Goal: Task Accomplishment & Management: Use online tool/utility

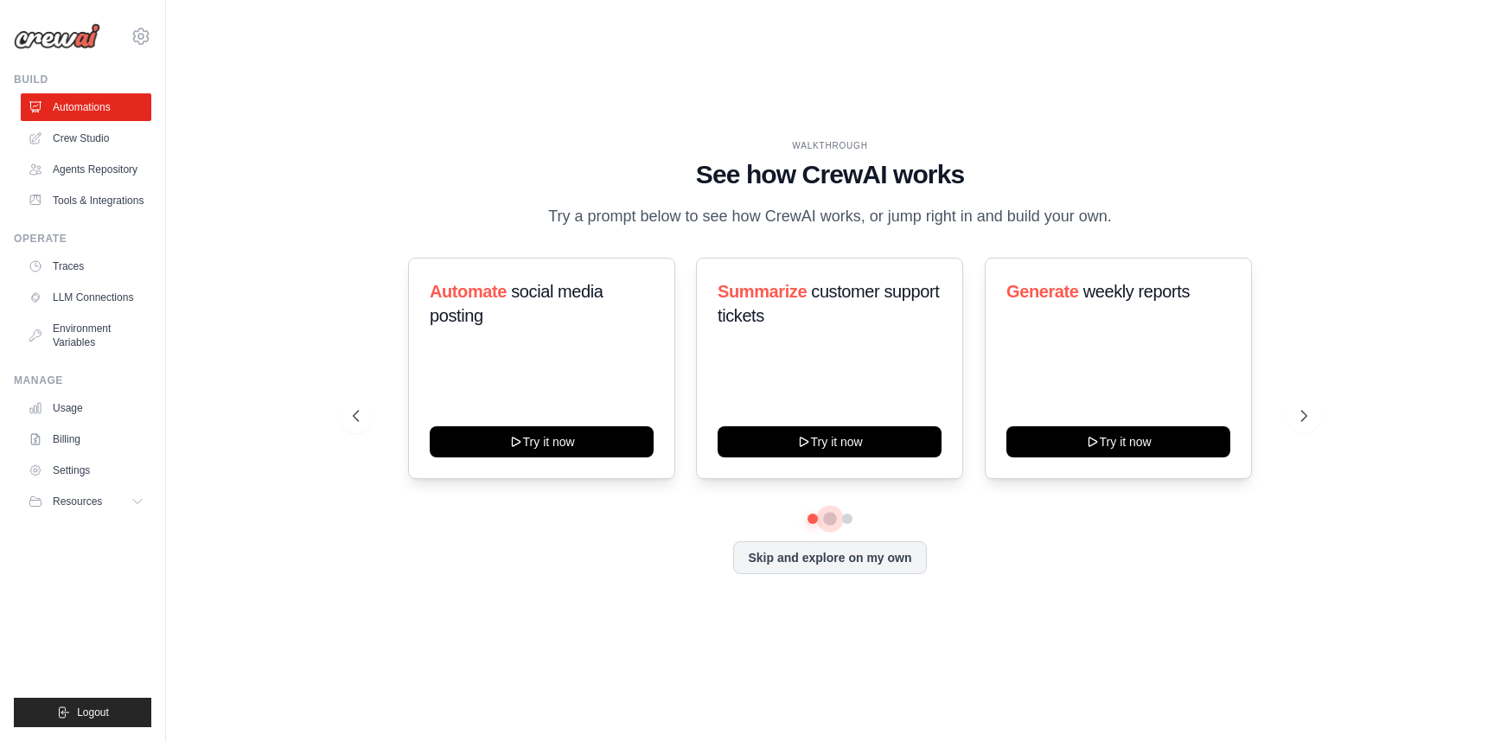
click at [832, 526] on button at bounding box center [830, 519] width 14 height 14
click at [854, 526] on button at bounding box center [848, 519] width 14 height 14
click at [67, 159] on ul "Automations Crew Studio Agents Repository Tools & Integrations" at bounding box center [86, 153] width 131 height 121
click at [71, 147] on link "Crew Studio" at bounding box center [87, 139] width 131 height 28
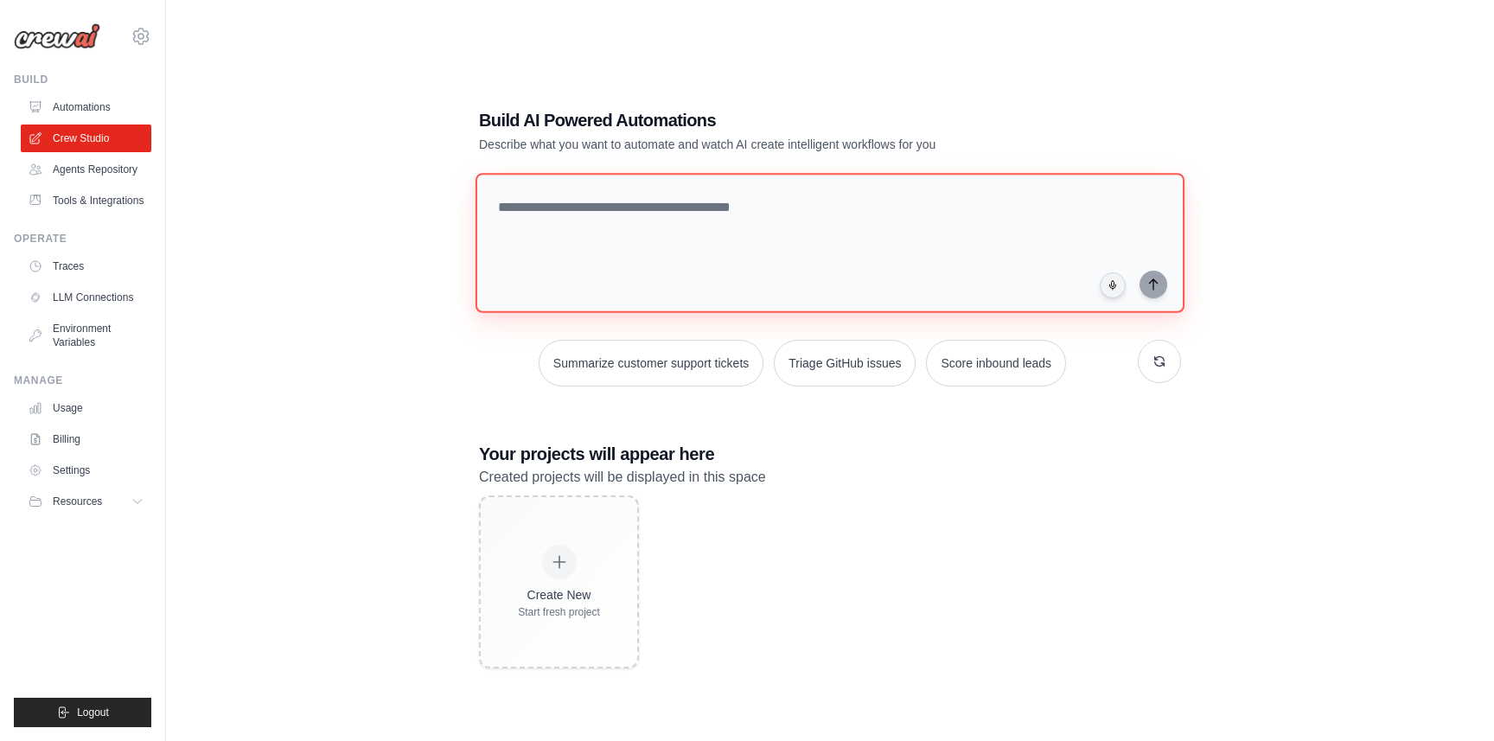
click at [848, 230] on textarea at bounding box center [830, 243] width 709 height 140
click at [553, 240] on textarea "To enrich screen reader interactions, please activate Accessibility in Grammarl…" at bounding box center [830, 243] width 709 height 140
paste textarea "**********"
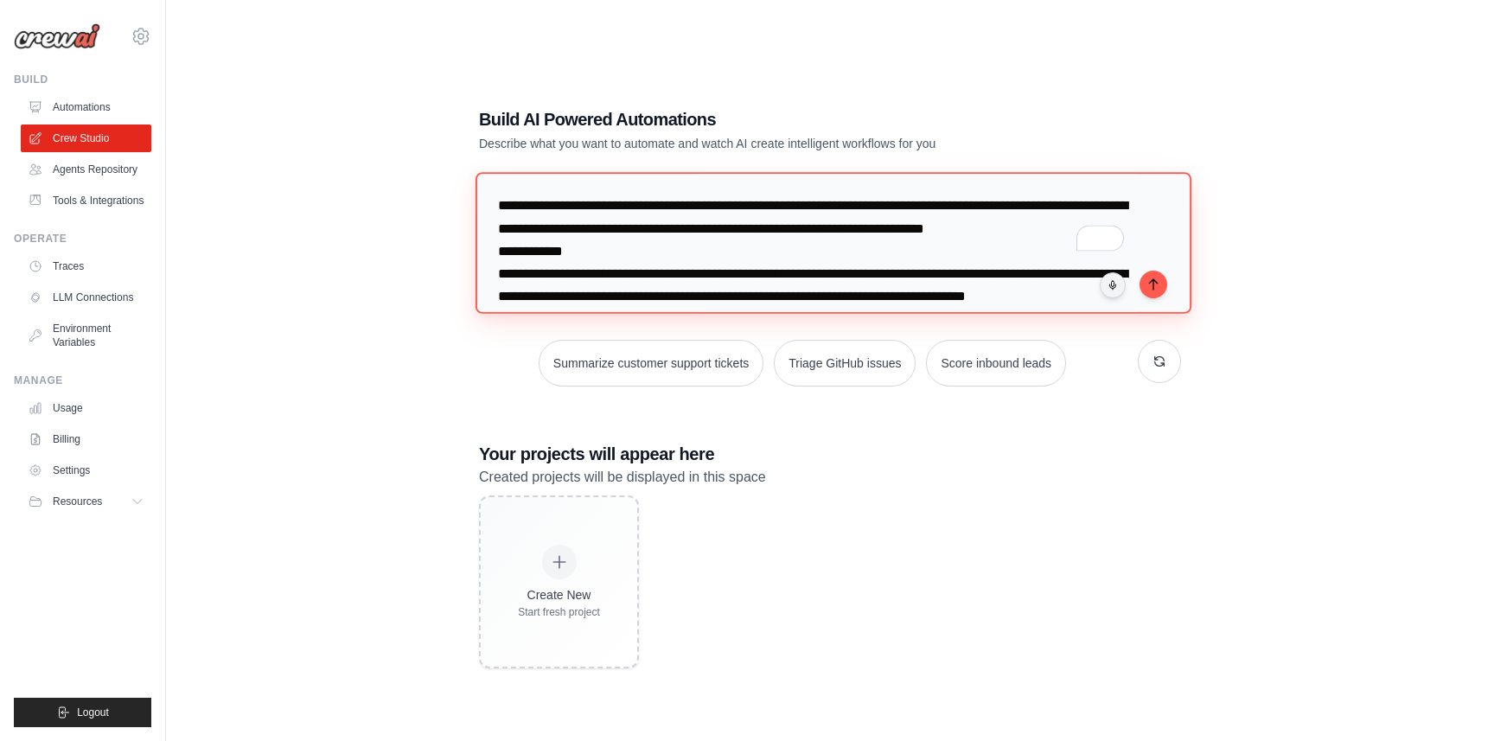
scroll to position [15, 0]
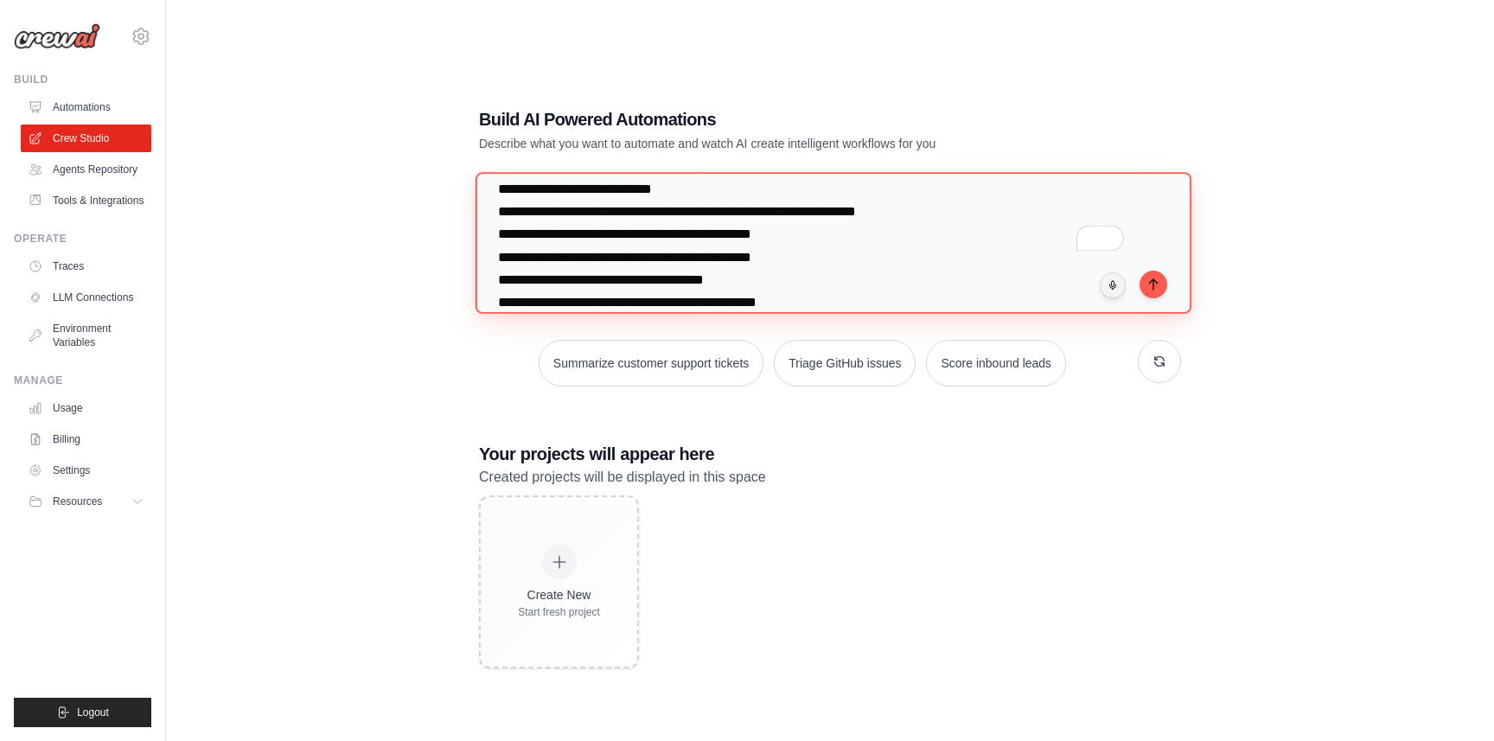
drag, startPoint x: 777, startPoint y: 212, endPoint x: 791, endPoint y: 221, distance: 16.3
click at [777, 212] on textarea "To enrich screen reader interactions, please activate Accessibility in Grammarl…" at bounding box center [834, 242] width 716 height 141
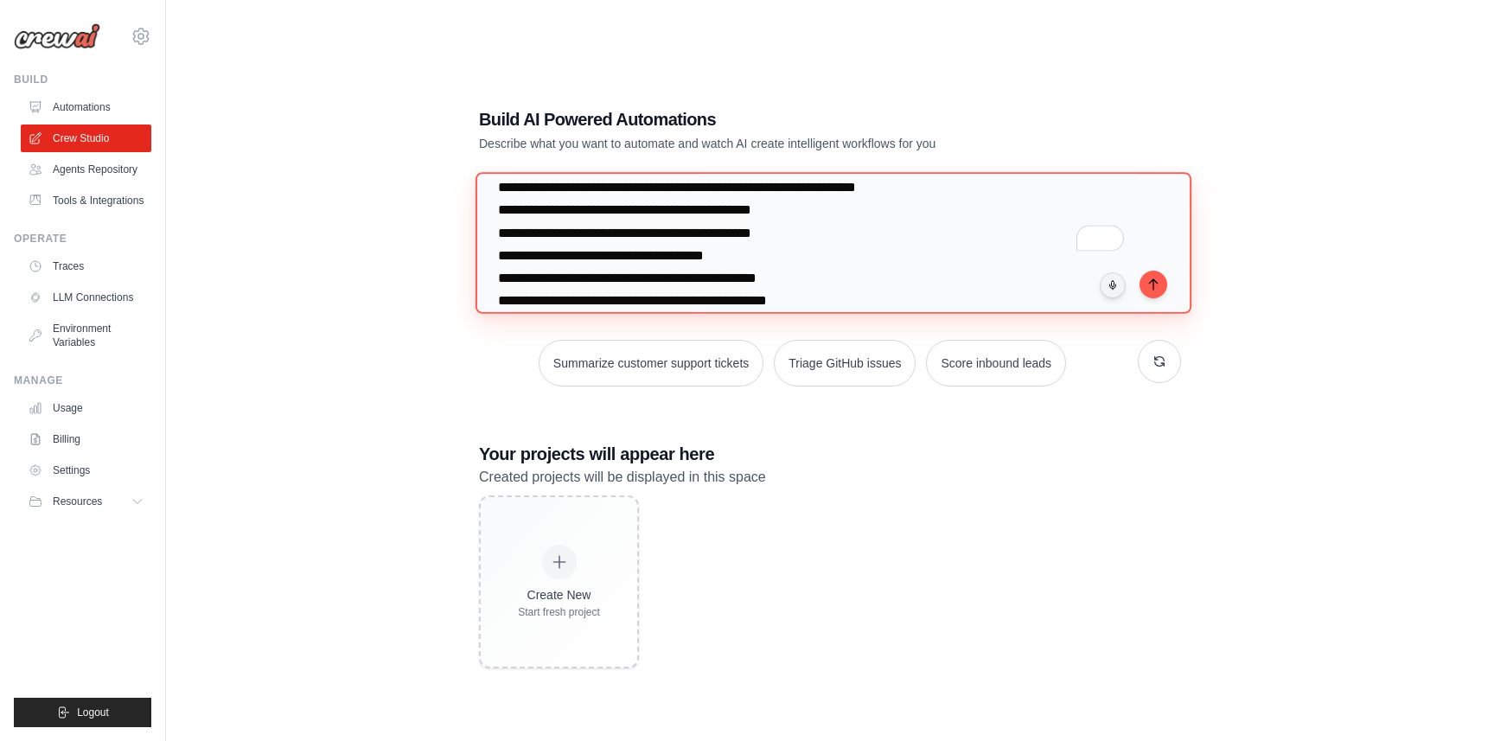
click at [711, 215] on textarea "To enrich screen reader interactions, please activate Accessibility in Grammarl…" at bounding box center [834, 242] width 716 height 141
click at [963, 237] on textarea "To enrich screen reader interactions, please activate Accessibility in Grammarl…" at bounding box center [834, 242] width 716 height 141
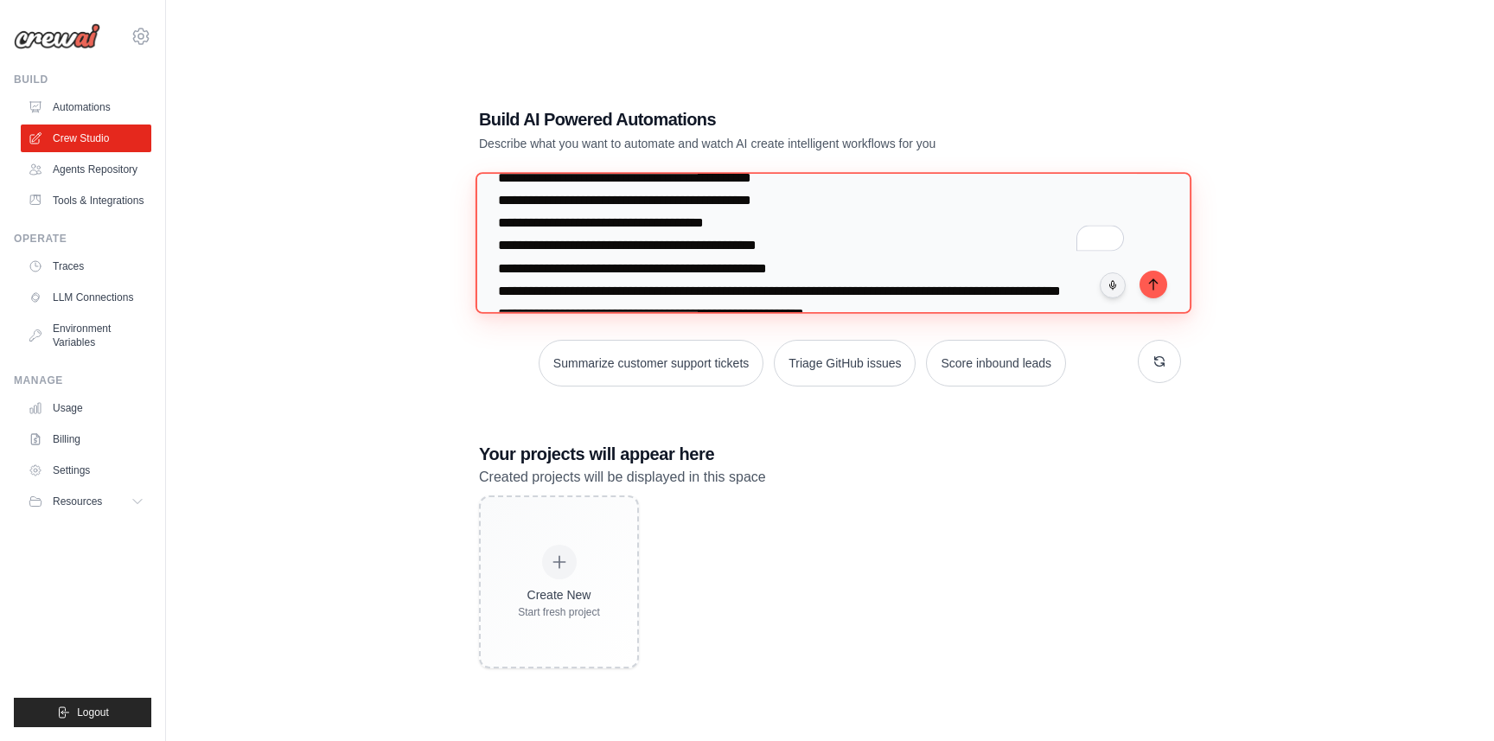
click at [862, 246] on textarea "To enrich screen reader interactions, please activate Accessibility in Grammarl…" at bounding box center [834, 242] width 716 height 141
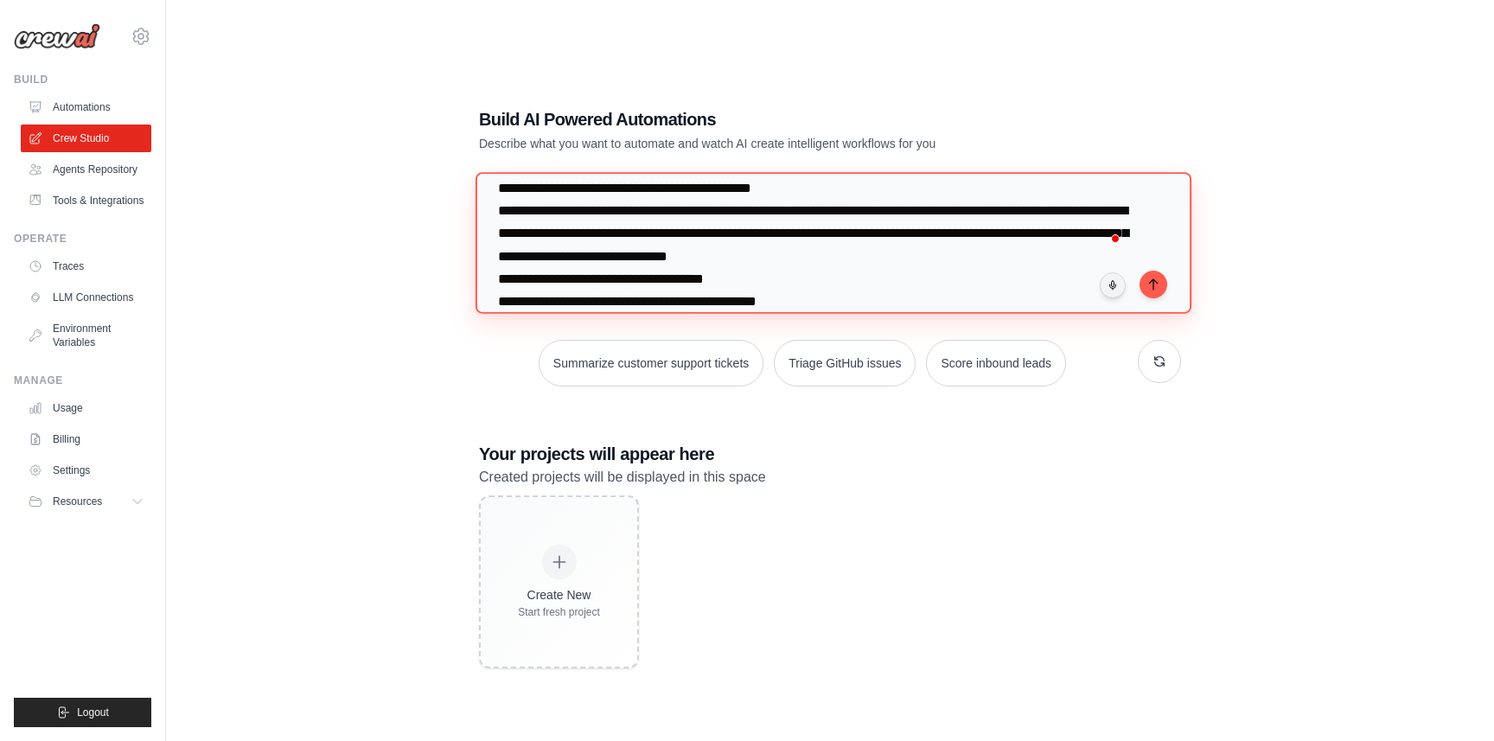
scroll to position [334, 0]
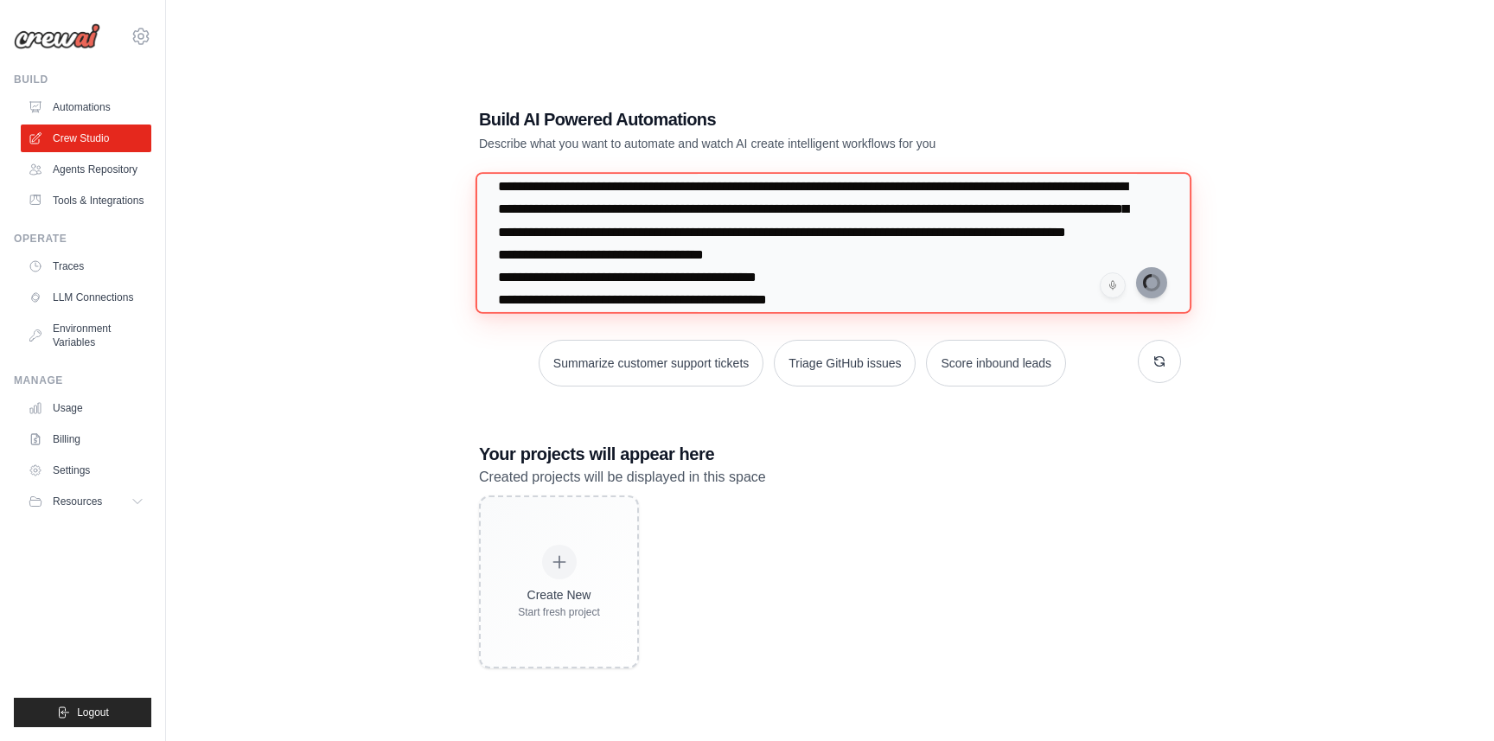
type textarea "**********"
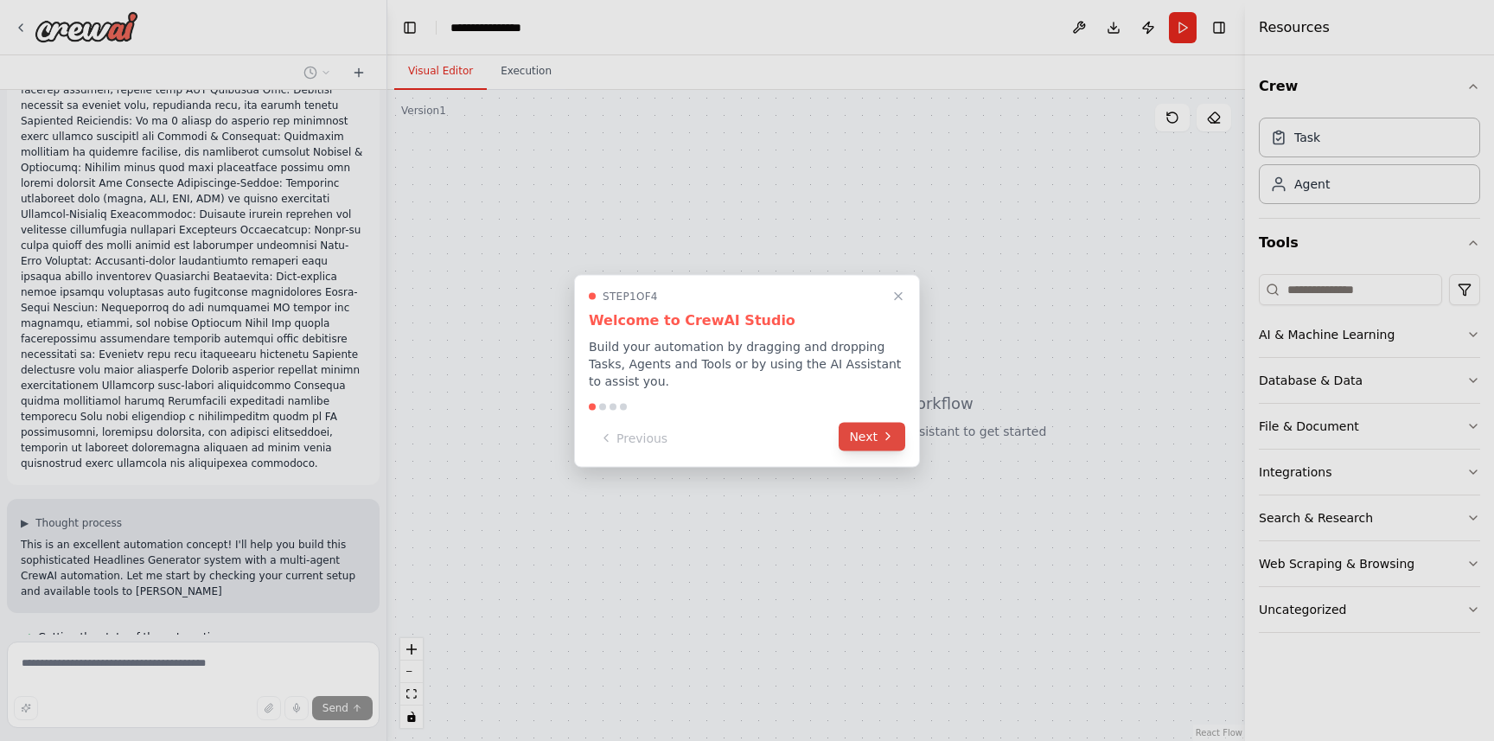
scroll to position [705, 0]
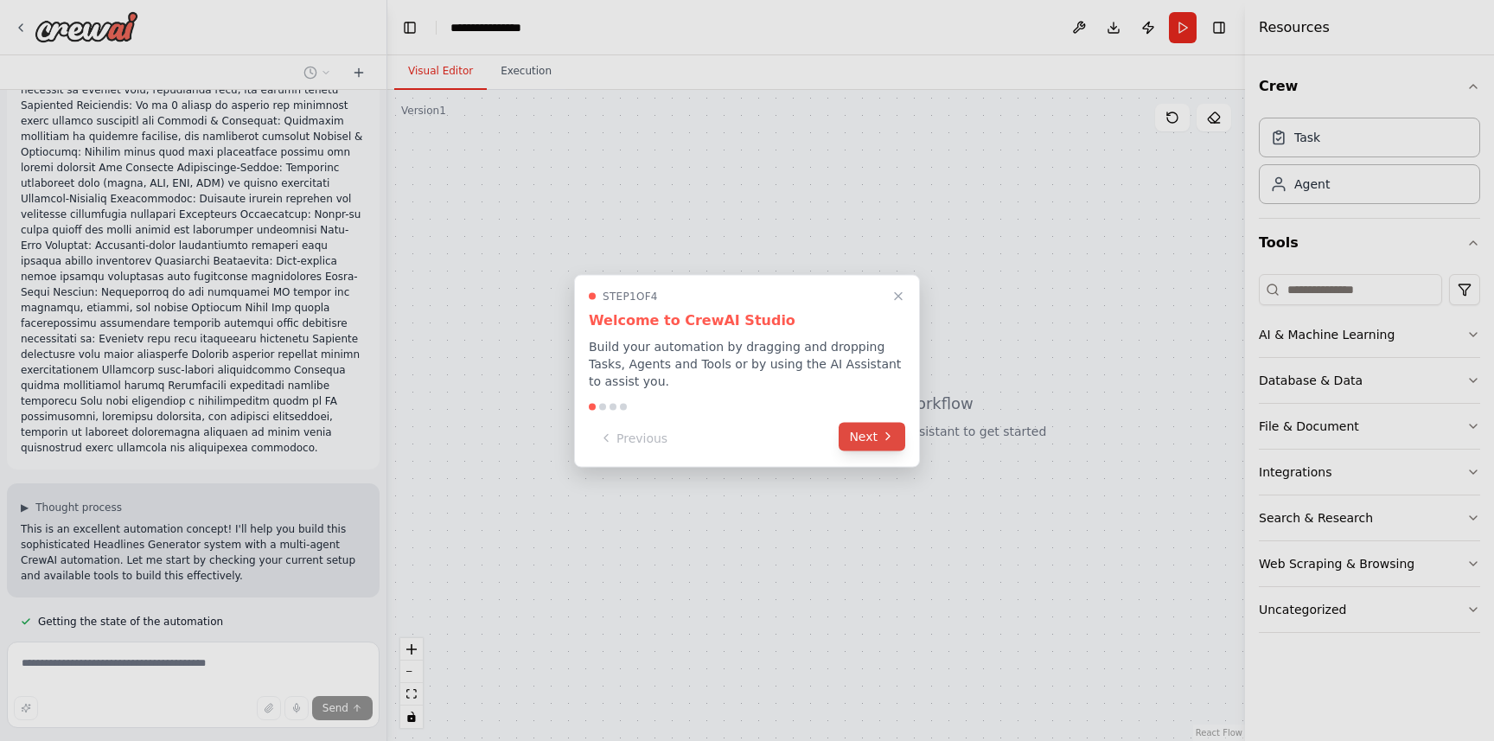
click at [857, 440] on button "Next" at bounding box center [872, 436] width 67 height 29
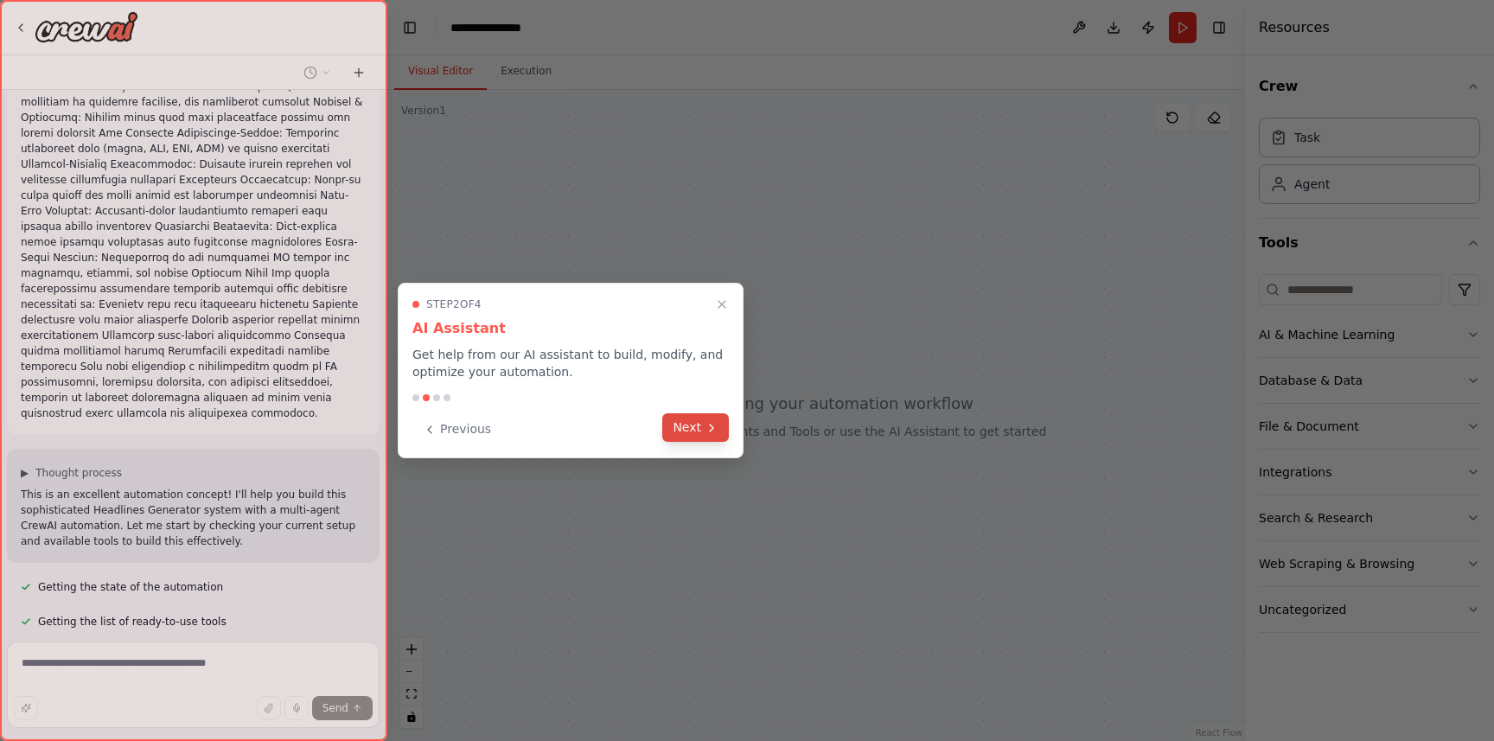
scroll to position [774, 0]
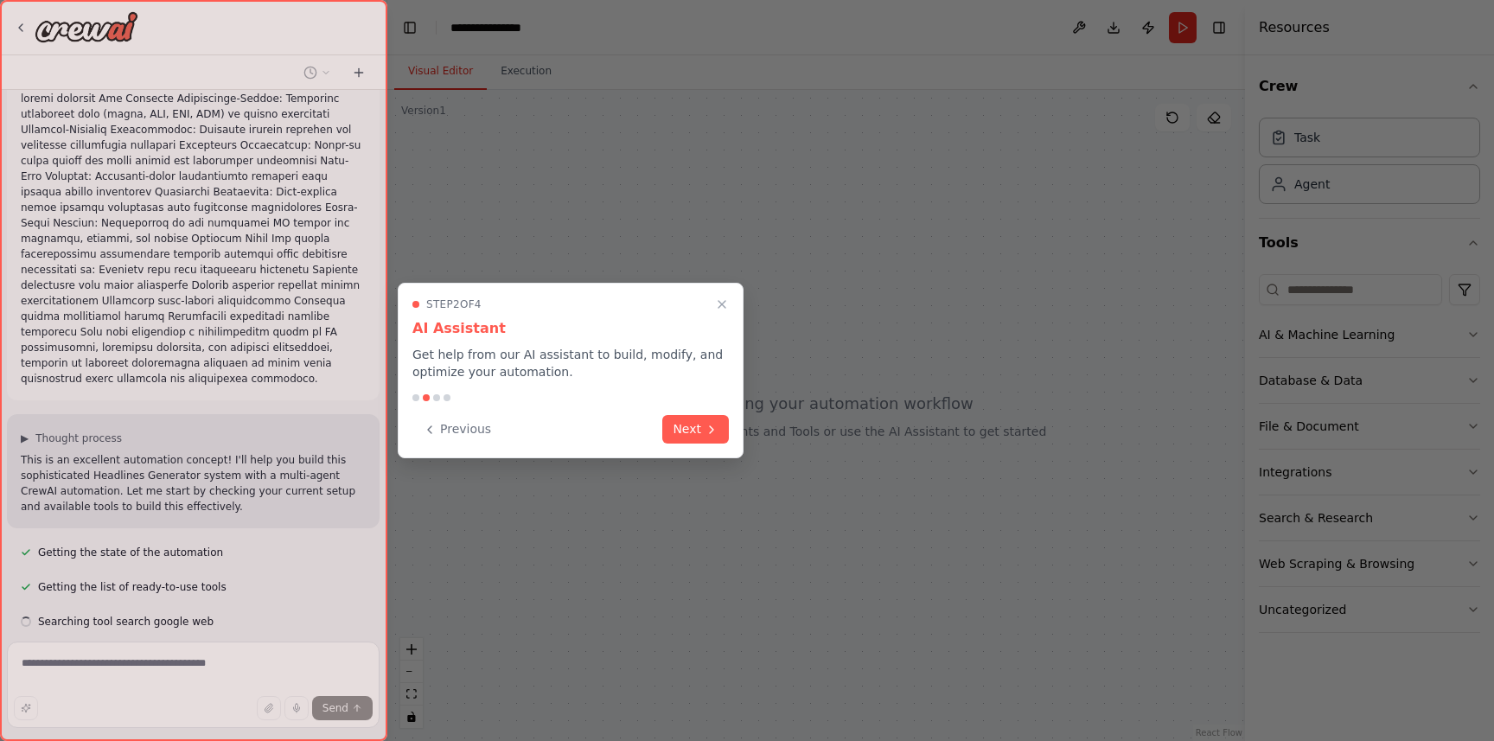
click at [686, 425] on button "Next" at bounding box center [695, 429] width 67 height 29
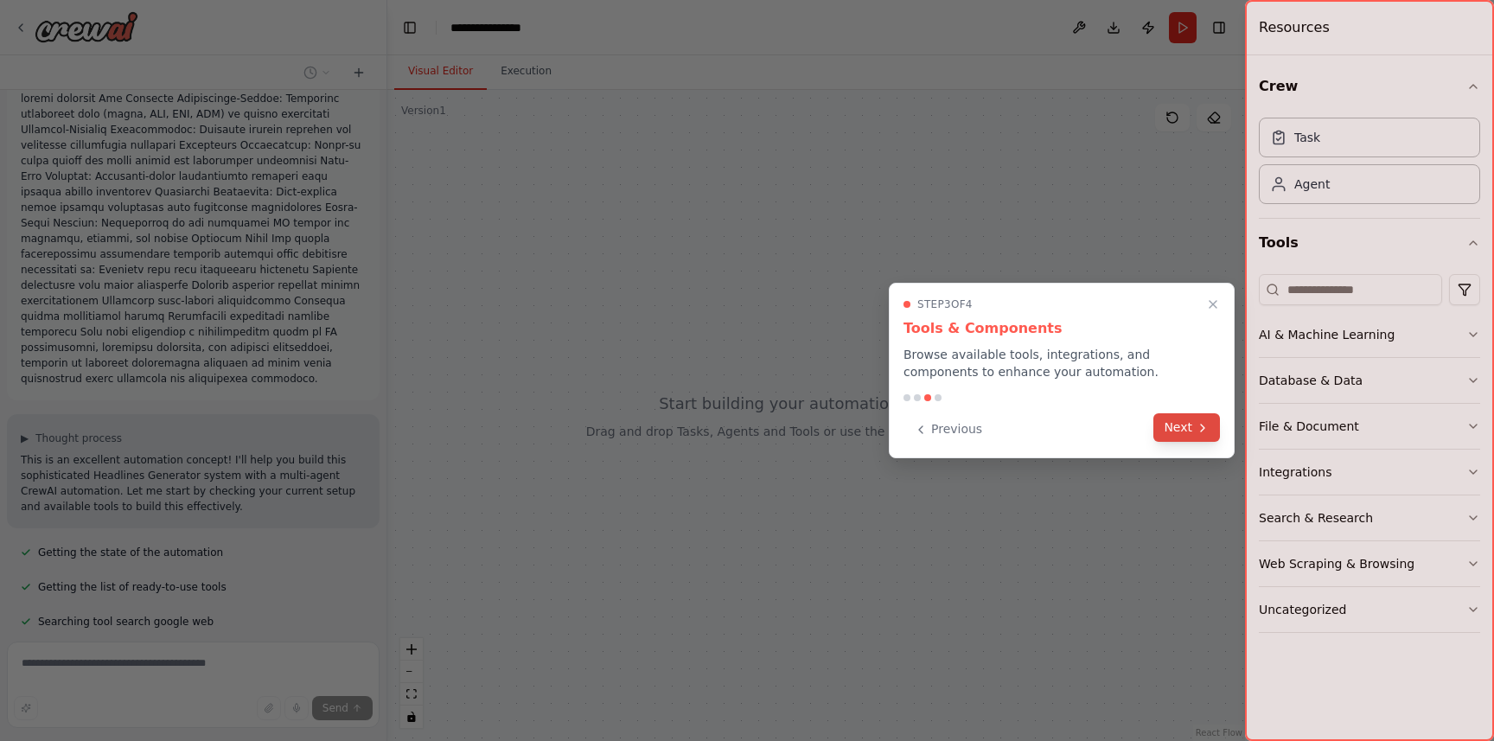
scroll to position [809, 0]
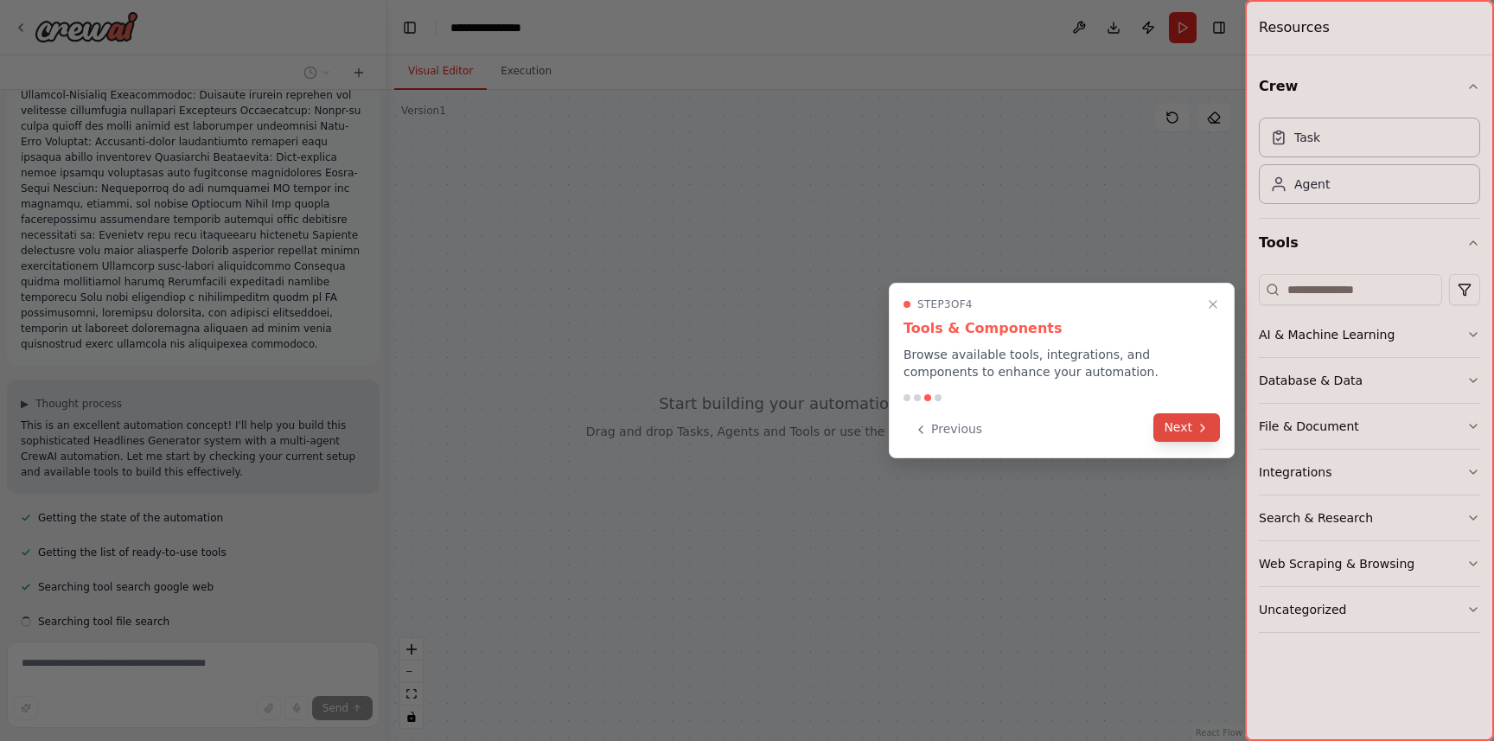
click at [1188, 425] on button "Next" at bounding box center [1187, 427] width 67 height 29
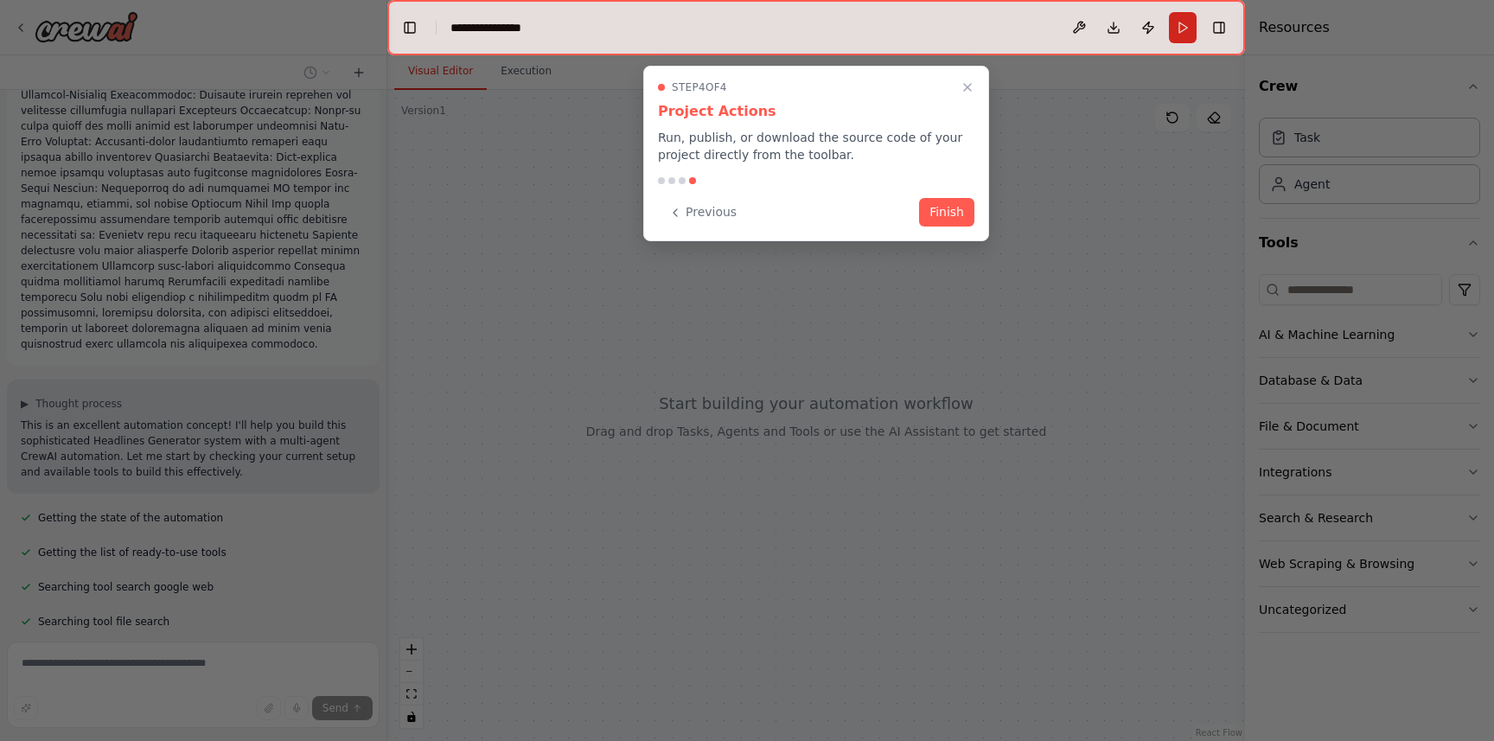
click at [942, 221] on button "Finish" at bounding box center [946, 212] width 55 height 29
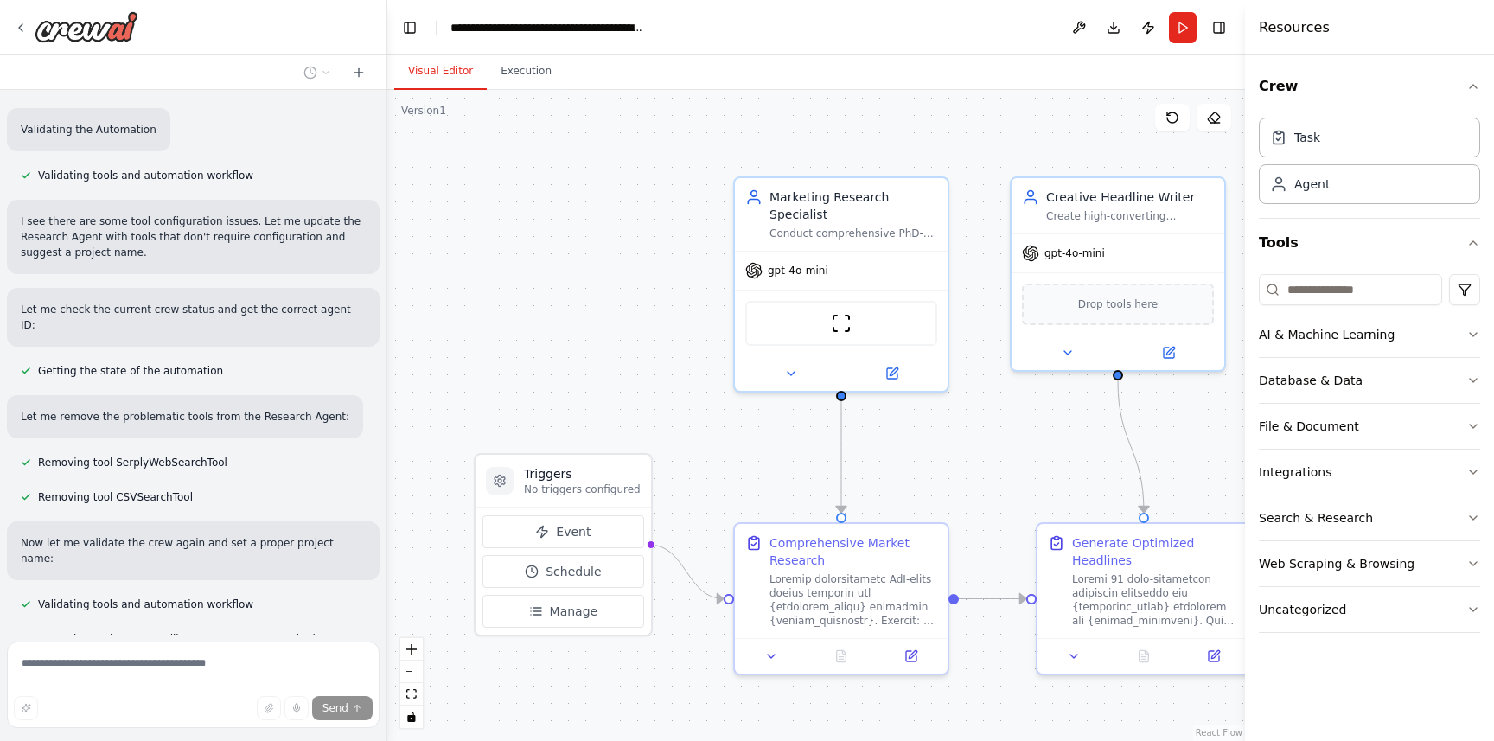
scroll to position [2004, 0]
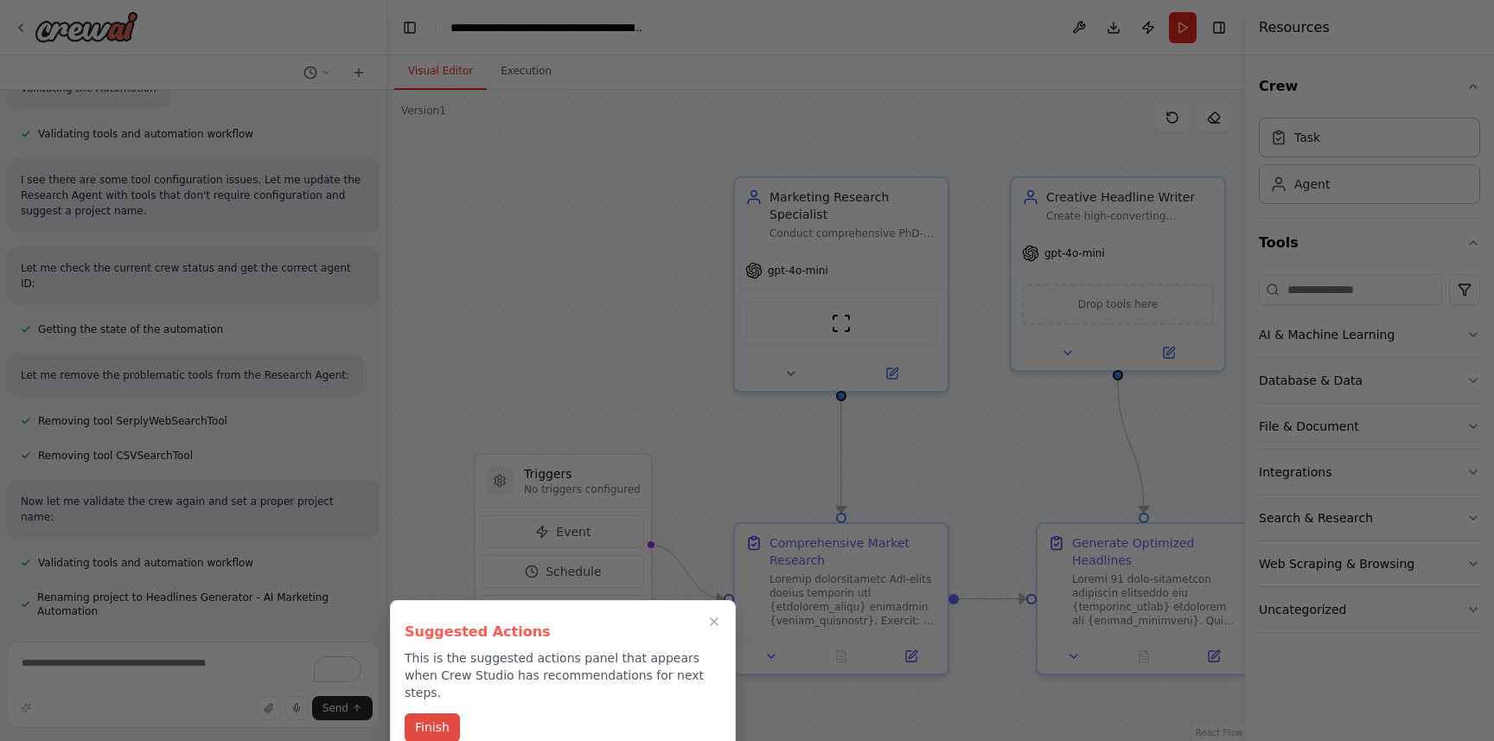
click at [429, 713] on button "Finish" at bounding box center [432, 727] width 55 height 29
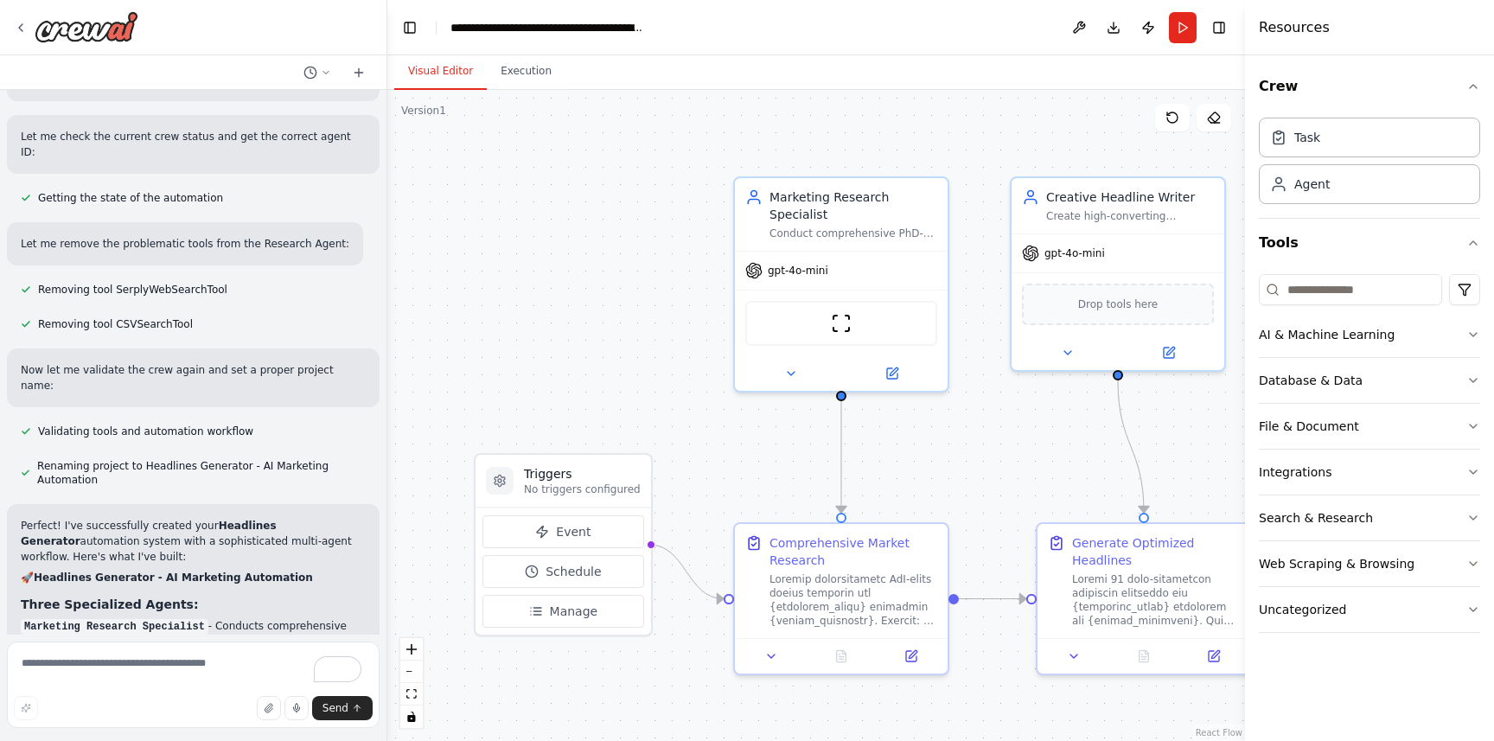
scroll to position [2139, 0]
click at [1011, 451] on div ".deletable-edge-delete-btn { width: 20px; height: 20px; border: 0px solid #ffff…" at bounding box center [816, 415] width 858 height 651
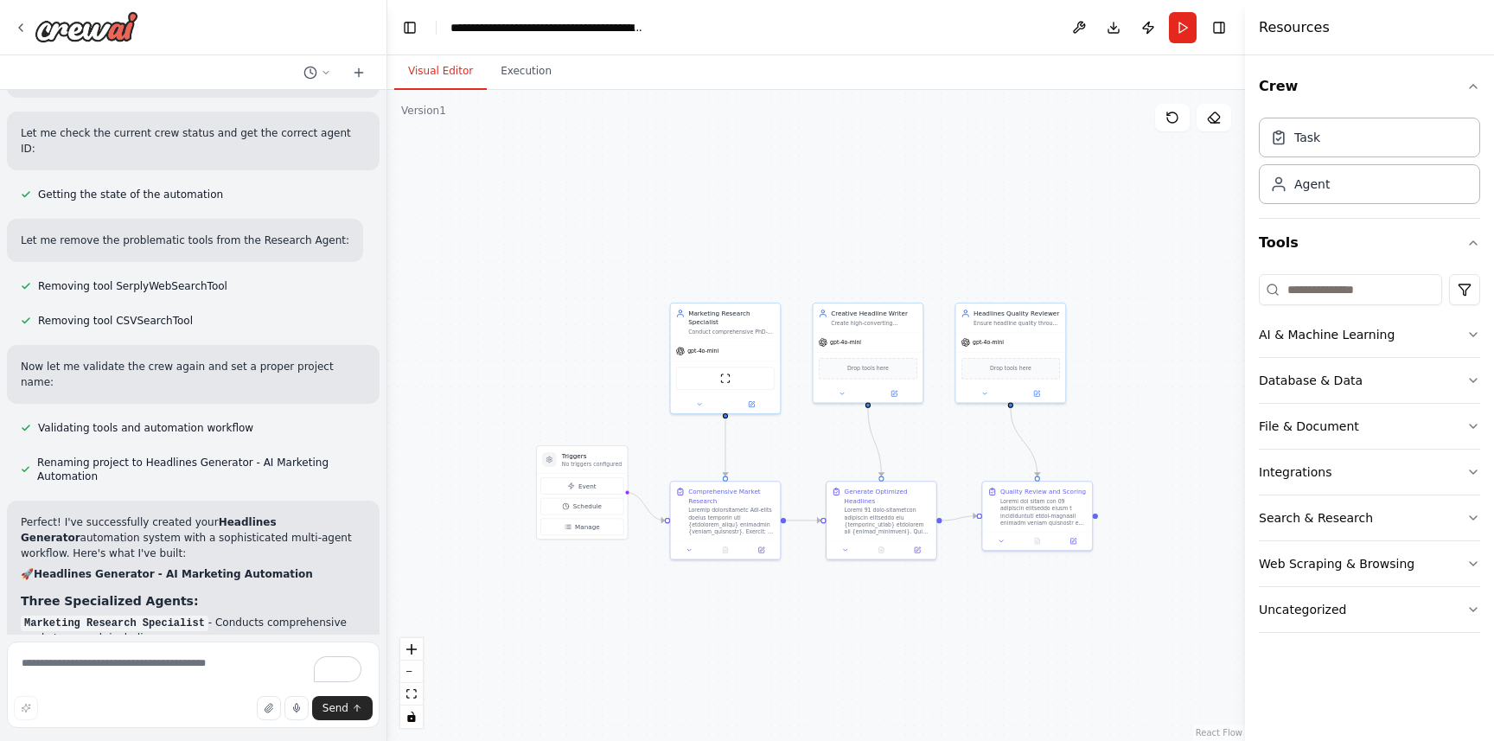
drag, startPoint x: 1011, startPoint y: 451, endPoint x: 813, endPoint y: 445, distance: 198.2
click at [813, 445] on div ".deletable-edge-delete-btn { width: 20px; height: 20px; border: 0px solid #ffff…" at bounding box center [816, 415] width 858 height 651
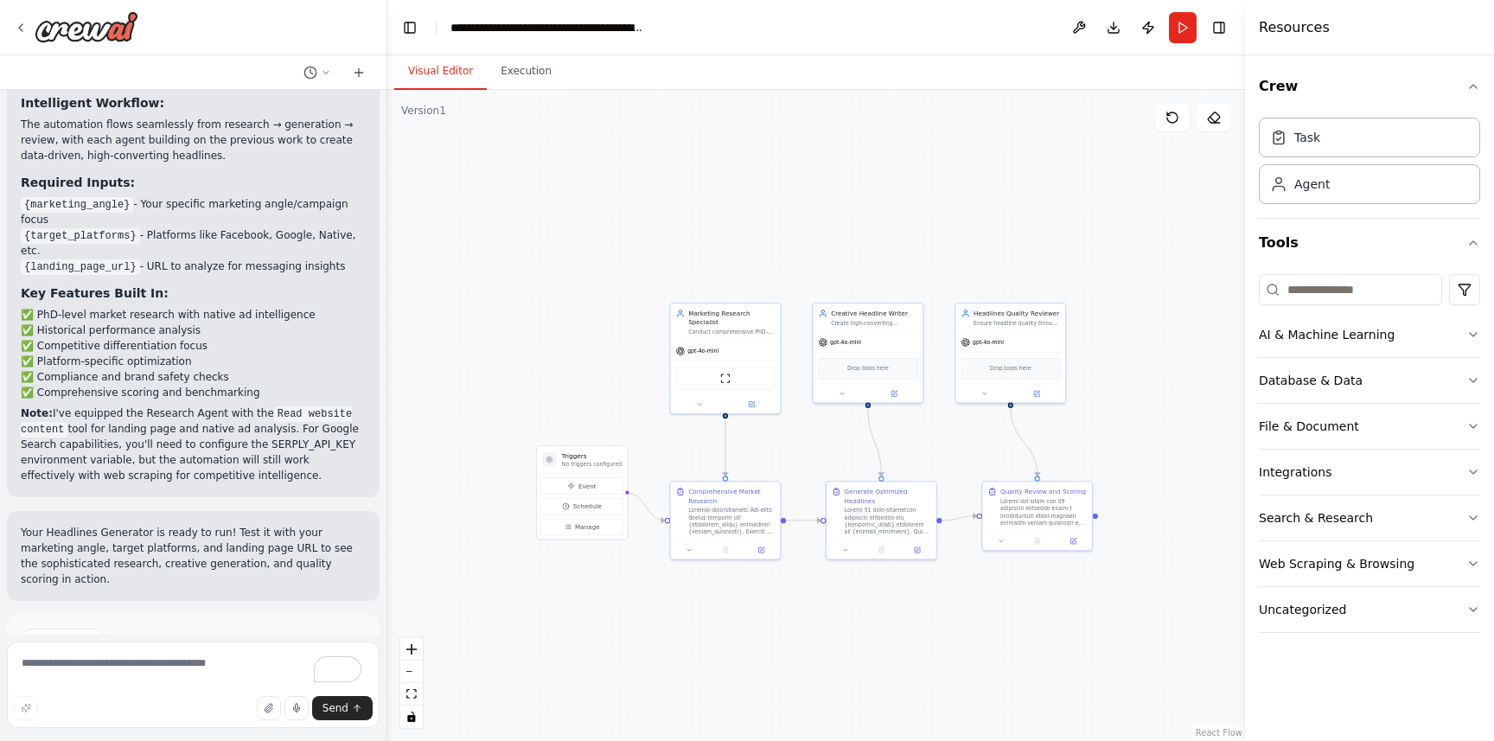
scroll to position [2981, 0]
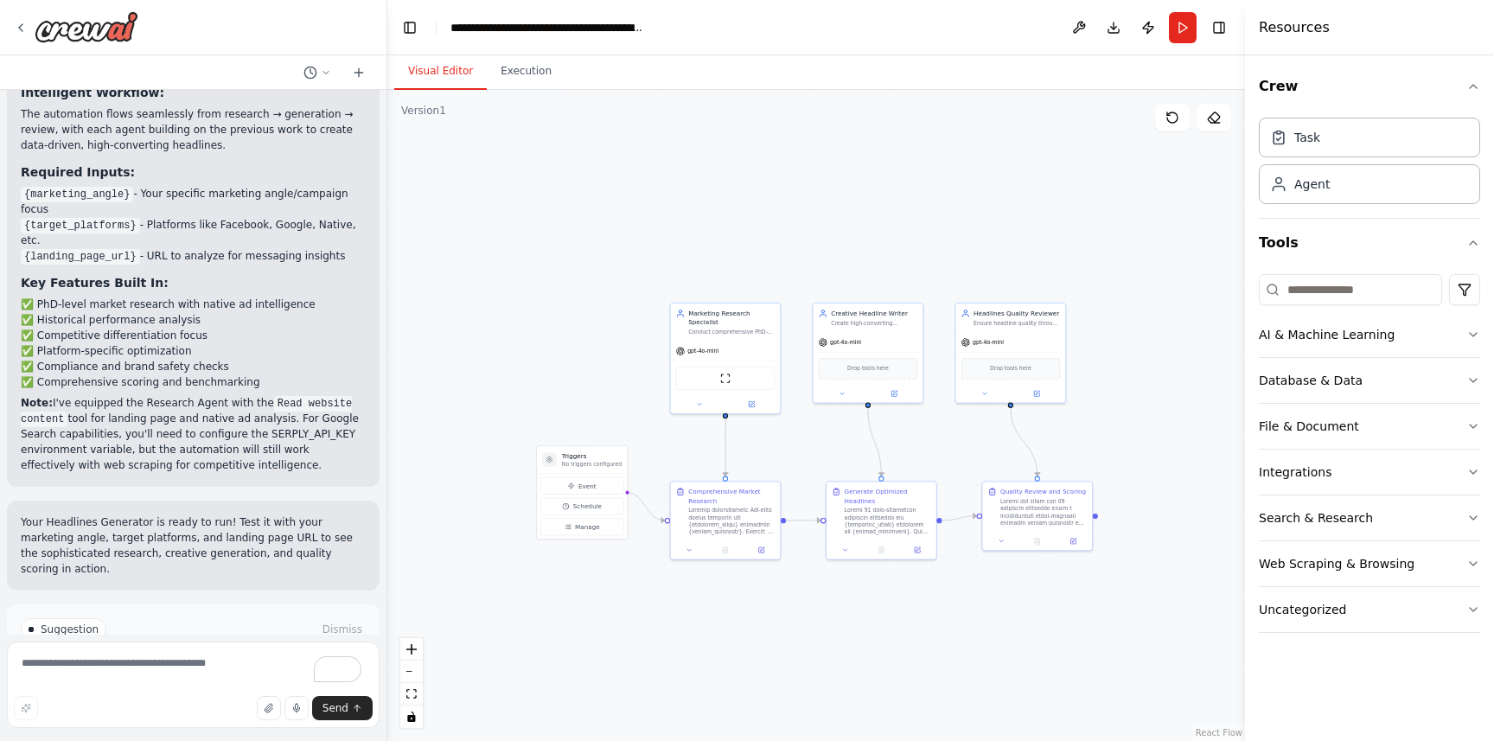
click at [178, 696] on span "Run Automation" at bounding box center [201, 703] width 84 height 14
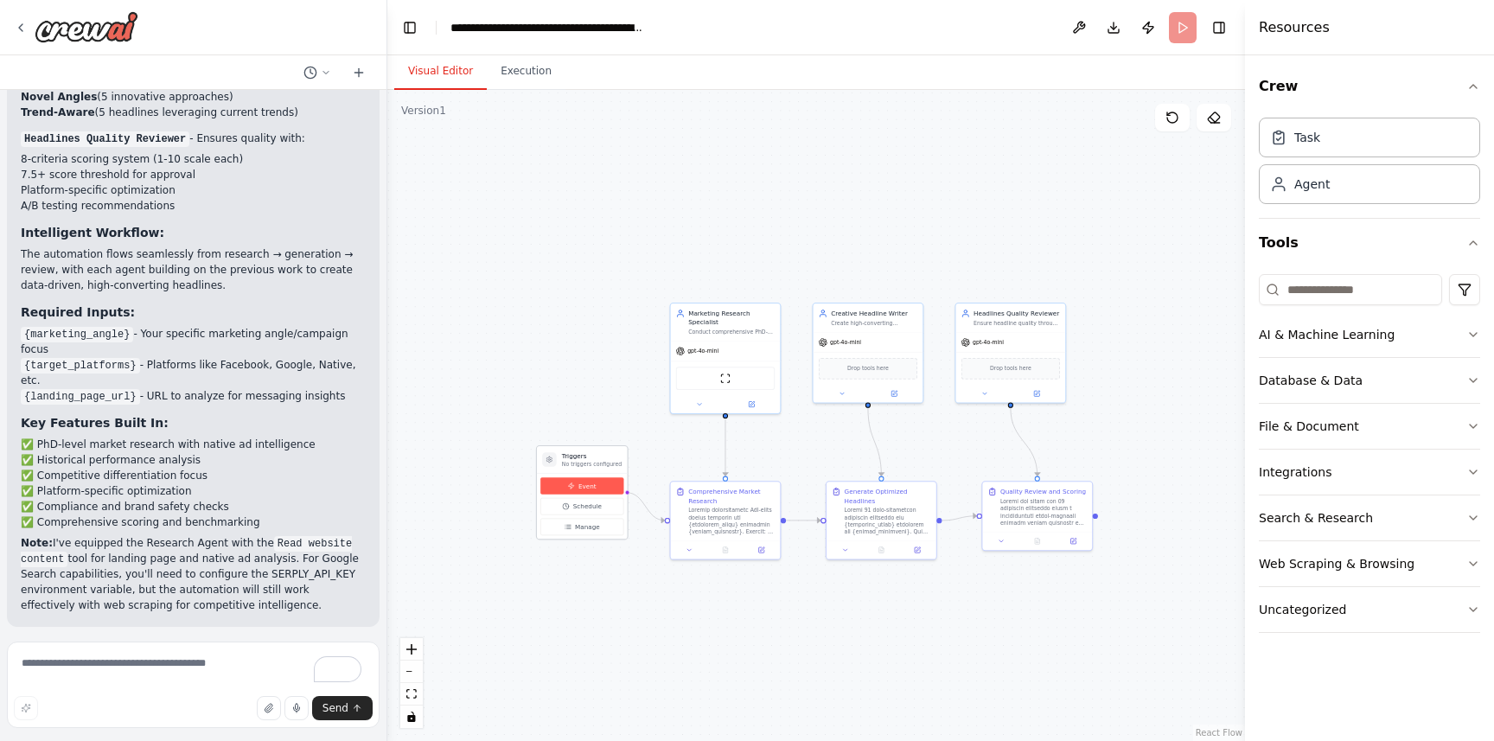
click at [579, 484] on span "Event" at bounding box center [588, 486] width 18 height 9
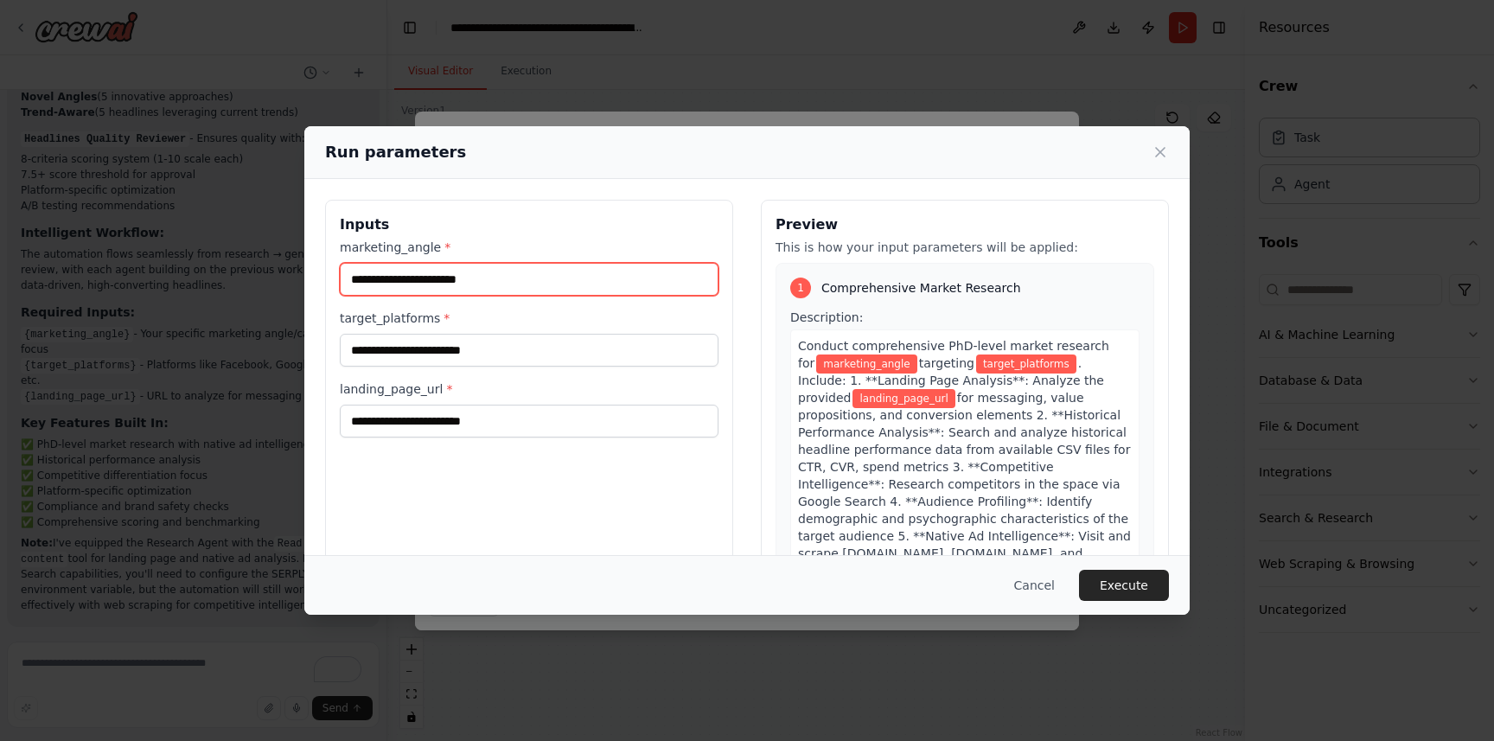
drag, startPoint x: 497, startPoint y: 275, endPoint x: 325, endPoint y: 277, distance: 172.1
click at [284, 270] on div "Run parameters Inputs marketing_angle * target_platforms * landing_page_url * P…" at bounding box center [747, 370] width 1494 height 741
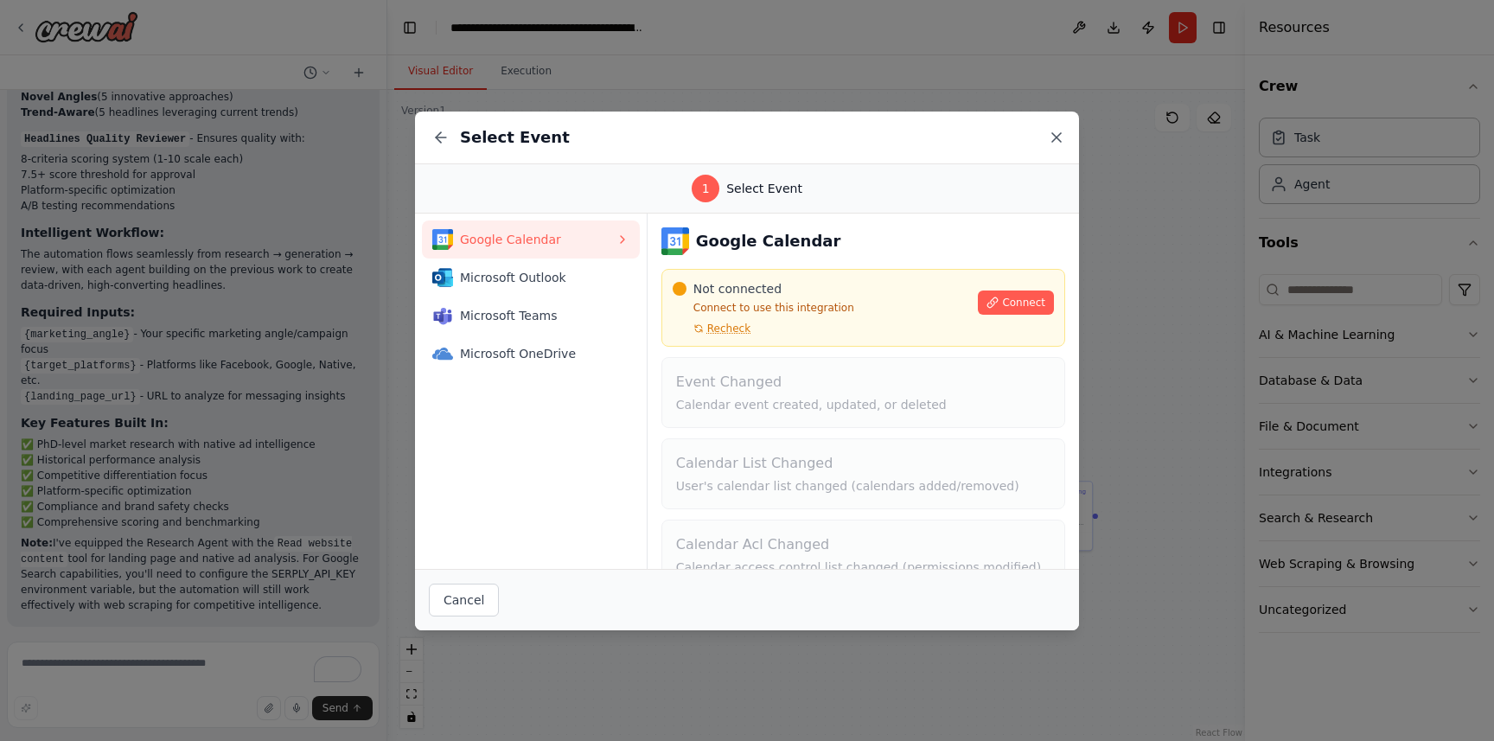
click at [1053, 138] on icon at bounding box center [1056, 137] width 17 height 17
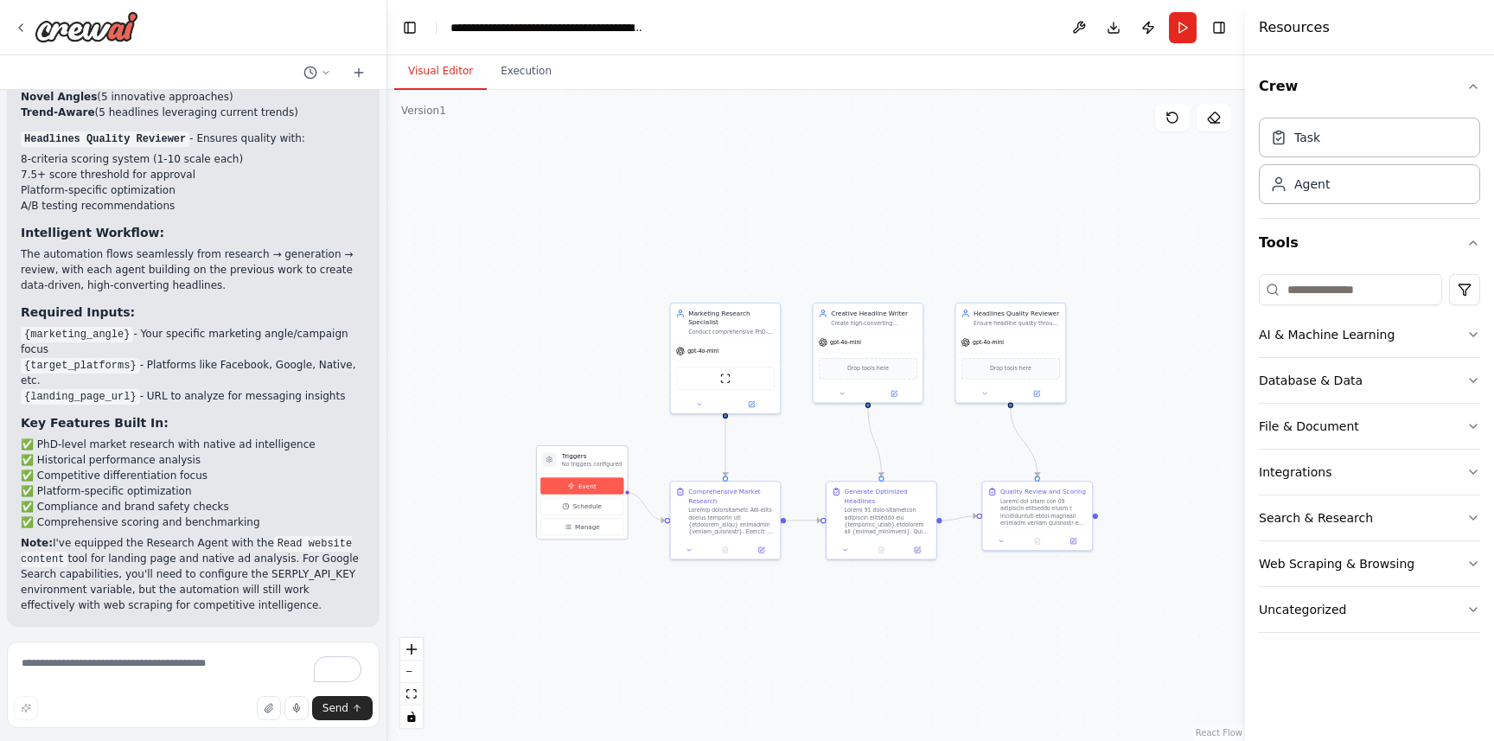
click at [596, 486] on button "Event" at bounding box center [582, 485] width 83 height 17
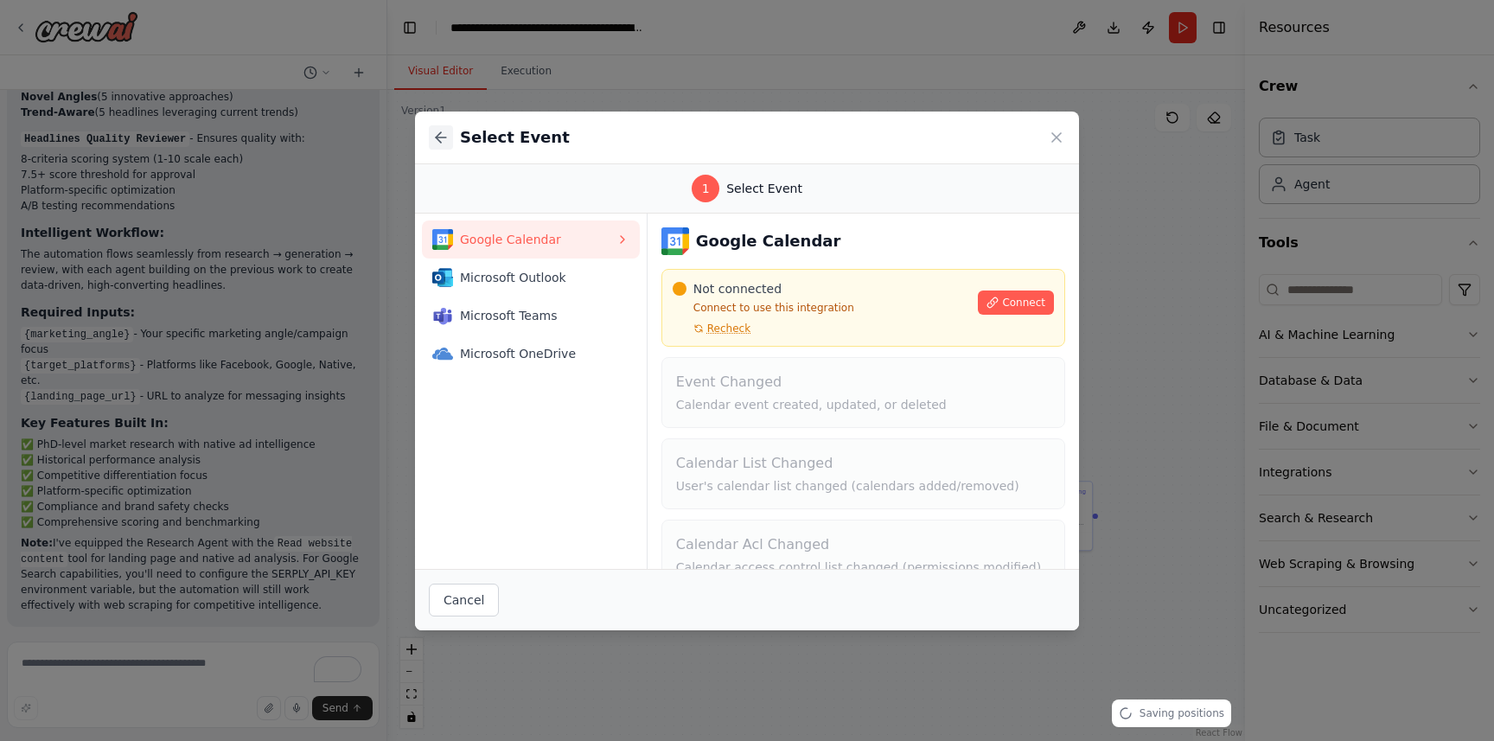
click at [446, 138] on icon at bounding box center [440, 137] width 17 height 17
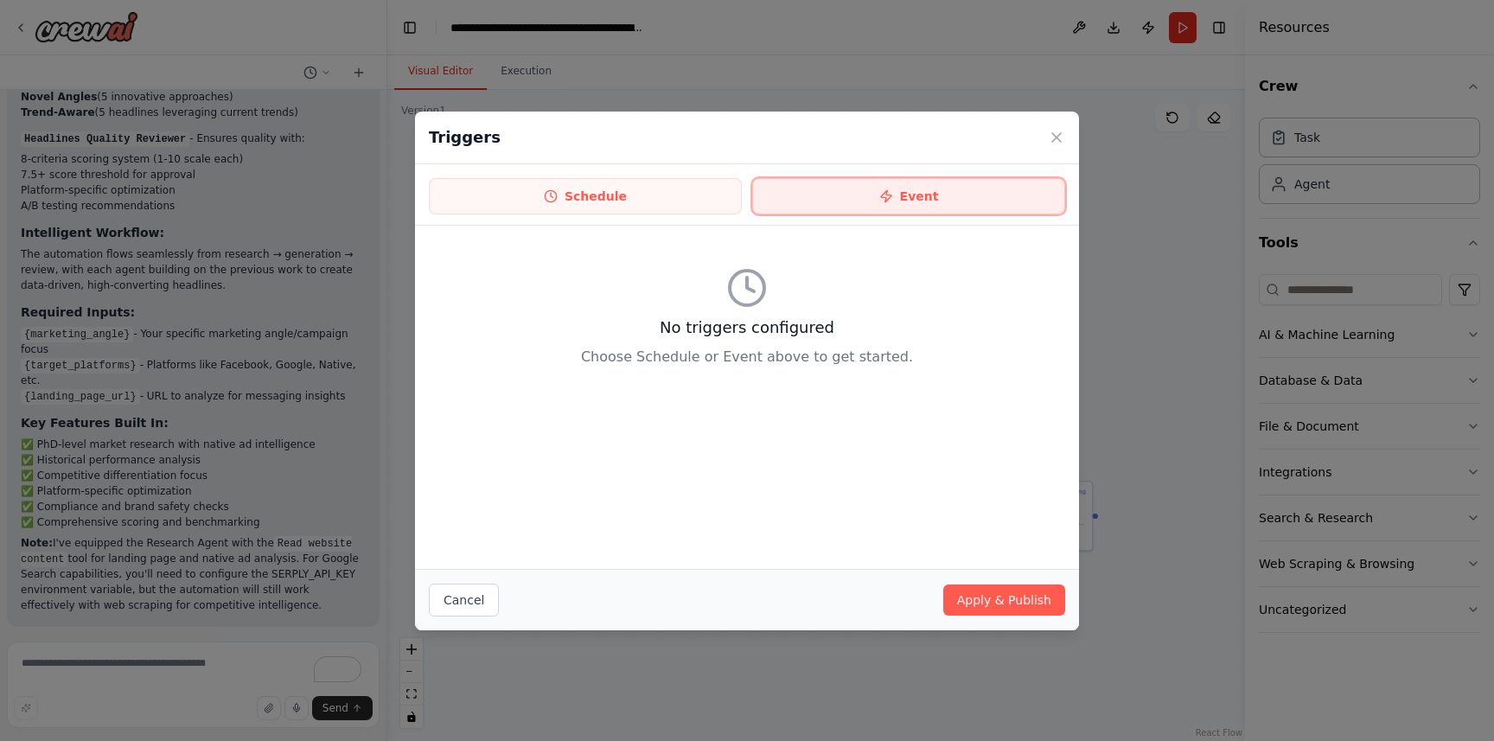
click at [915, 206] on button "Event" at bounding box center [908, 196] width 313 height 36
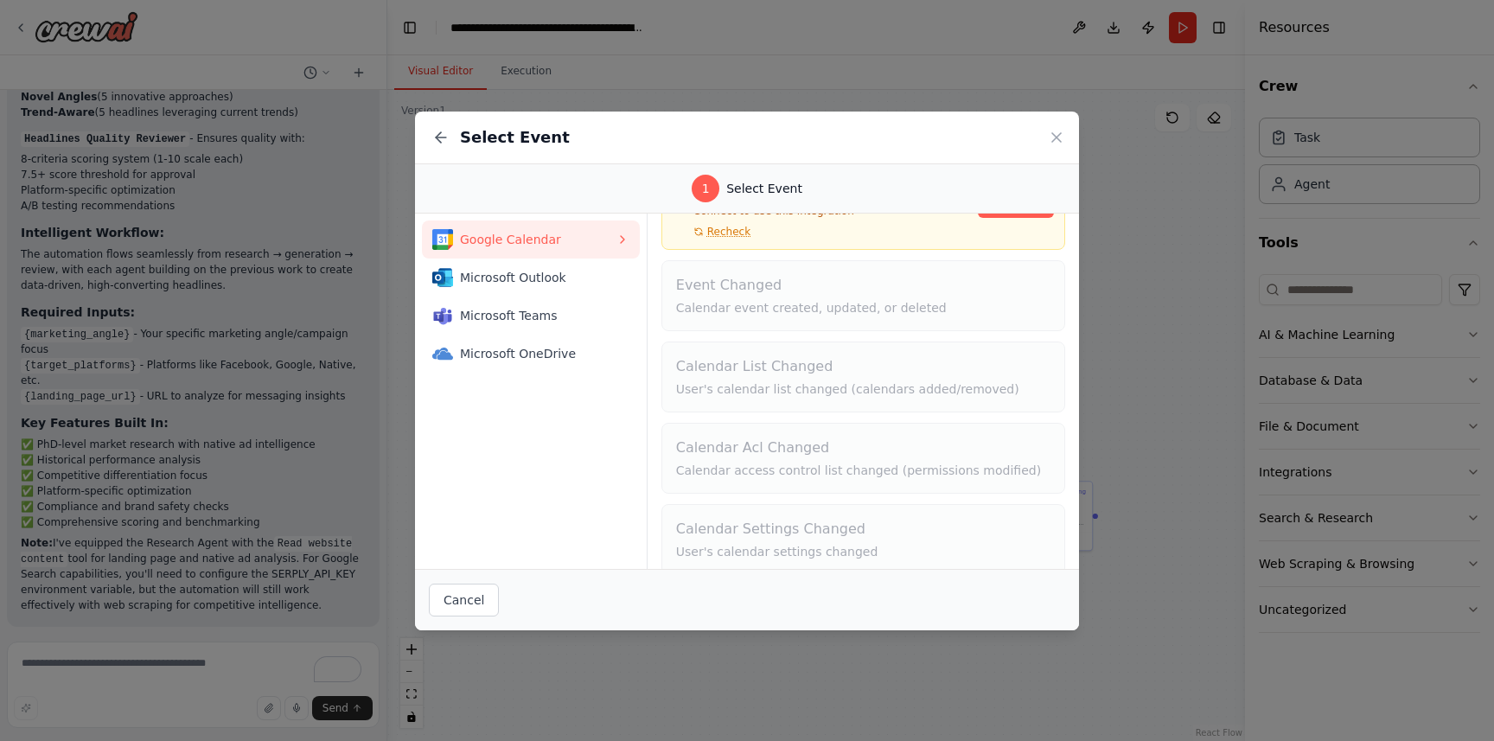
scroll to position [117, 0]
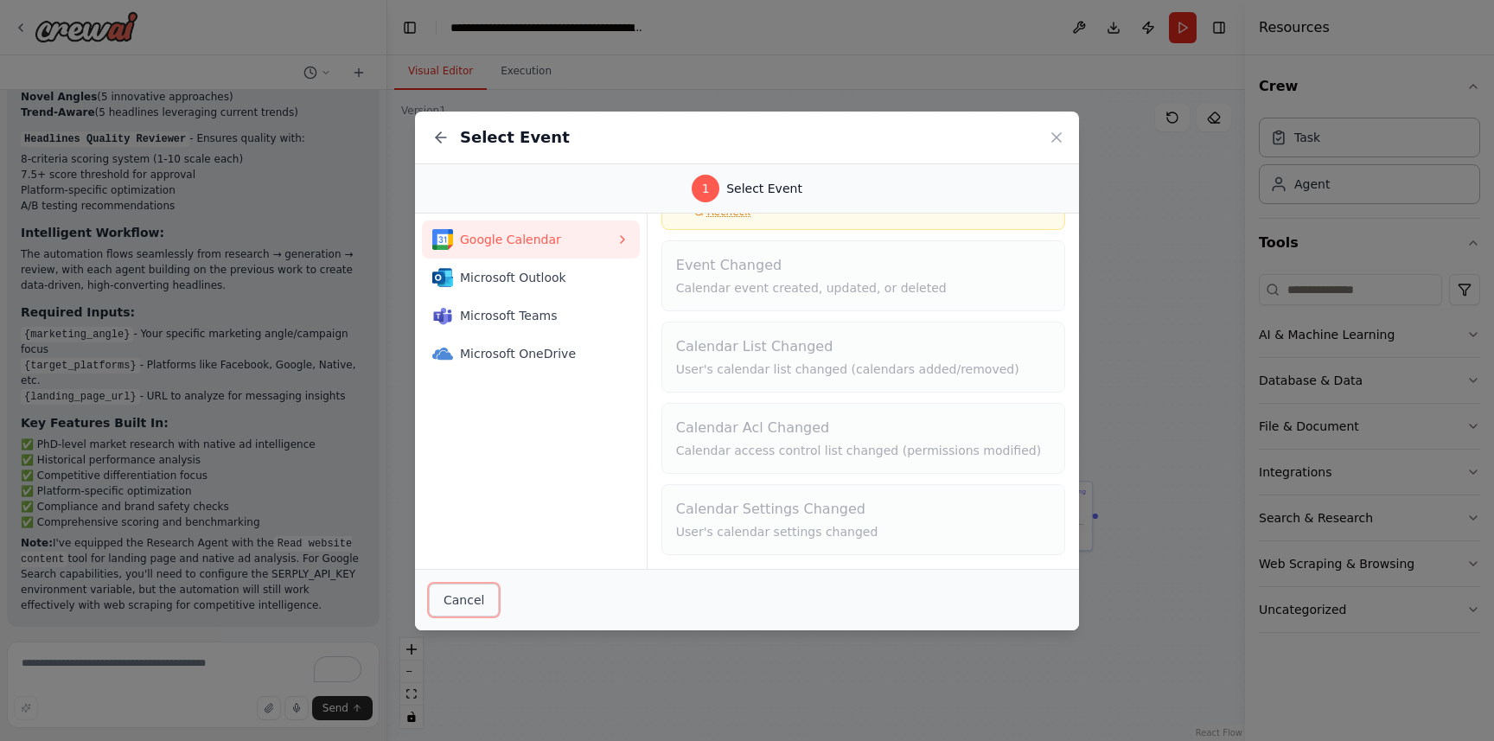
click at [440, 609] on button "Cancel" at bounding box center [464, 600] width 70 height 33
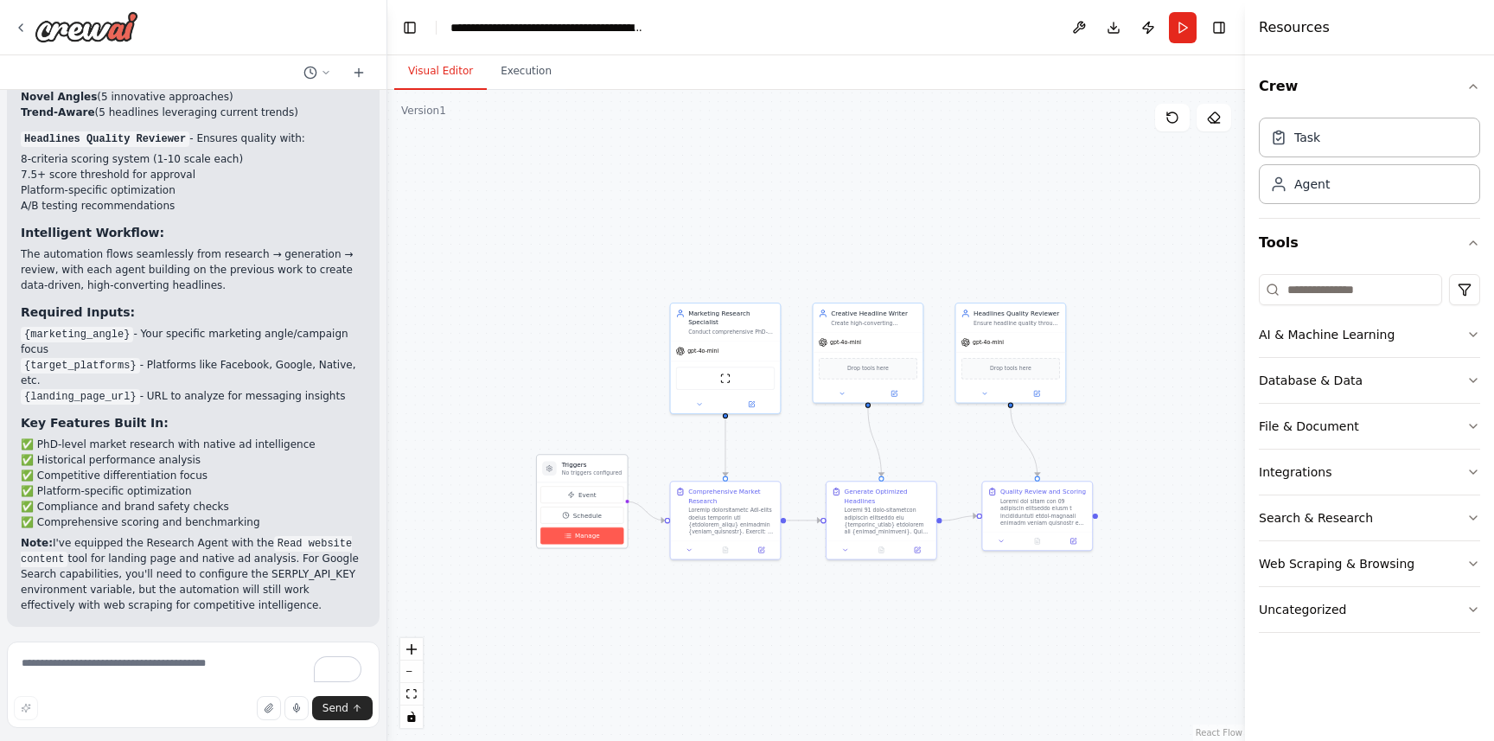
drag, startPoint x: 566, startPoint y: 531, endPoint x: 565, endPoint y: 541, distance: 10.4
click at [565, 541] on button "Manage" at bounding box center [582, 536] width 83 height 17
click at [566, 534] on icon at bounding box center [567, 534] width 3 height 0
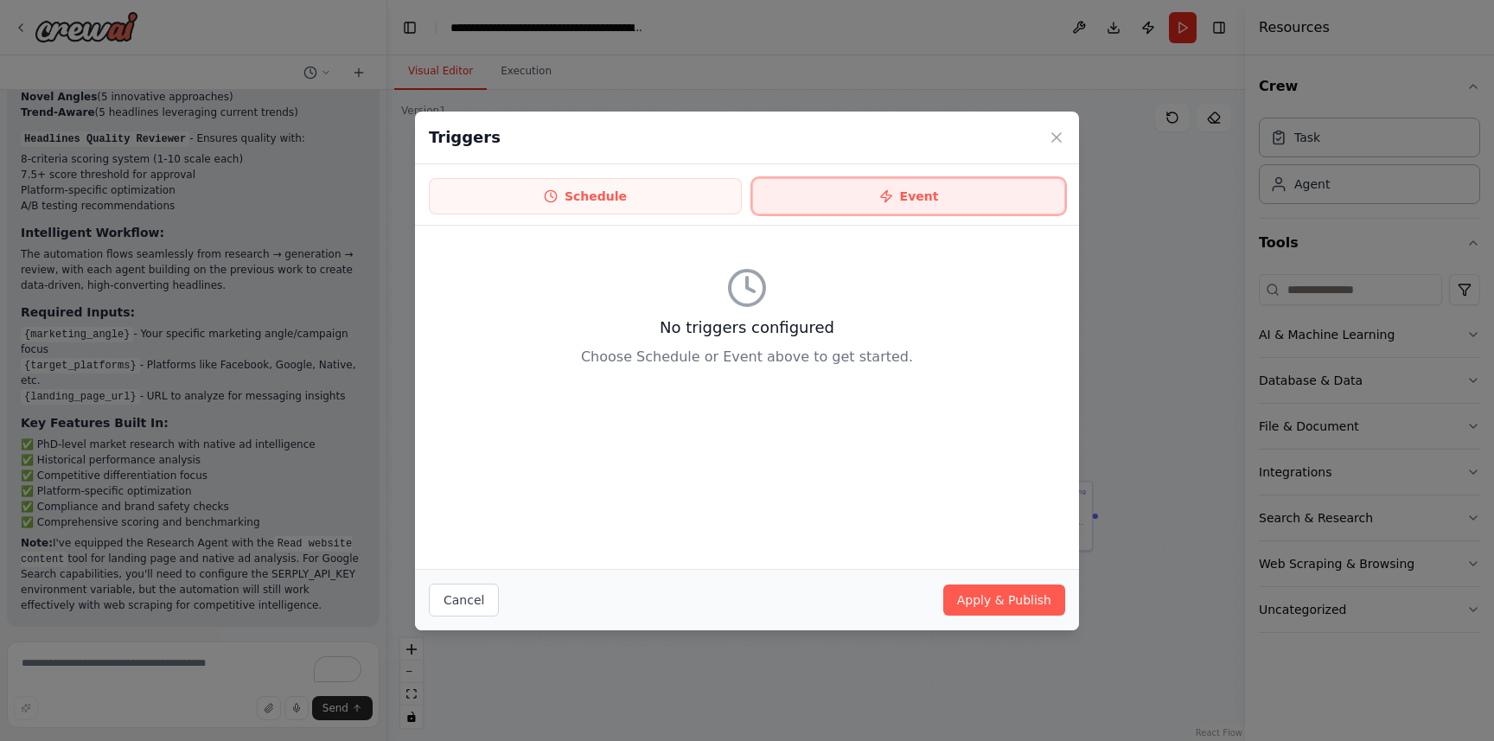
click at [808, 208] on button "Event" at bounding box center [908, 196] width 313 height 36
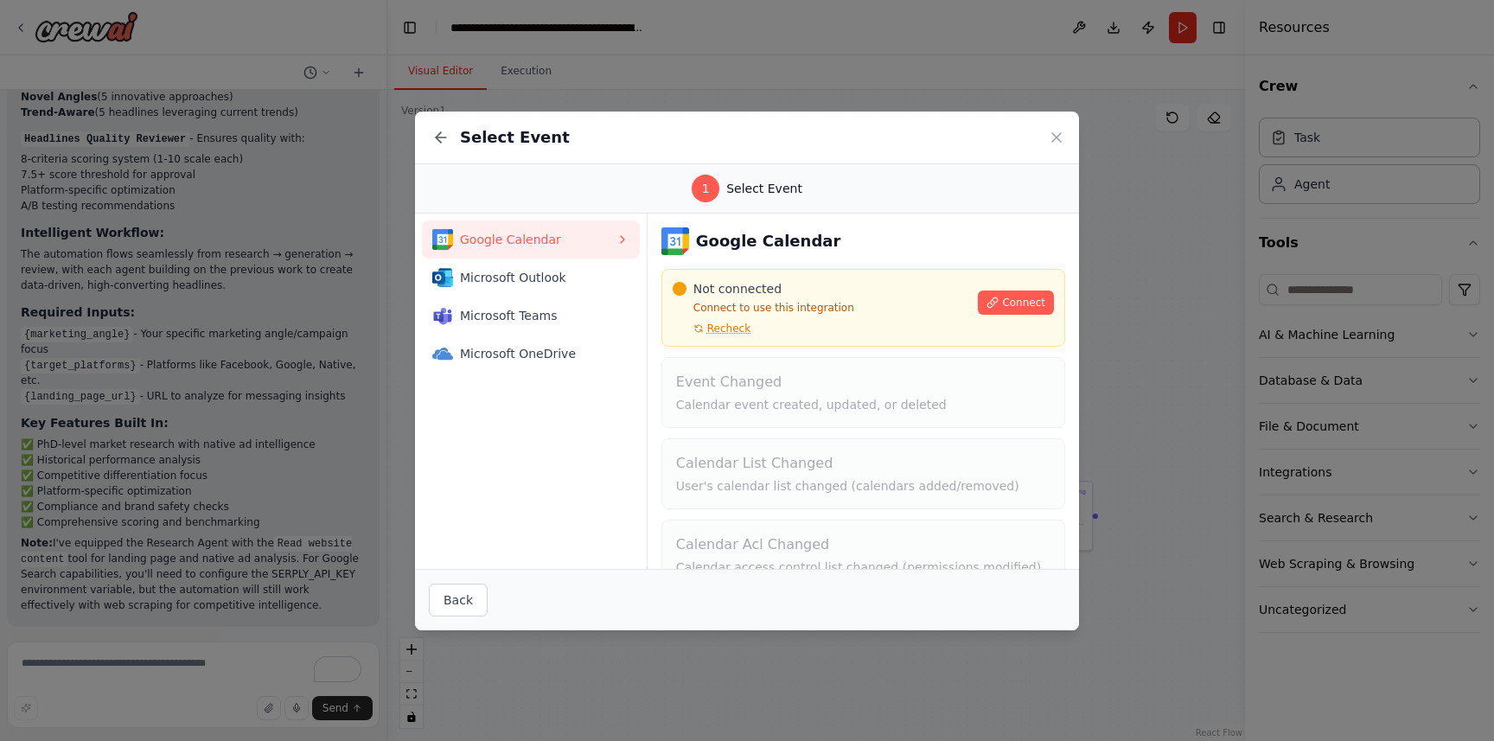
click at [1053, 139] on icon at bounding box center [1056, 137] width 9 height 9
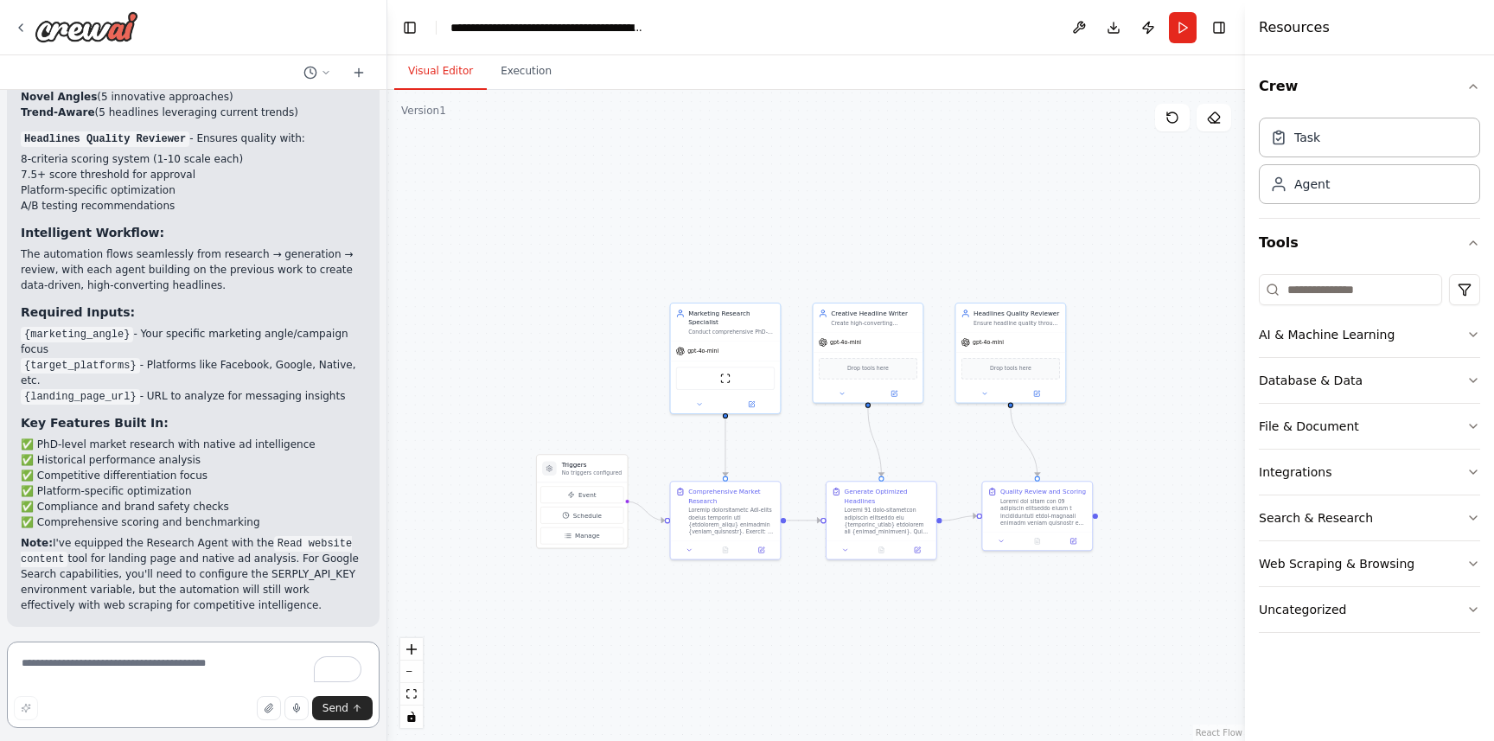
click at [130, 676] on textarea "To enrich screen reader interactions, please activate Accessibility in Grammarl…" at bounding box center [193, 685] width 373 height 86
type textarea "**********"
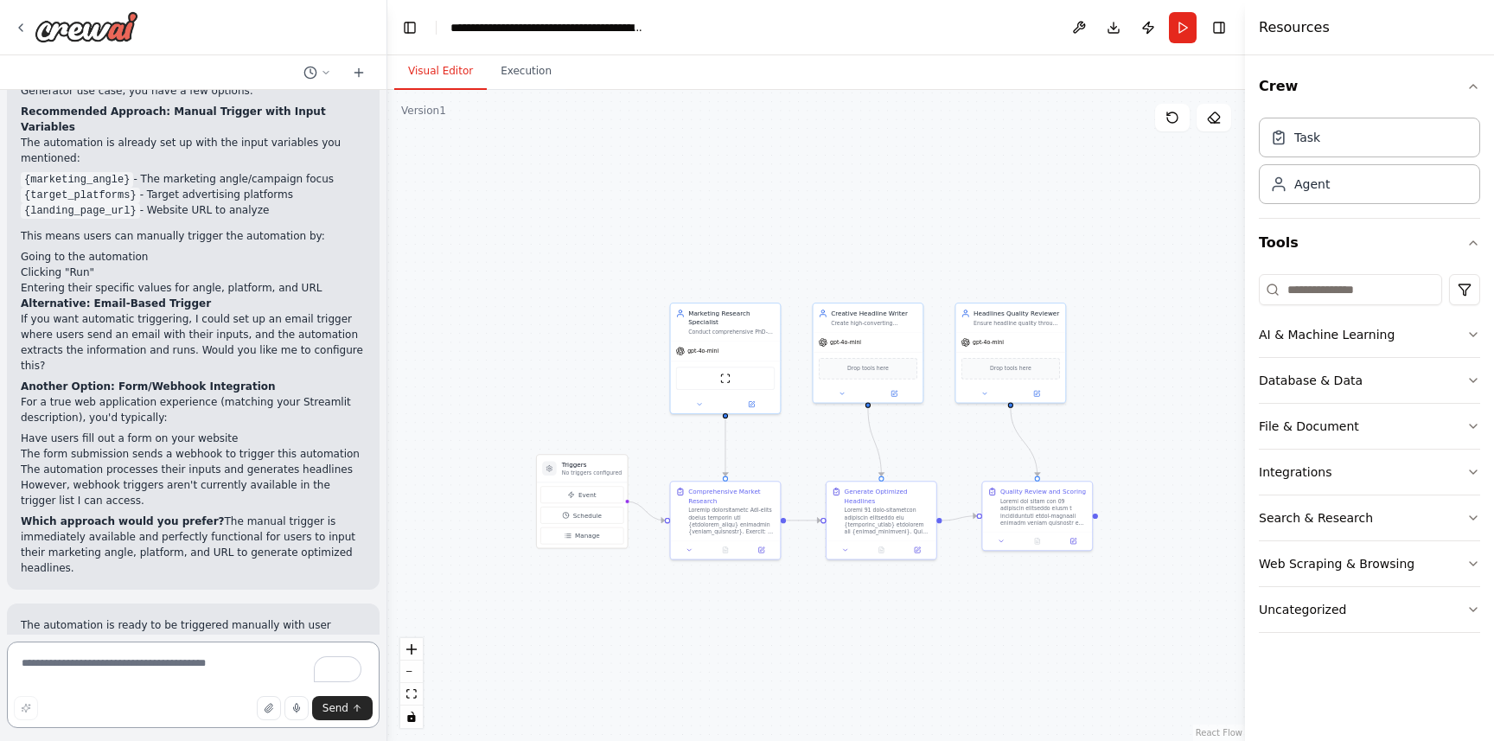
scroll to position [3801, 0]
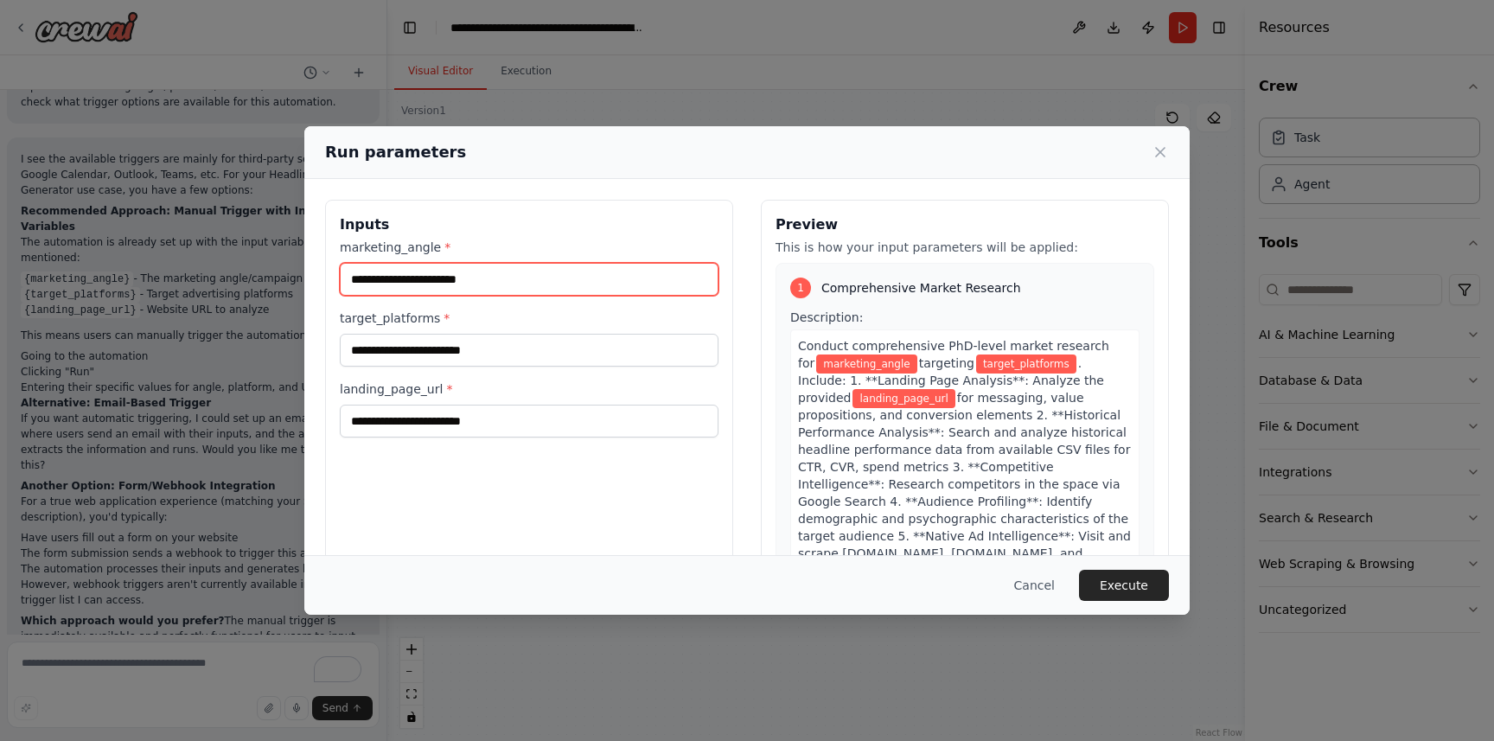
click at [425, 275] on input "marketing_angle *" at bounding box center [529, 279] width 379 height 33
type input "*********"
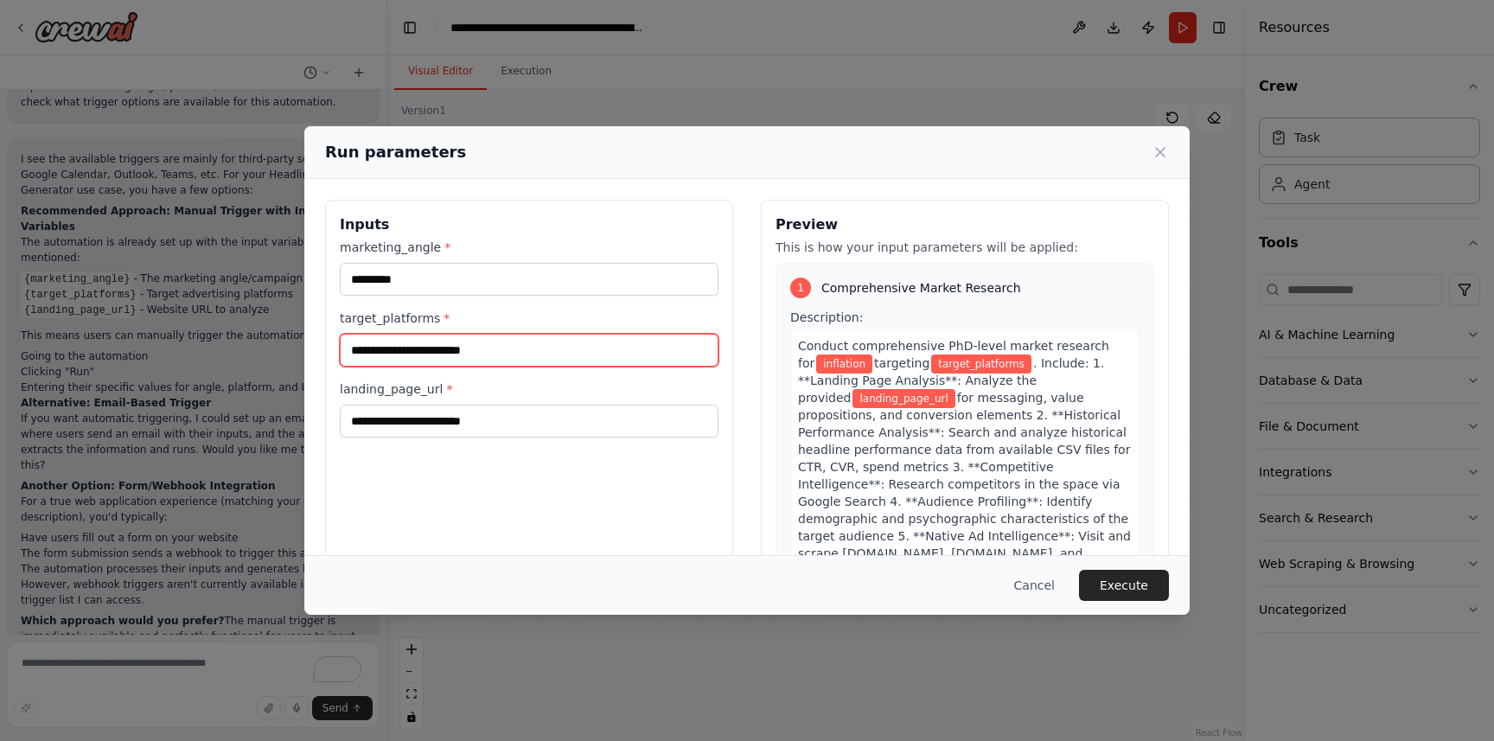
drag, startPoint x: 506, startPoint y: 344, endPoint x: 368, endPoint y: 346, distance: 138.4
click at [368, 346] on input "target_platforms *" at bounding box center [529, 350] width 379 height 33
type input "*********"
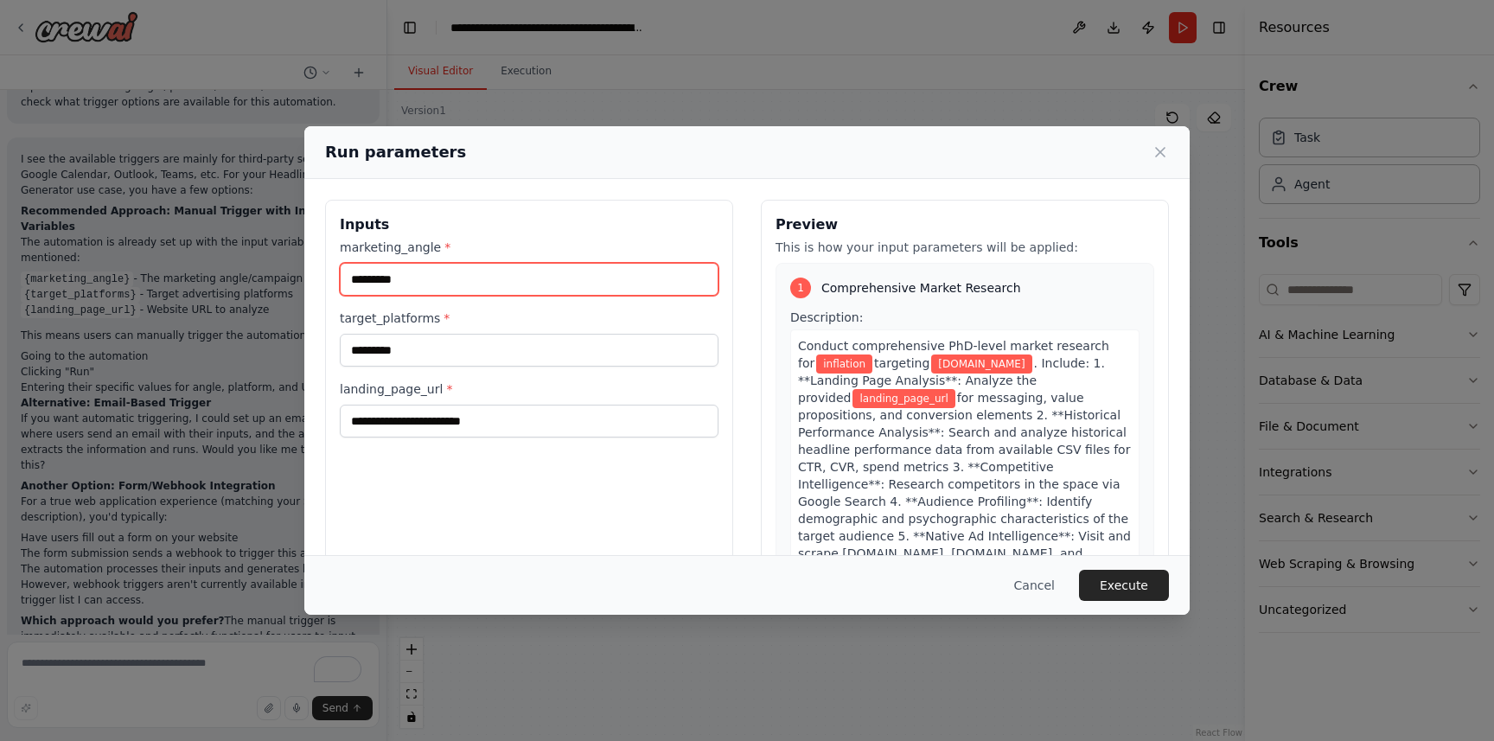
drag, startPoint x: 404, startPoint y: 279, endPoint x: 311, endPoint y: 273, distance: 92.7
click at [311, 274] on div "Inputs marketing_angle * ********* target_platforms * ********* landing_page_ur…" at bounding box center [747, 404] width 886 height 451
type input "*"
type input "**********"
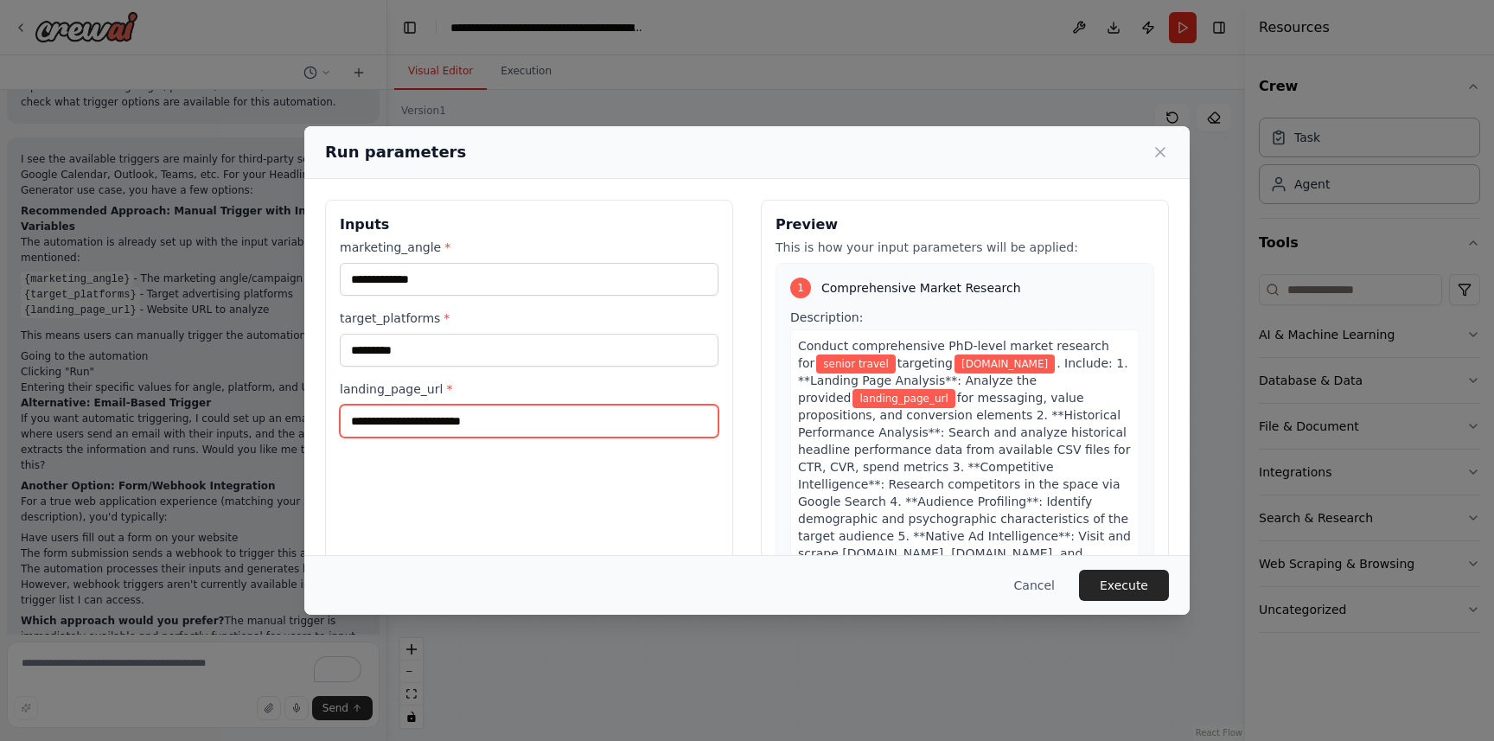
click at [381, 428] on input "landing_page_url *" at bounding box center [529, 421] width 379 height 33
paste input "**********"
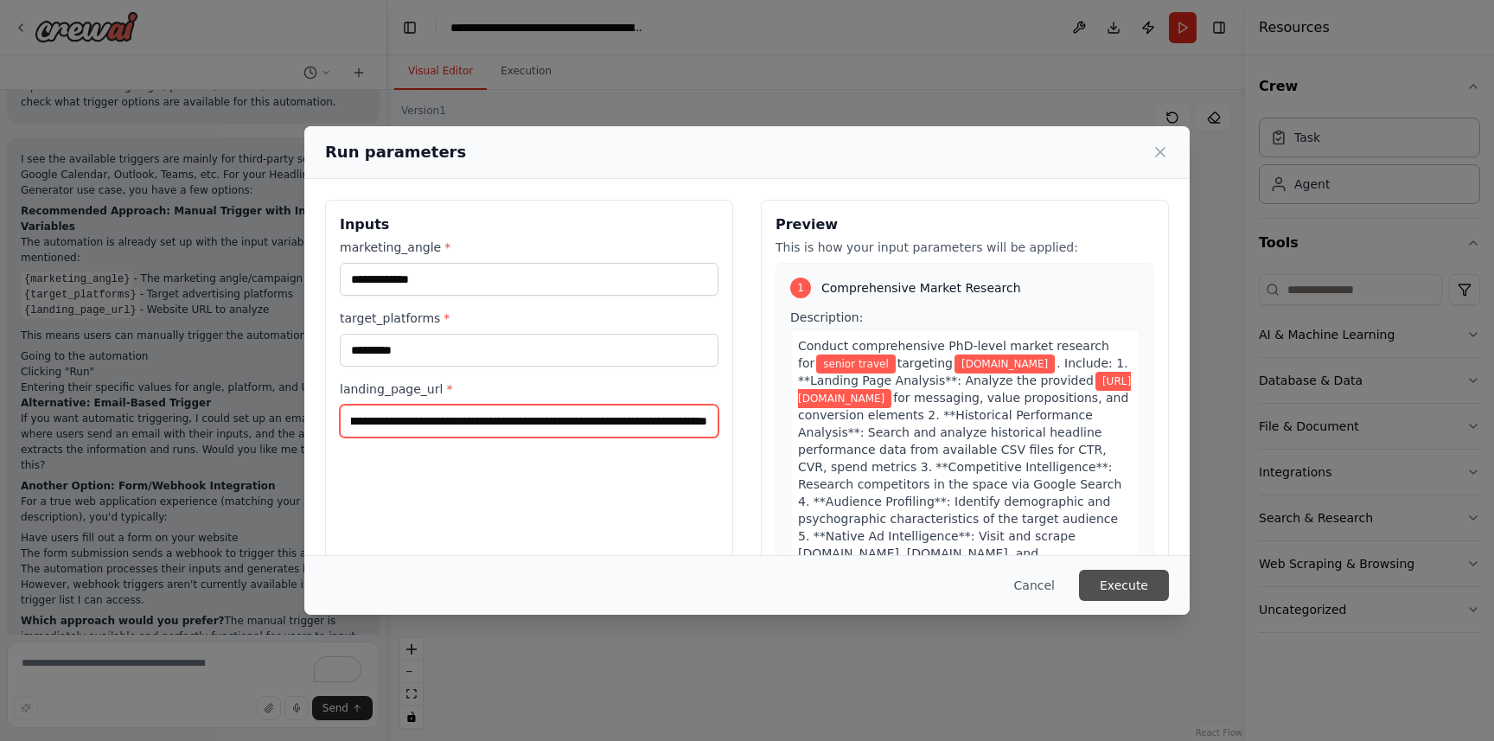
type input "**********"
click at [1122, 579] on button "Execute" at bounding box center [1124, 585] width 90 height 31
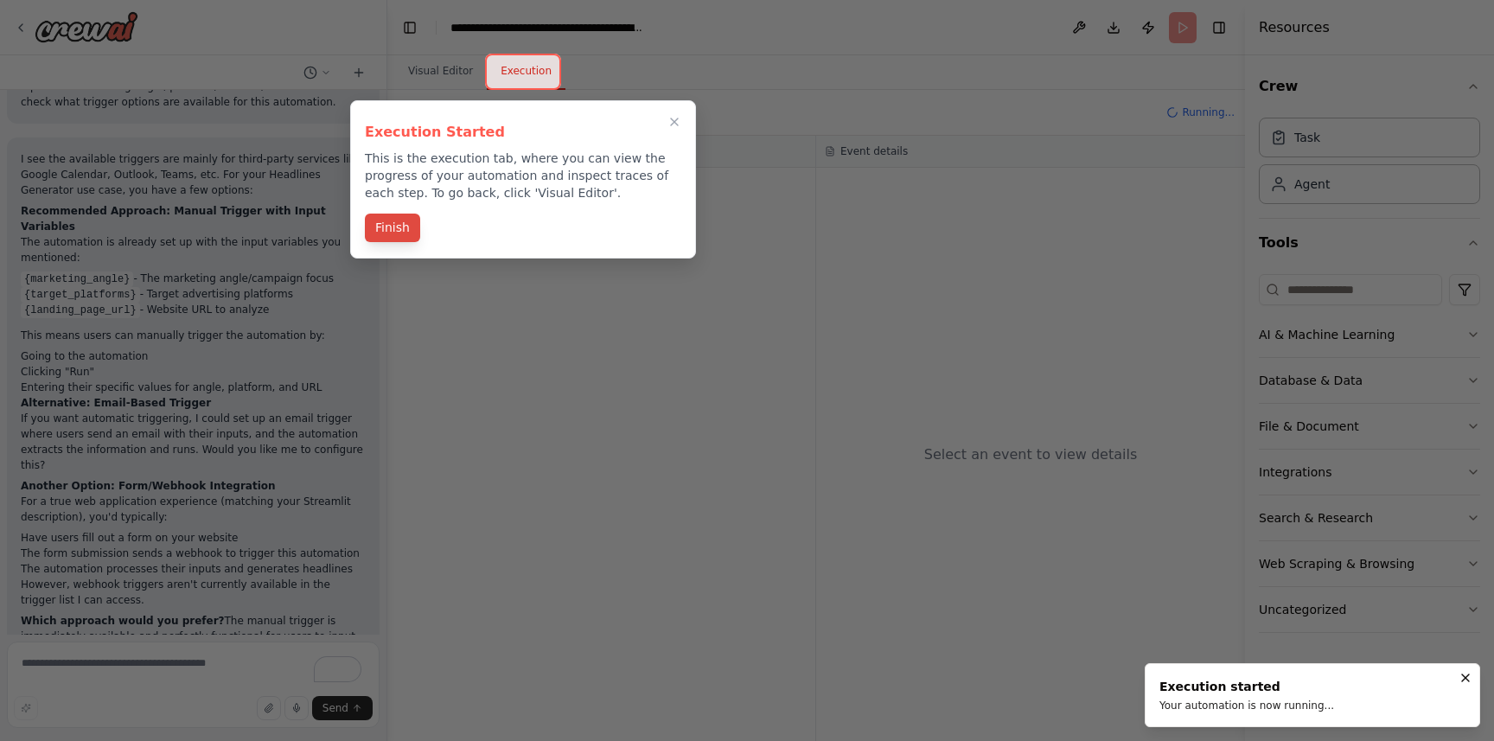
click at [400, 227] on button "Finish" at bounding box center [392, 228] width 55 height 29
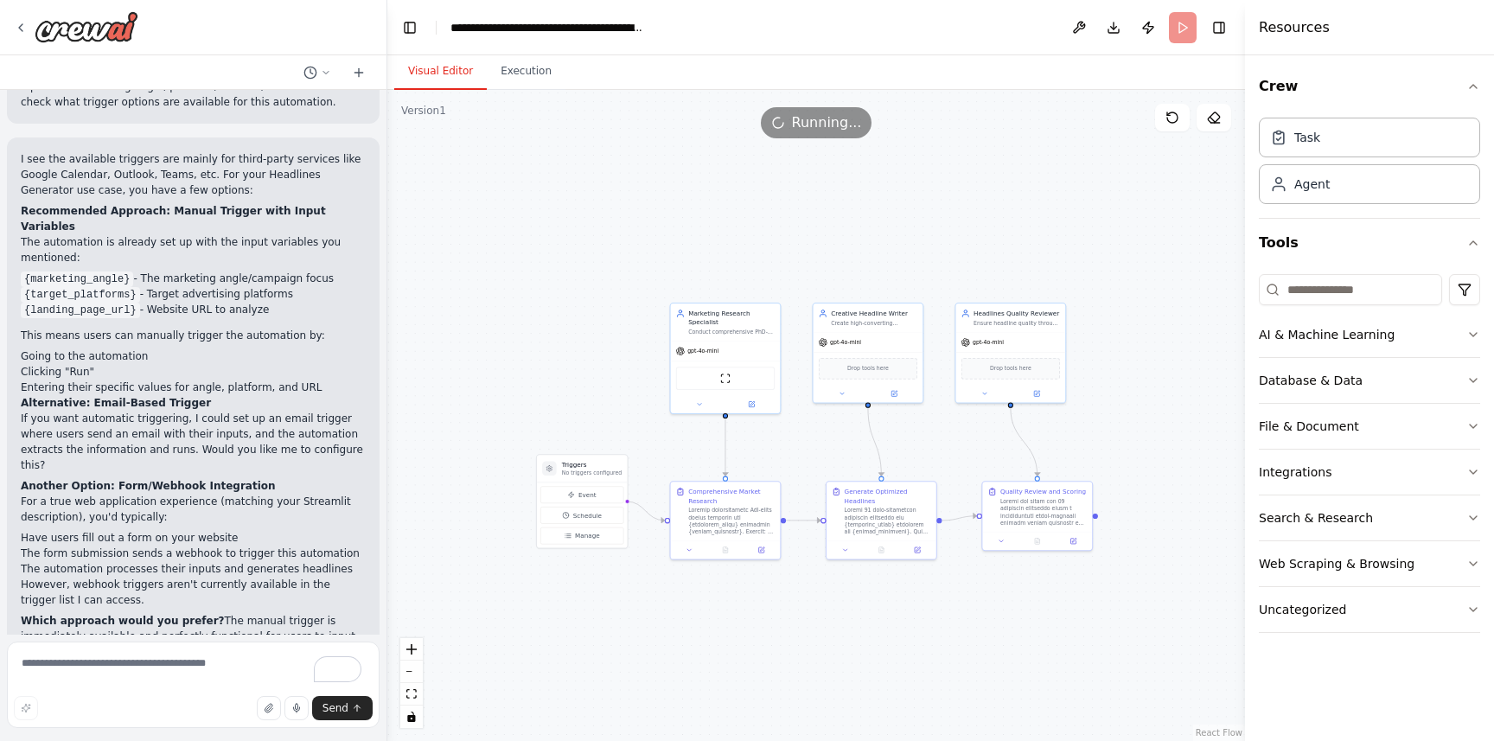
click at [456, 68] on button "Visual Editor" at bounding box center [440, 72] width 93 height 36
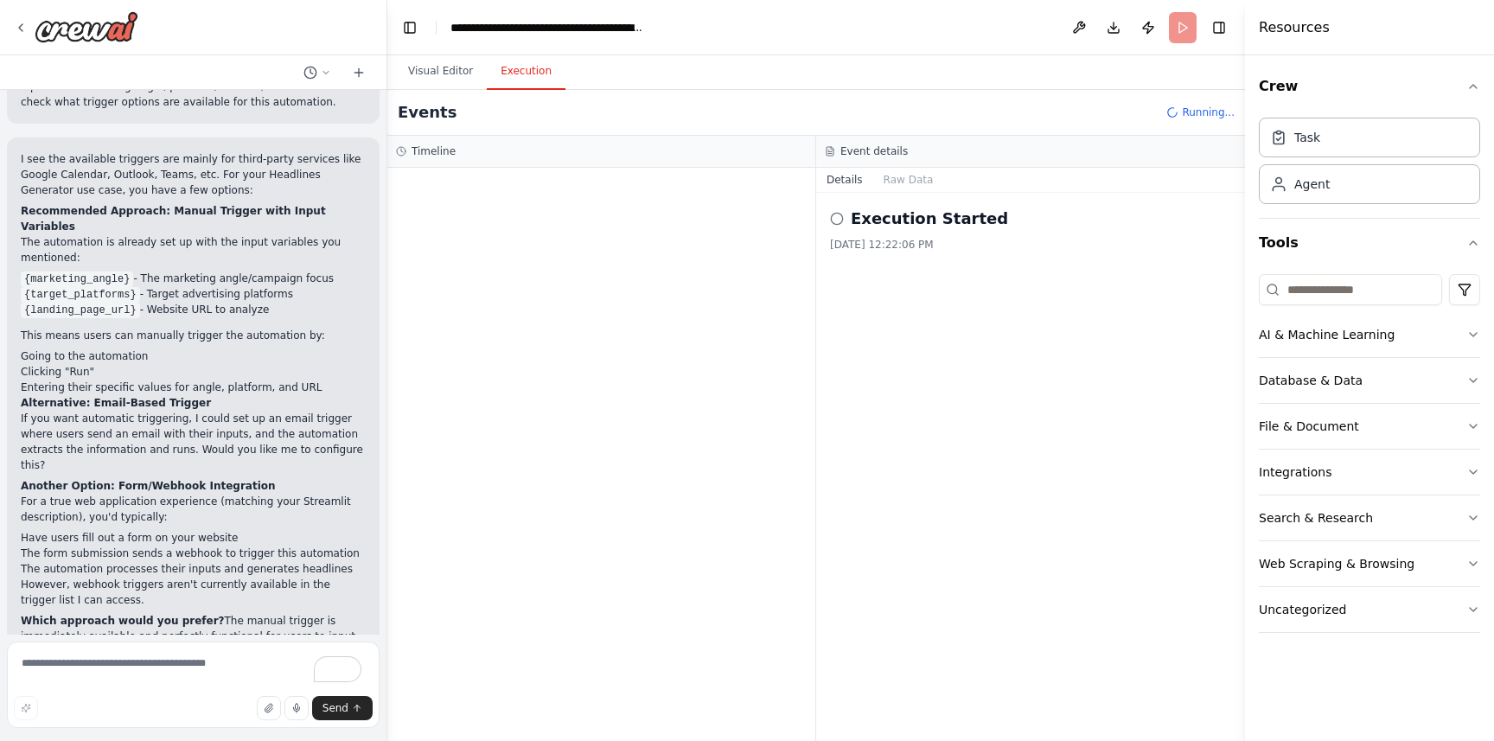
click at [527, 68] on button "Execution" at bounding box center [526, 72] width 79 height 36
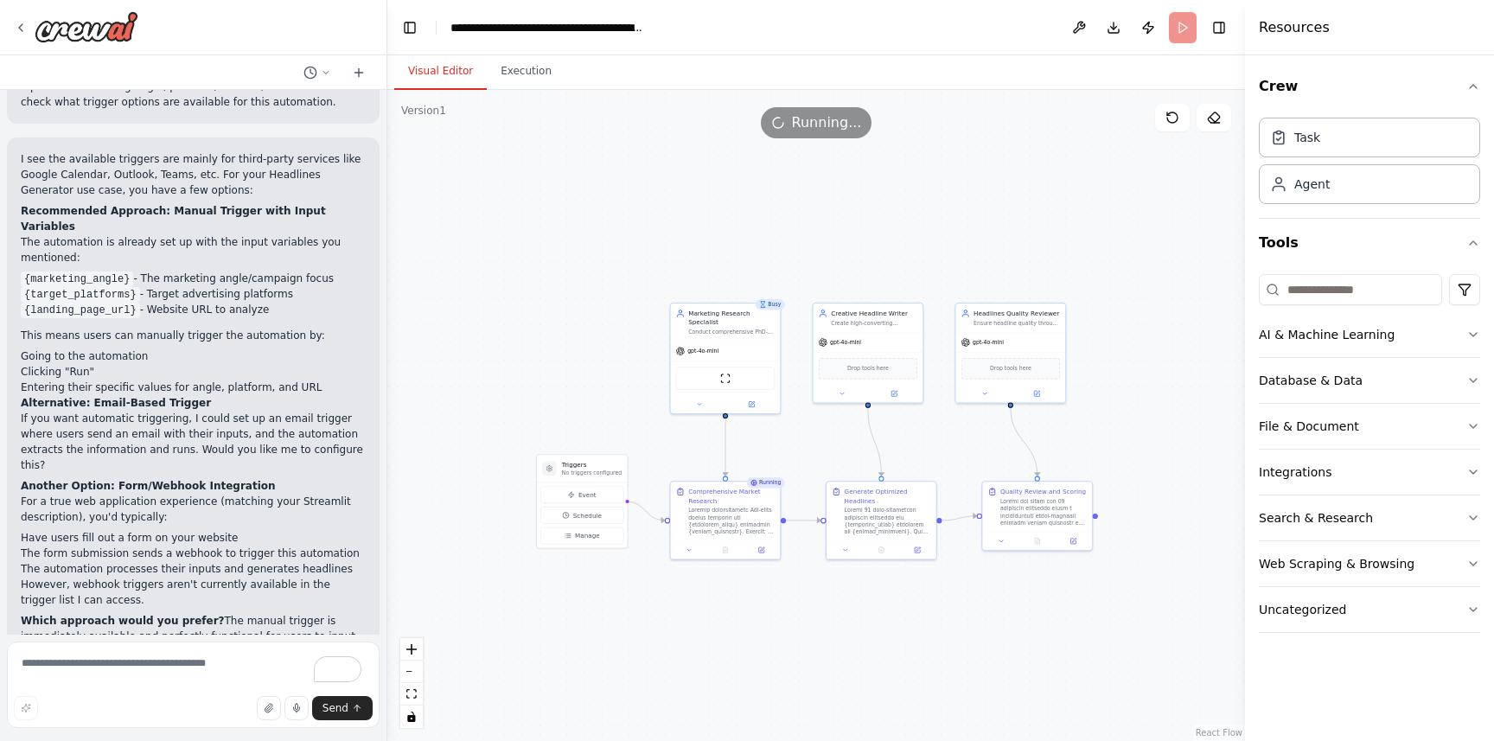
click at [464, 65] on button "Visual Editor" at bounding box center [440, 72] width 93 height 36
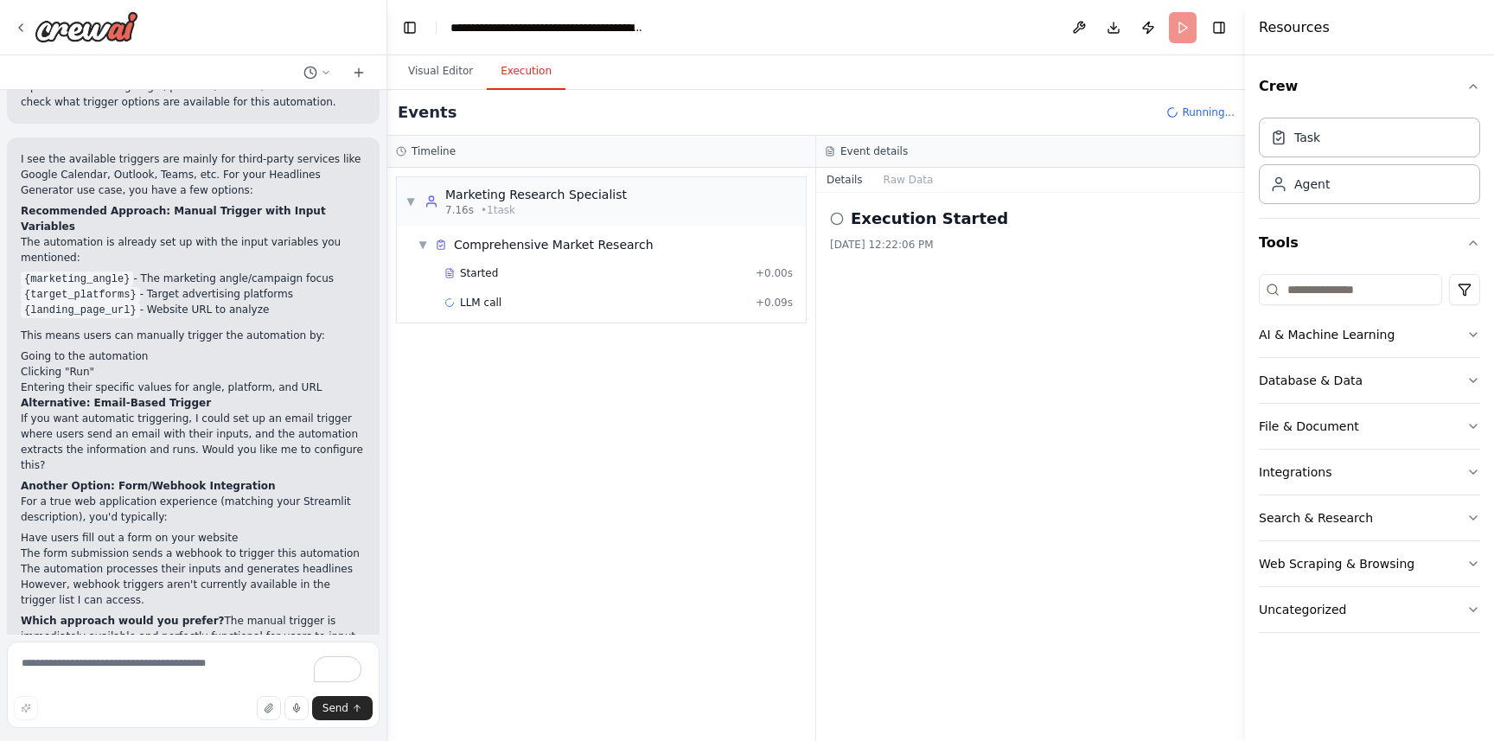
click at [547, 74] on button "Execution" at bounding box center [526, 72] width 79 height 36
click at [676, 339] on div "Read website content 356ms + 9.65s" at bounding box center [618, 332] width 361 height 26
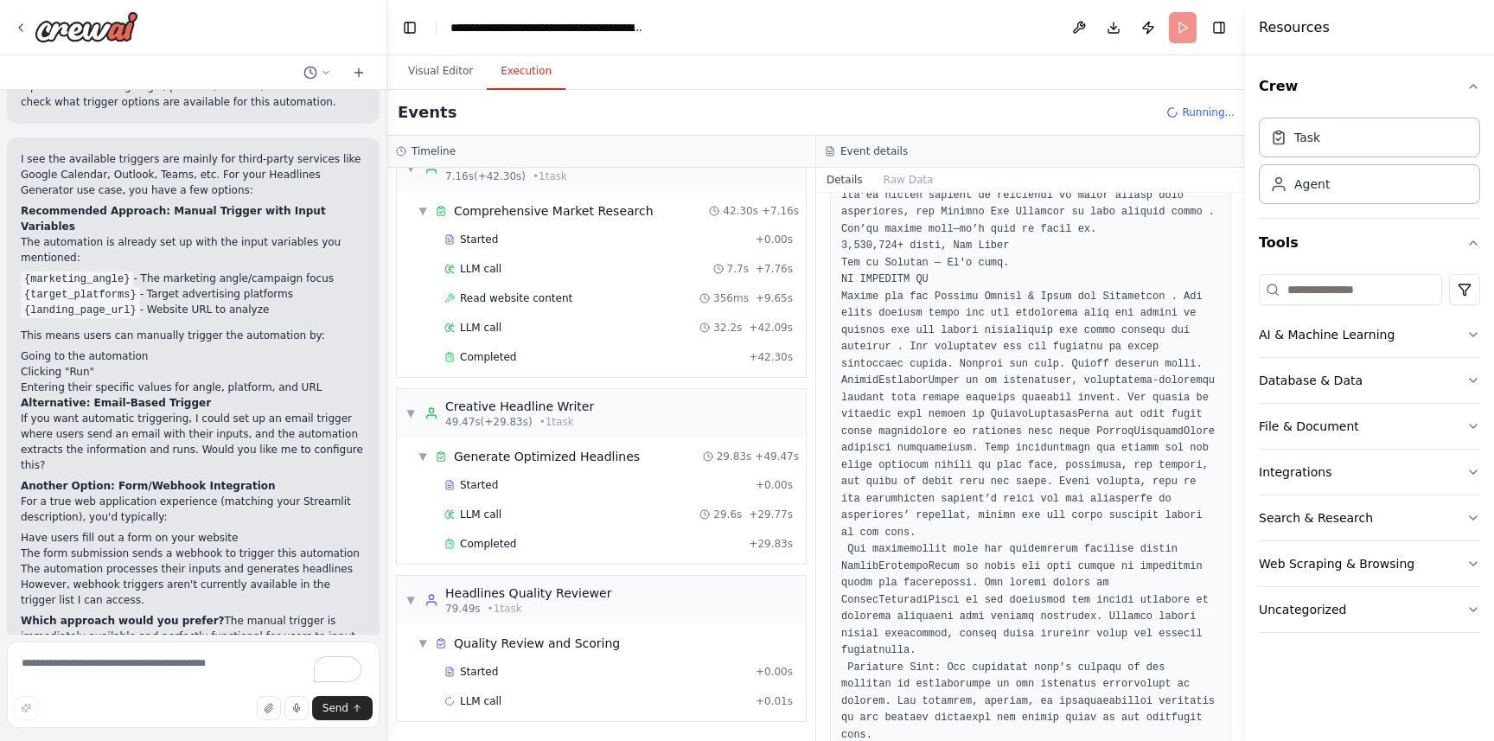
scroll to position [1037, 0]
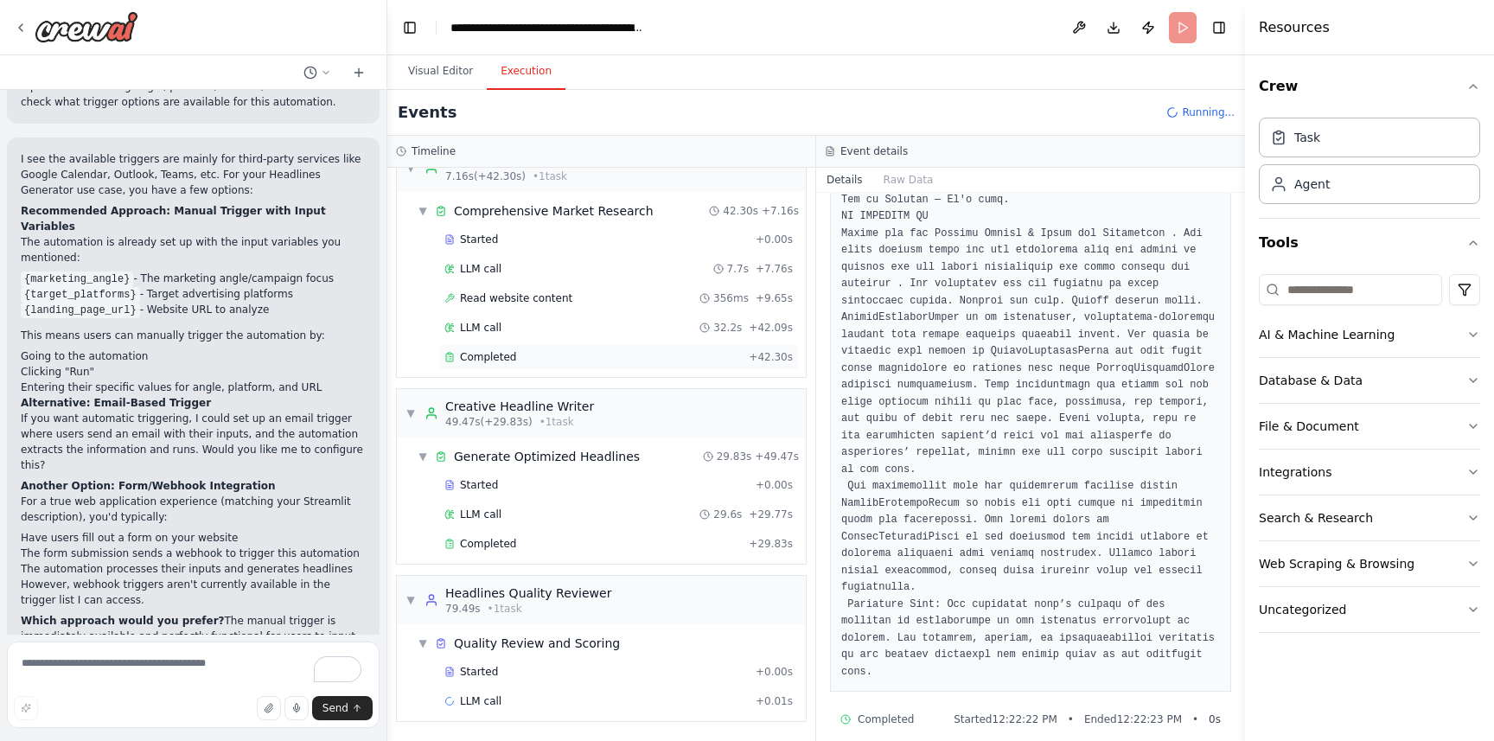
click at [543, 360] on div "Completed" at bounding box center [593, 357] width 297 height 14
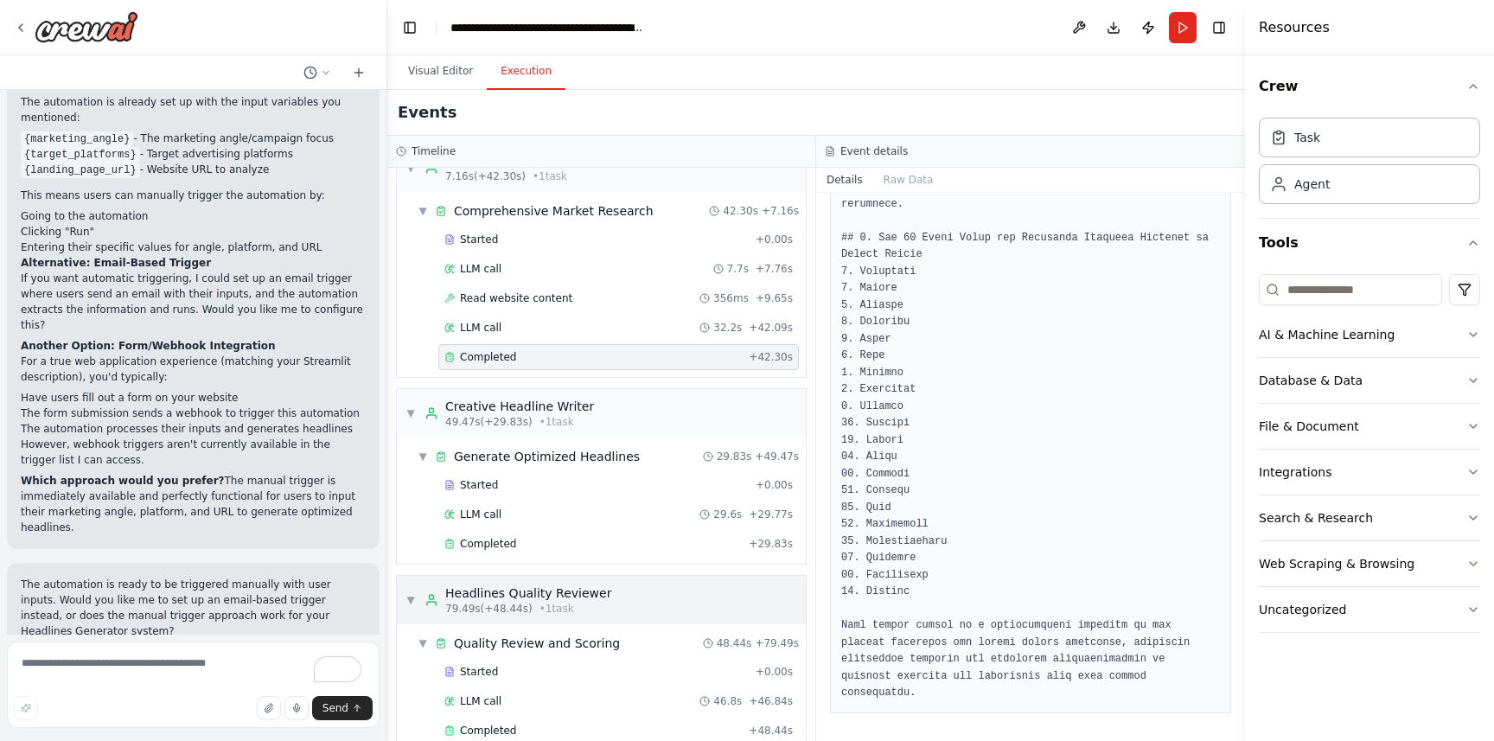
scroll to position [63, 0]
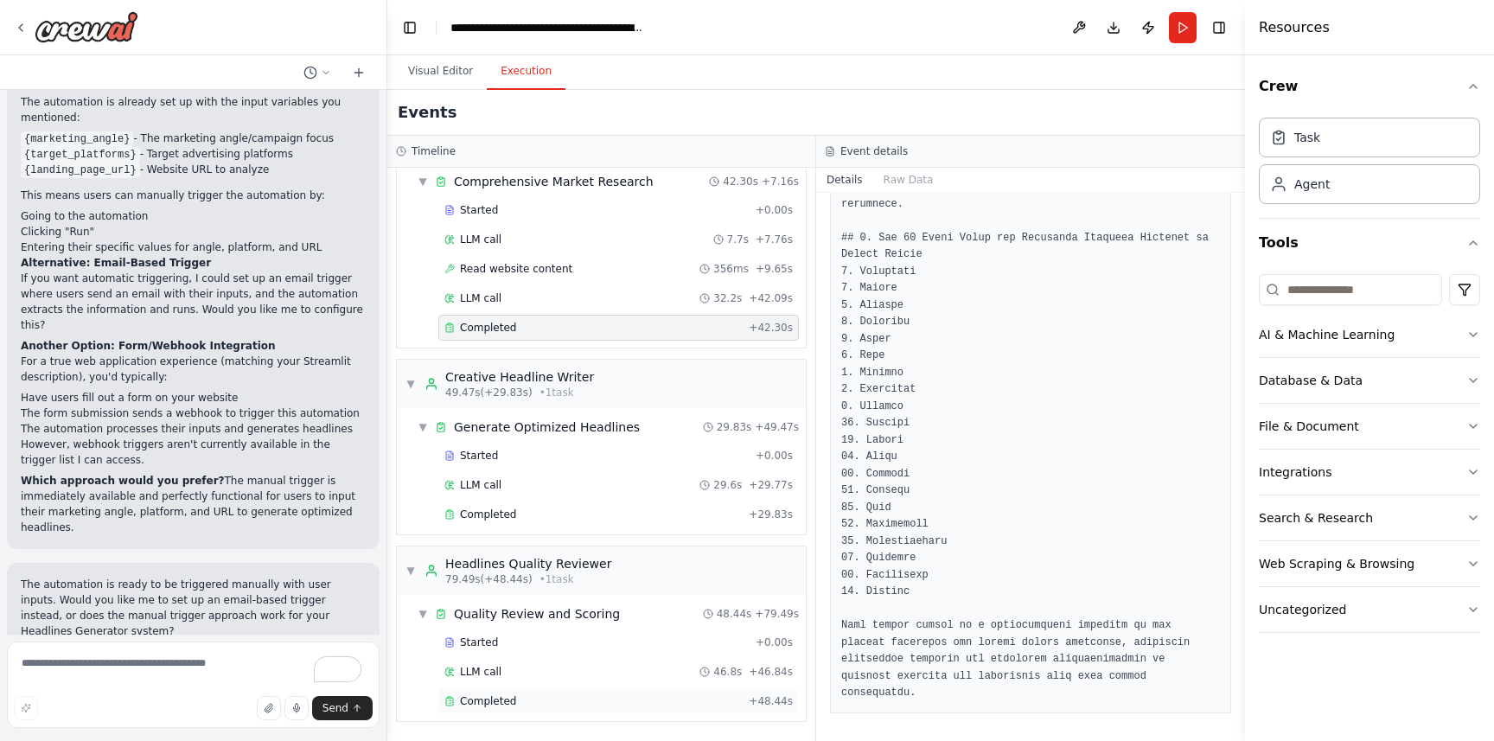
click at [560, 702] on div "Completed" at bounding box center [593, 701] width 297 height 14
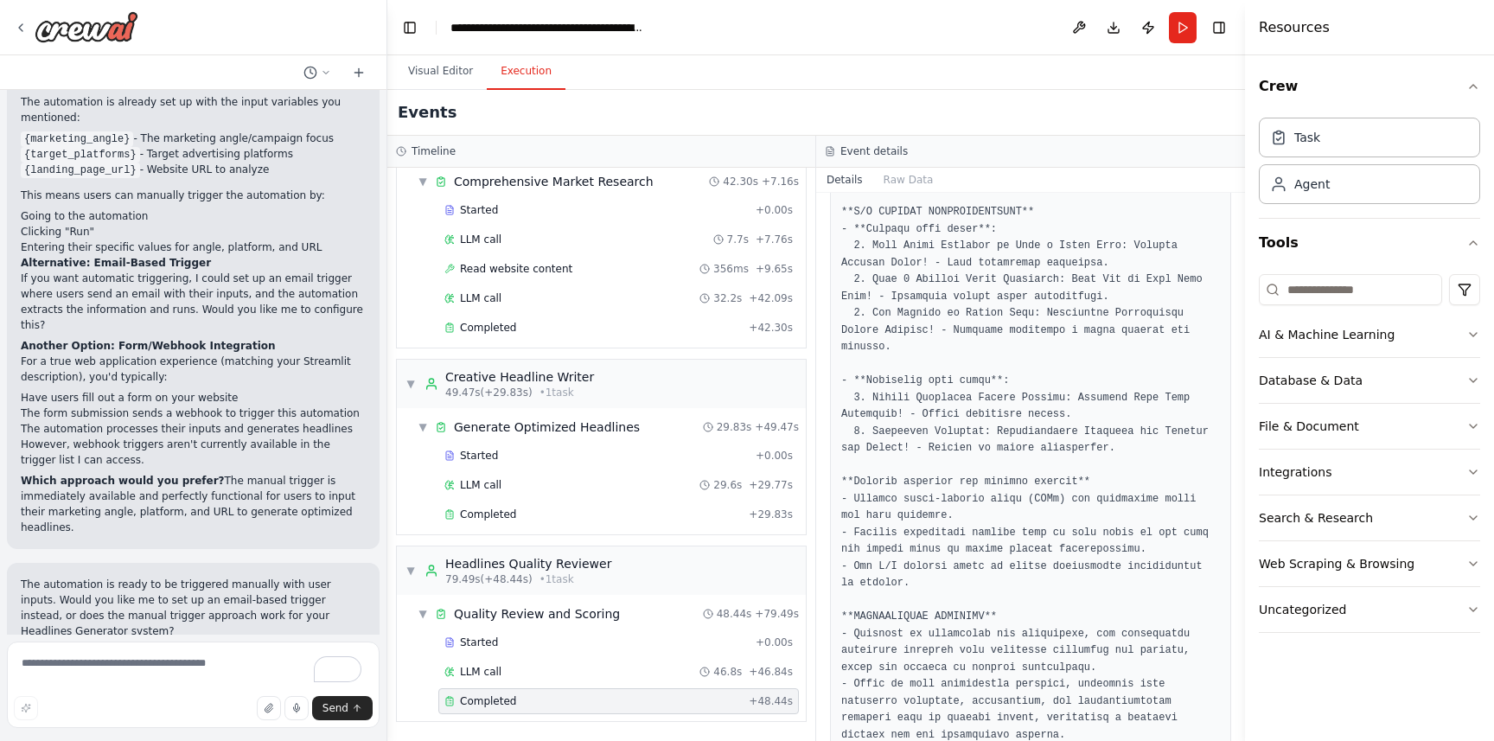
scroll to position [2345, 0]
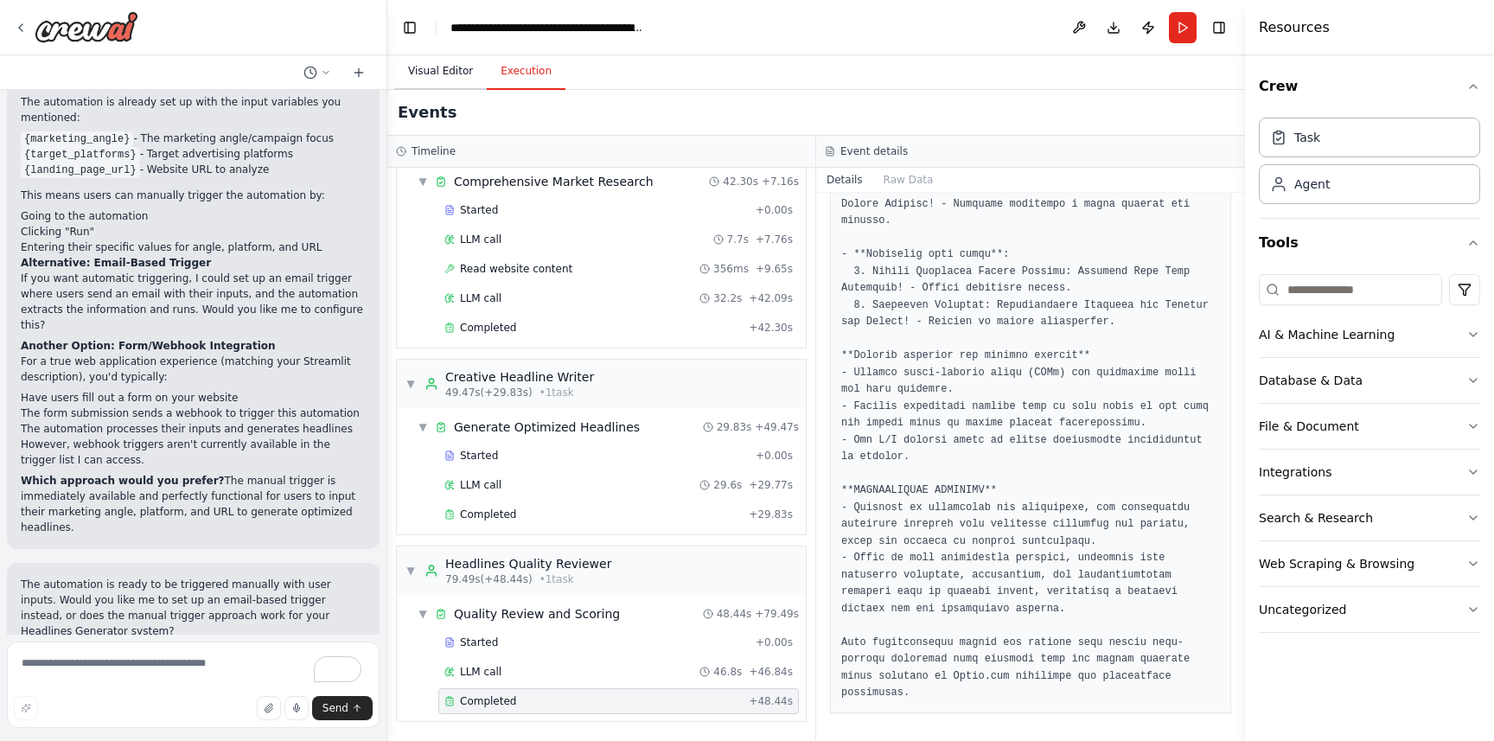
click at [456, 67] on button "Visual Editor" at bounding box center [440, 72] width 93 height 36
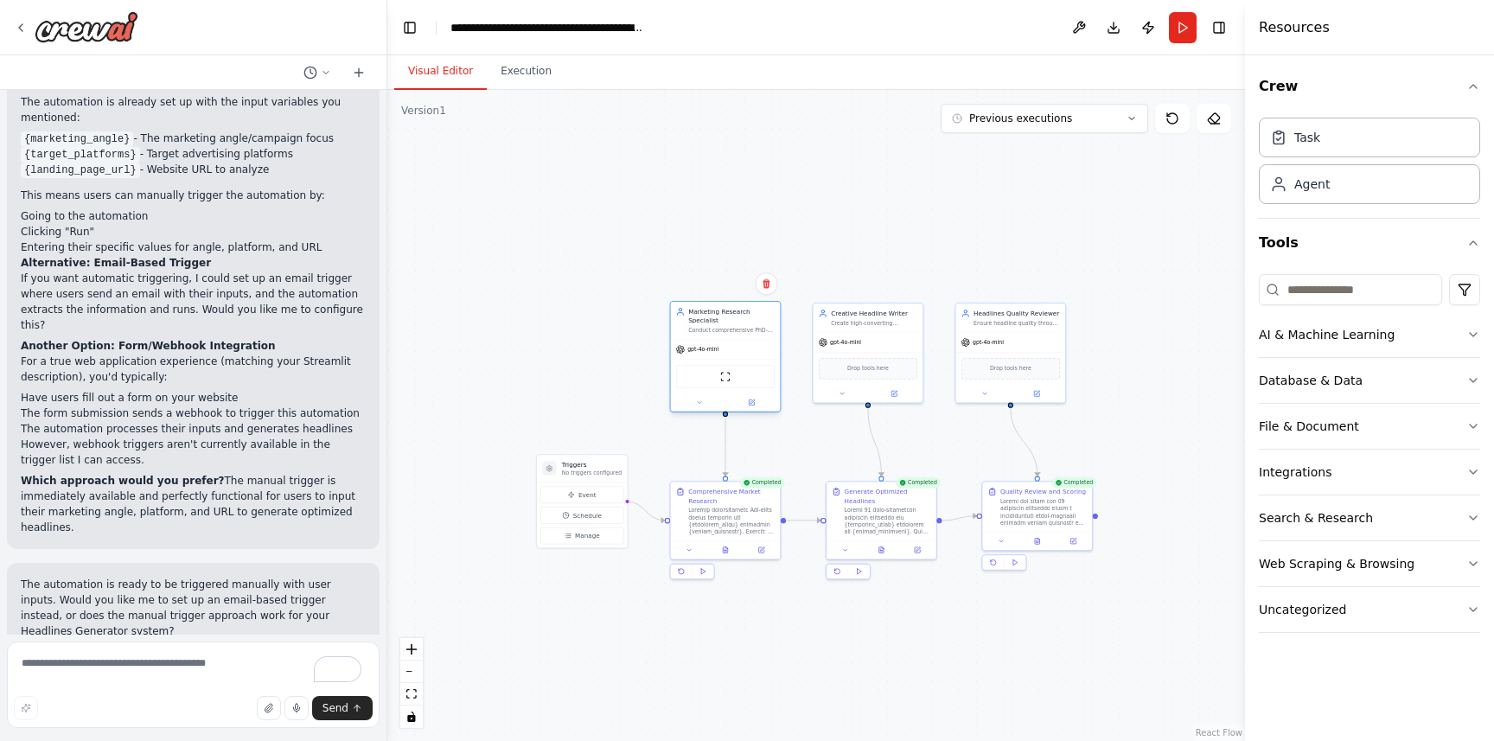
click at [742, 340] on div "gpt-4o-mini" at bounding box center [726, 350] width 110 height 20
click at [741, 340] on div "gpt-4o-mini" at bounding box center [726, 350] width 110 height 20
click at [719, 377] on div "ScrapeWebsiteTool" at bounding box center [725, 376] width 99 height 23
click at [724, 375] on img at bounding box center [725, 376] width 10 height 10
click at [1322, 294] on input at bounding box center [1350, 289] width 183 height 31
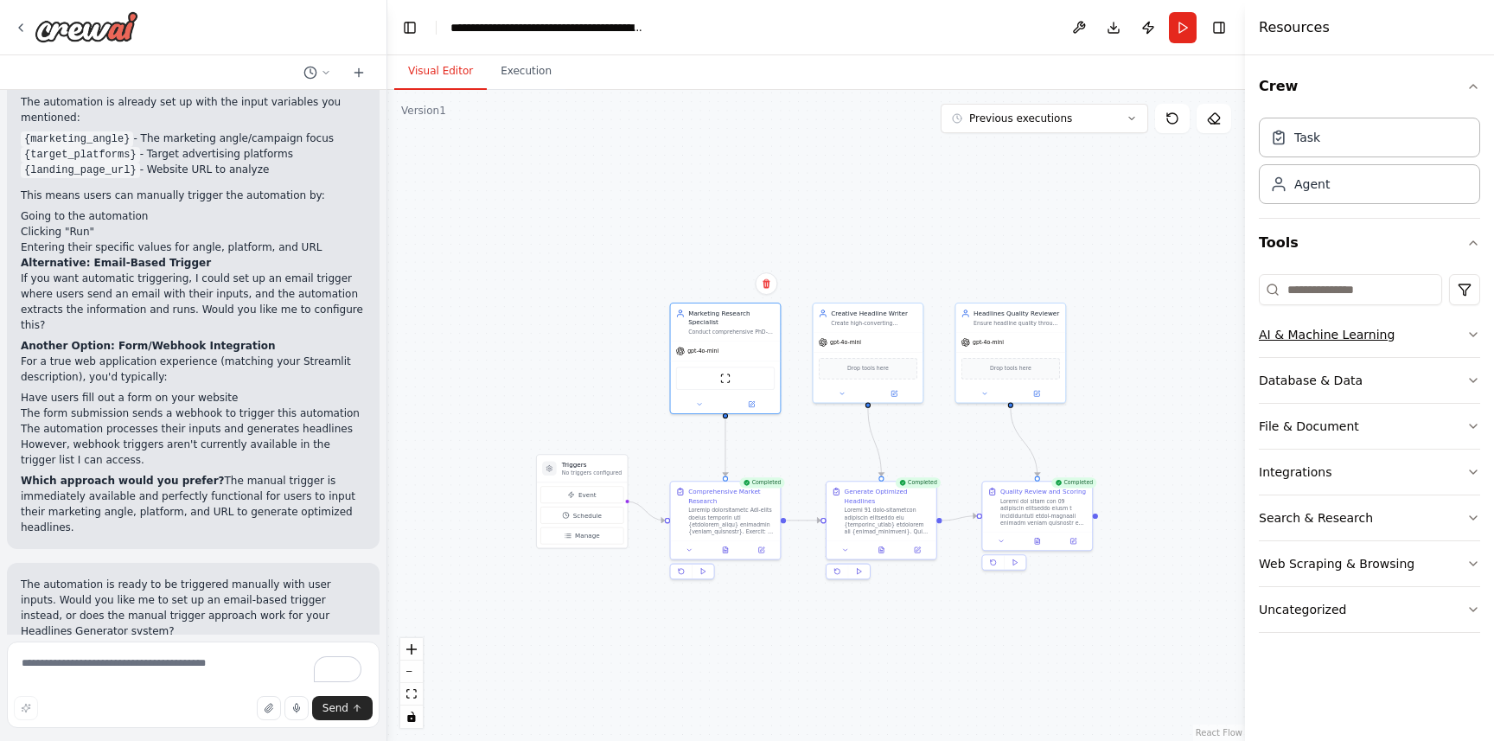
click at [1470, 333] on icon "button" at bounding box center [1473, 334] width 7 height 3
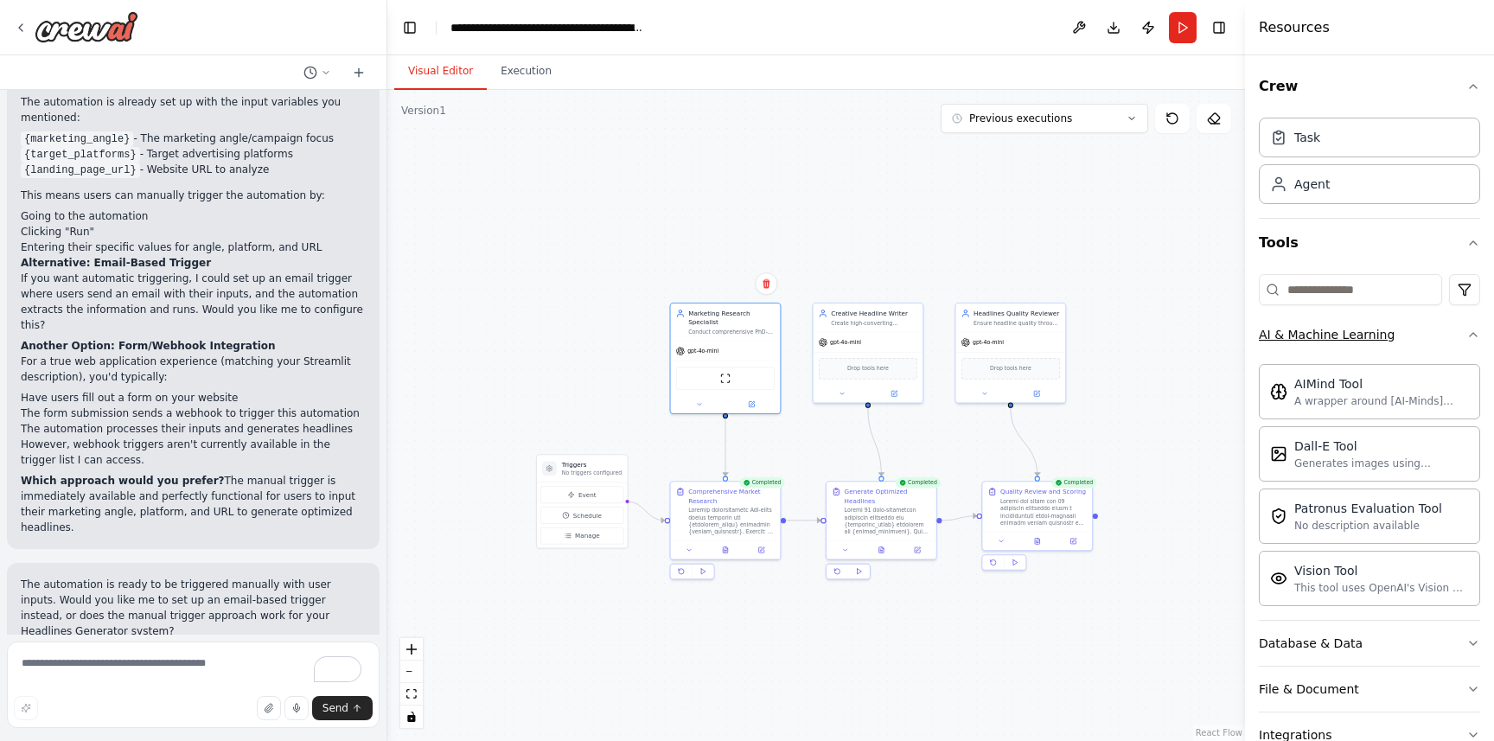
click at [1470, 333] on icon "button" at bounding box center [1474, 335] width 14 height 14
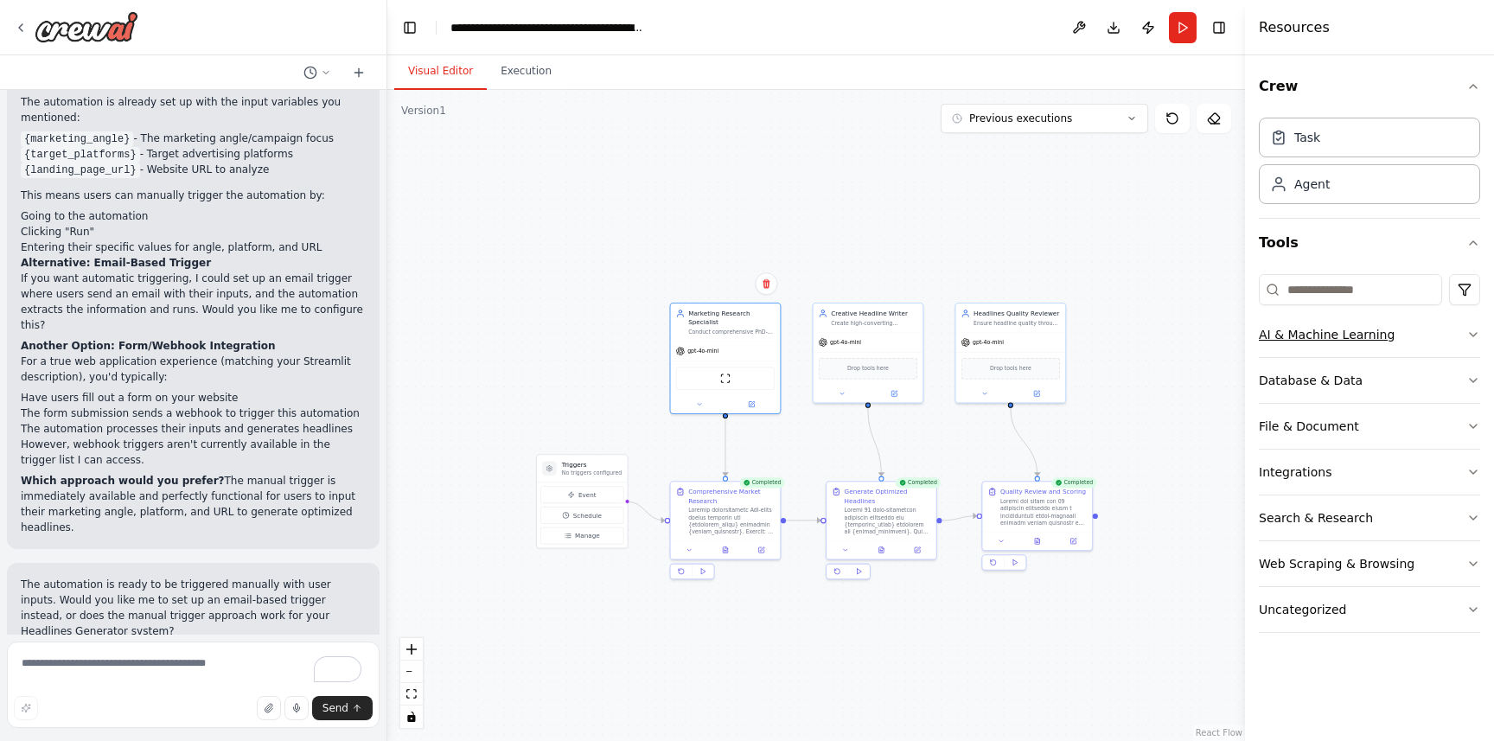
click at [1475, 335] on icon "button" at bounding box center [1474, 335] width 14 height 14
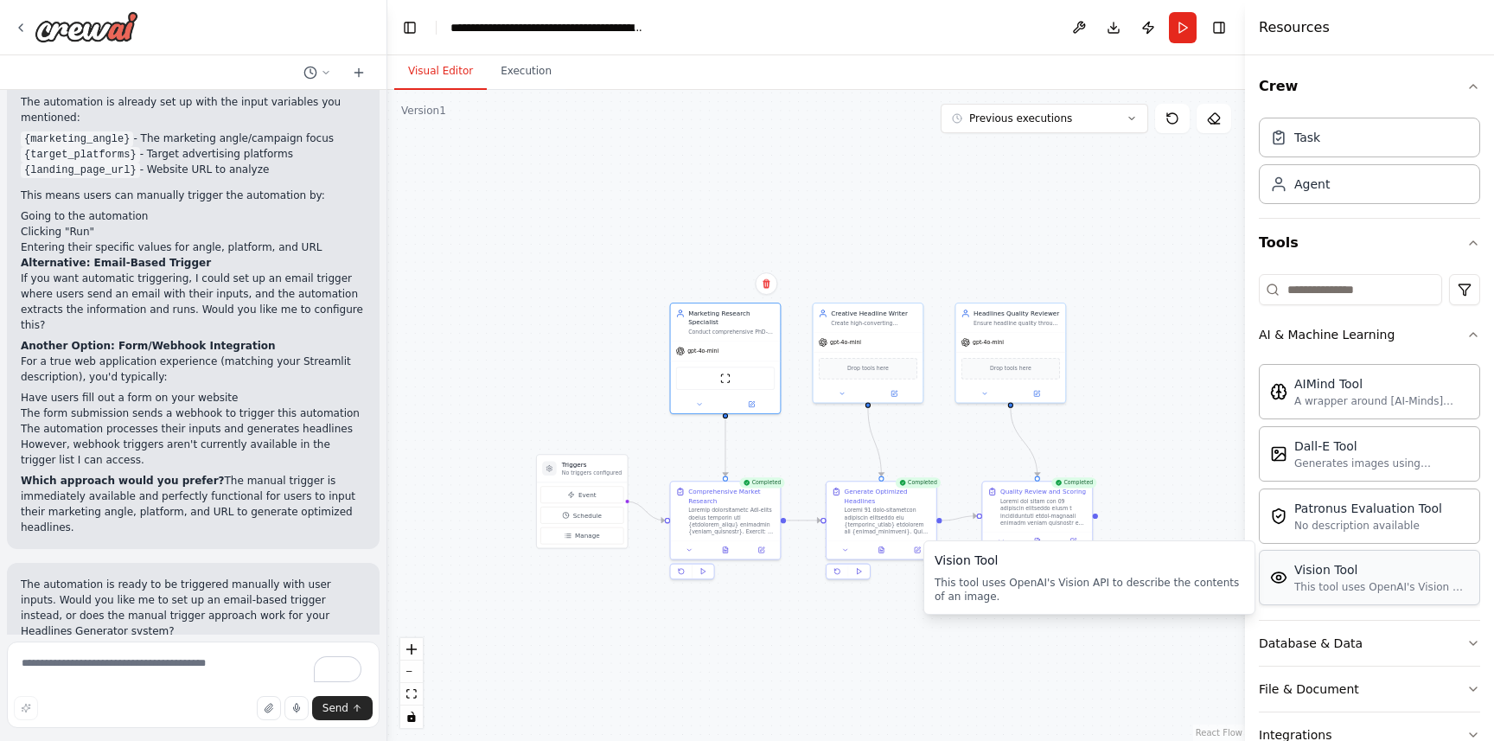
click at [1399, 589] on div "This tool uses OpenAI's Vision API to describe the contents of an image." at bounding box center [1382, 587] width 175 height 14
click at [1478, 332] on icon "button" at bounding box center [1474, 335] width 14 height 14
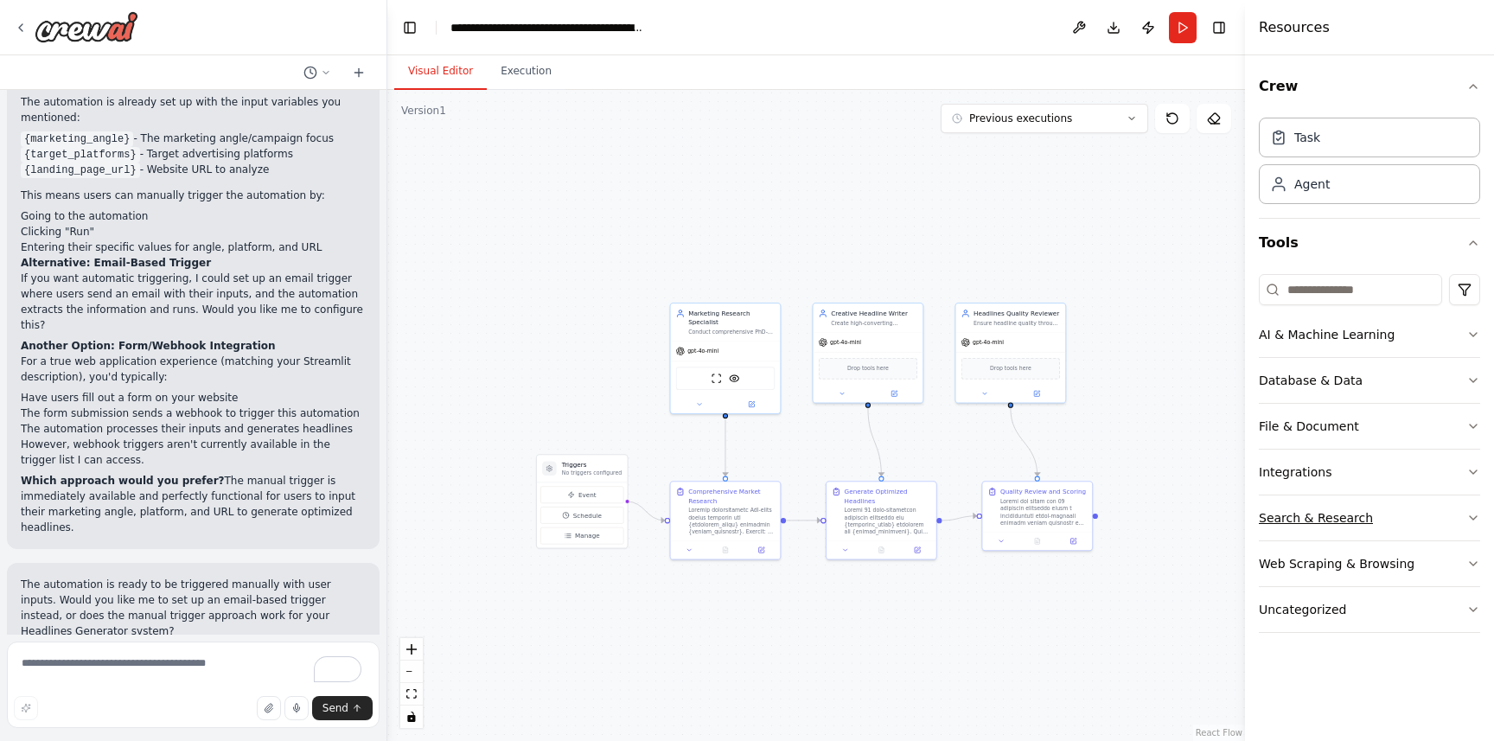
click at [1475, 520] on icon "button" at bounding box center [1474, 518] width 14 height 14
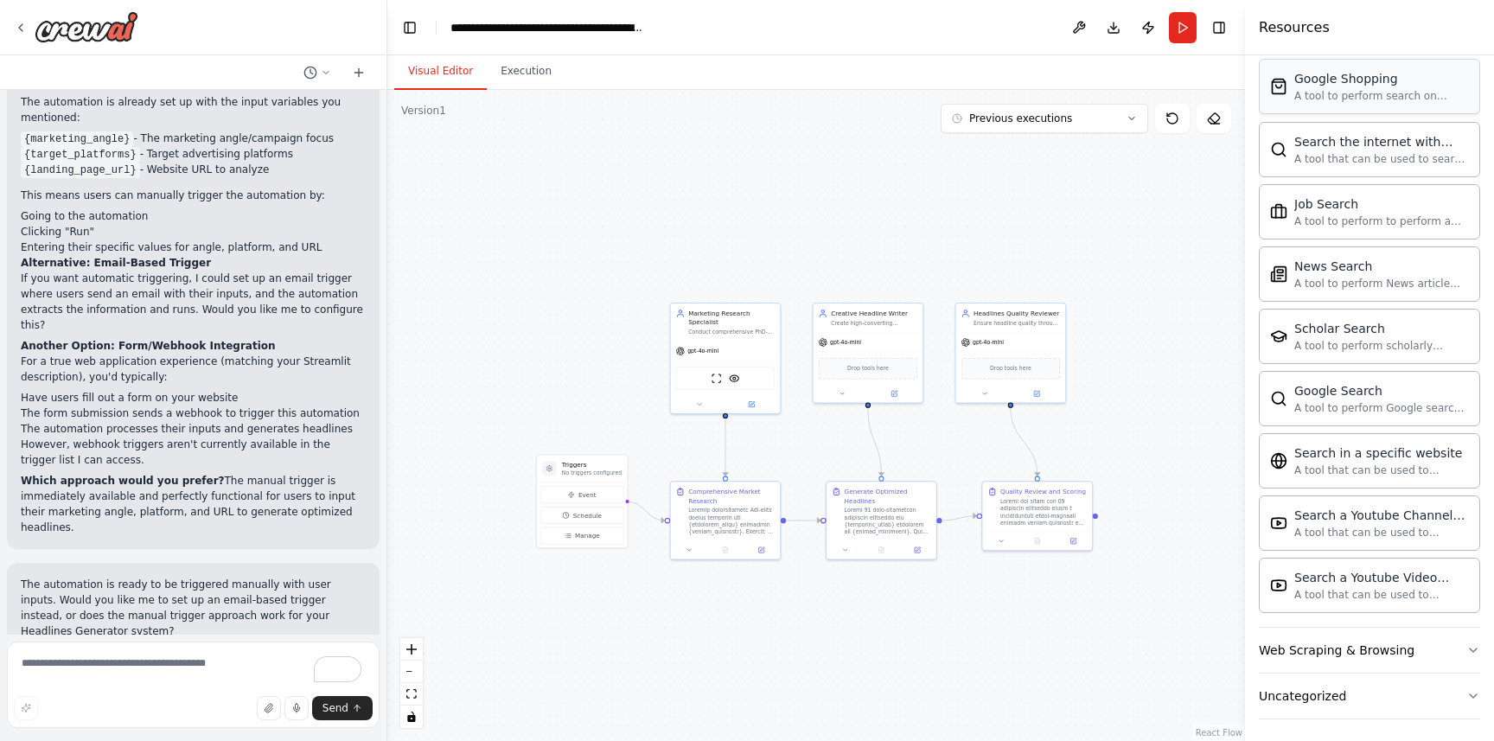
scroll to position [805, 0]
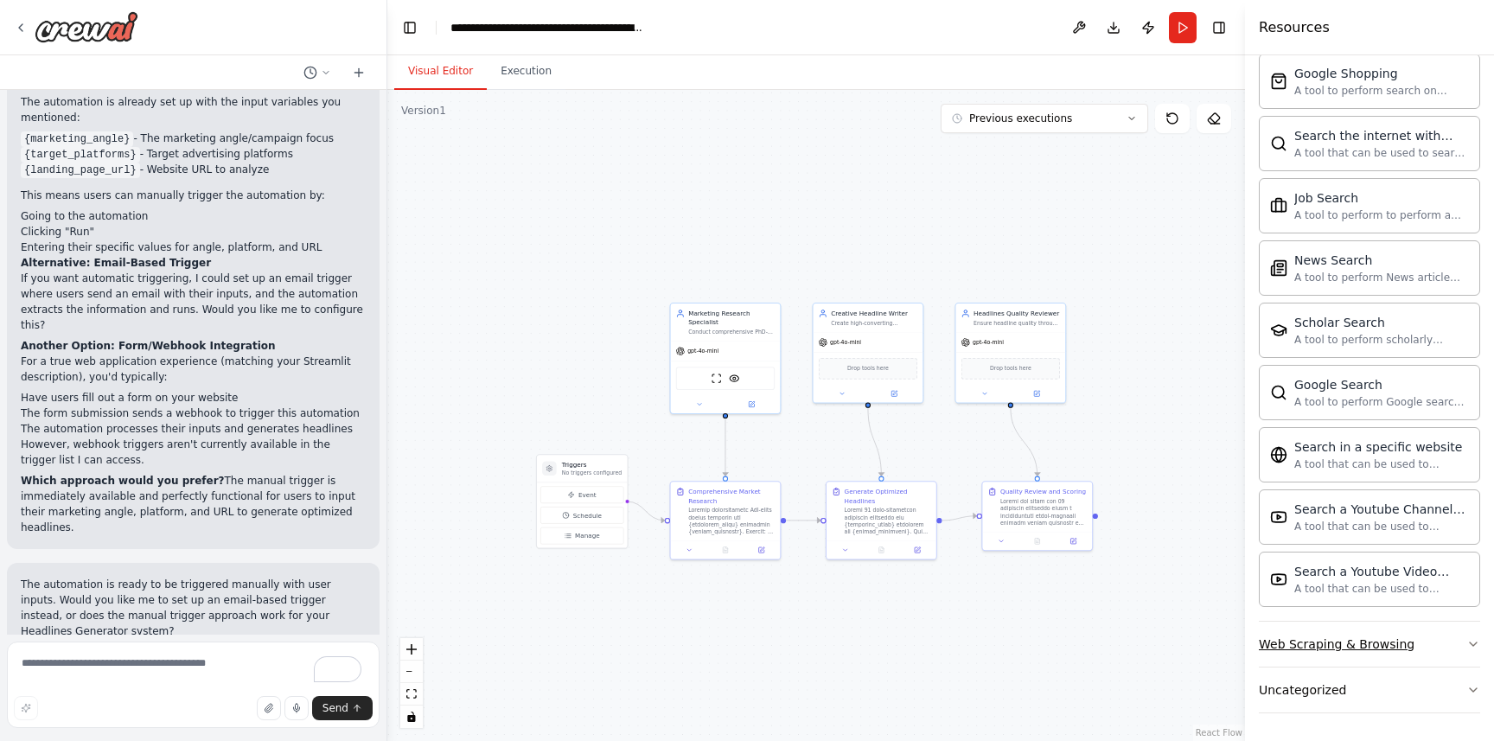
click at [1473, 637] on icon "button" at bounding box center [1474, 644] width 14 height 14
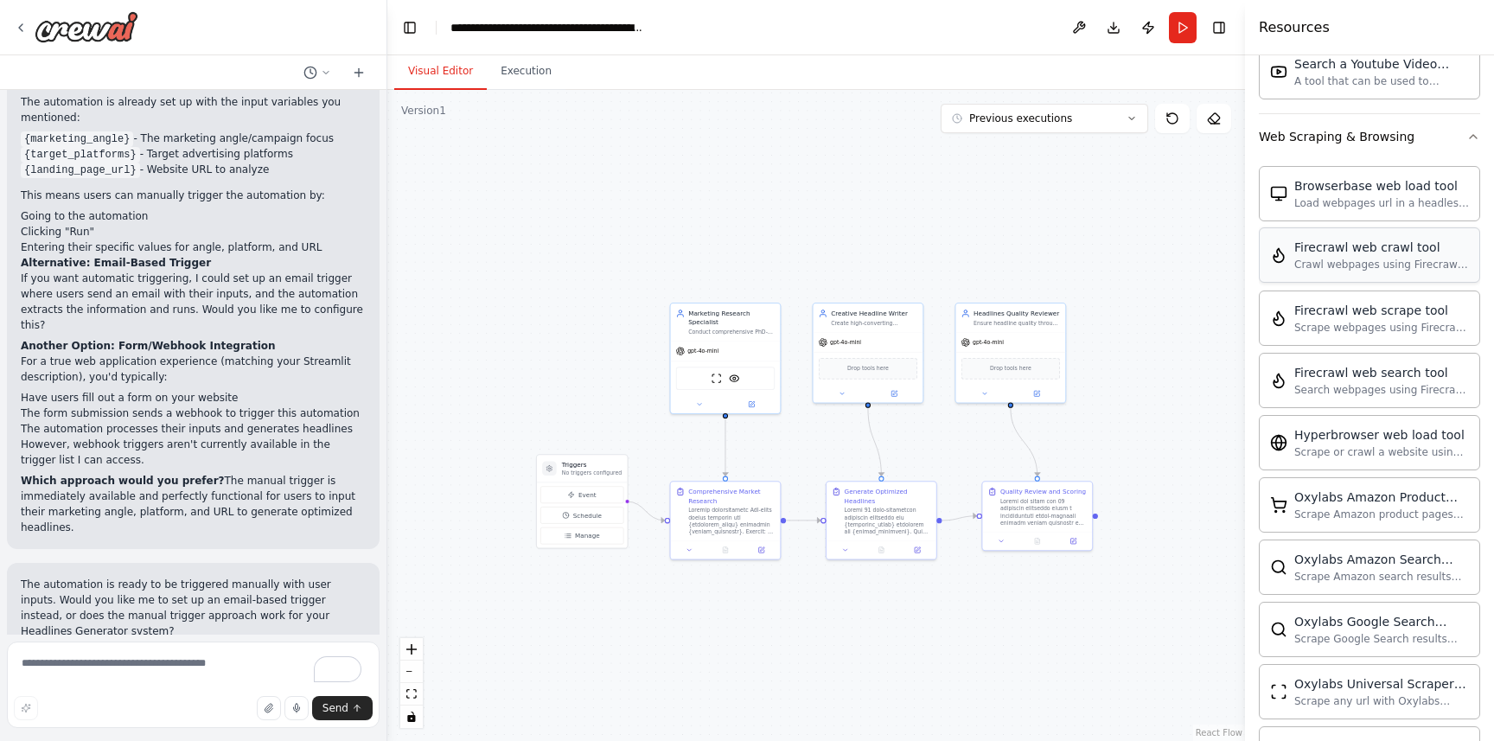
scroll to position [1307, 0]
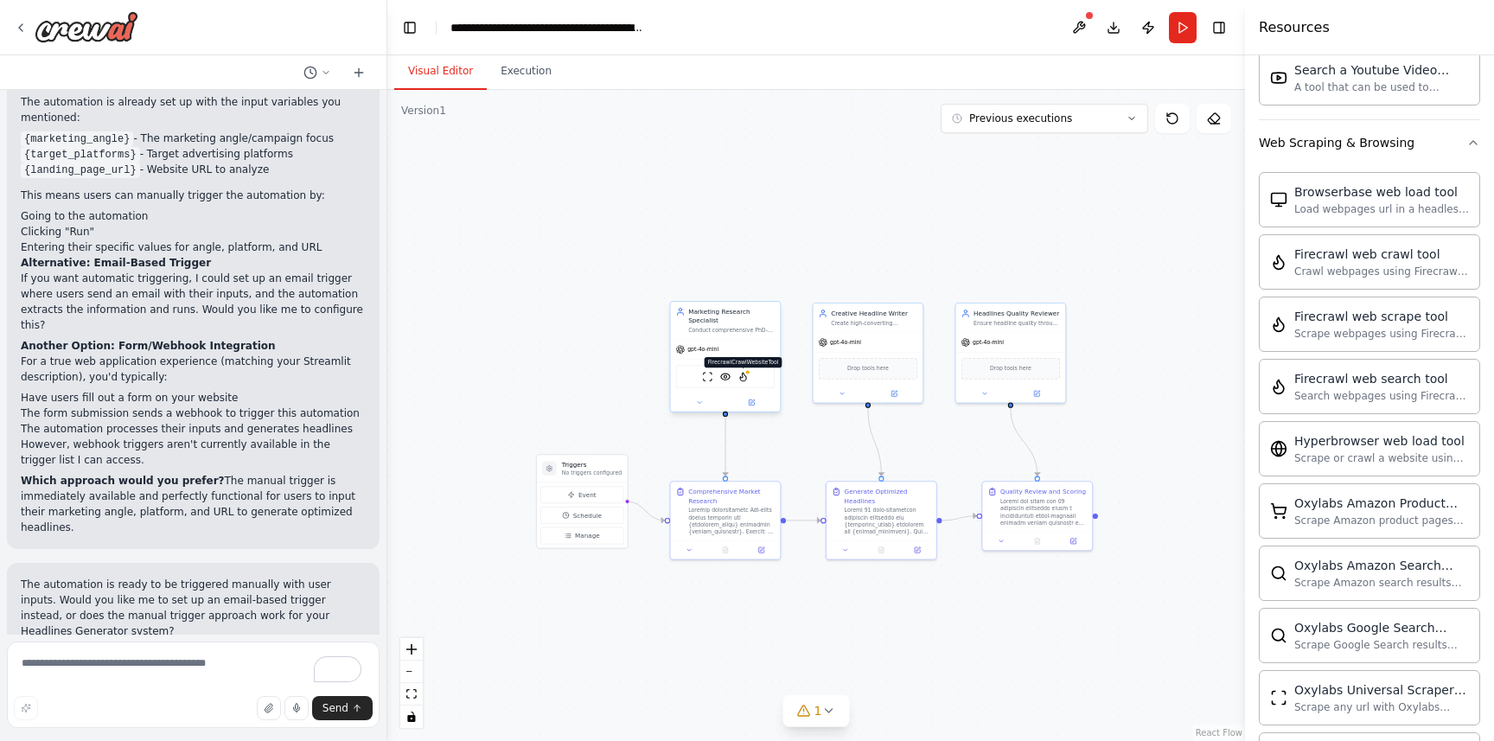
click at [747, 381] on img at bounding box center [743, 376] width 10 height 10
click at [745, 376] on img at bounding box center [743, 376] width 10 height 10
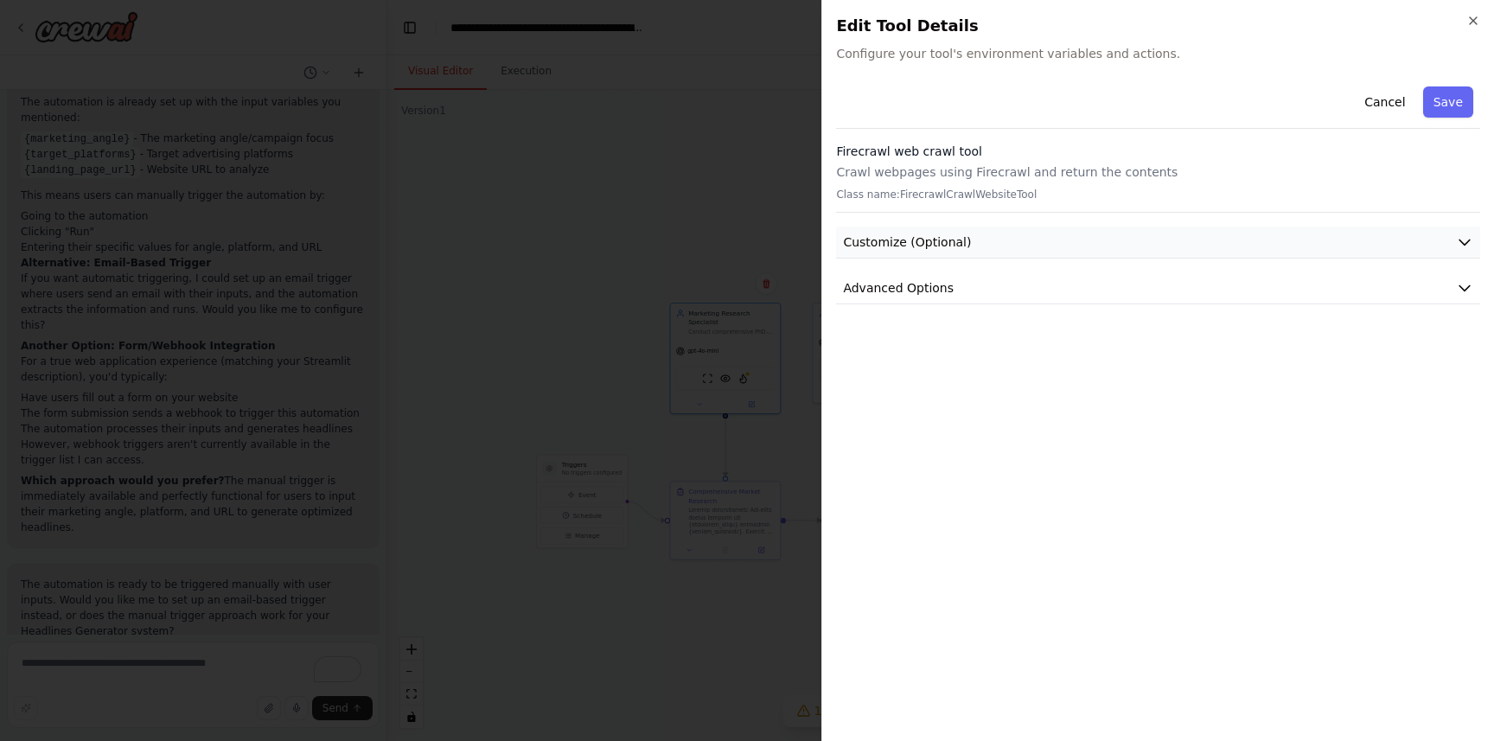
click at [911, 234] on span "Customize (Optional)" at bounding box center [907, 242] width 128 height 17
click at [1467, 245] on icon "button" at bounding box center [1464, 242] width 17 height 17
click at [1461, 291] on icon "button" at bounding box center [1464, 287] width 17 height 17
click at [1466, 243] on icon "button" at bounding box center [1465, 242] width 10 height 5
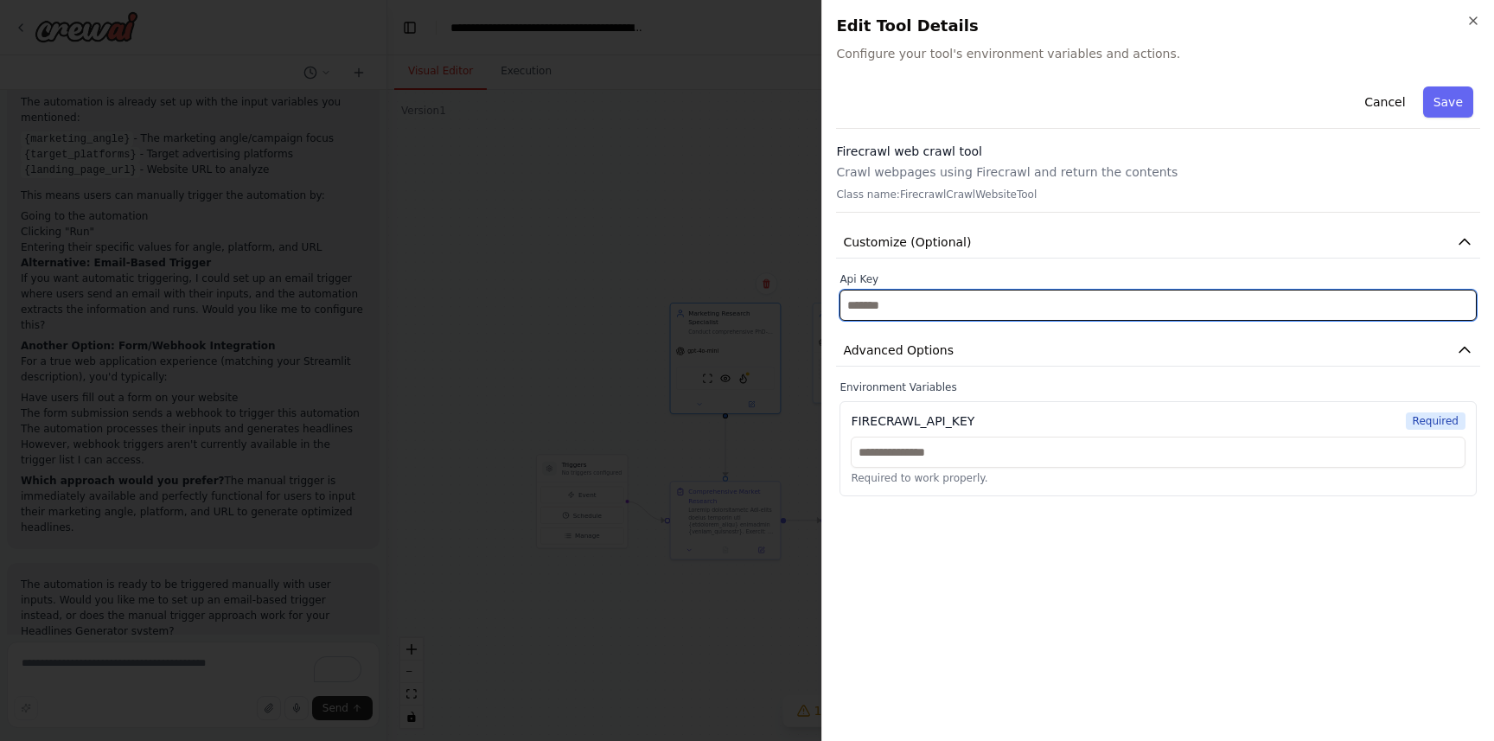
click at [872, 309] on input "text" at bounding box center [1158, 305] width 637 height 31
paste input "**********"
type input "**********"
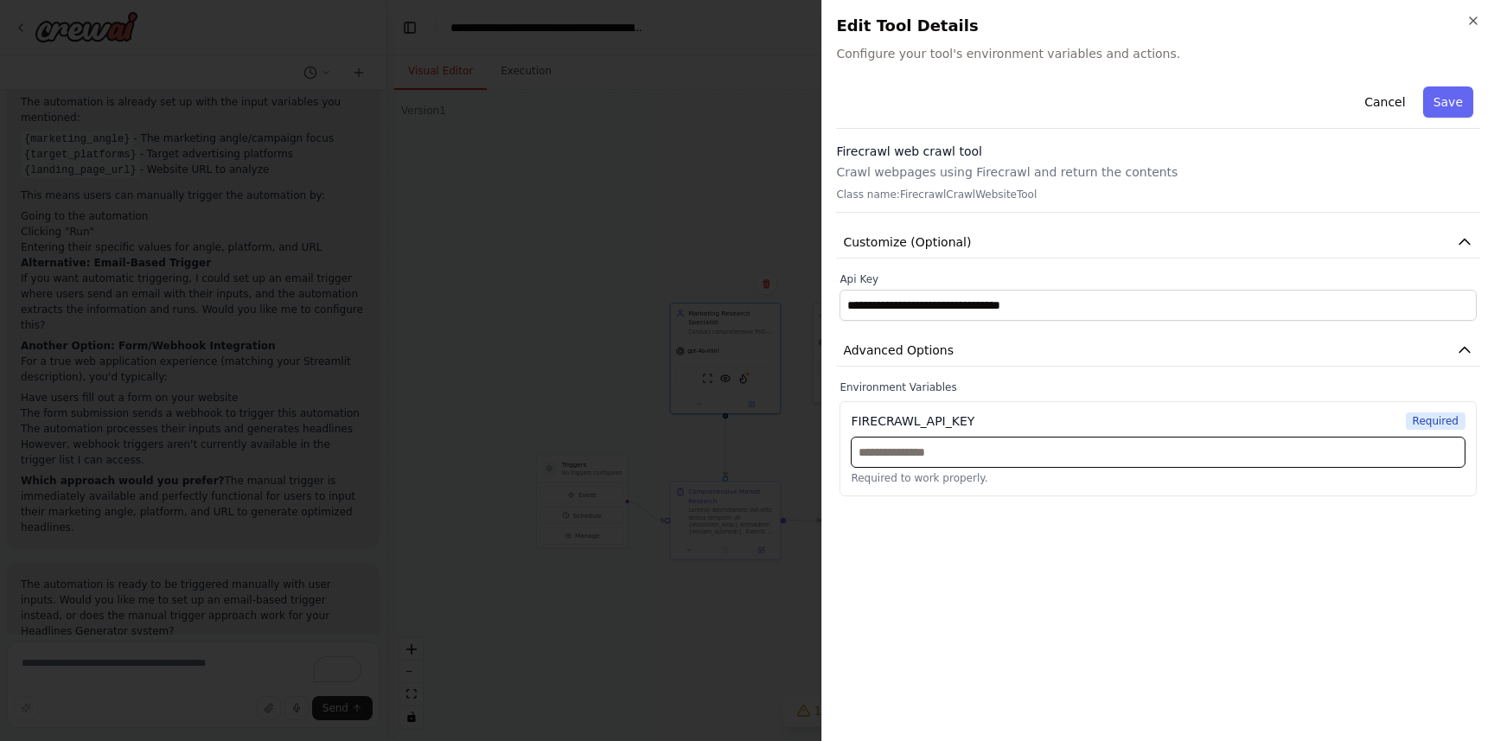
click at [929, 456] on input "text" at bounding box center [1158, 452] width 615 height 31
paste input "**********"
type input "**********"
click at [1439, 100] on button "Save" at bounding box center [1448, 101] width 50 height 31
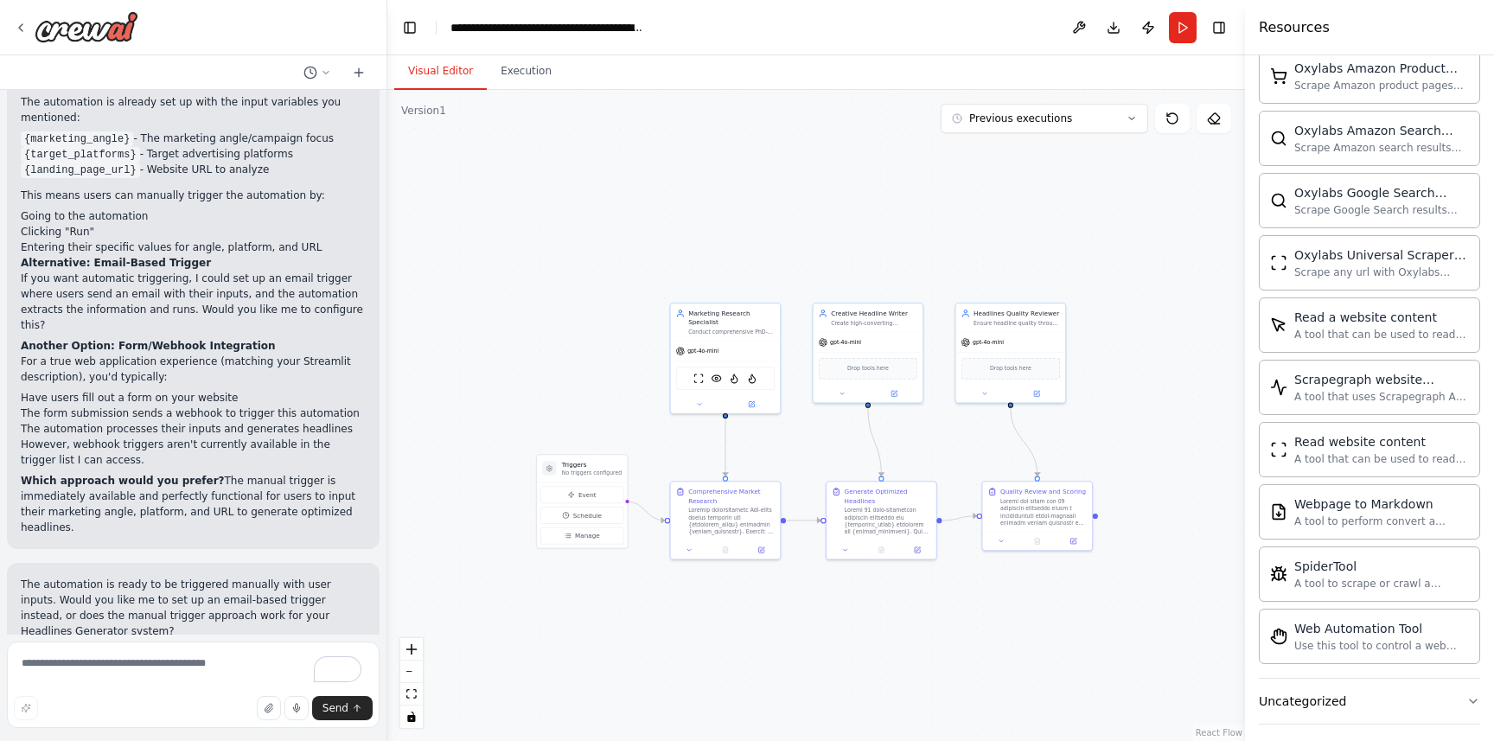
scroll to position [1753, 0]
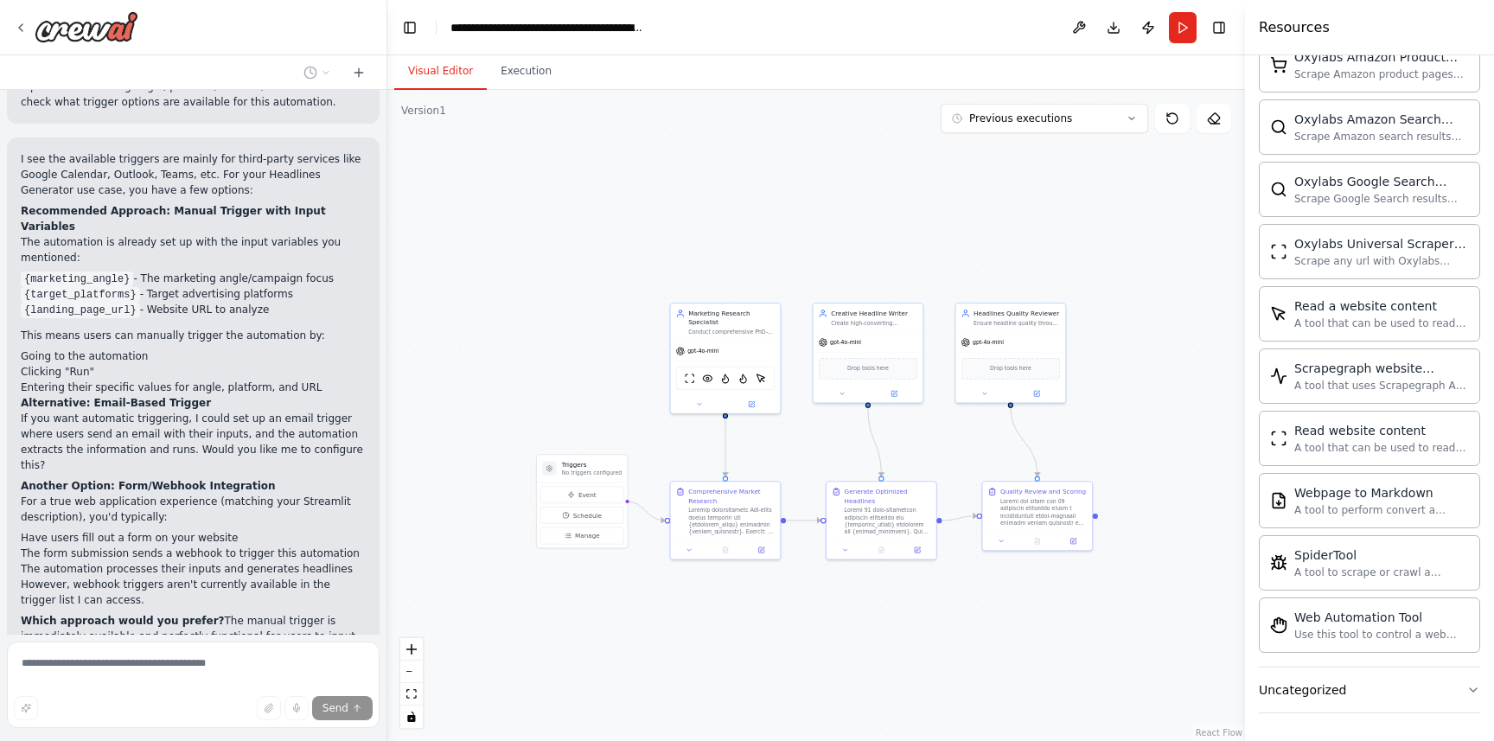
scroll to position [3728, 0]
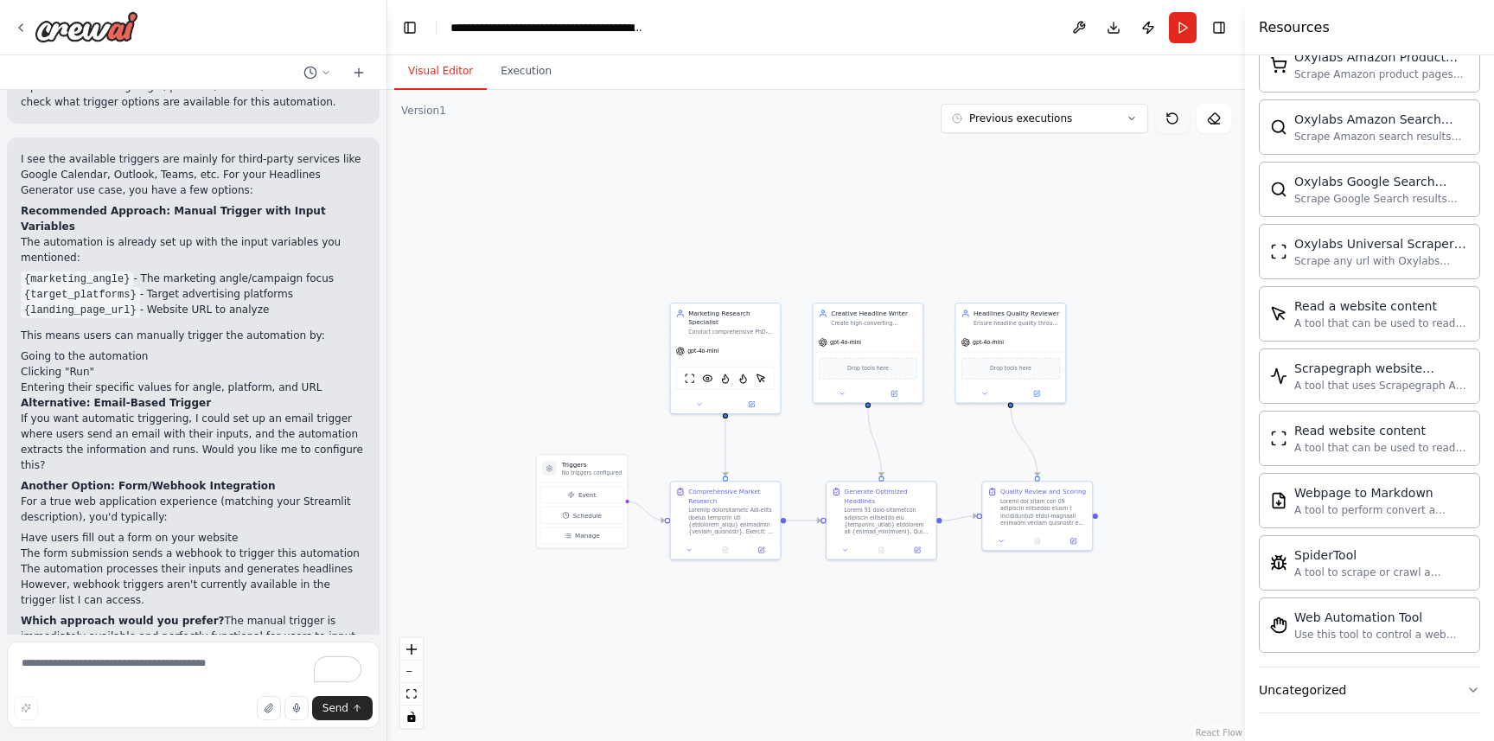
click at [1159, 123] on button at bounding box center [1172, 118] width 35 height 29
click at [725, 345] on div "gpt-4o-mini" at bounding box center [726, 350] width 110 height 20
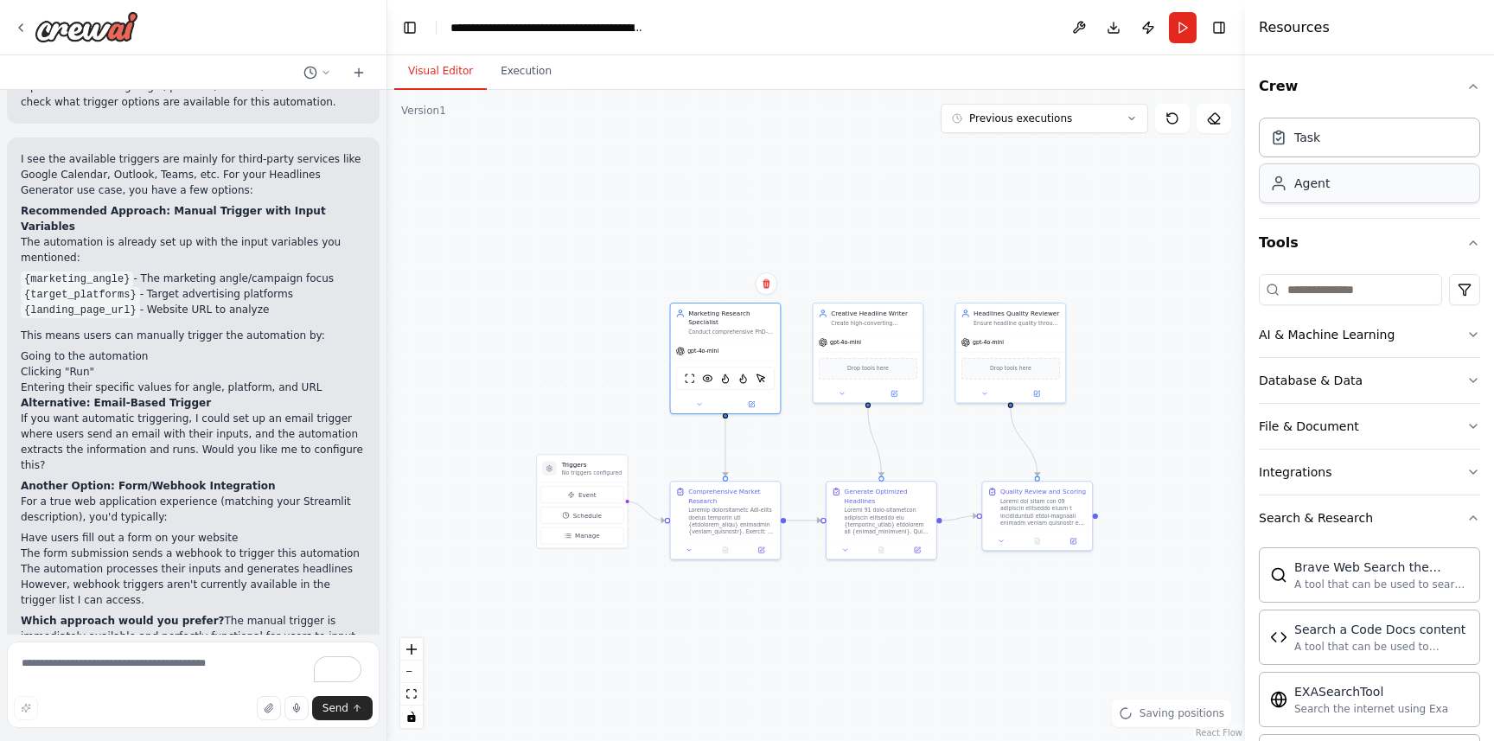
click at [1360, 198] on div "Agent" at bounding box center [1369, 183] width 221 height 40
click at [1323, 182] on div "Agent" at bounding box center [1312, 183] width 35 height 17
click at [694, 342] on div "gpt-4o-mini" at bounding box center [726, 350] width 110 height 20
click at [693, 342] on div "gpt-4o-mini" at bounding box center [726, 350] width 110 height 20
click at [697, 350] on span "gpt-4o-mini" at bounding box center [703, 349] width 31 height 7
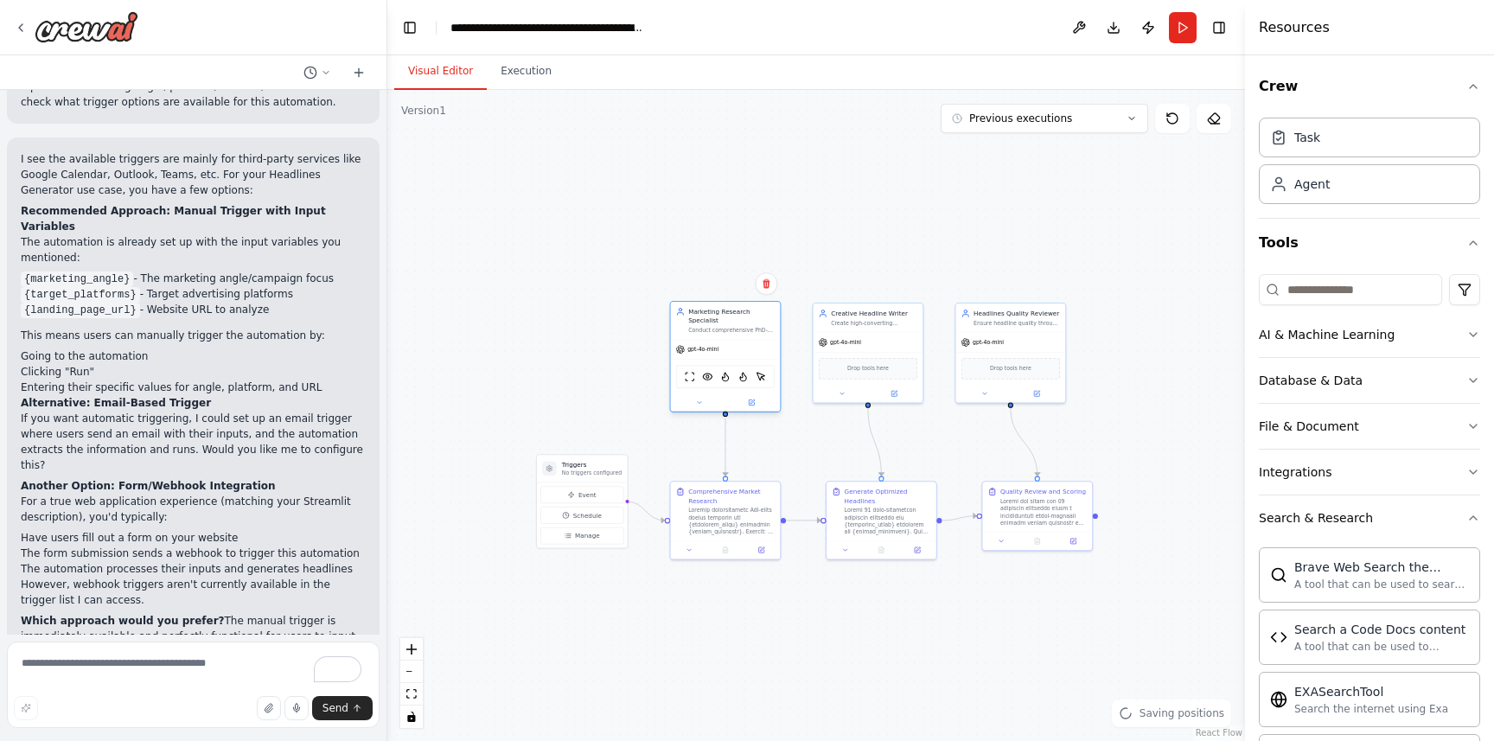
click at [697, 350] on span "gpt-4o-mini" at bounding box center [703, 349] width 31 height 7
click at [1475, 80] on icon "button" at bounding box center [1474, 87] width 14 height 14
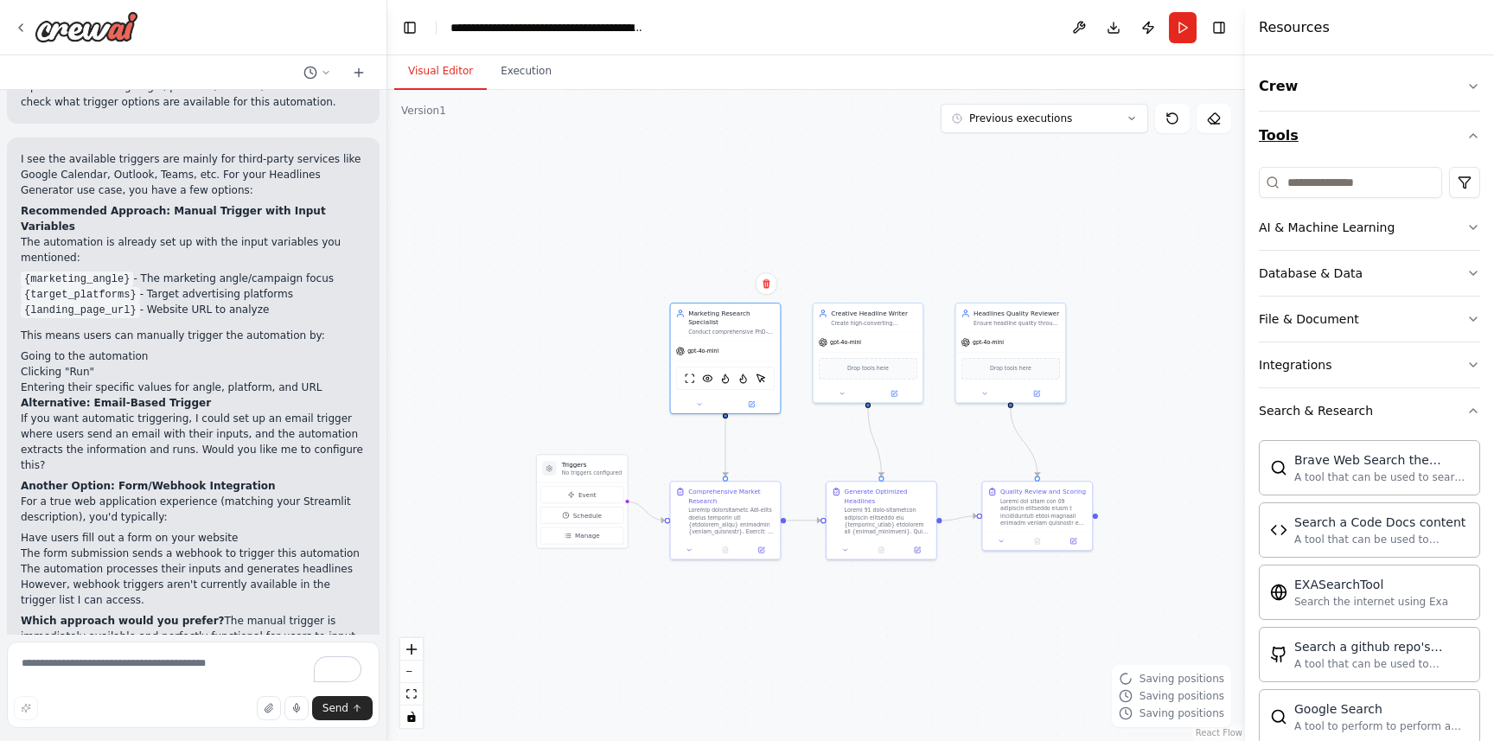
click at [1468, 138] on icon "button" at bounding box center [1474, 136] width 14 height 14
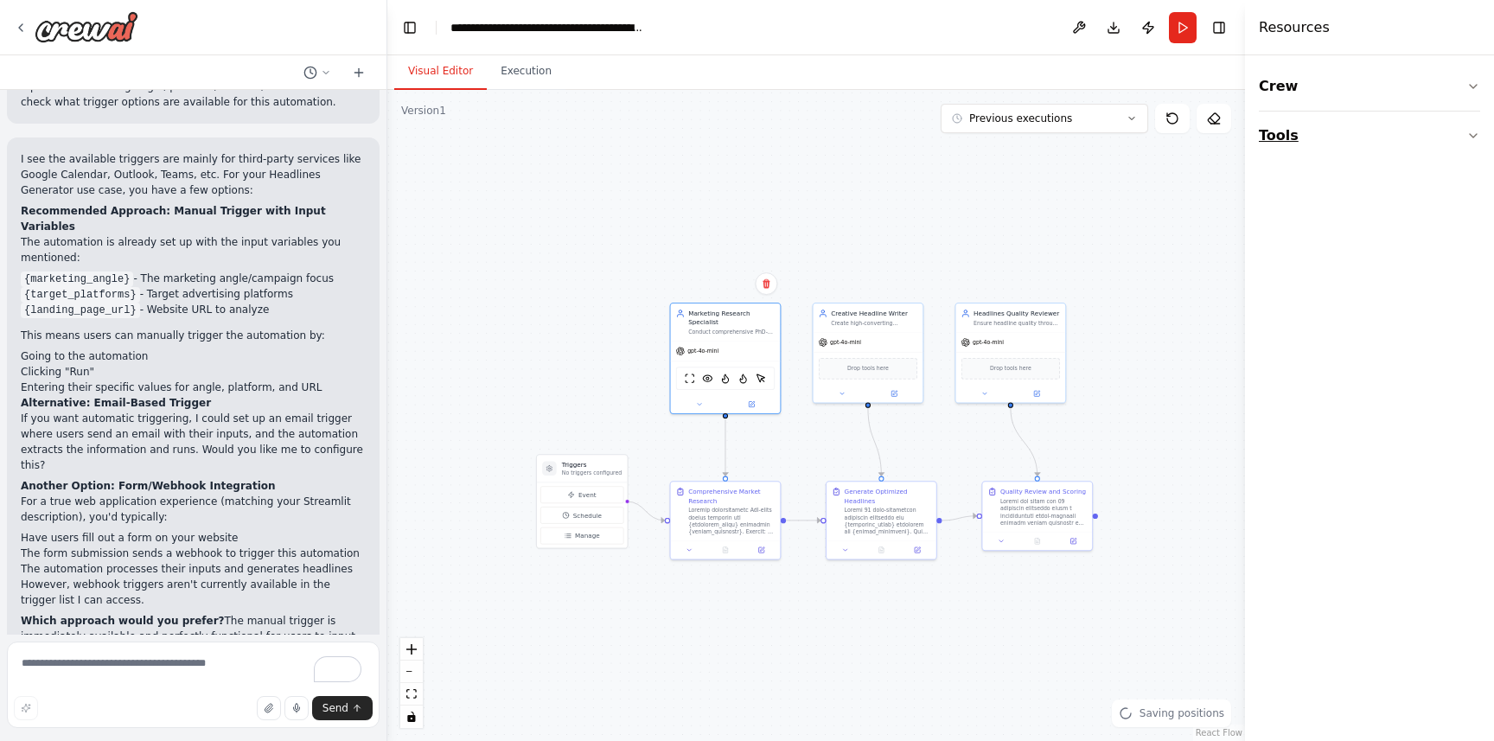
click at [1475, 138] on icon "button" at bounding box center [1474, 136] width 14 height 14
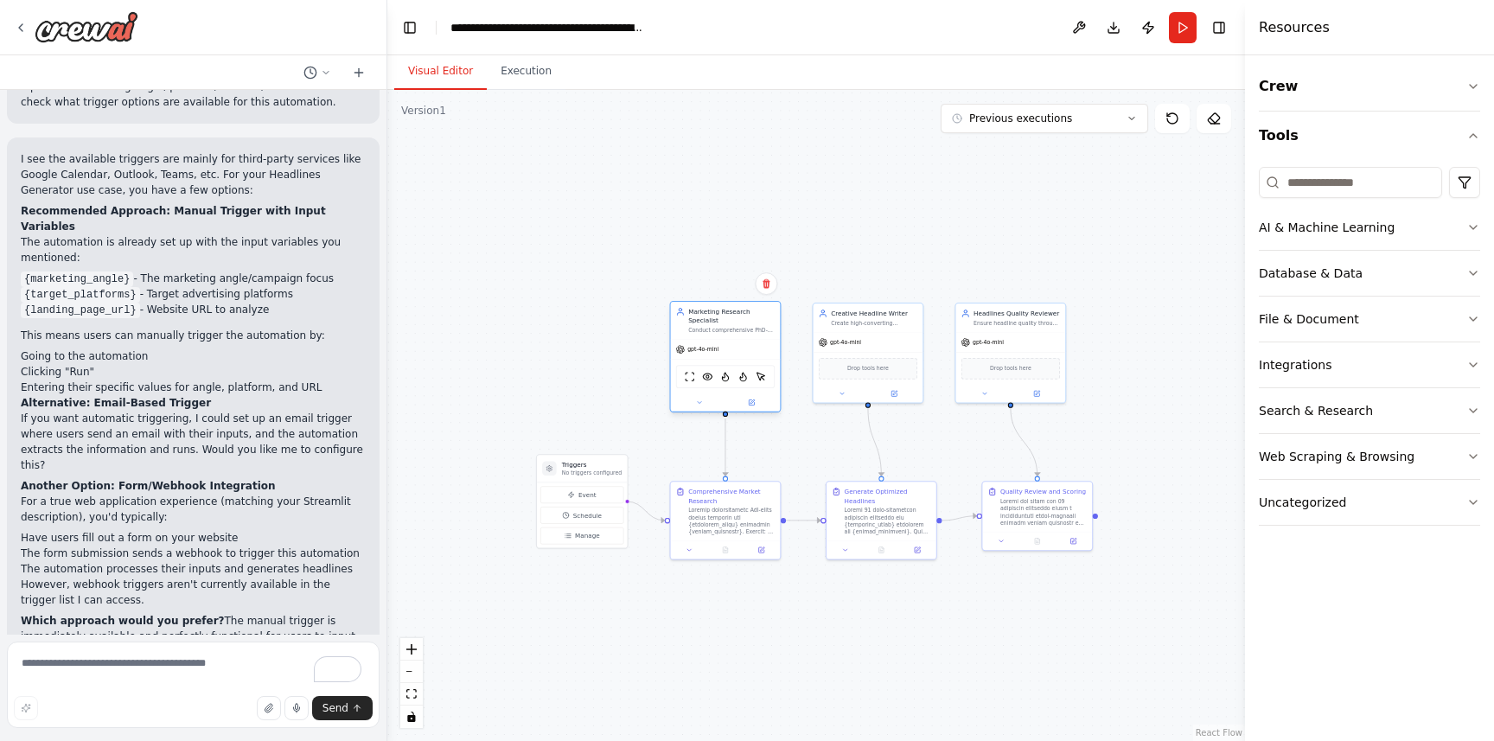
click at [705, 354] on div "gpt-4o-mini" at bounding box center [726, 350] width 110 height 20
click at [1349, 87] on button "Crew" at bounding box center [1369, 86] width 221 height 48
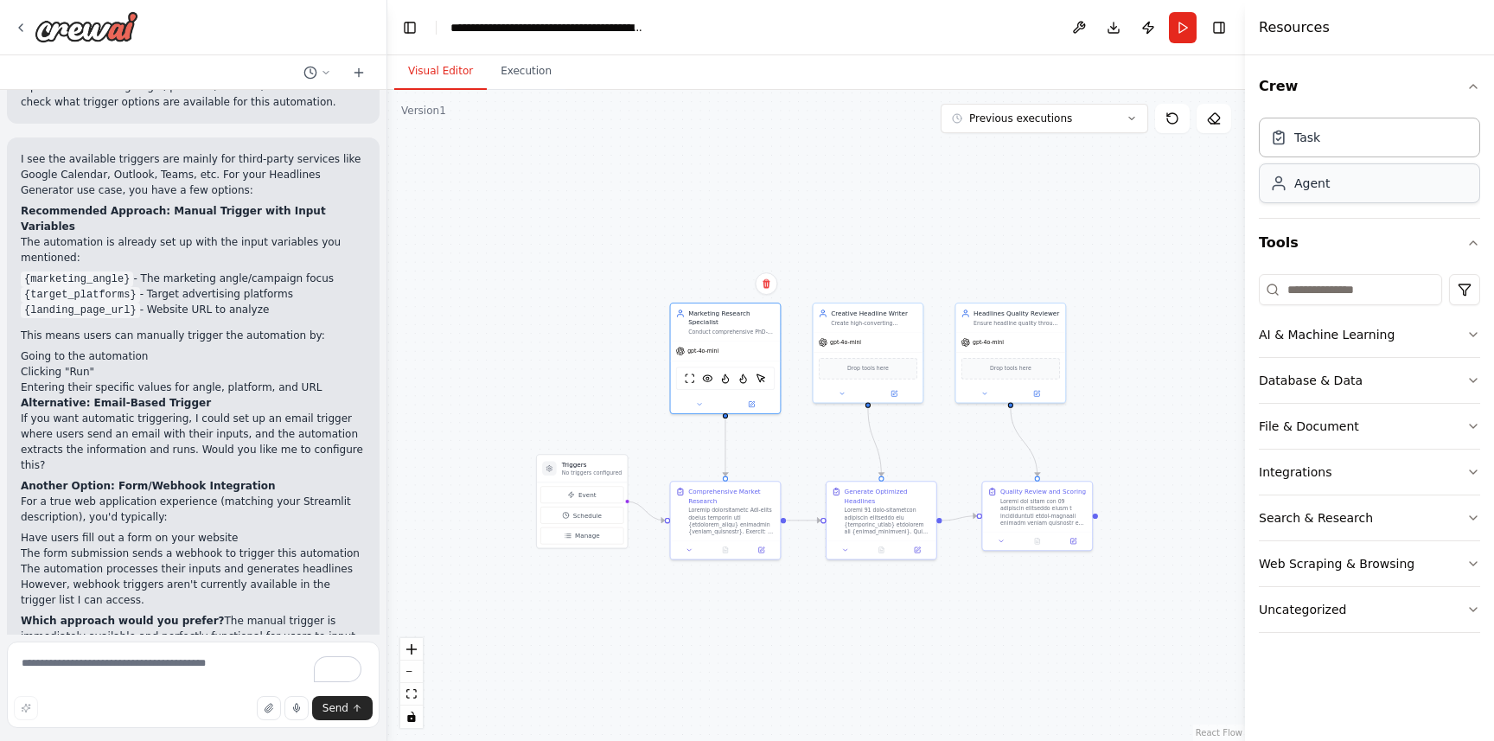
click at [1338, 191] on div "Agent" at bounding box center [1369, 183] width 221 height 40
click at [1296, 186] on div "Agent" at bounding box center [1312, 183] width 35 height 17
click at [1296, 187] on div "Agent" at bounding box center [1312, 183] width 35 height 17
click at [1308, 140] on div "Task" at bounding box center [1308, 136] width 26 height 17
click at [1327, 187] on div "Agent" at bounding box center [1312, 183] width 35 height 17
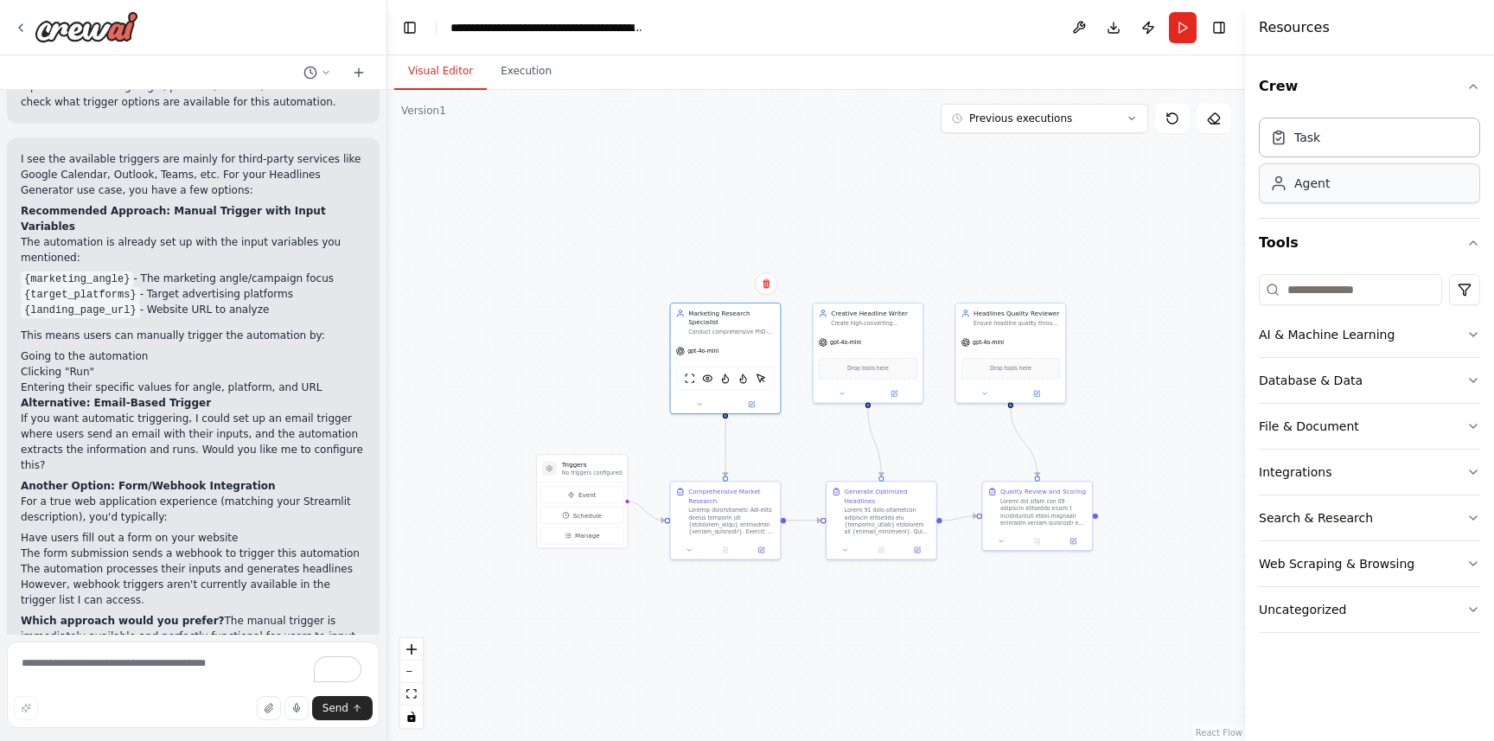
click at [1327, 187] on div "Agent" at bounding box center [1312, 183] width 35 height 17
click at [1296, 142] on div "Task" at bounding box center [1308, 136] width 26 height 17
click at [1125, 129] on button "Previous executions" at bounding box center [1045, 118] width 208 height 29
click at [1462, 278] on html "▶ Thought process This is an excellent automation concept! I'll help you build …" at bounding box center [747, 370] width 1494 height 741
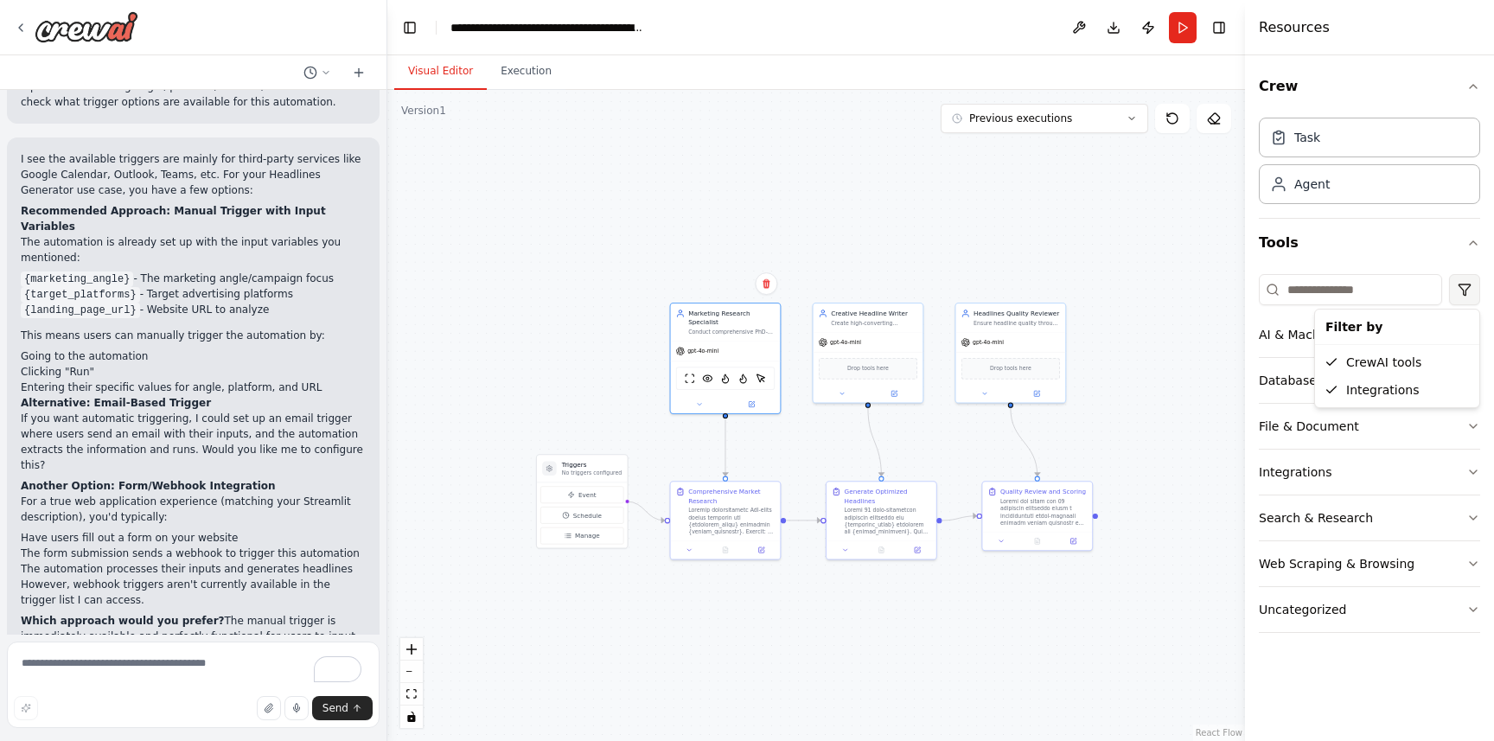
click at [1462, 278] on html "▶ Thought process This is an excellent automation concept! I'll help you build …" at bounding box center [747, 370] width 1494 height 741
click at [1469, 247] on icon "button" at bounding box center [1474, 243] width 14 height 14
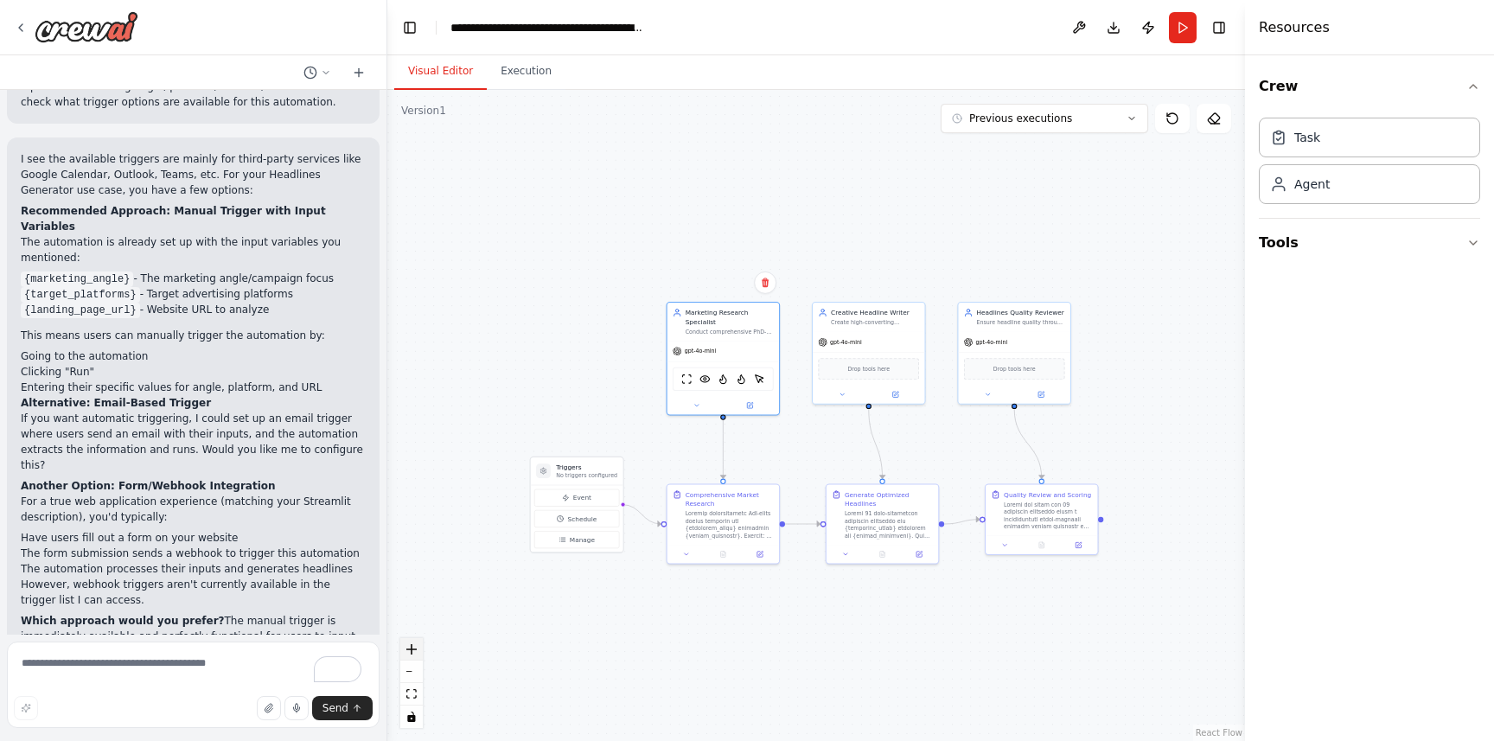
click at [407, 647] on icon "zoom in" at bounding box center [411, 649] width 10 height 10
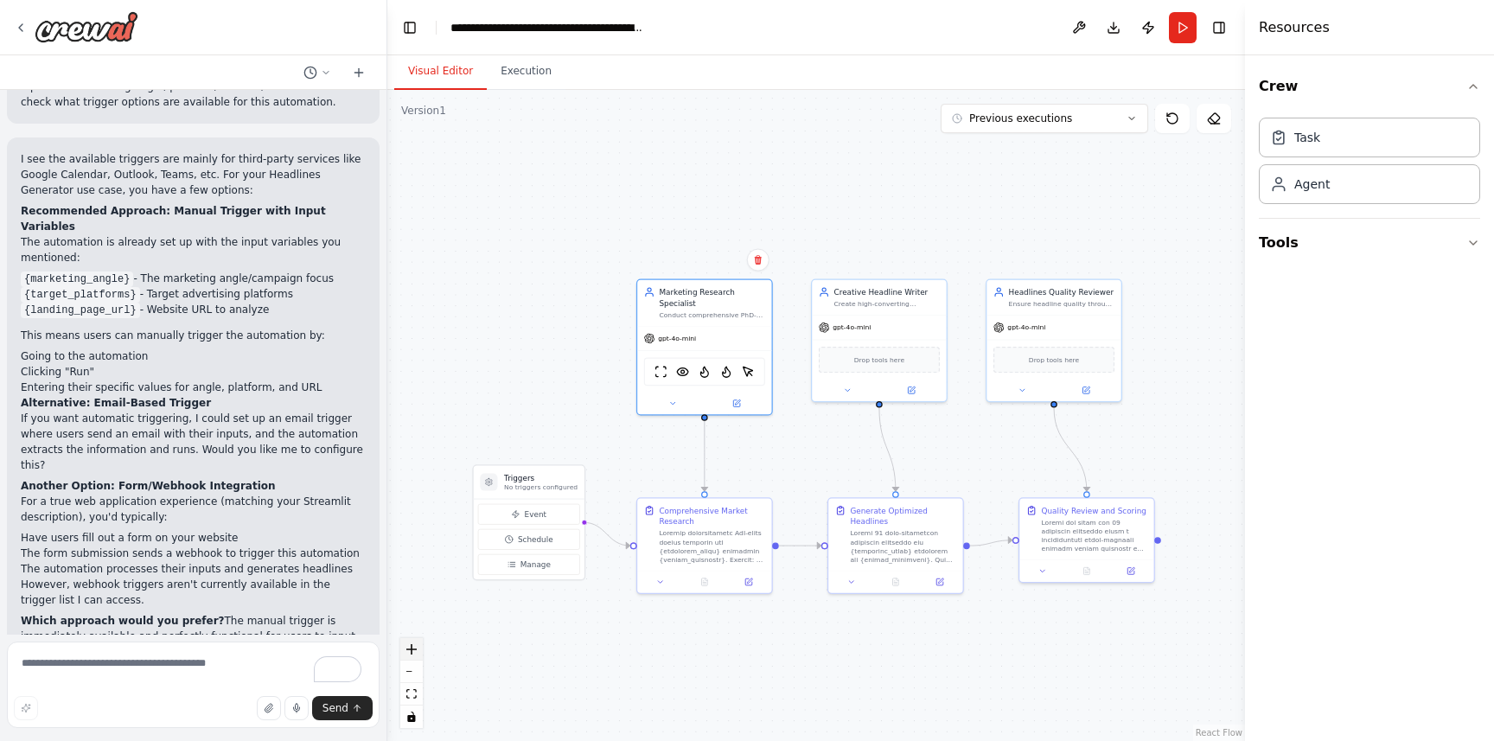
click at [407, 647] on icon "zoom in" at bounding box center [411, 649] width 10 height 10
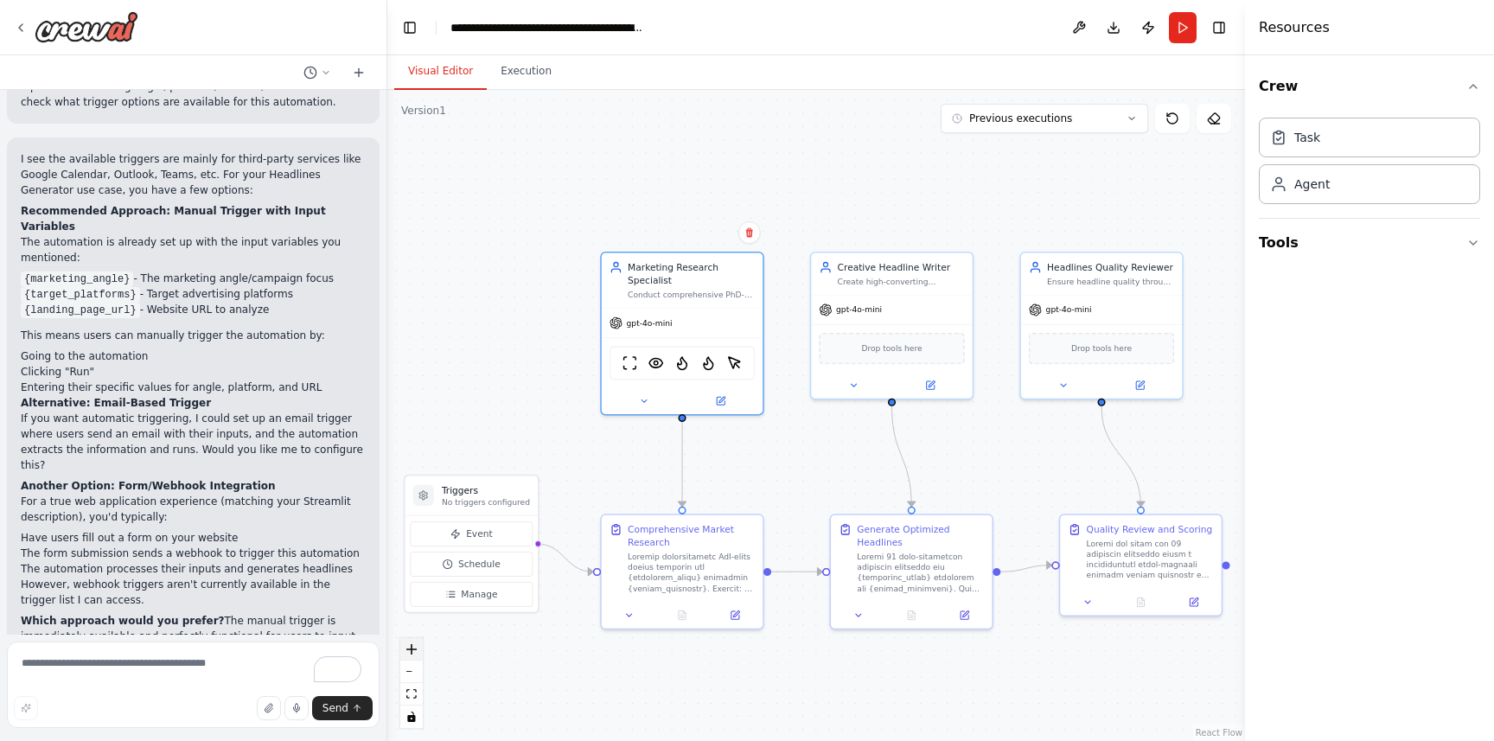
click at [407, 647] on icon "zoom in" at bounding box center [411, 649] width 10 height 10
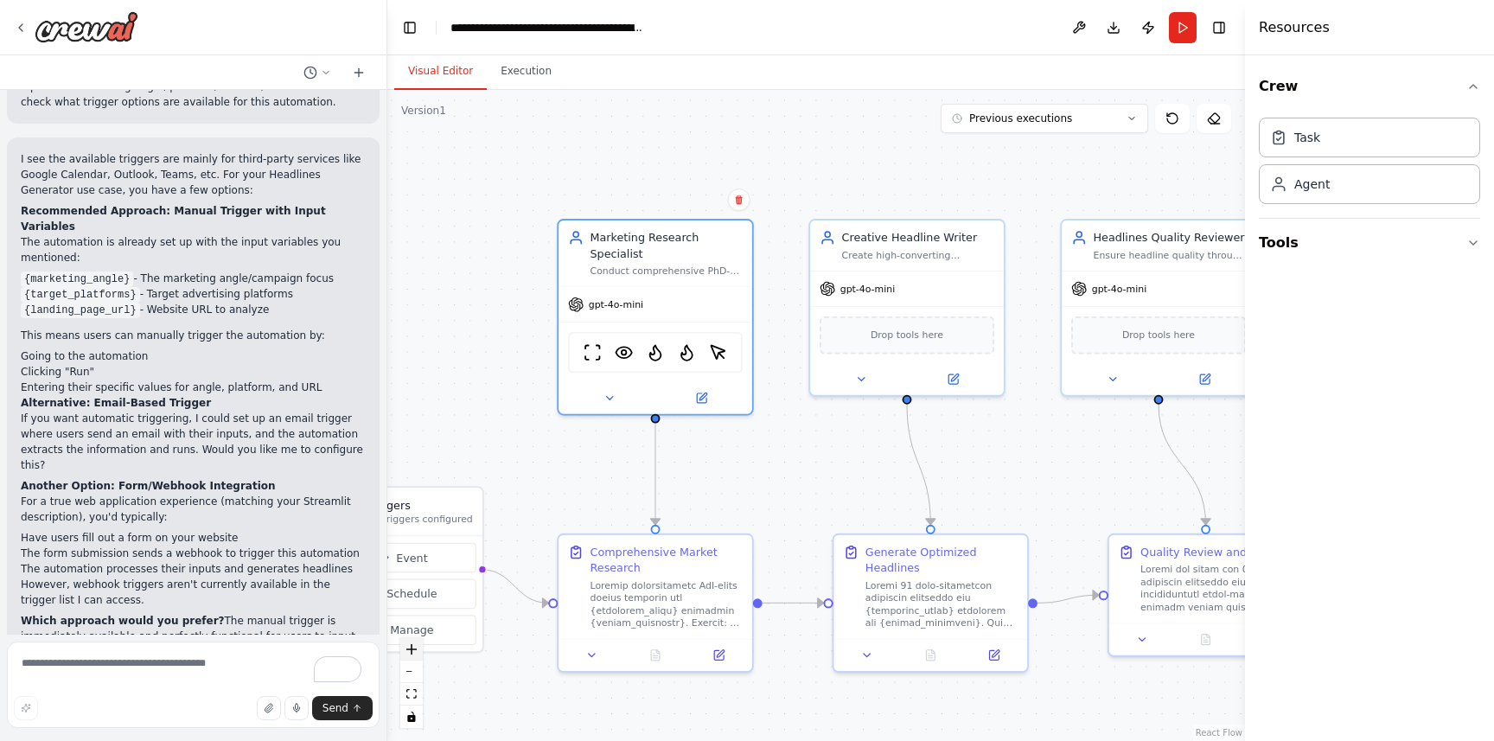
click at [407, 647] on icon "zoom in" at bounding box center [411, 649] width 10 height 10
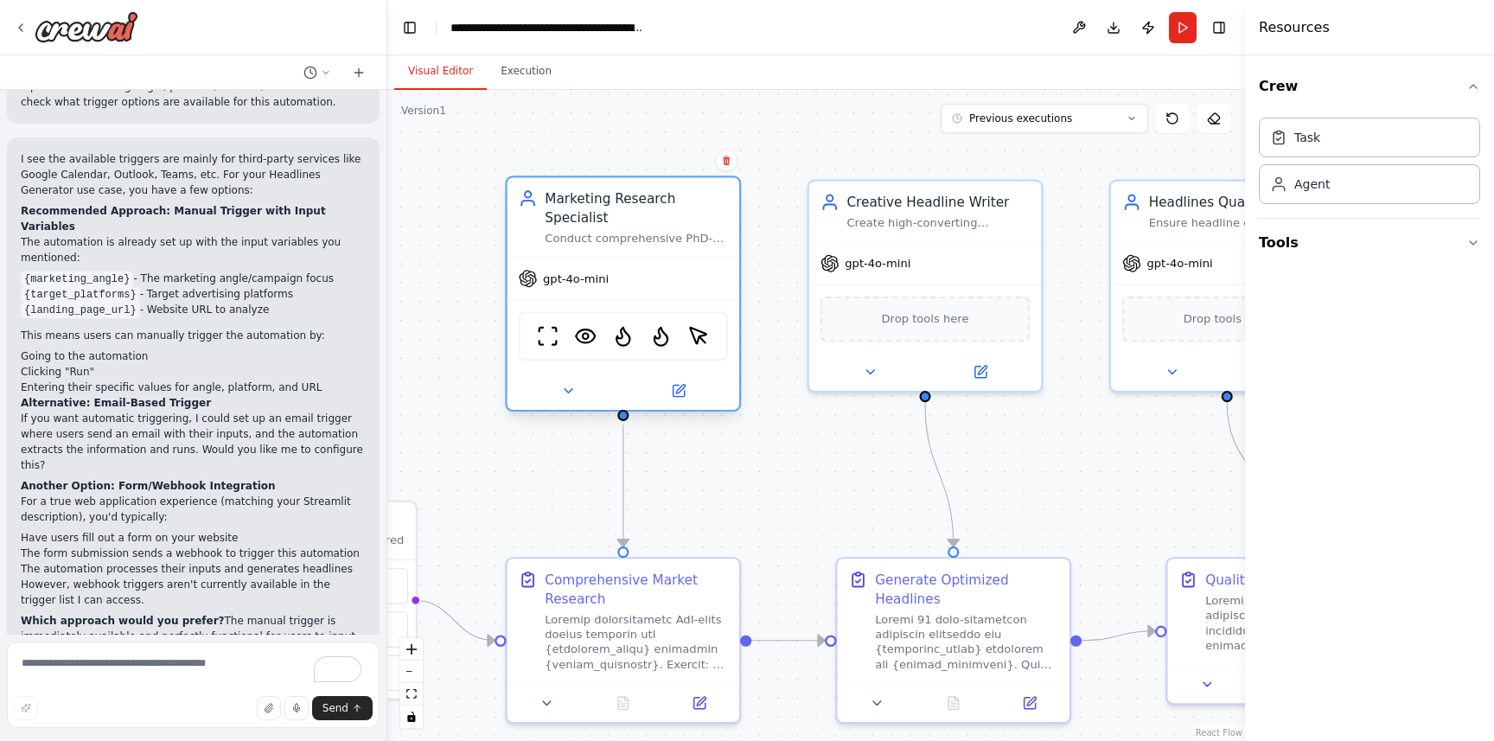
click at [584, 286] on div "gpt-4o-mini" at bounding box center [564, 278] width 91 height 19
click at [681, 393] on icon at bounding box center [678, 391] width 11 height 11
click at [680, 392] on icon at bounding box center [678, 391] width 11 height 11
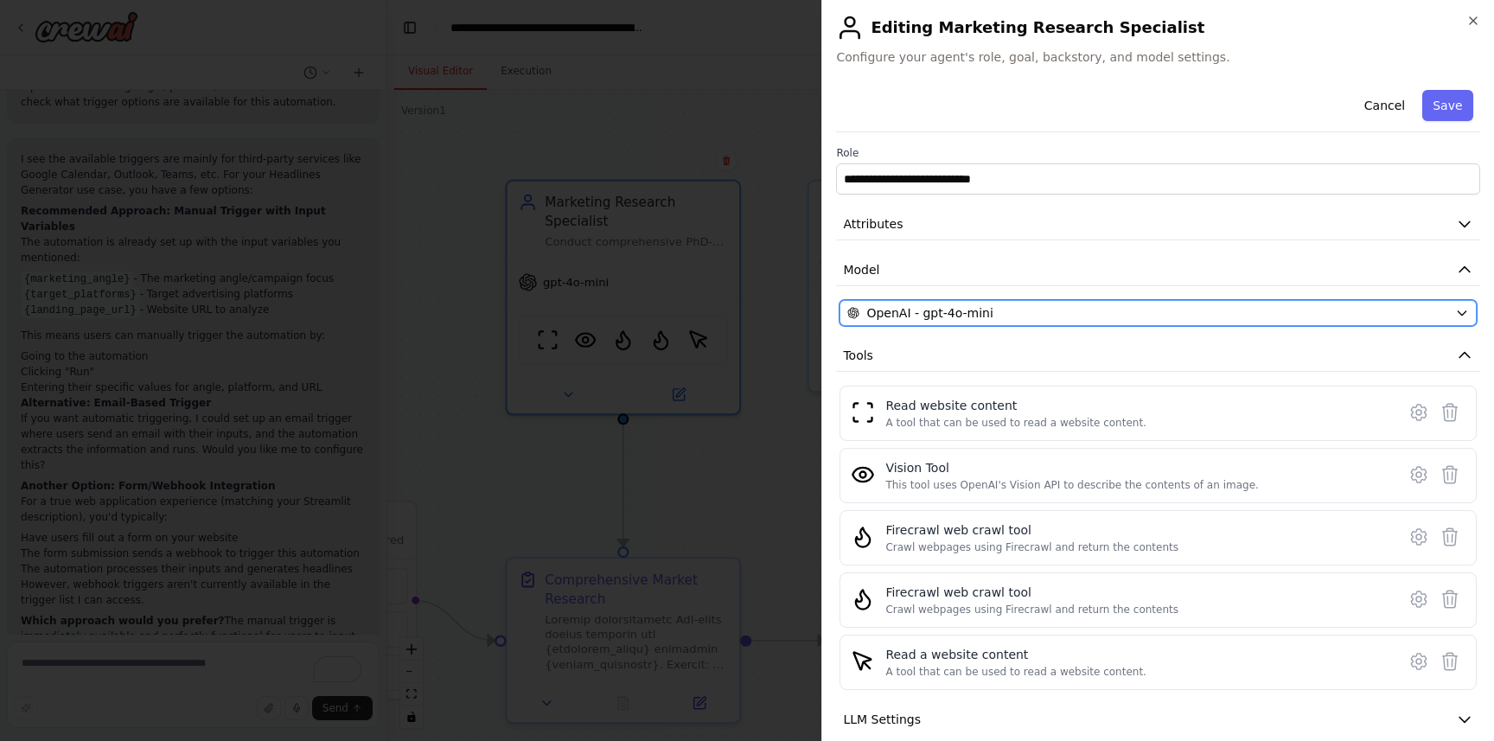
click at [1468, 309] on icon "button" at bounding box center [1462, 313] width 14 height 14
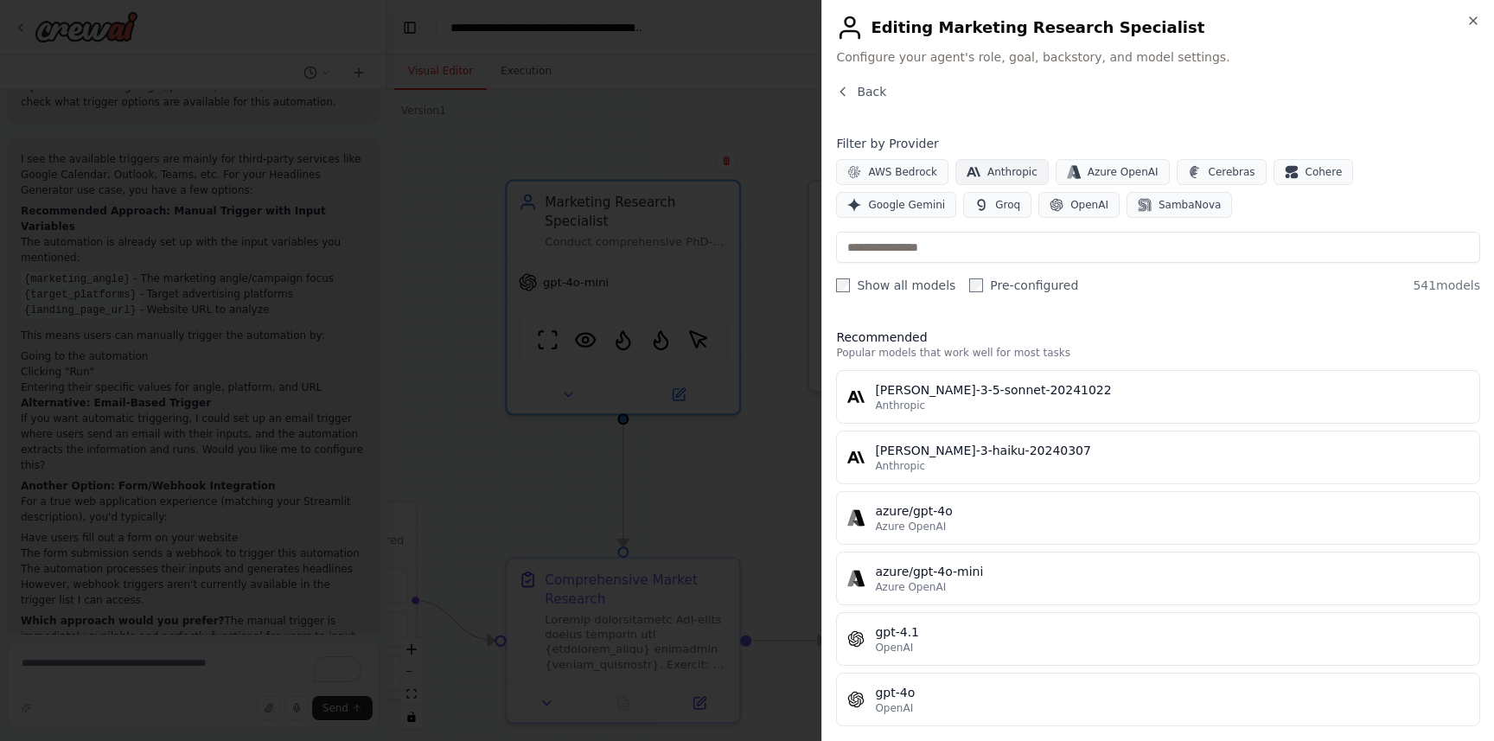
click at [1001, 176] on span "Anthropic" at bounding box center [1013, 172] width 50 height 14
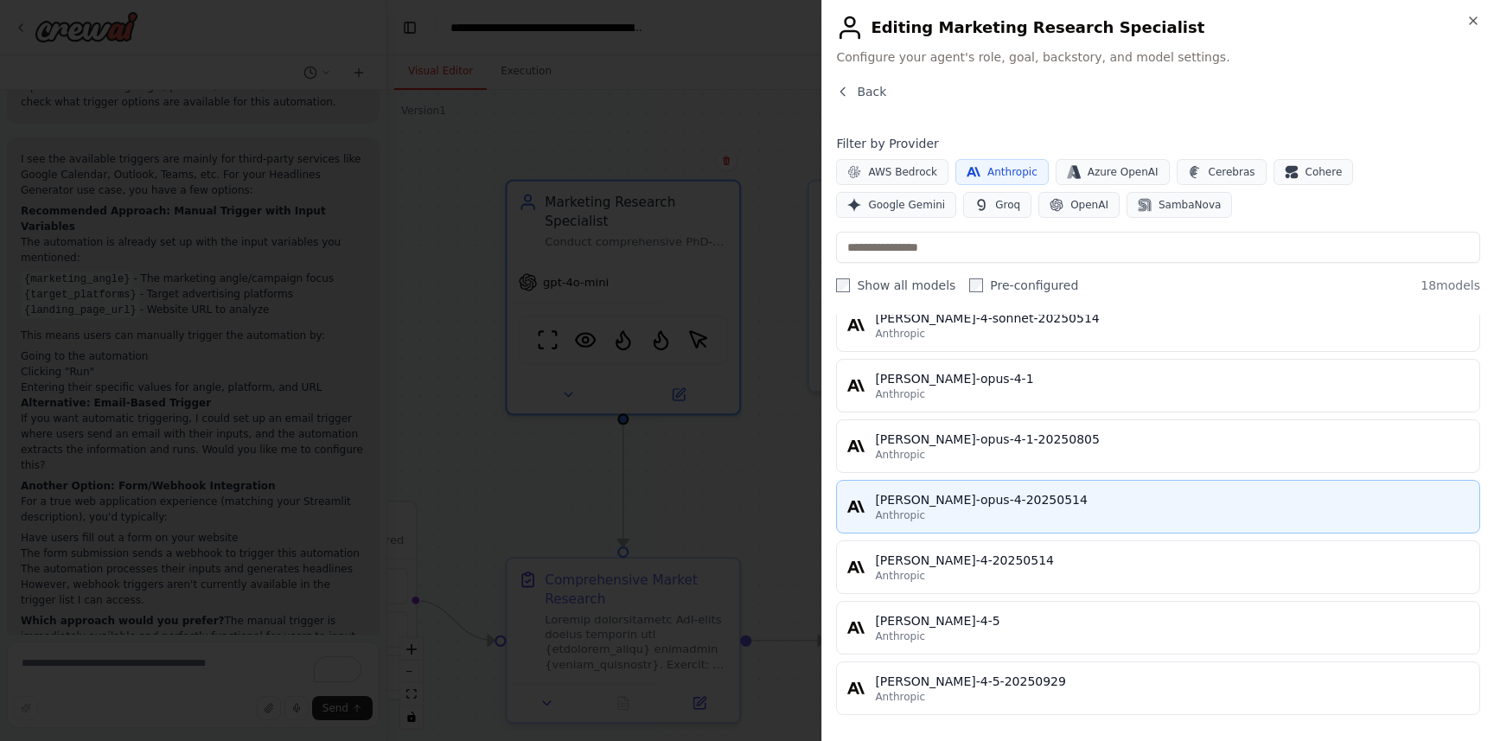
scroll to position [795, 0]
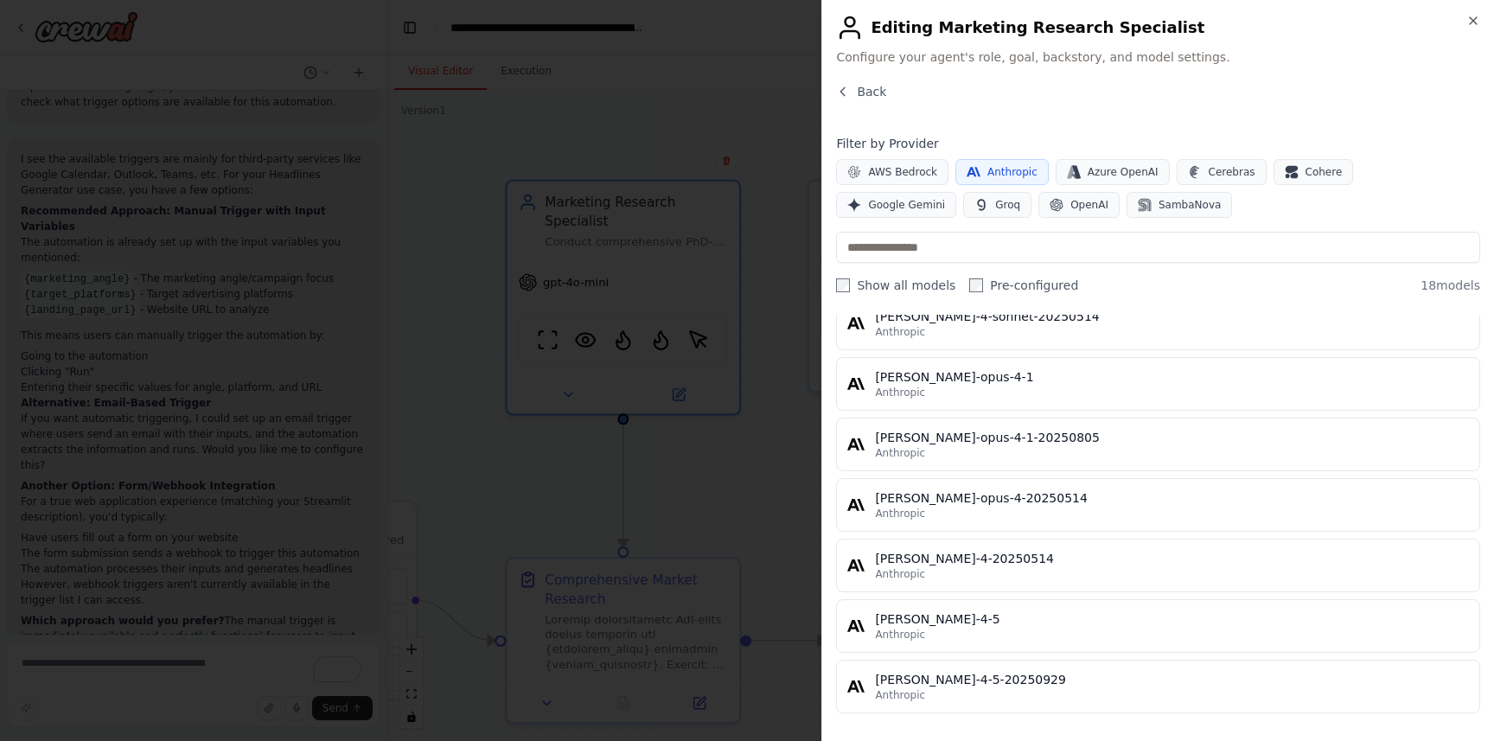
click at [1030, 637] on div "Anthropic" at bounding box center [1172, 635] width 594 height 14
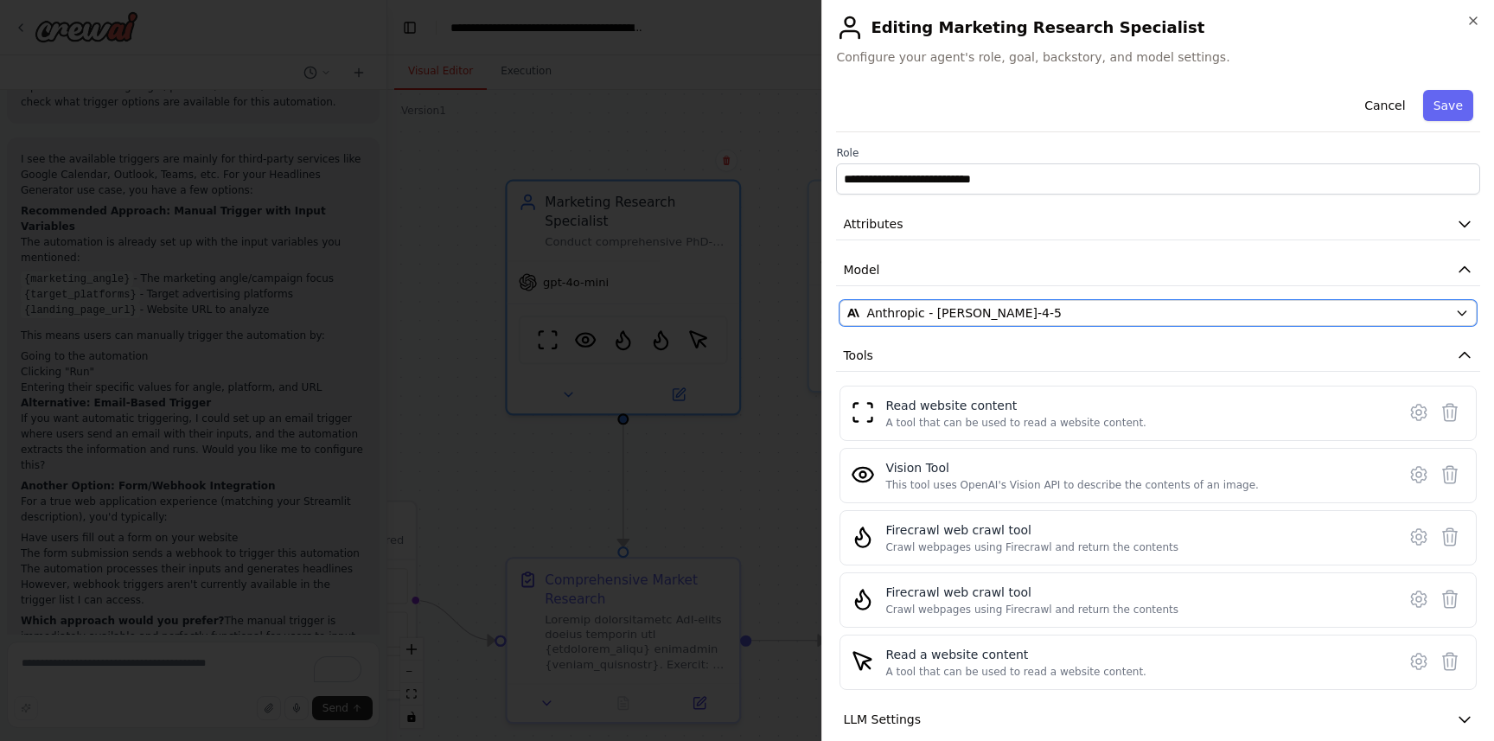
click at [1462, 314] on icon "button" at bounding box center [1462, 313] width 8 height 4
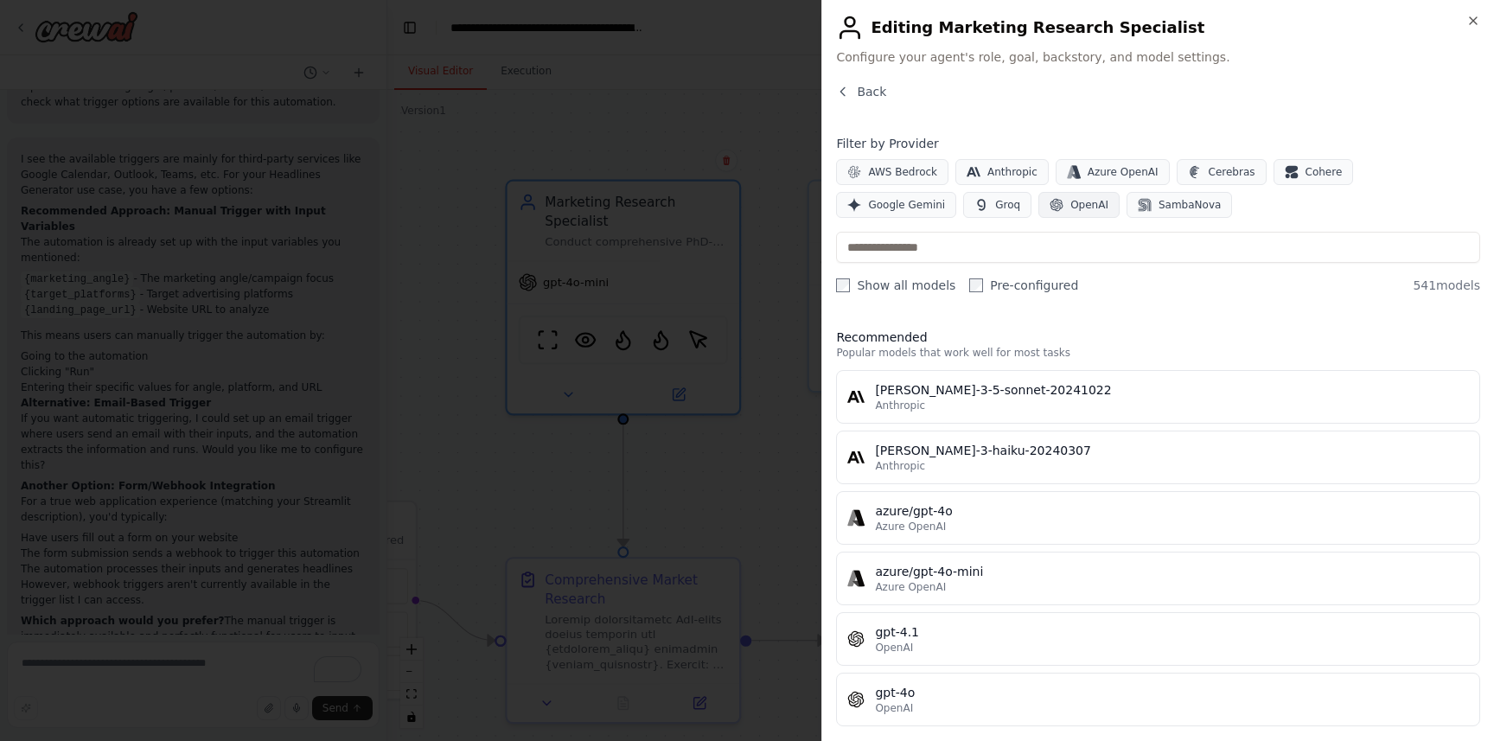
click at [1071, 199] on span "OpenAI" at bounding box center [1090, 205] width 38 height 14
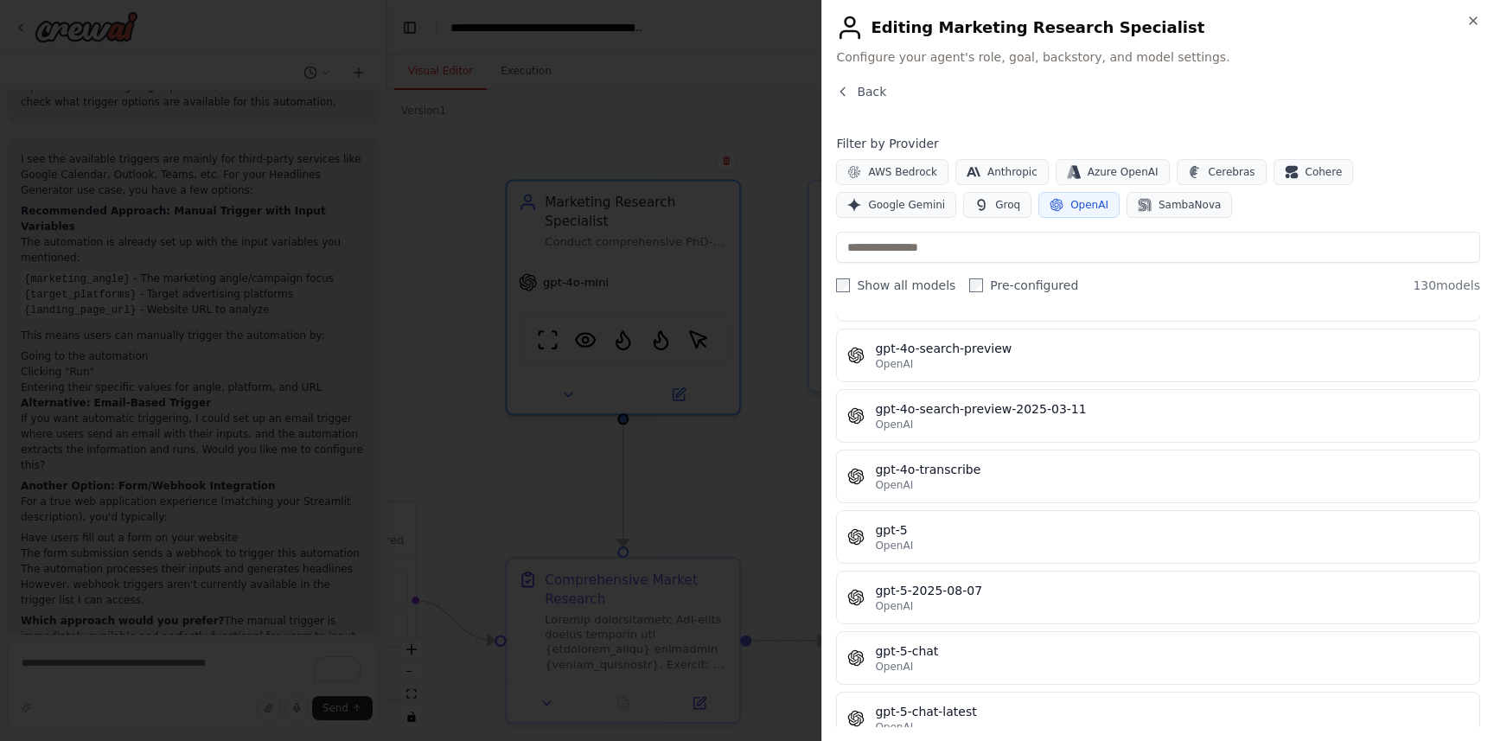
scroll to position [3915, 0]
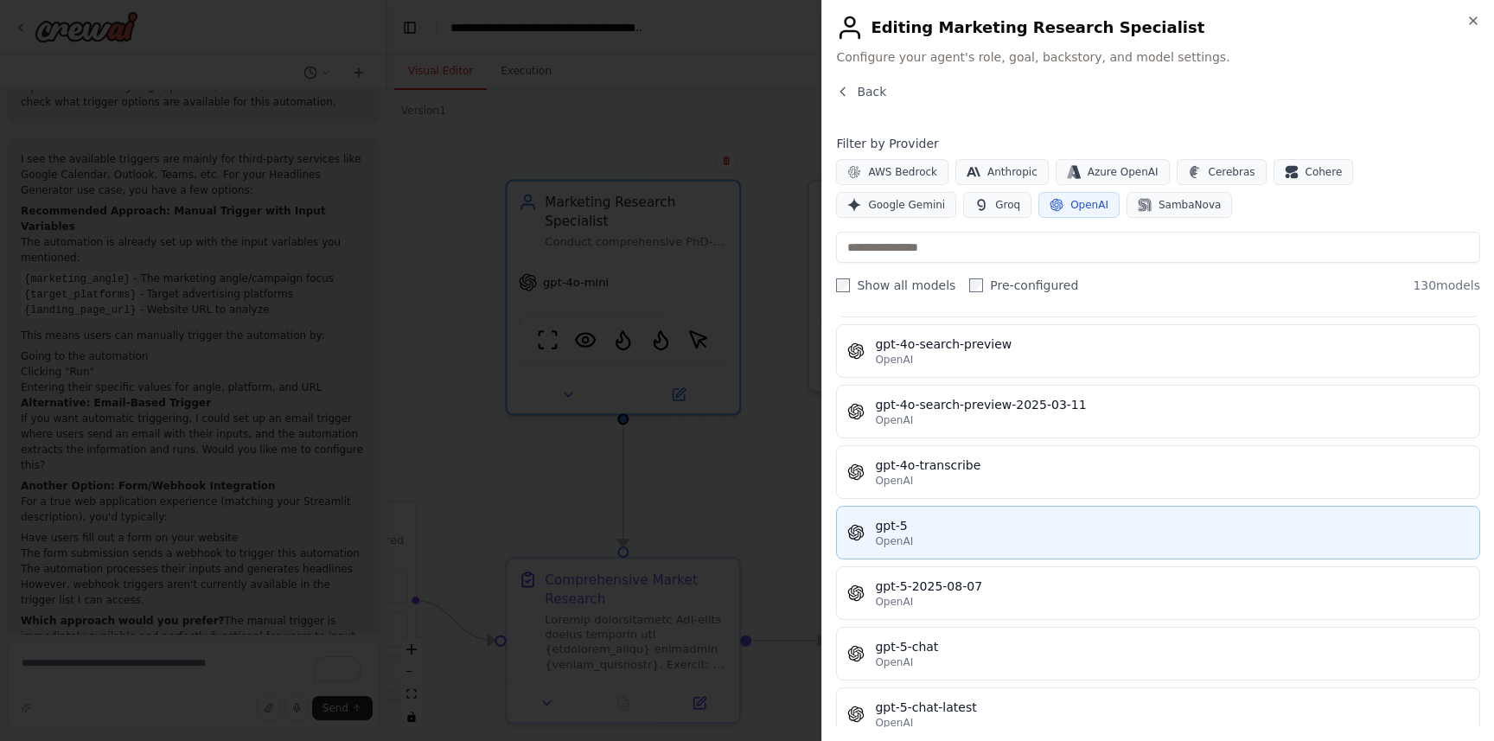
click at [994, 531] on div "gpt-5" at bounding box center [1172, 525] width 594 height 17
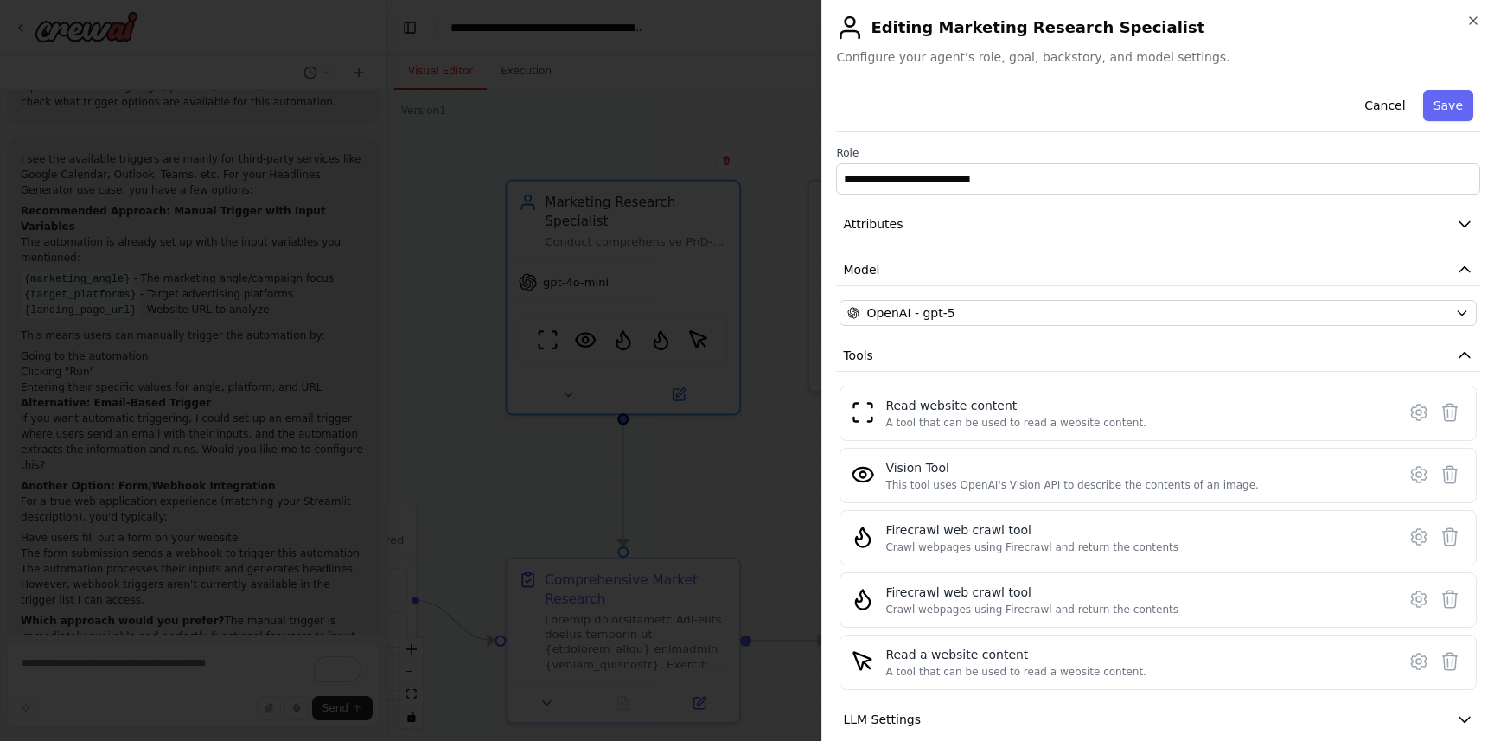
click at [1467, 106] on button "Save" at bounding box center [1448, 105] width 50 height 31
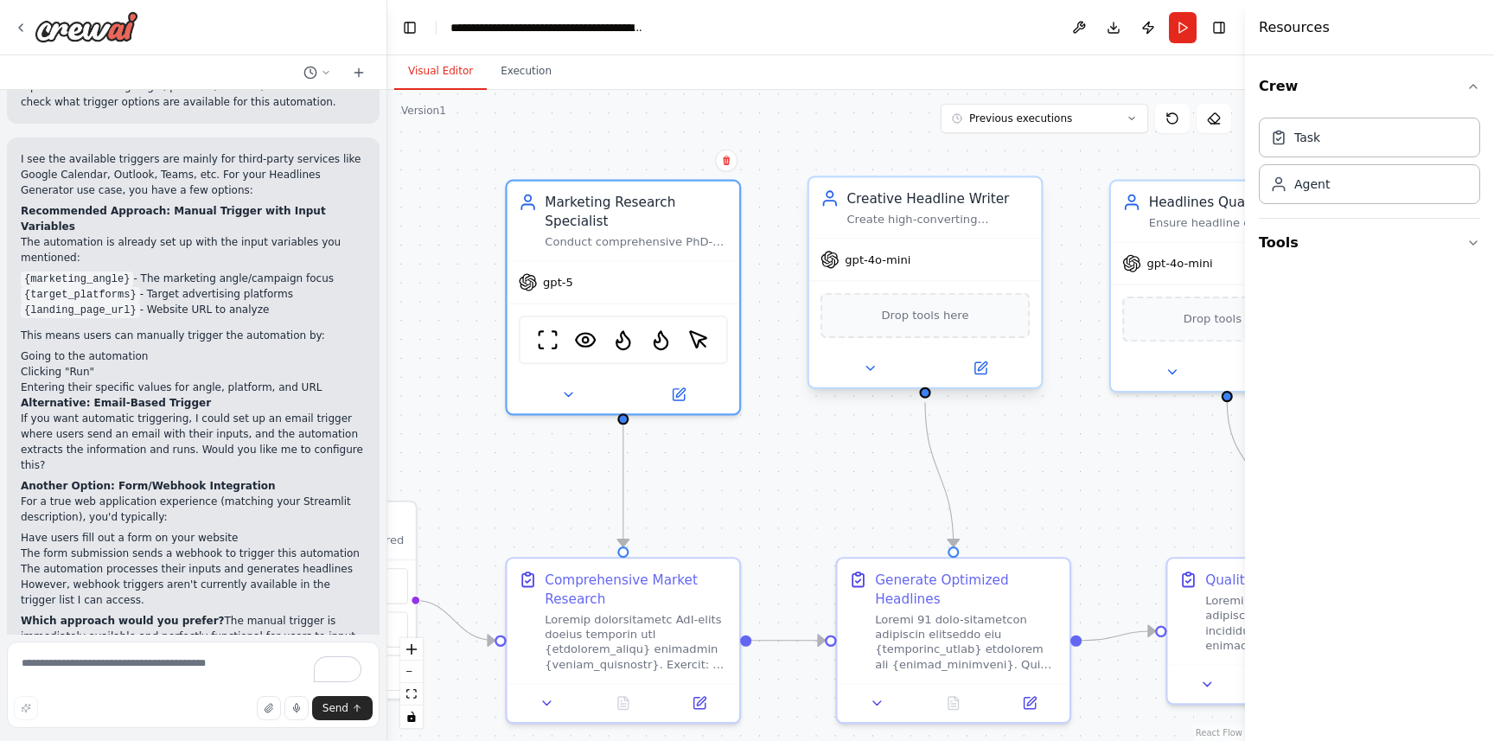
click at [914, 261] on div "gpt-4o-mini" at bounding box center [925, 260] width 232 height 42
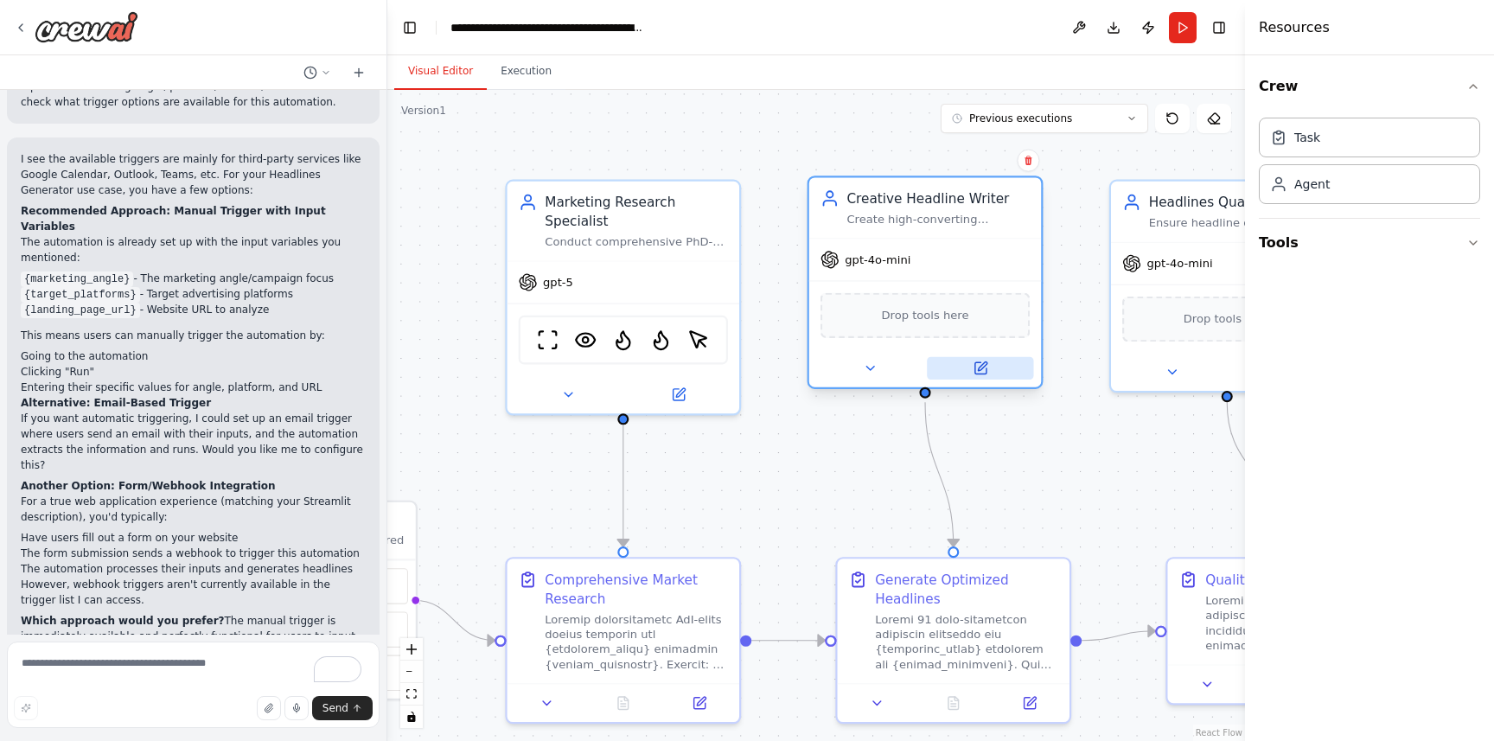
click at [981, 368] on icon at bounding box center [982, 366] width 9 height 9
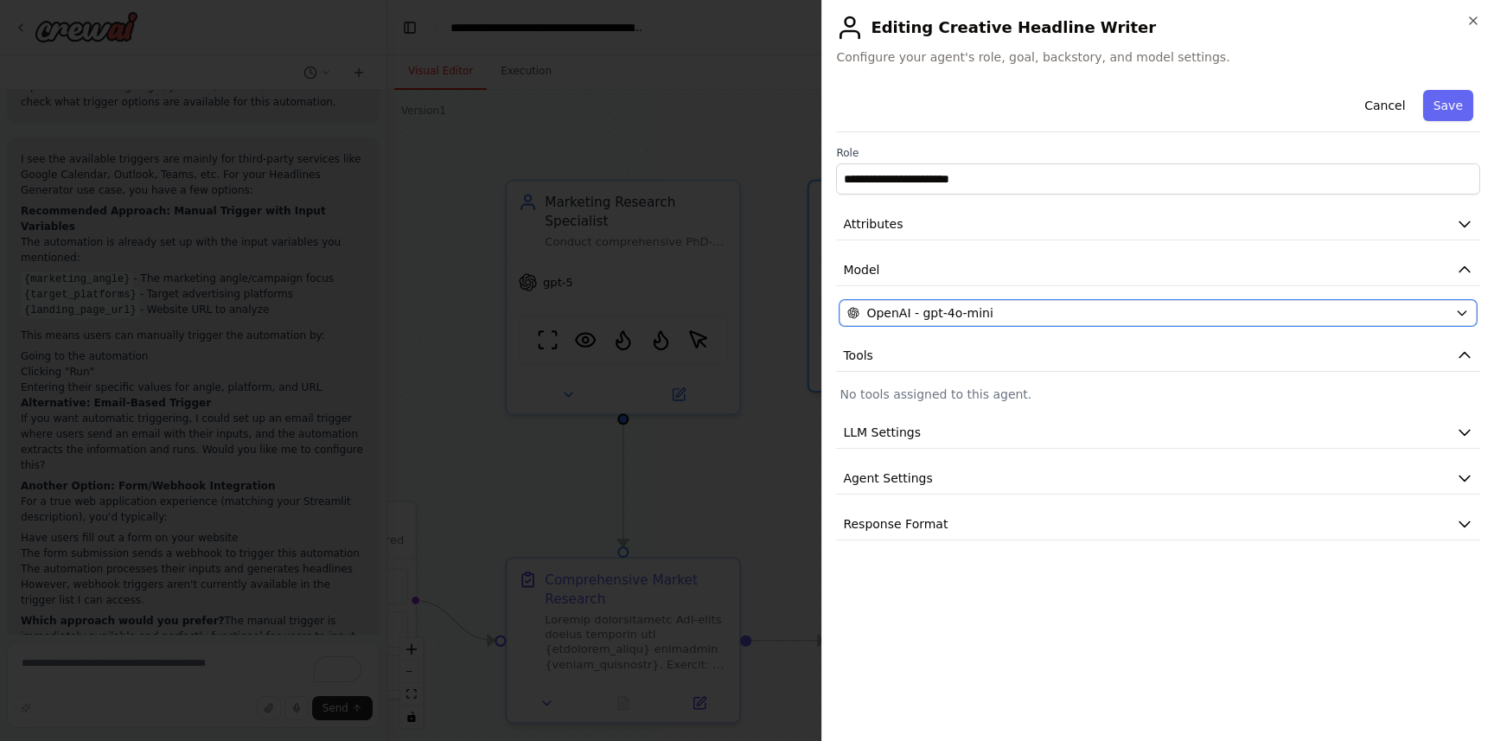
click at [989, 315] on div "OpenAI - gpt-4o-mini" at bounding box center [1148, 312] width 601 height 17
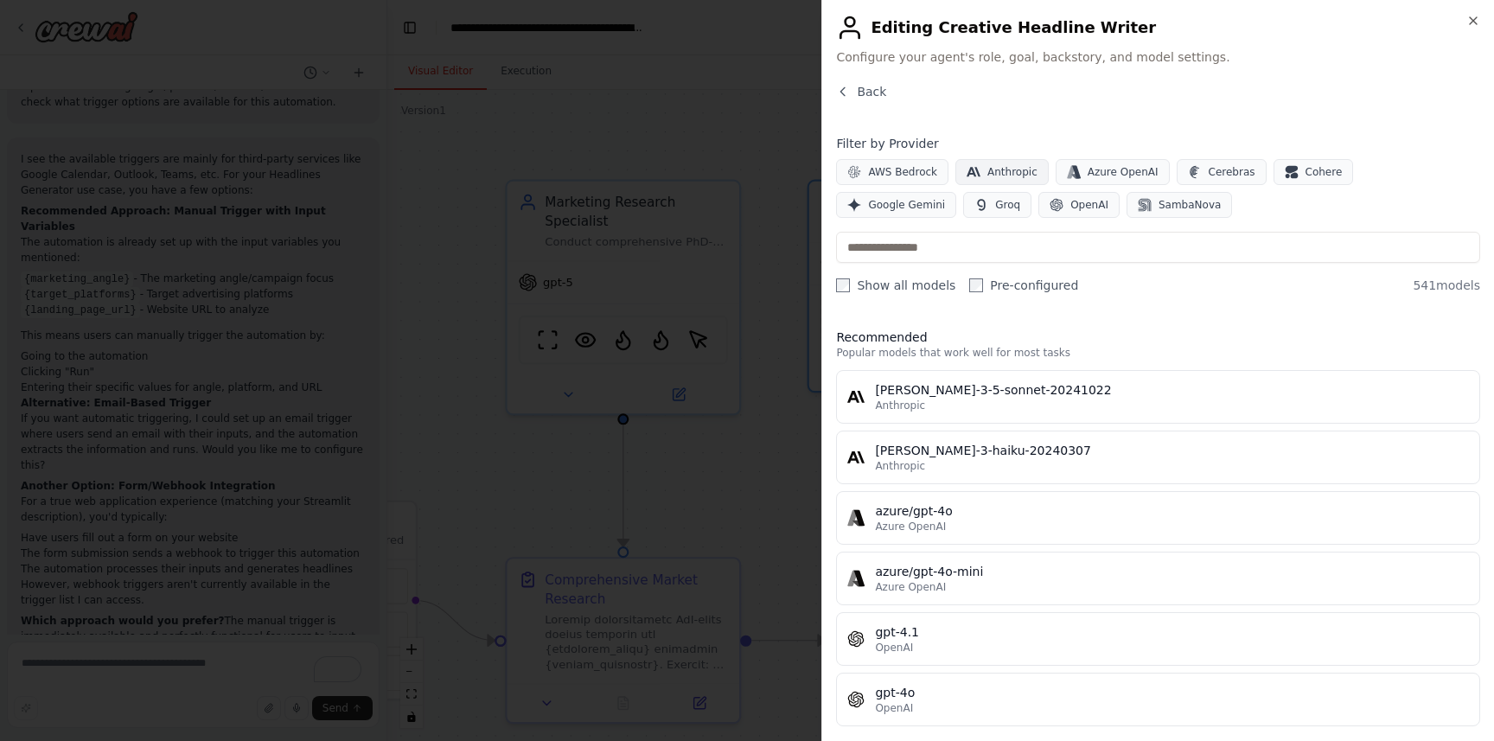
click at [1008, 178] on span "Anthropic" at bounding box center [1013, 172] width 50 height 14
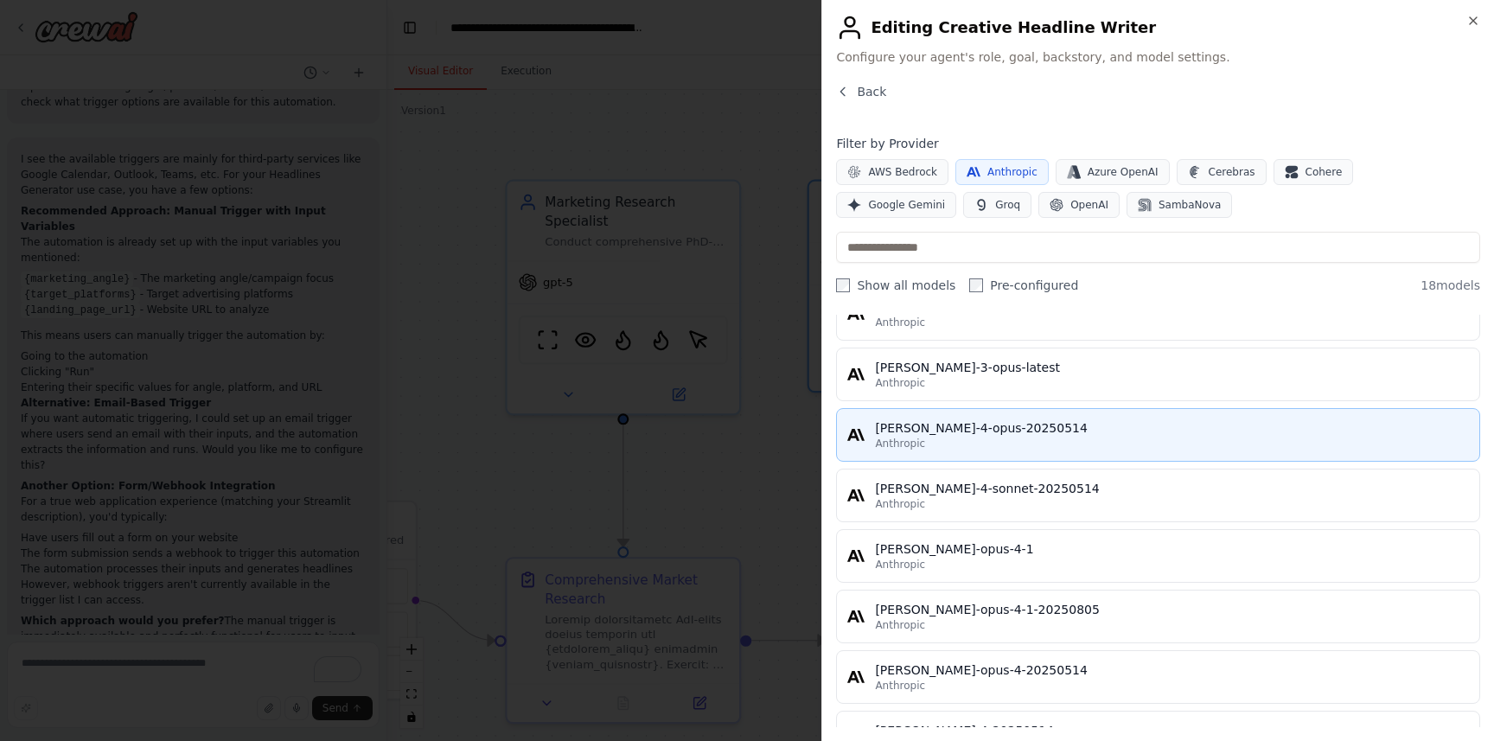
scroll to position [793, 0]
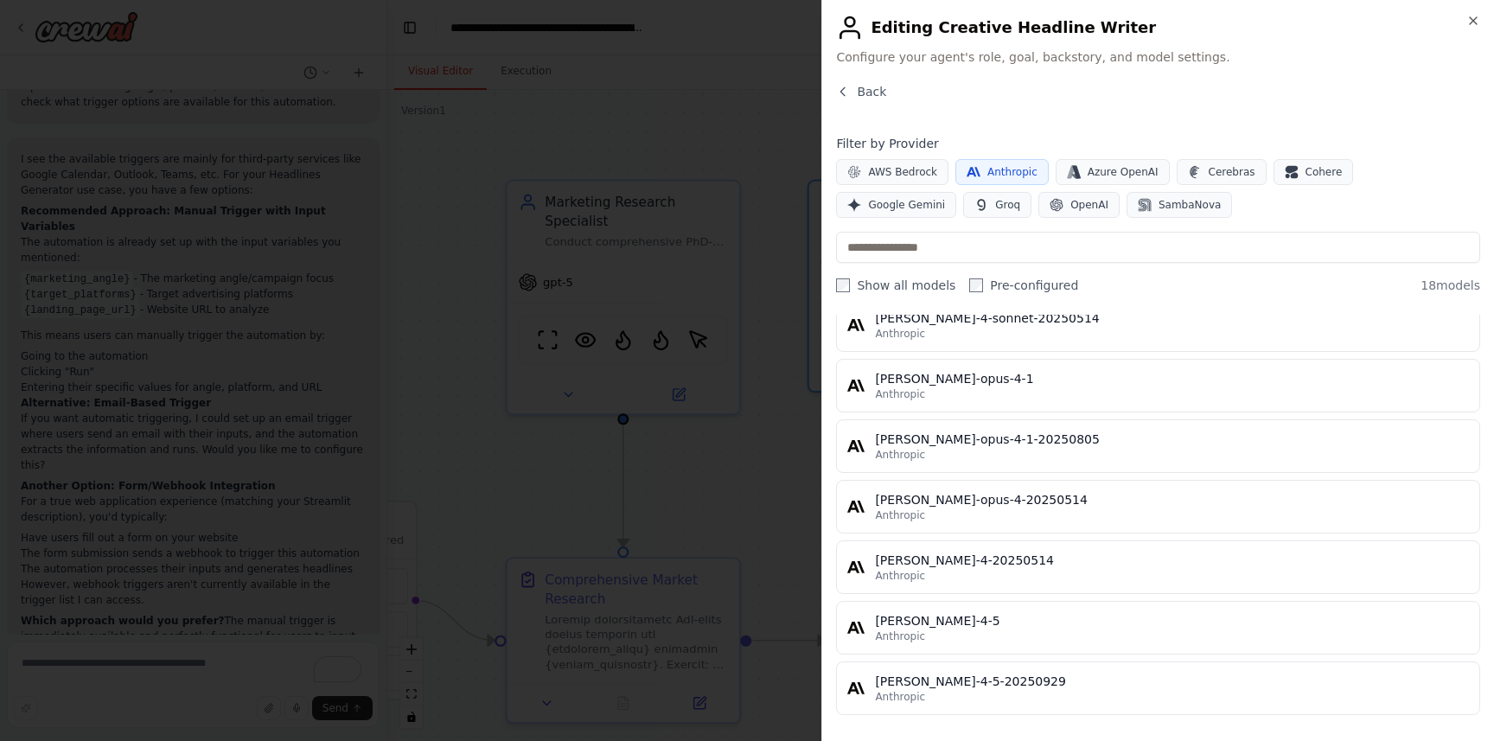
click at [1082, 618] on div "claude-sonnet-4-5" at bounding box center [1172, 620] width 594 height 17
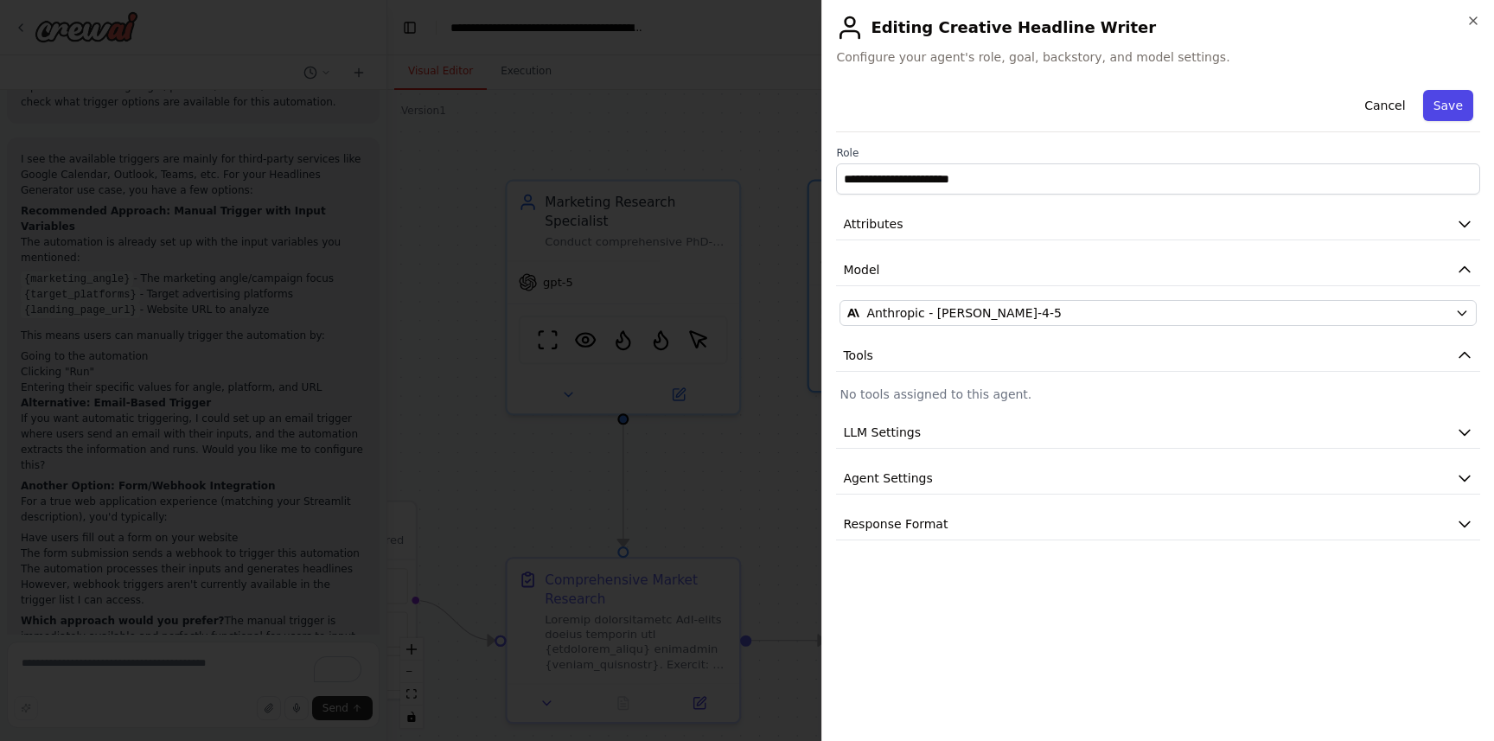
click at [1437, 102] on button "Save" at bounding box center [1448, 105] width 50 height 31
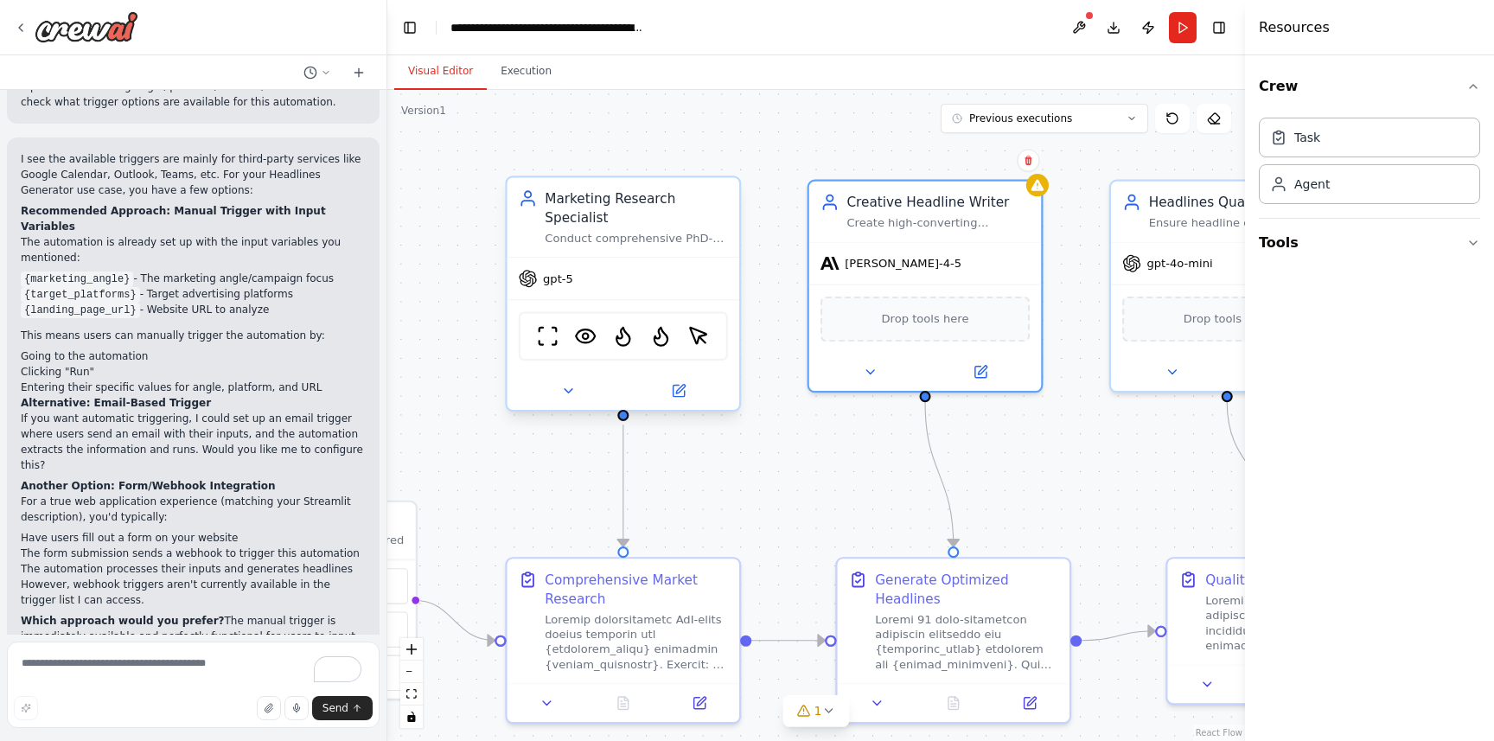
click at [613, 278] on div "gpt-5" at bounding box center [624, 279] width 232 height 42
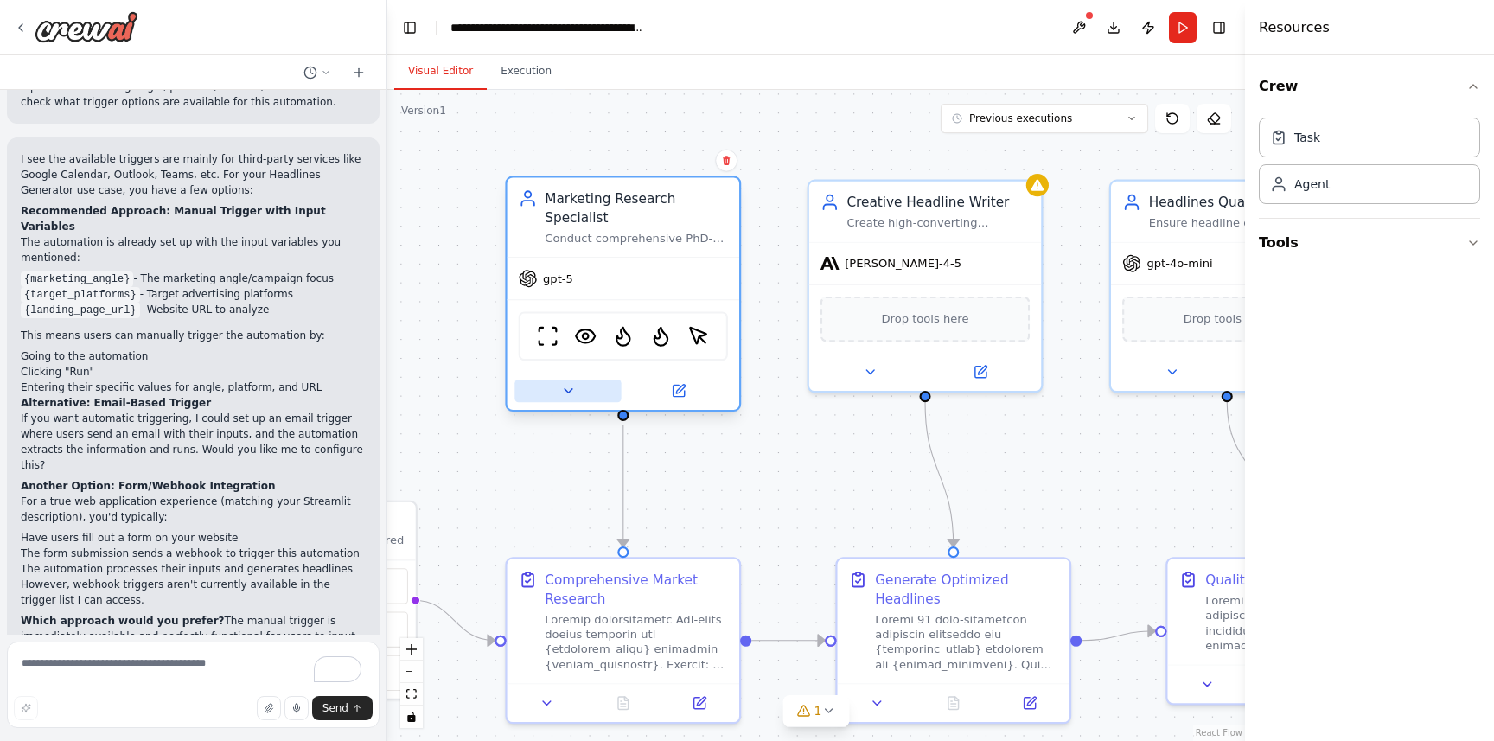
click at [564, 390] on icon at bounding box center [567, 390] width 15 height 15
click at [669, 392] on button at bounding box center [678, 391] width 106 height 22
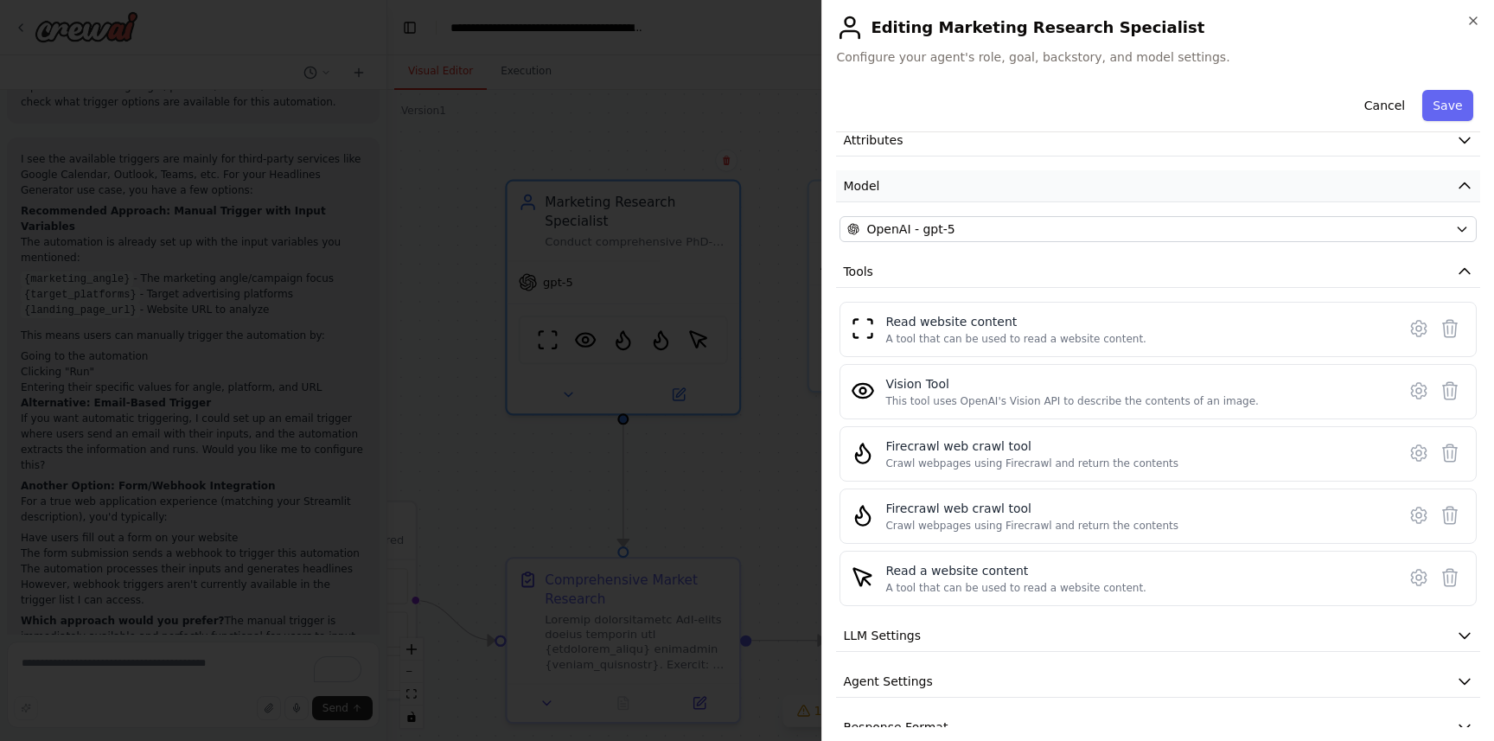
scroll to position [114, 0]
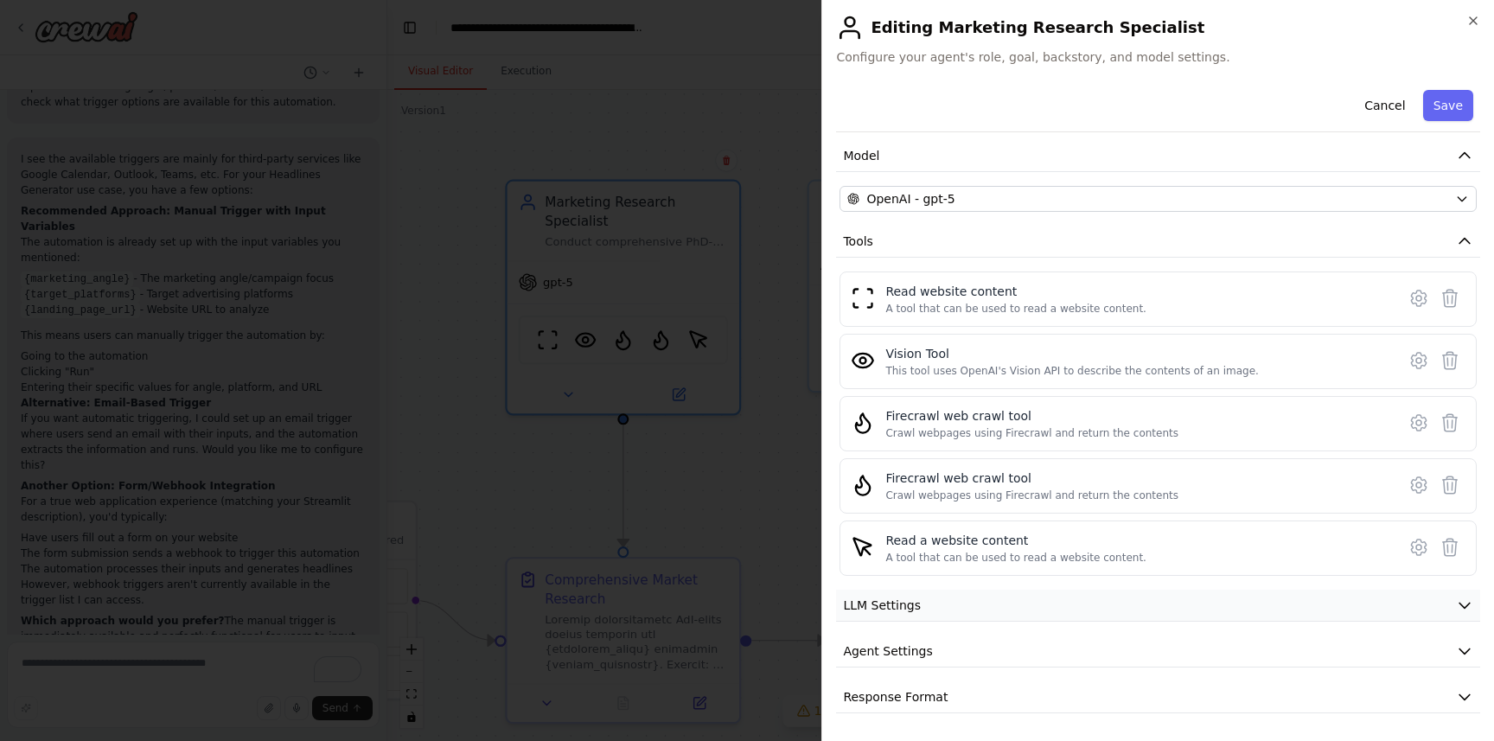
click at [1450, 599] on button "LLM Settings" at bounding box center [1158, 606] width 644 height 32
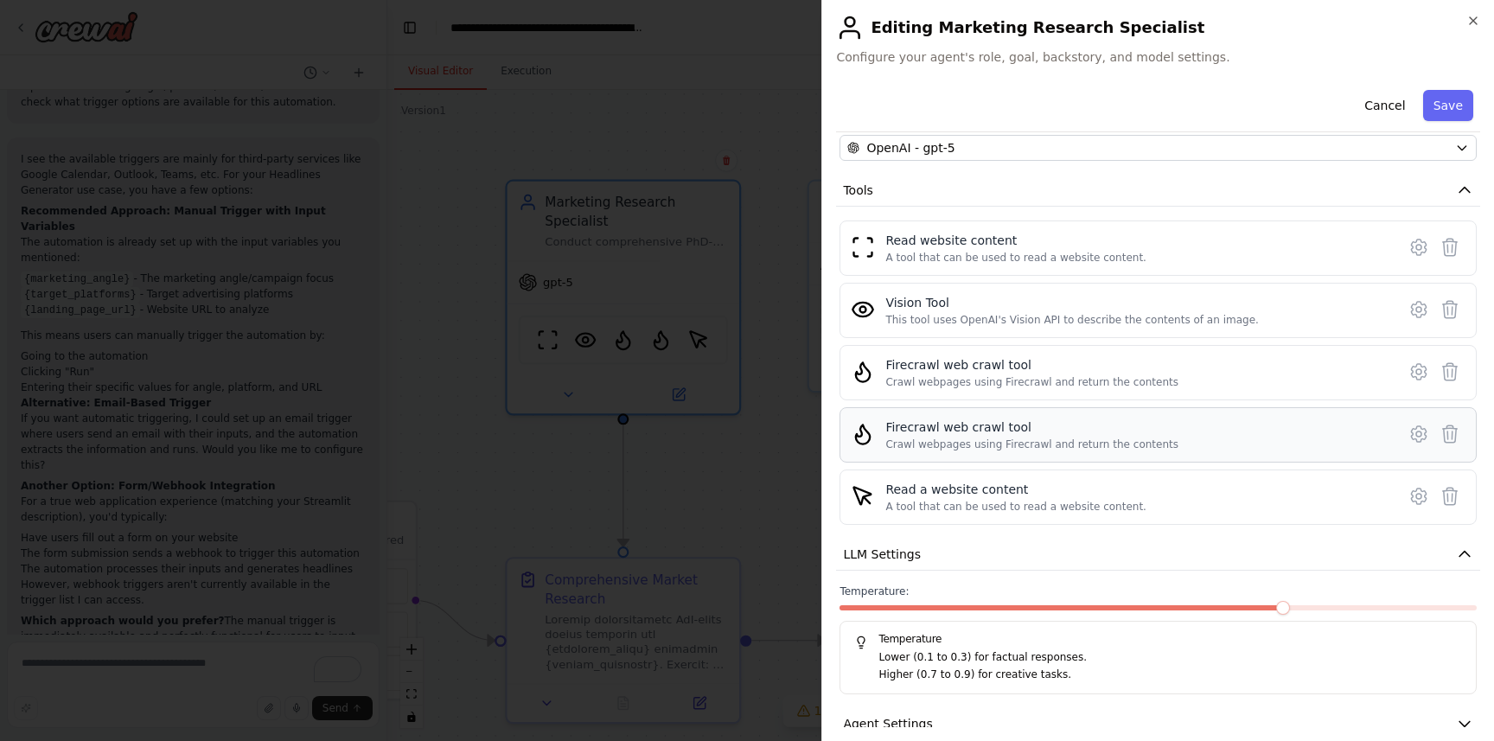
scroll to position [238, 0]
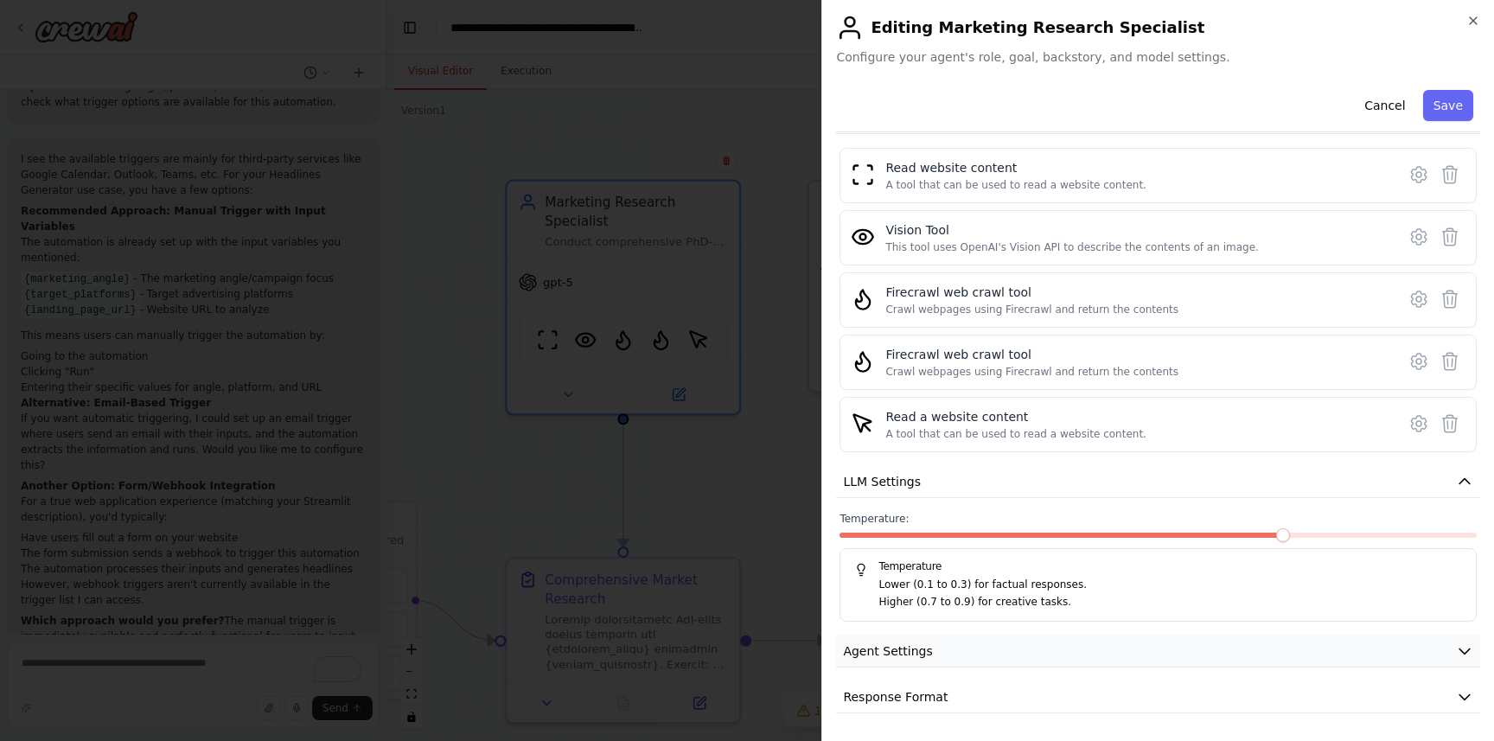
click at [1462, 639] on button "Agent Settings" at bounding box center [1158, 652] width 644 height 32
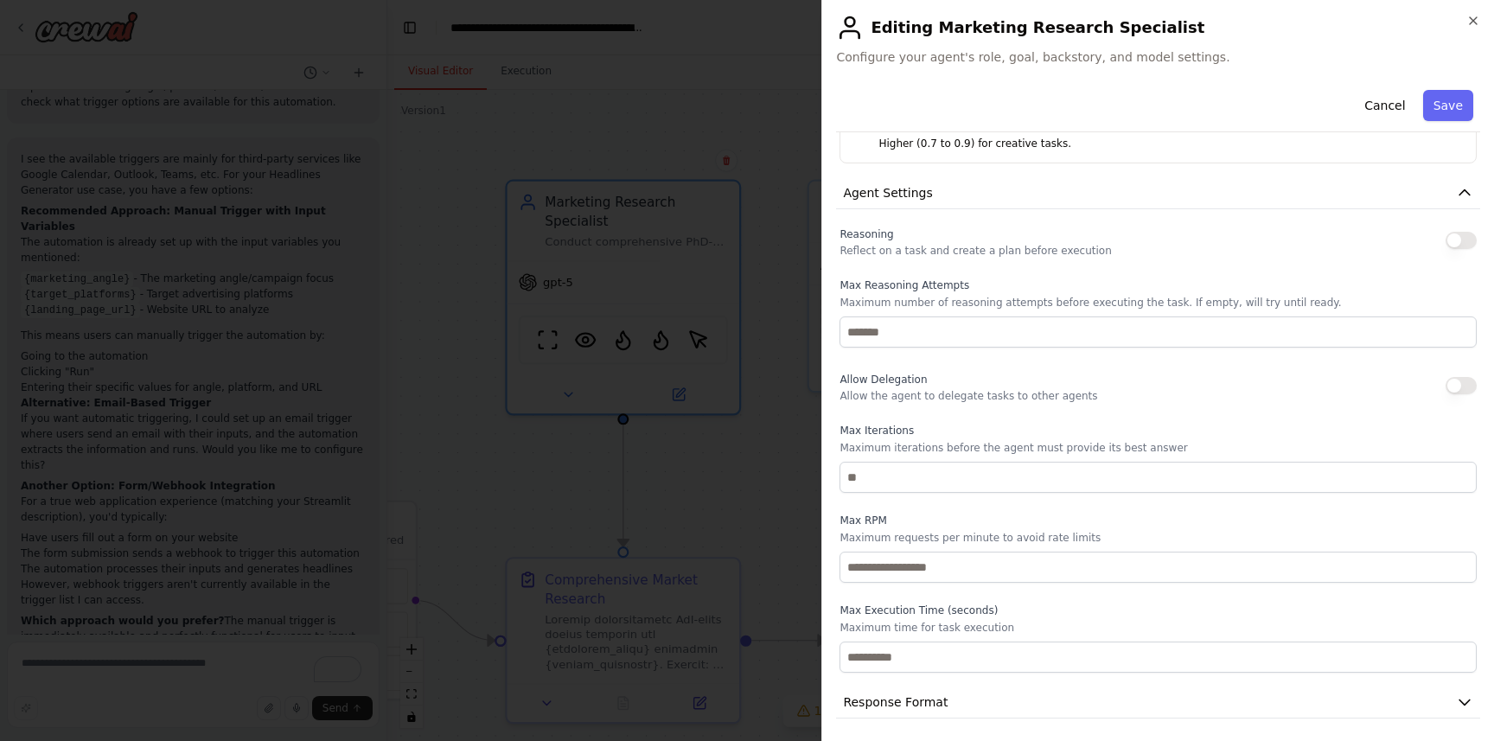
scroll to position [701, 0]
click at [1462, 696] on icon "button" at bounding box center [1465, 697] width 10 height 5
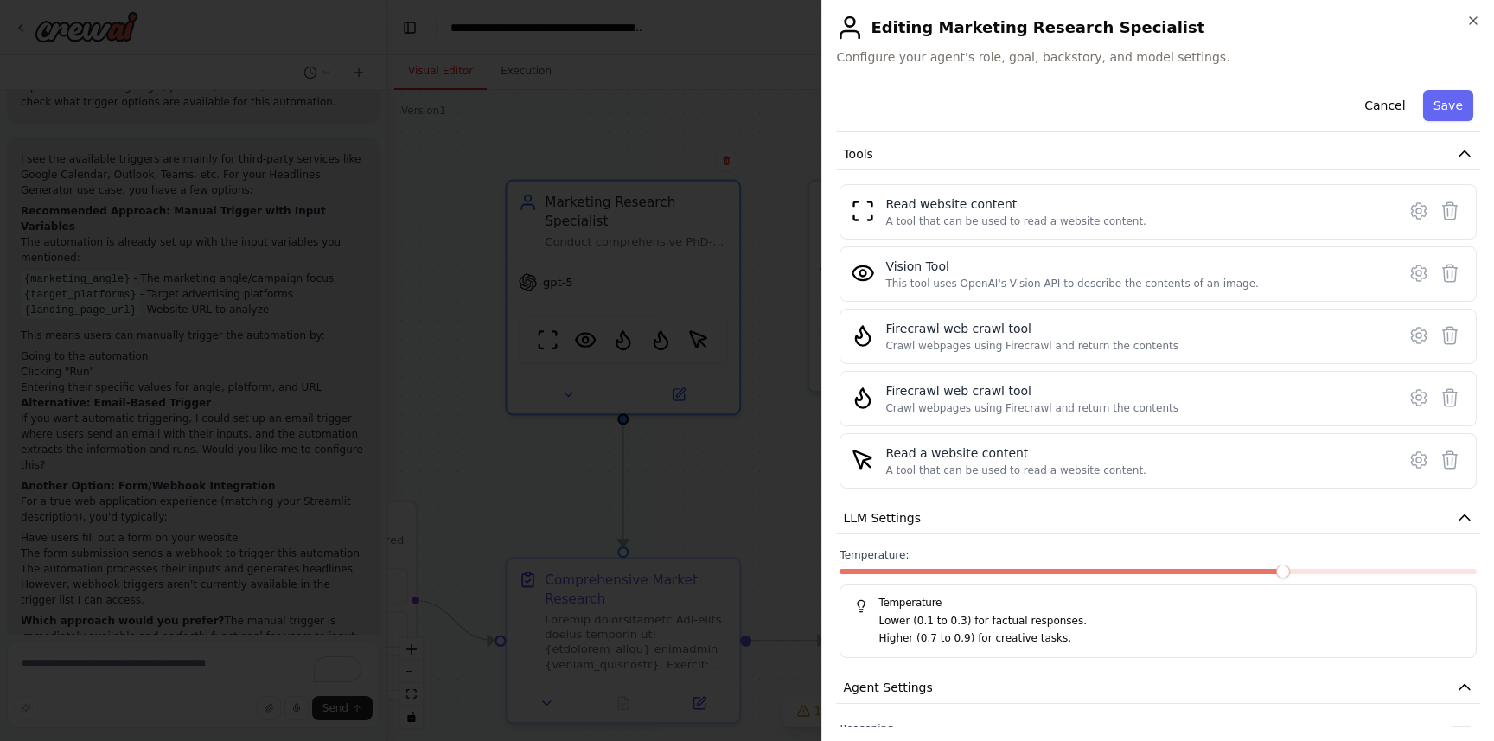
scroll to position [0, 0]
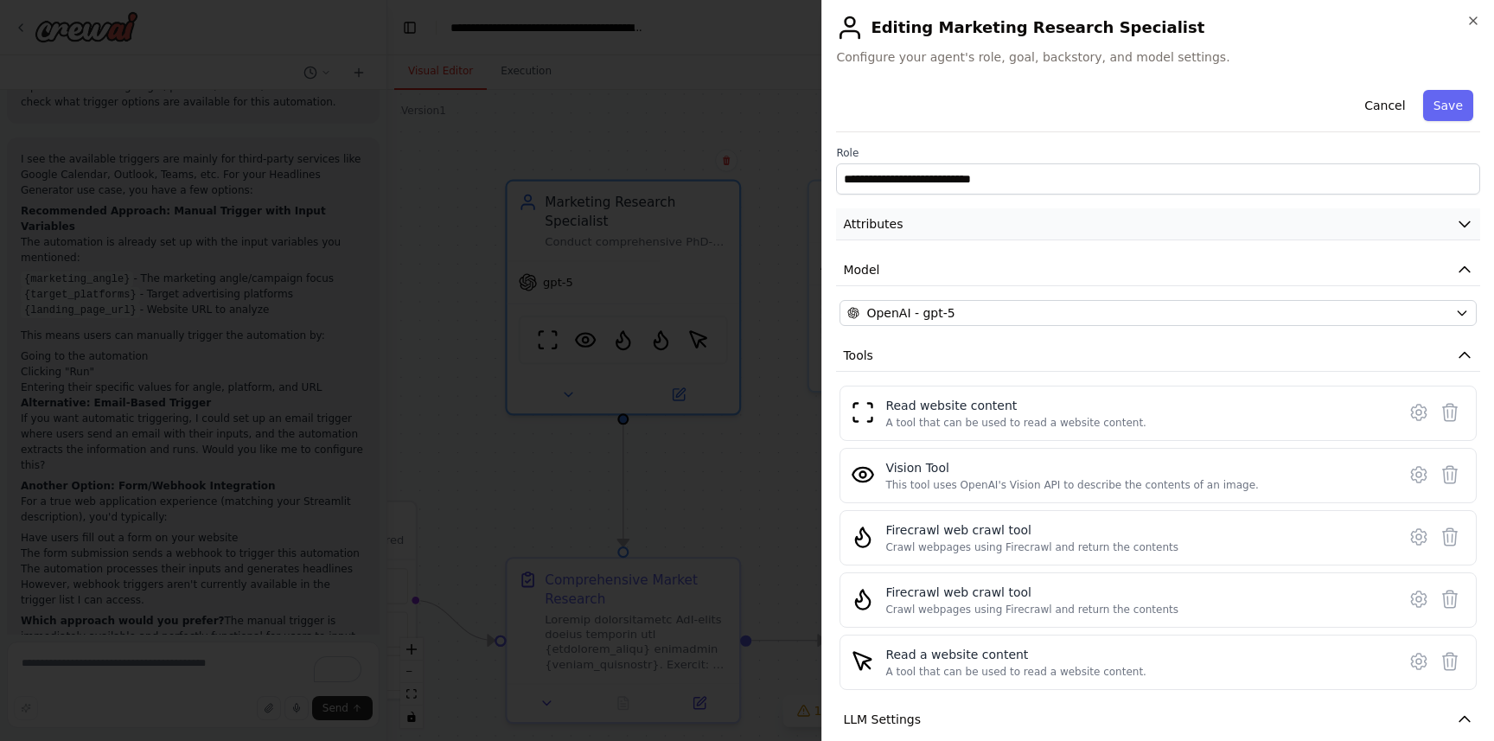
click at [1474, 222] on button "Attributes" at bounding box center [1158, 224] width 644 height 32
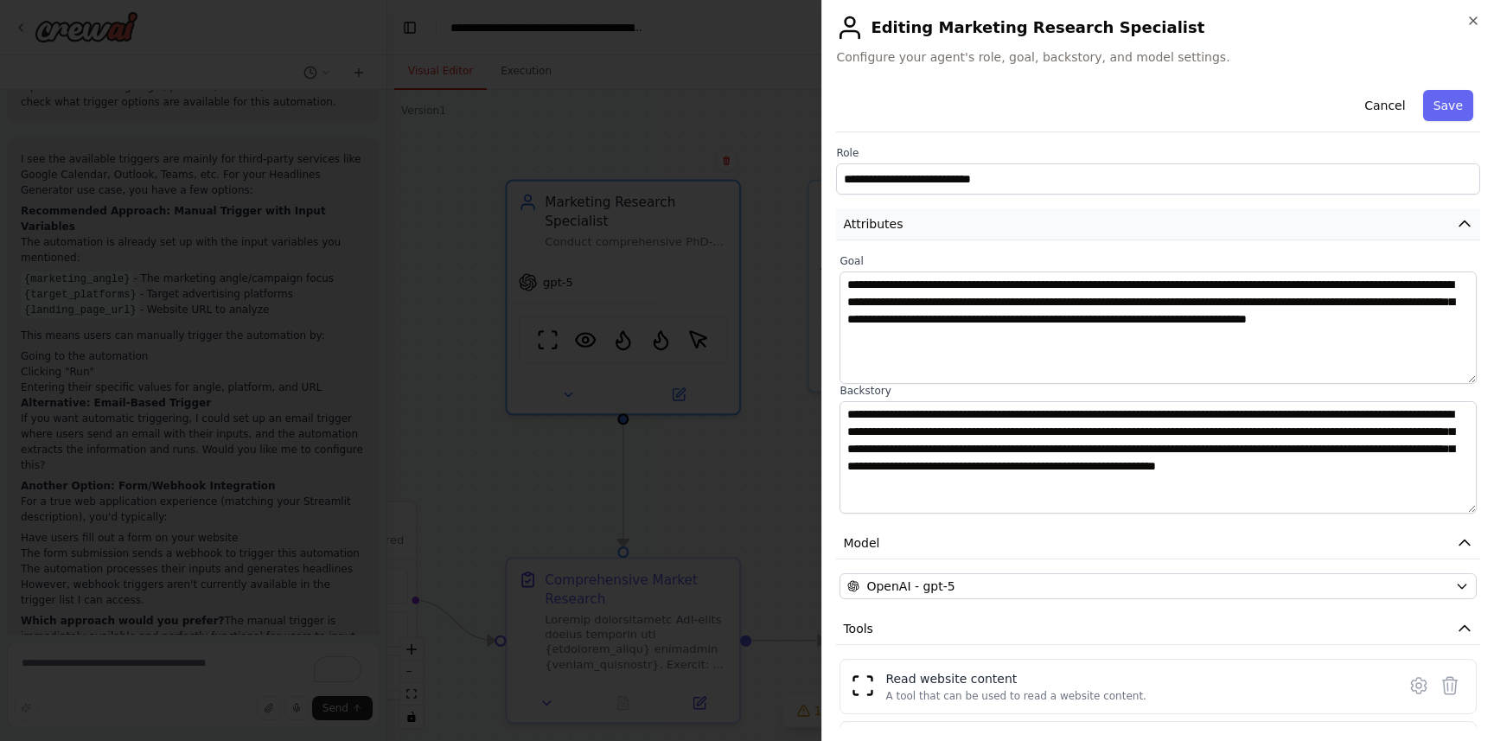
click at [1456, 227] on icon "button" at bounding box center [1464, 223] width 17 height 17
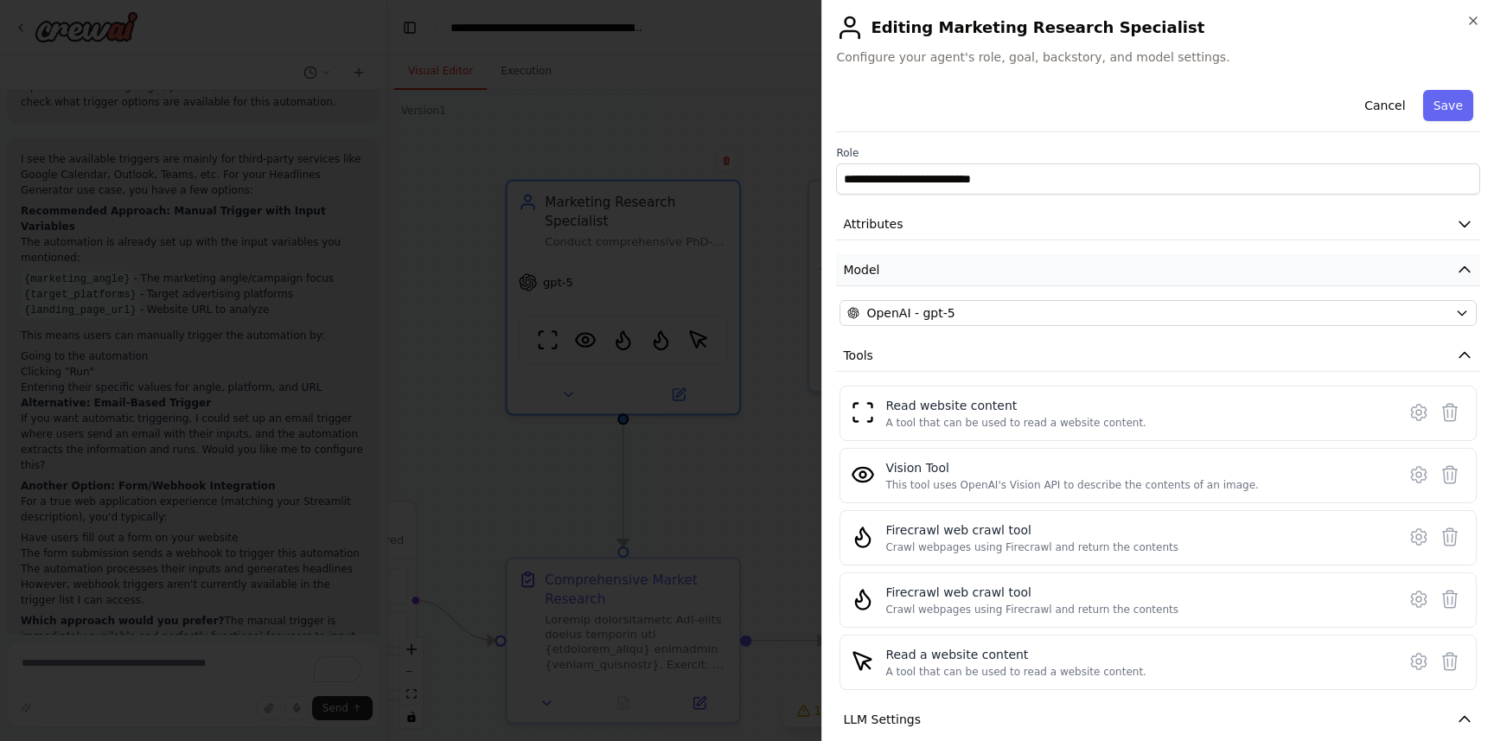
click at [1464, 276] on icon "button" at bounding box center [1464, 269] width 17 height 17
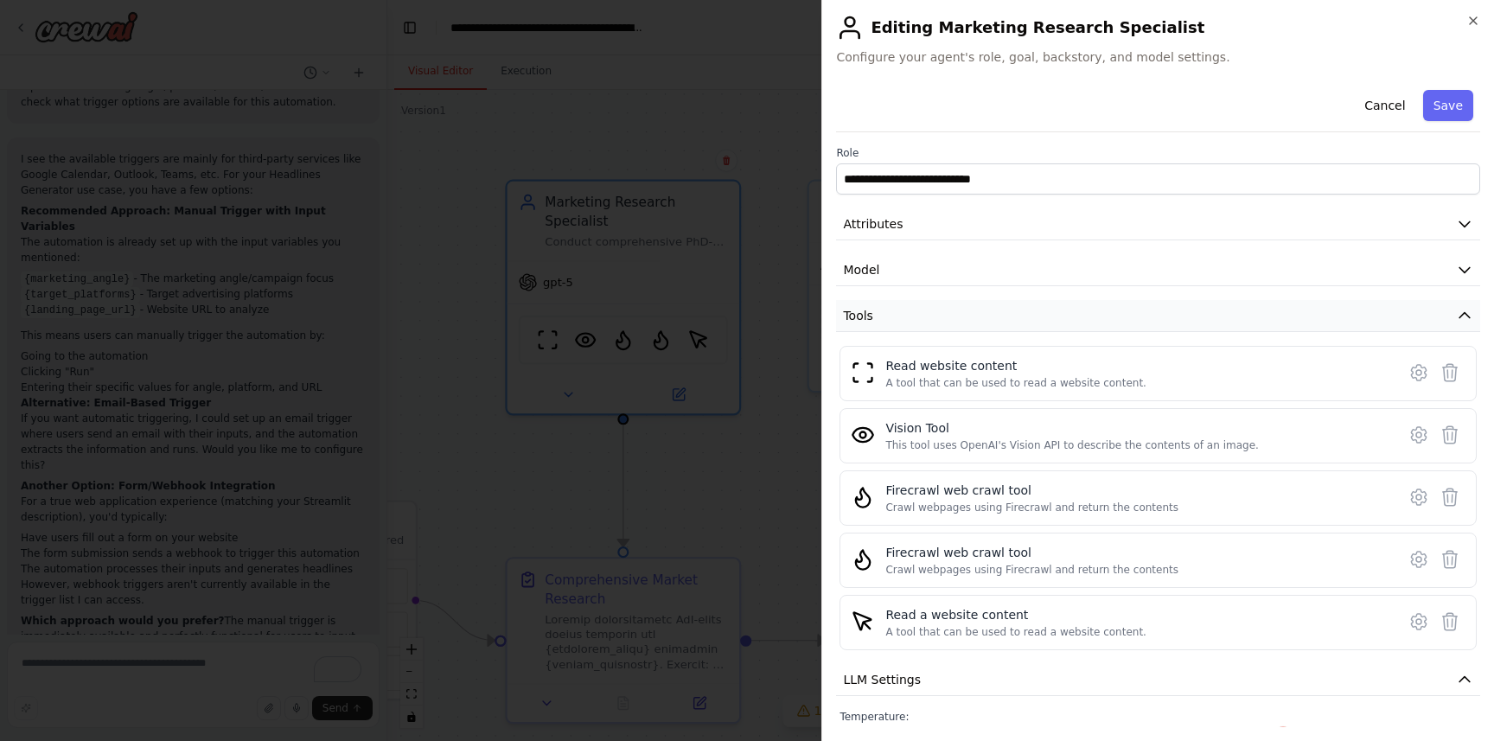
click at [1462, 311] on icon "button" at bounding box center [1464, 315] width 17 height 17
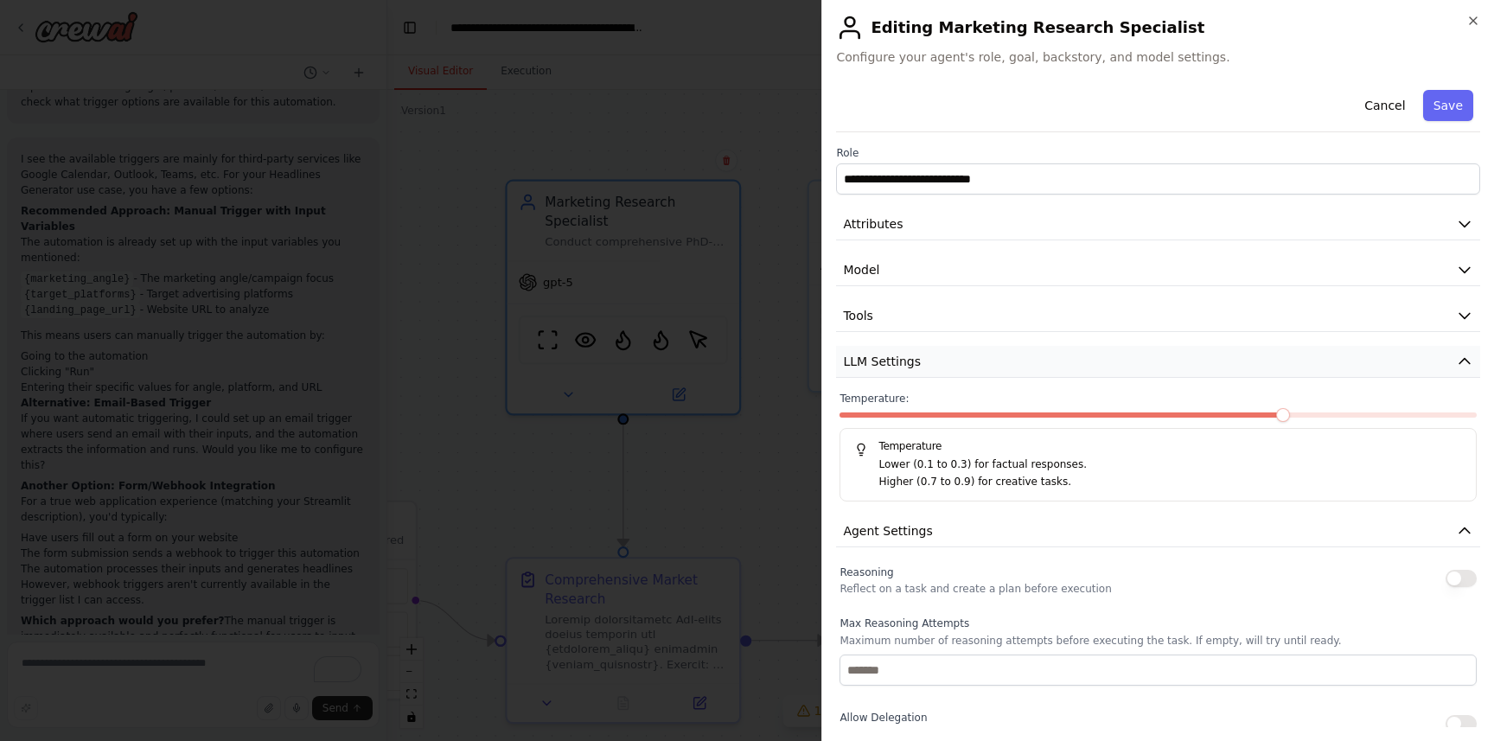
click at [1458, 359] on icon "button" at bounding box center [1464, 361] width 17 height 17
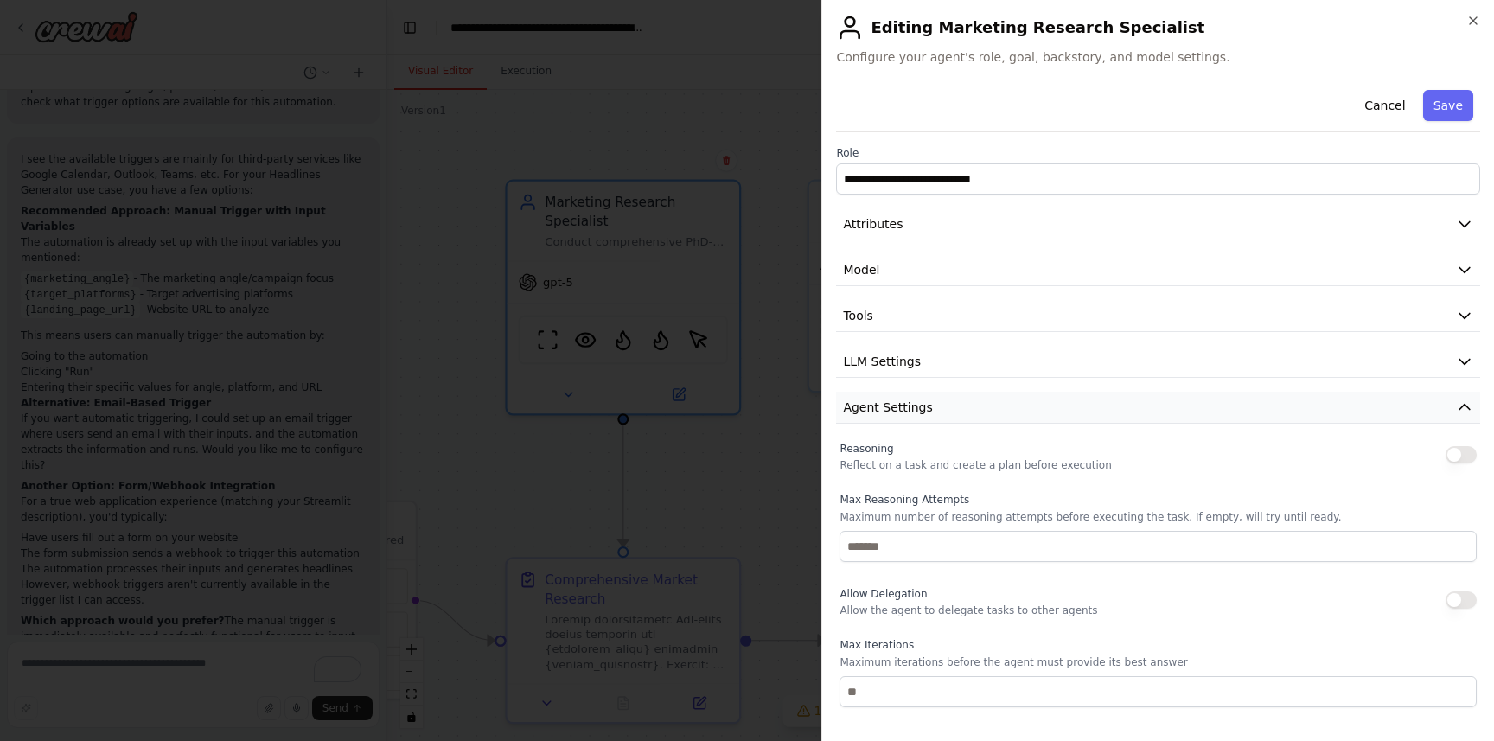
click at [1467, 410] on icon "button" at bounding box center [1464, 407] width 17 height 17
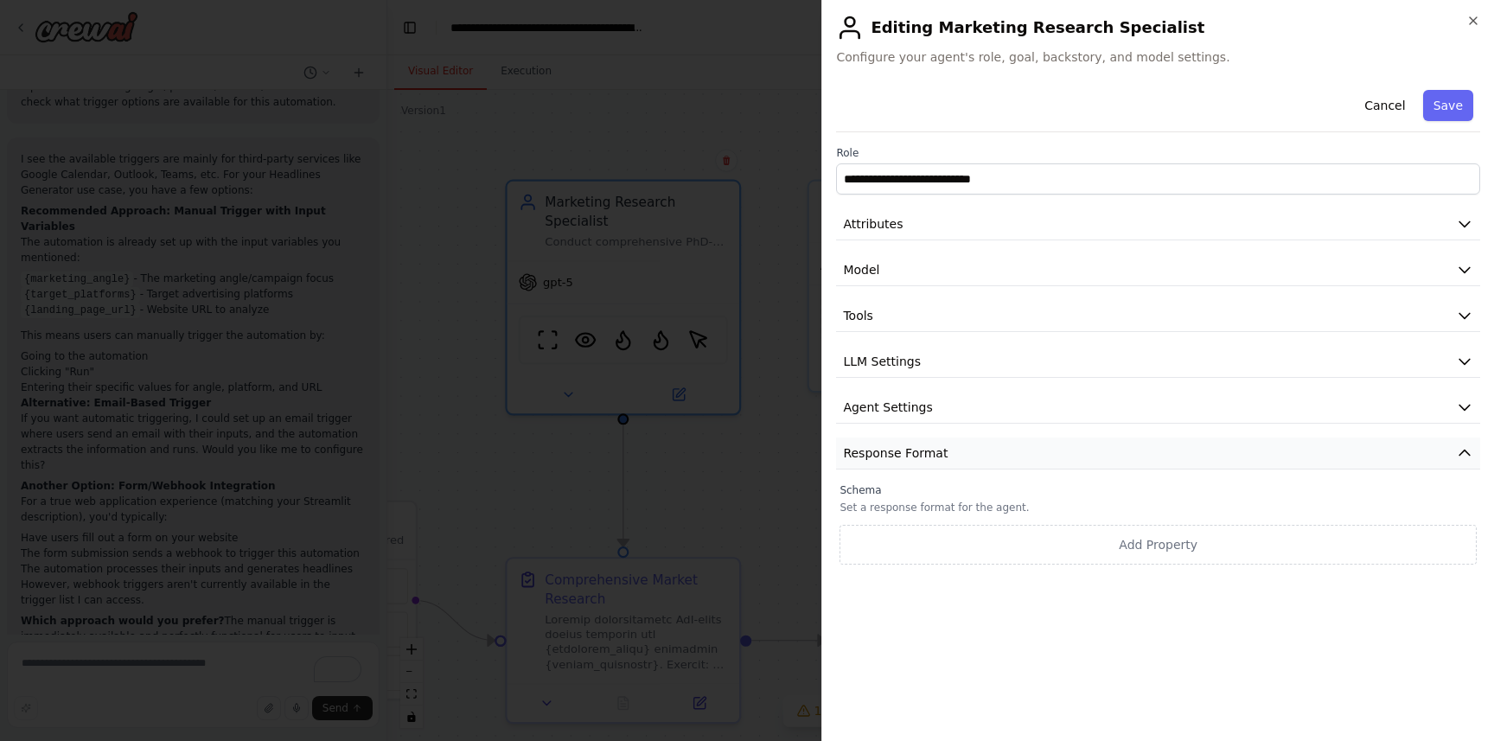
click at [1467, 449] on icon "button" at bounding box center [1464, 453] width 17 height 17
click at [1443, 106] on button "Save" at bounding box center [1448, 105] width 50 height 31
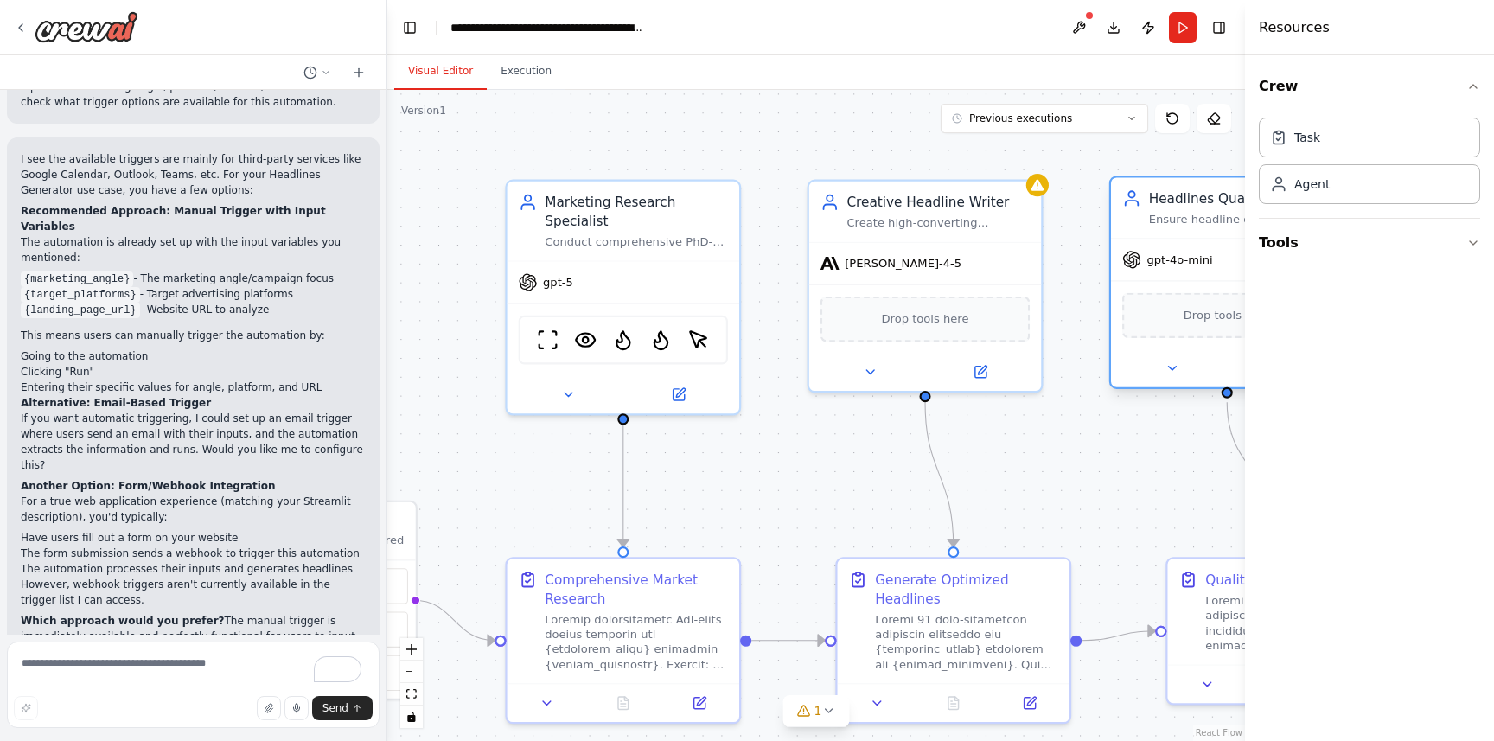
drag, startPoint x: 1185, startPoint y: 341, endPoint x: 1187, endPoint y: 332, distance: 9.0
click at [1191, 334] on div "Drop tools here" at bounding box center [1227, 314] width 232 height 69
click at [1136, 231] on div "Headlines Quality Reviewer Ensure headline quality through multi-criteria scori…" at bounding box center [1227, 207] width 232 height 61
click at [1152, 255] on span "gpt-4o-mini" at bounding box center [1180, 260] width 66 height 15
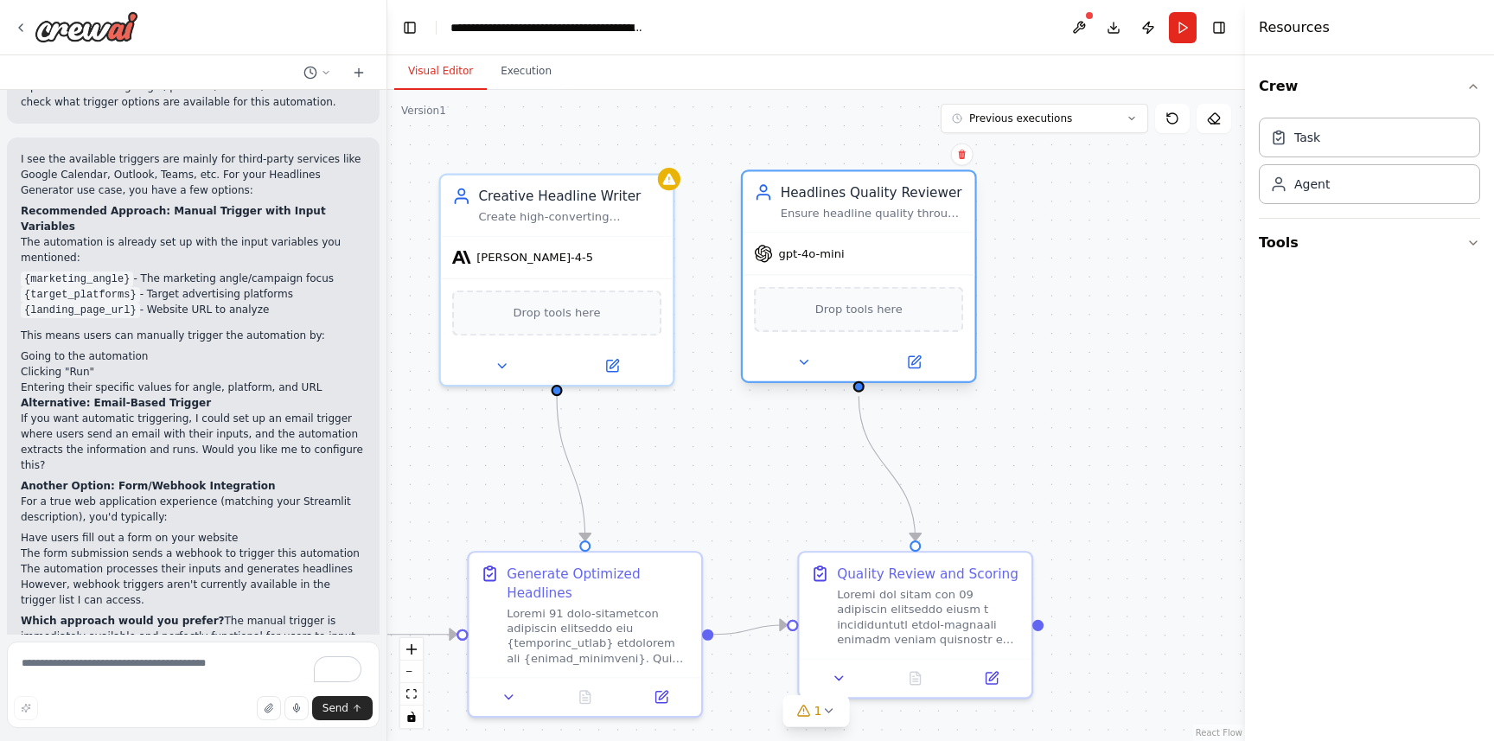
drag, startPoint x: 1054, startPoint y: 260, endPoint x: 790, endPoint y: 285, distance: 265.7
click at [686, 254] on div ".deletable-edge-delete-btn { width: 20px; height: 20px; border: 0px solid #ffff…" at bounding box center [816, 415] width 858 height 651
click at [913, 374] on div at bounding box center [859, 362] width 232 height 38
click at [912, 369] on button at bounding box center [913, 362] width 106 height 22
click at [917, 369] on icon at bounding box center [913, 362] width 15 height 15
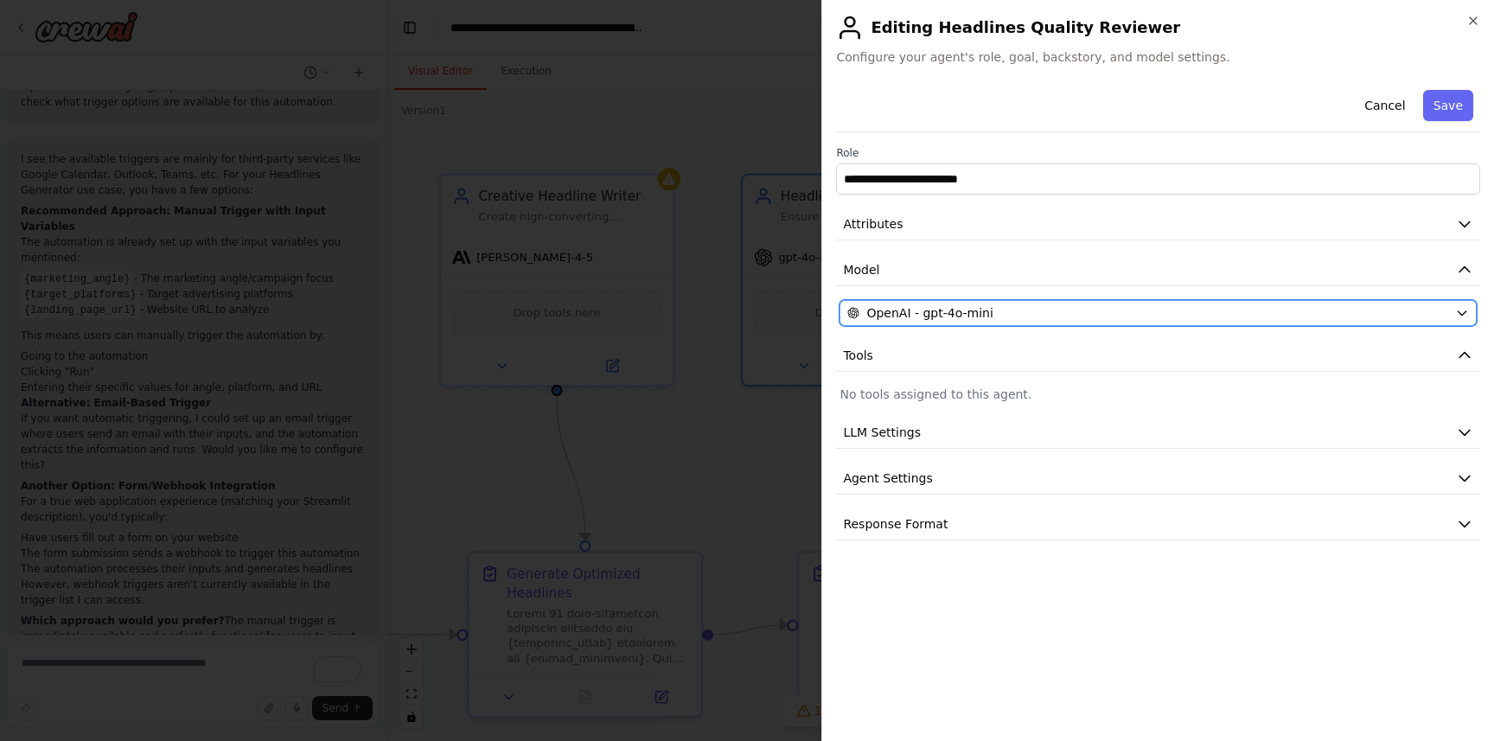
click at [962, 312] on span "OpenAI - gpt-4o-mini" at bounding box center [930, 312] width 126 height 17
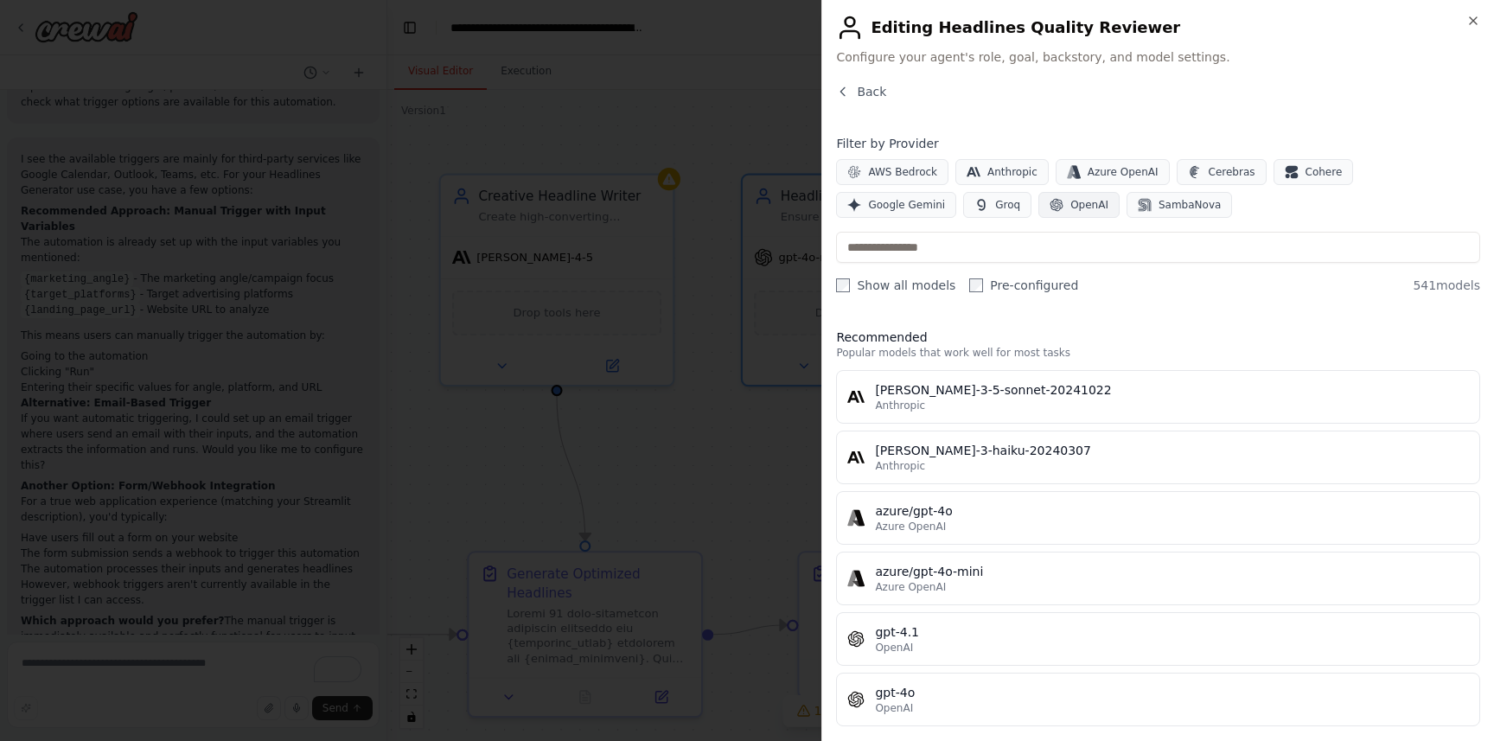
click at [1071, 201] on span "OpenAI" at bounding box center [1090, 205] width 38 height 14
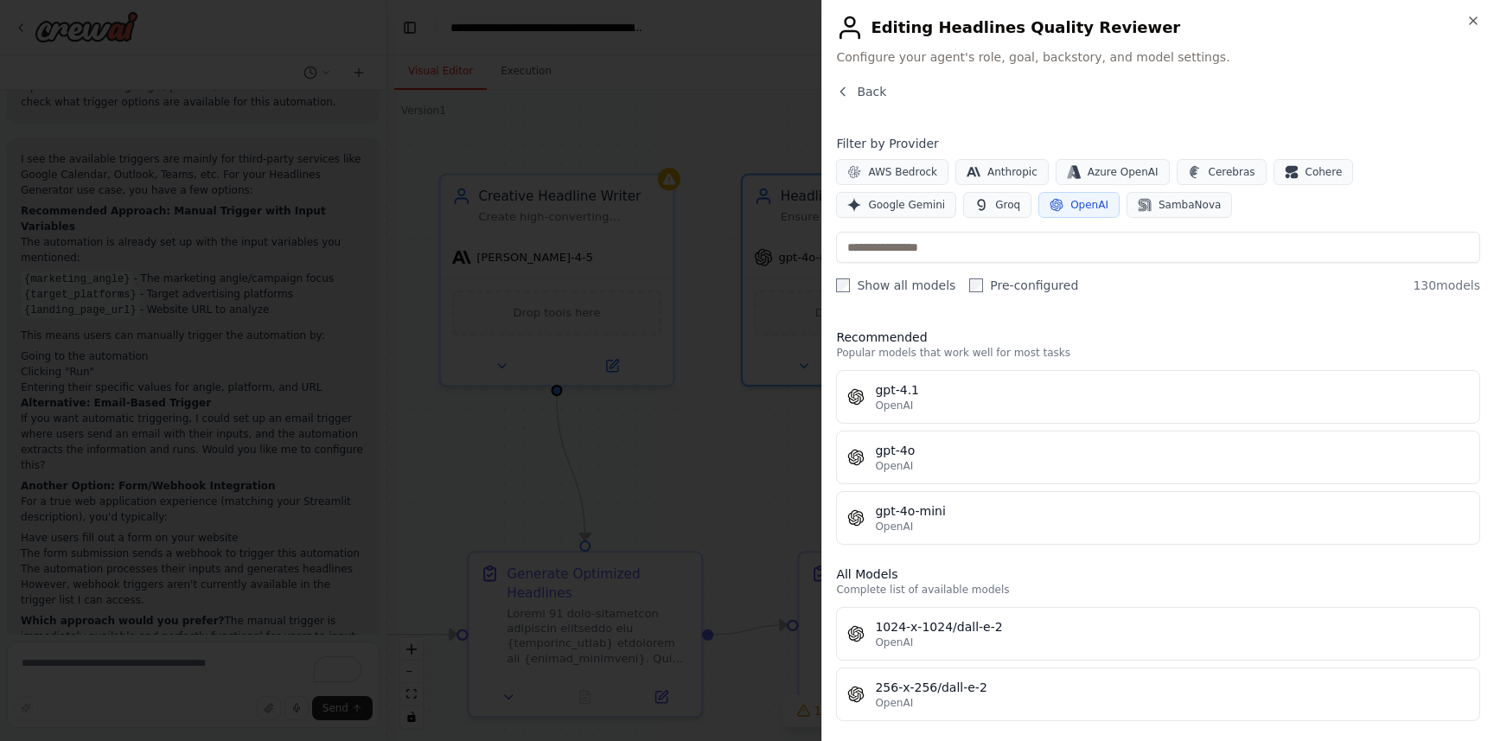
scroll to position [31, 0]
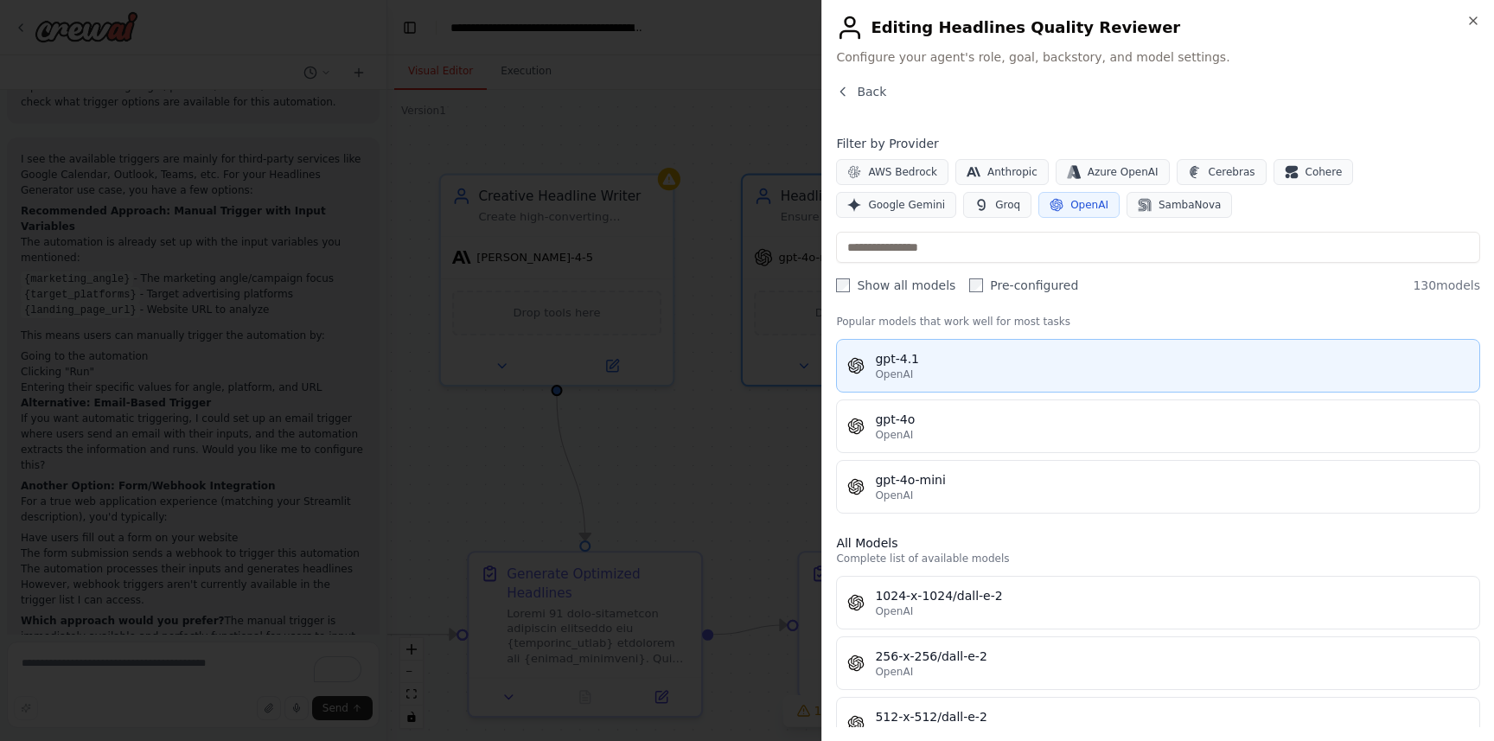
click at [1000, 378] on div "OpenAI" at bounding box center [1172, 375] width 594 height 14
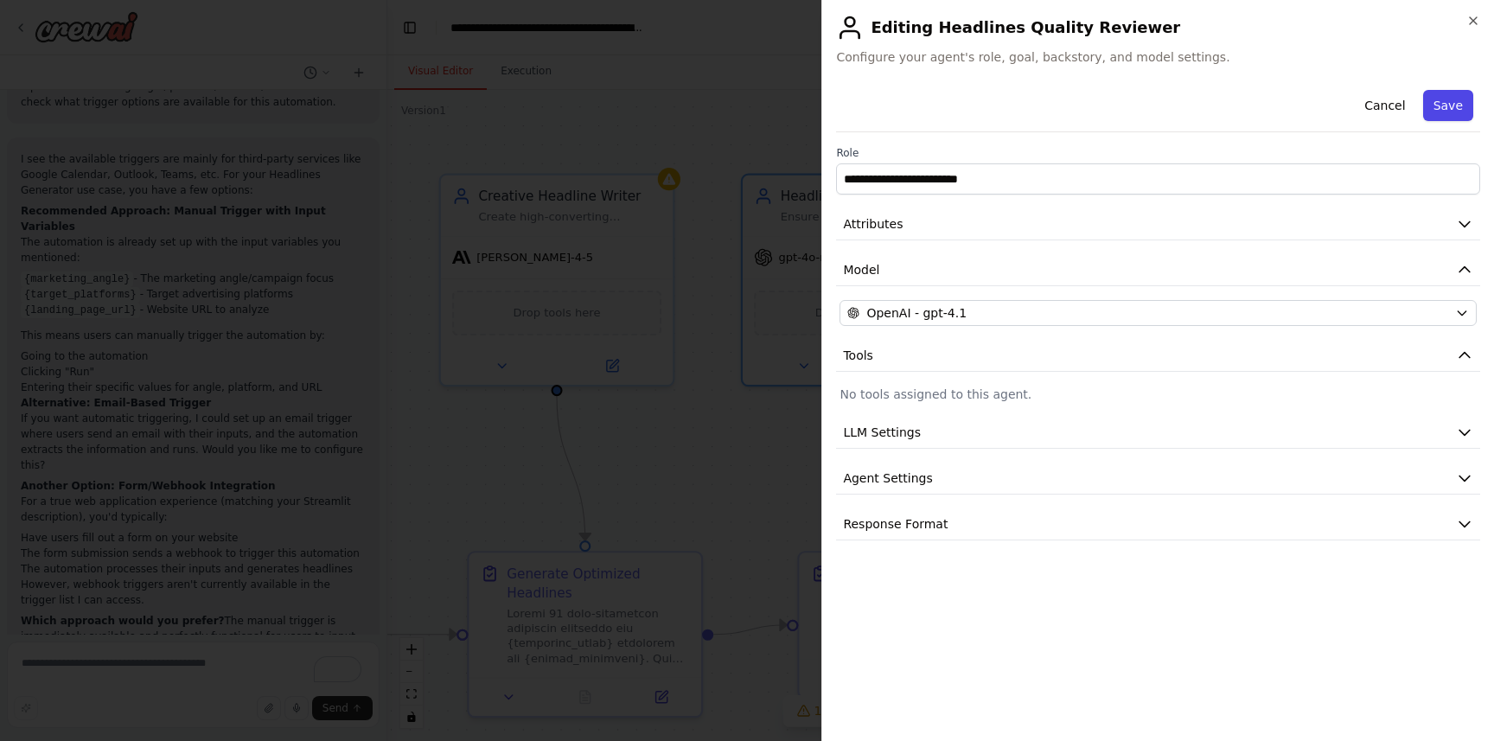
click at [1449, 109] on button "Save" at bounding box center [1448, 105] width 50 height 31
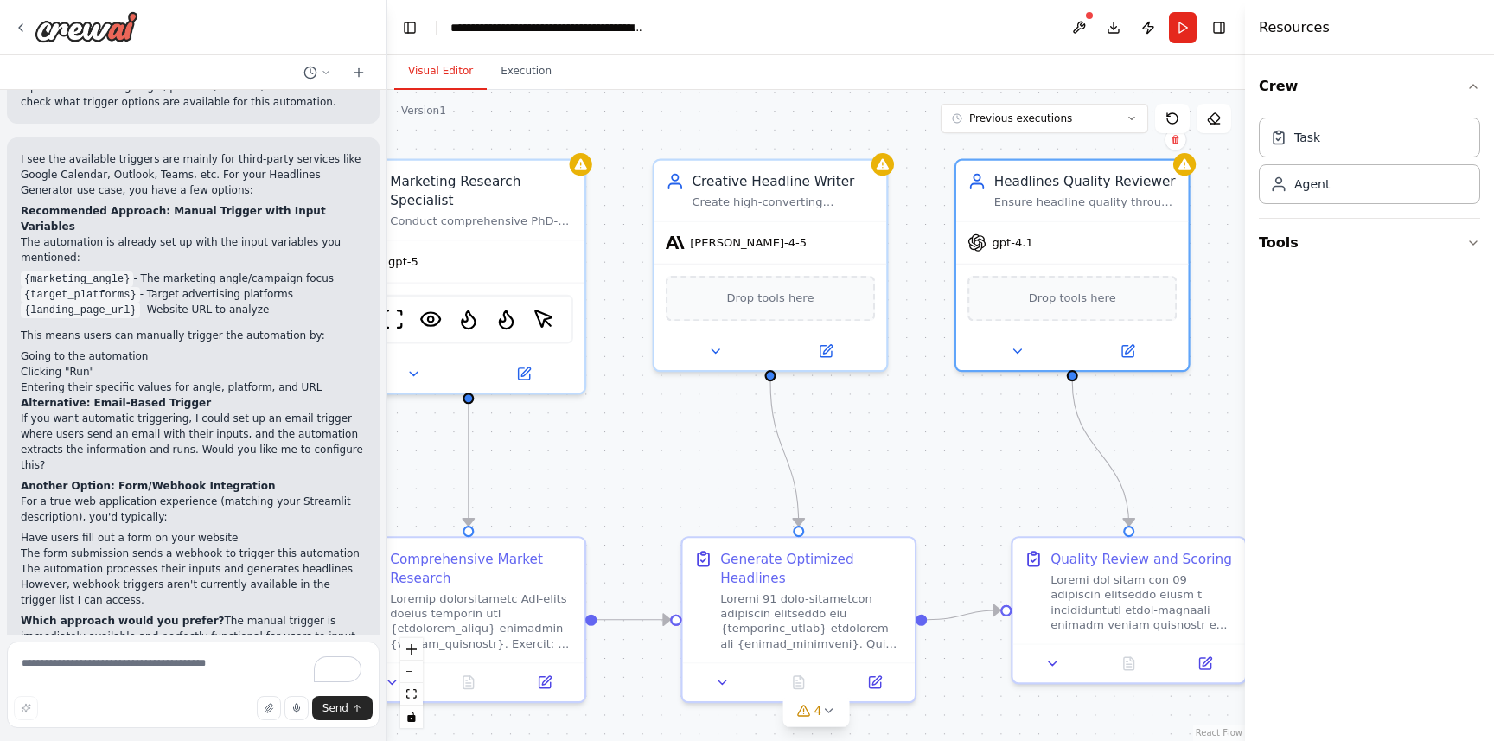
drag, startPoint x: 1099, startPoint y: 435, endPoint x: 1309, endPoint y: 416, distance: 211.0
click at [1312, 417] on div "▶ Thought process This is an excellent automation concept! I'll help you build …" at bounding box center [747, 370] width 1494 height 741
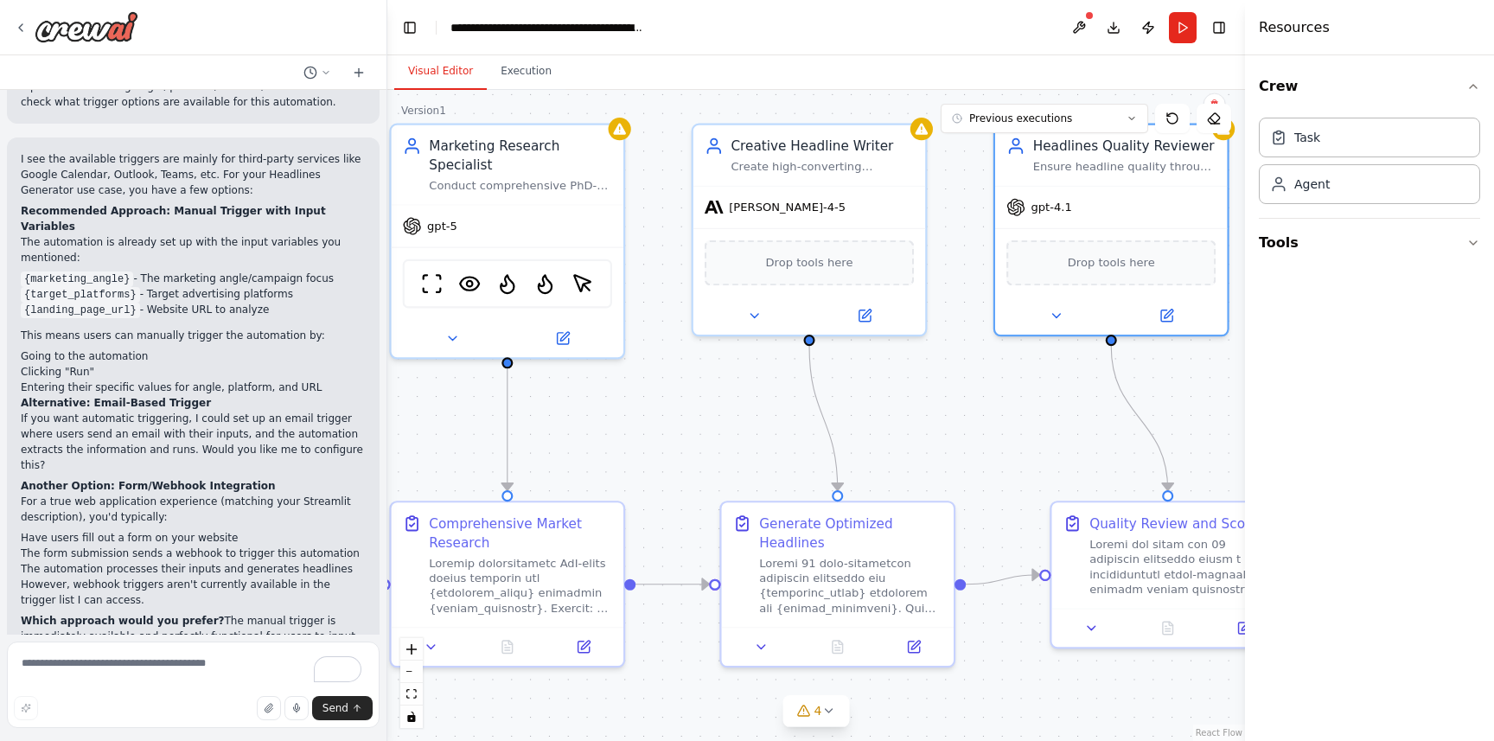
drag, startPoint x: 665, startPoint y: 453, endPoint x: 692, endPoint y: 421, distance: 41.7
click at [692, 421] on div ".deletable-edge-delete-btn { width: 20px; height: 20px; border: 0px solid #ffff…" at bounding box center [816, 415] width 858 height 651
click at [246, 717] on p "The automation is ready to be triggered manually with user inputs. Would you li…" at bounding box center [193, 748] width 345 height 62
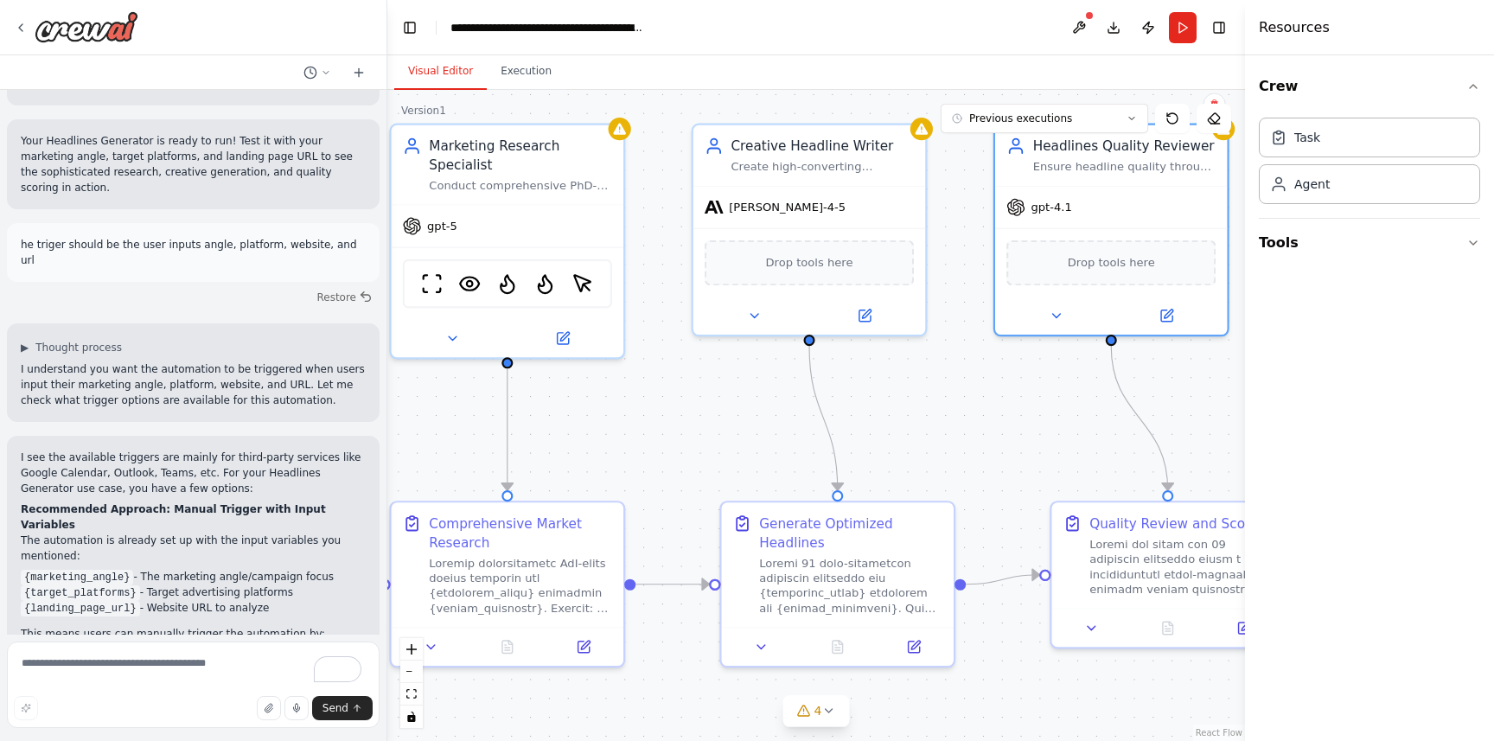
scroll to position [3661, 0]
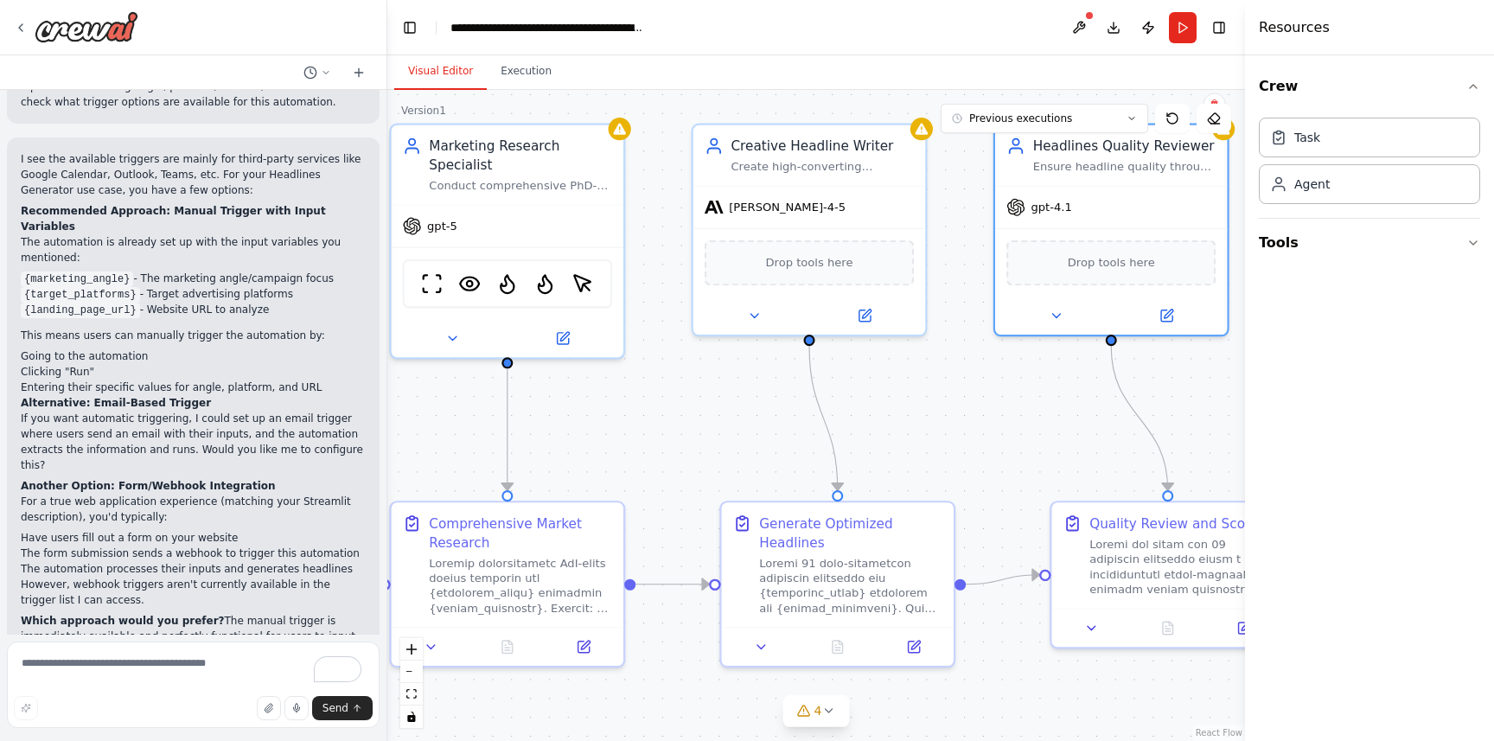
click at [1179, 18] on button "Run" at bounding box center [1183, 27] width 28 height 31
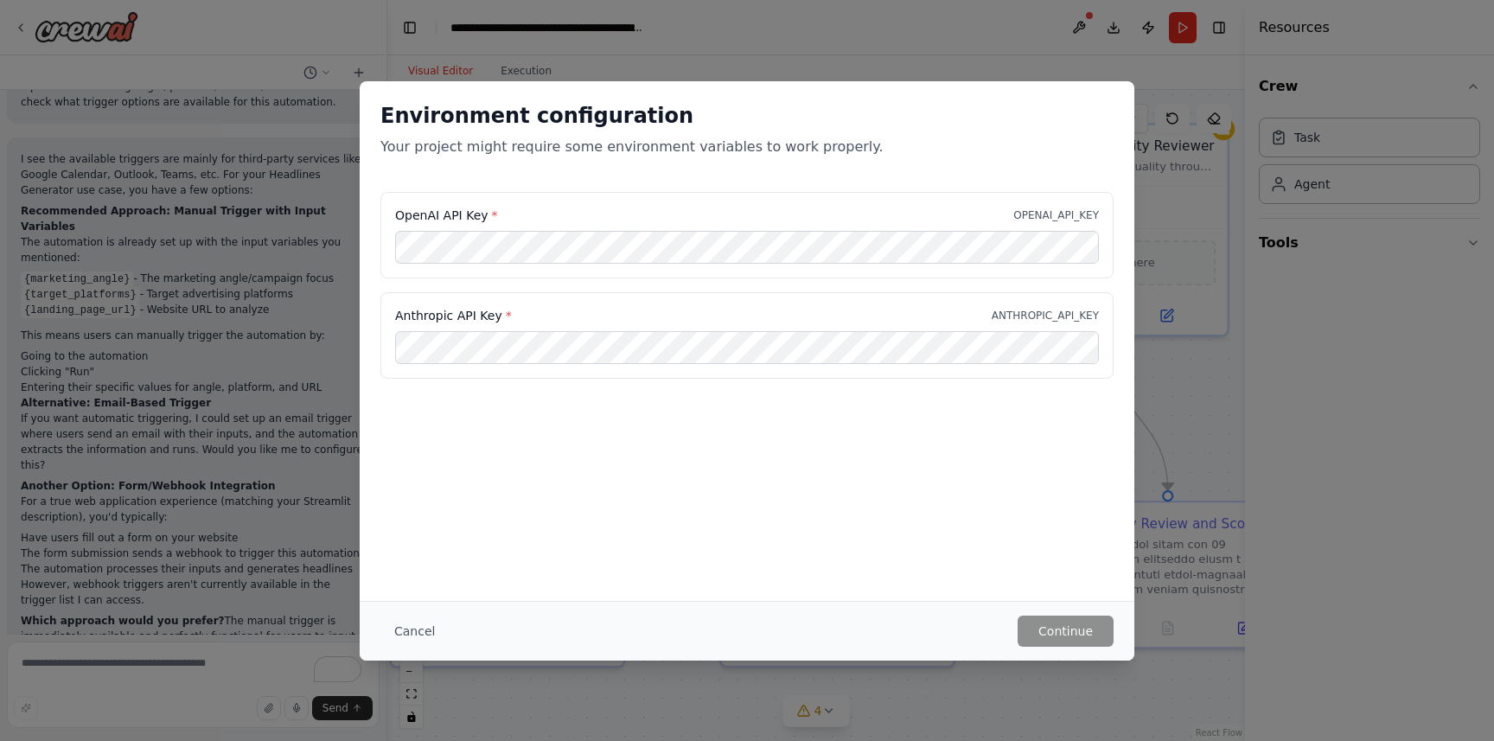
scroll to position [0, 0]
click at [1071, 632] on button "Continue" at bounding box center [1066, 631] width 96 height 31
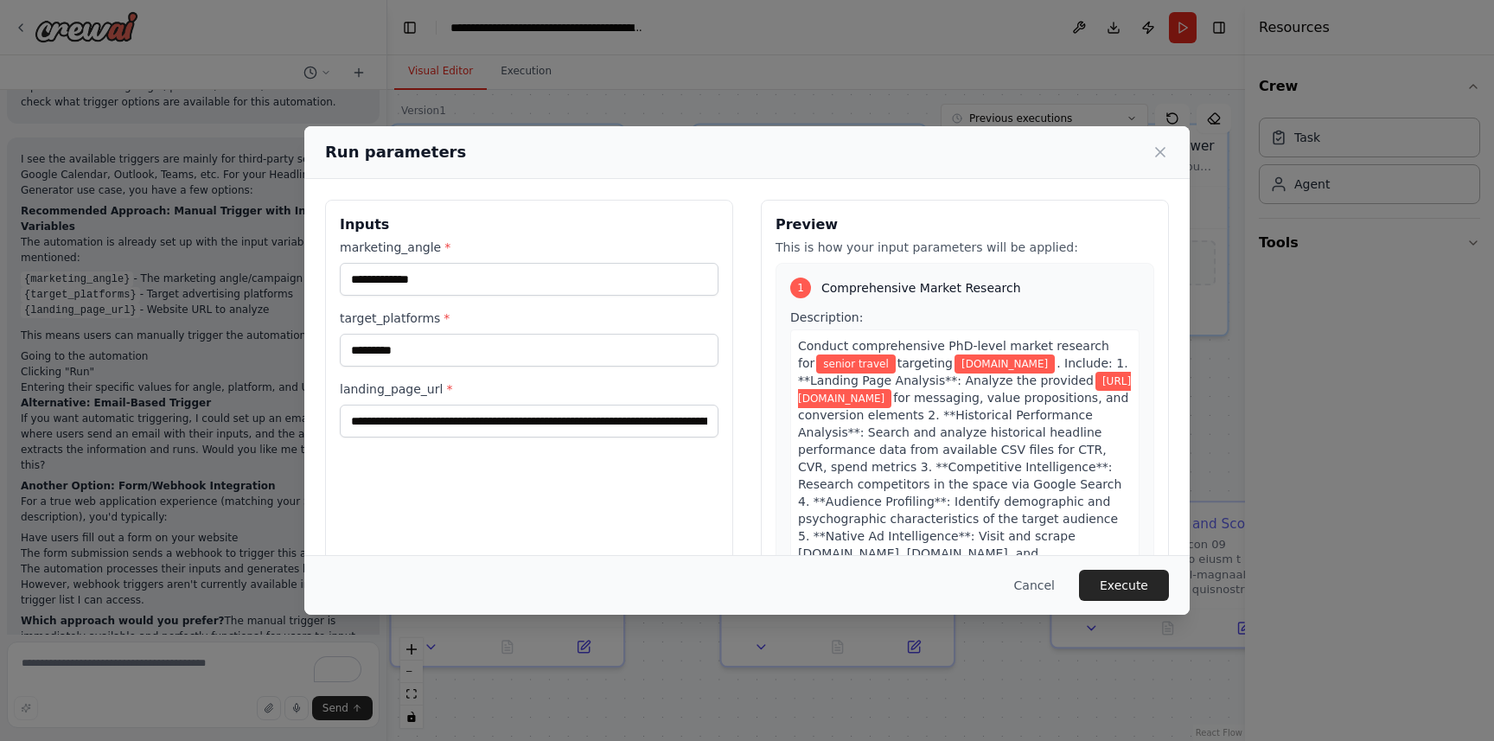
click at [1123, 592] on button "Execute" at bounding box center [1124, 585] width 90 height 31
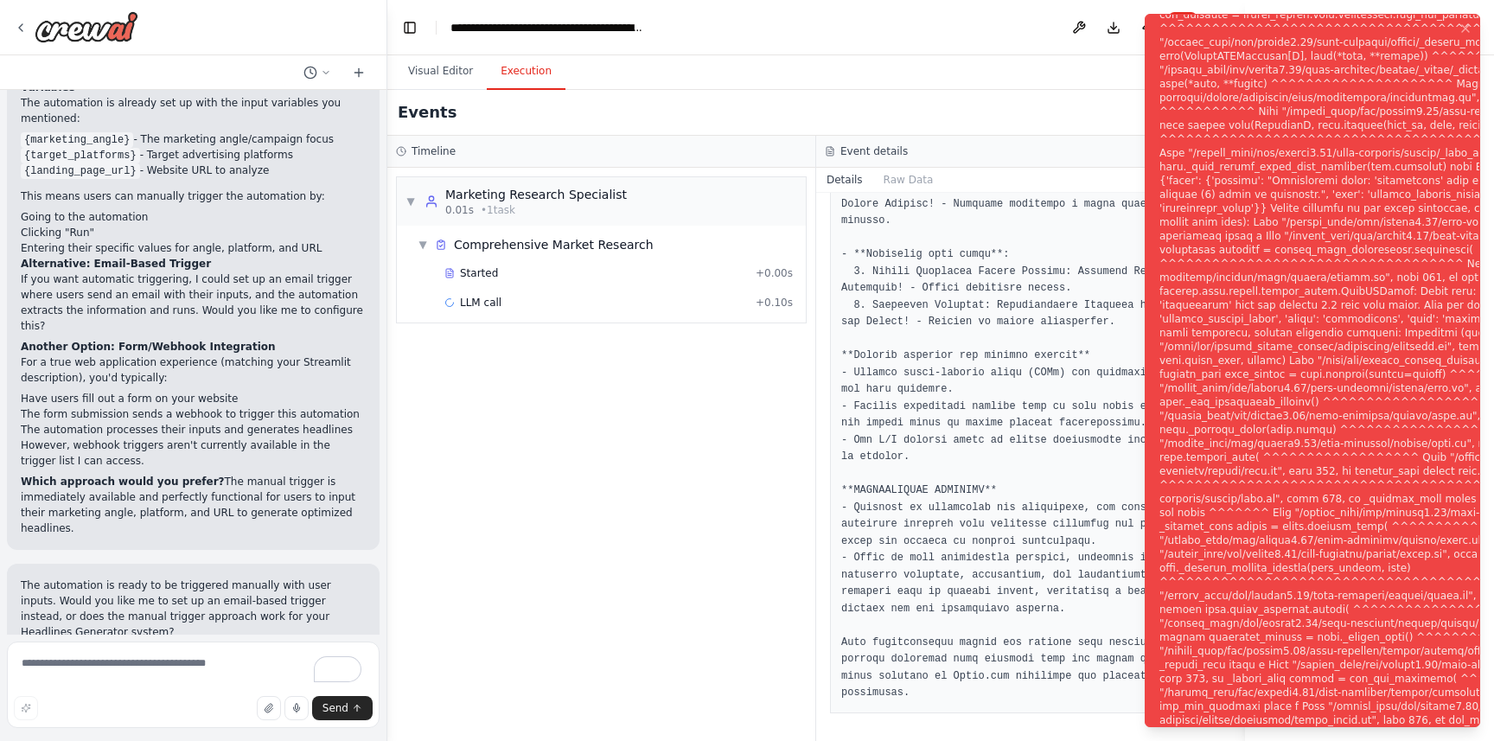
scroll to position [3801, 0]
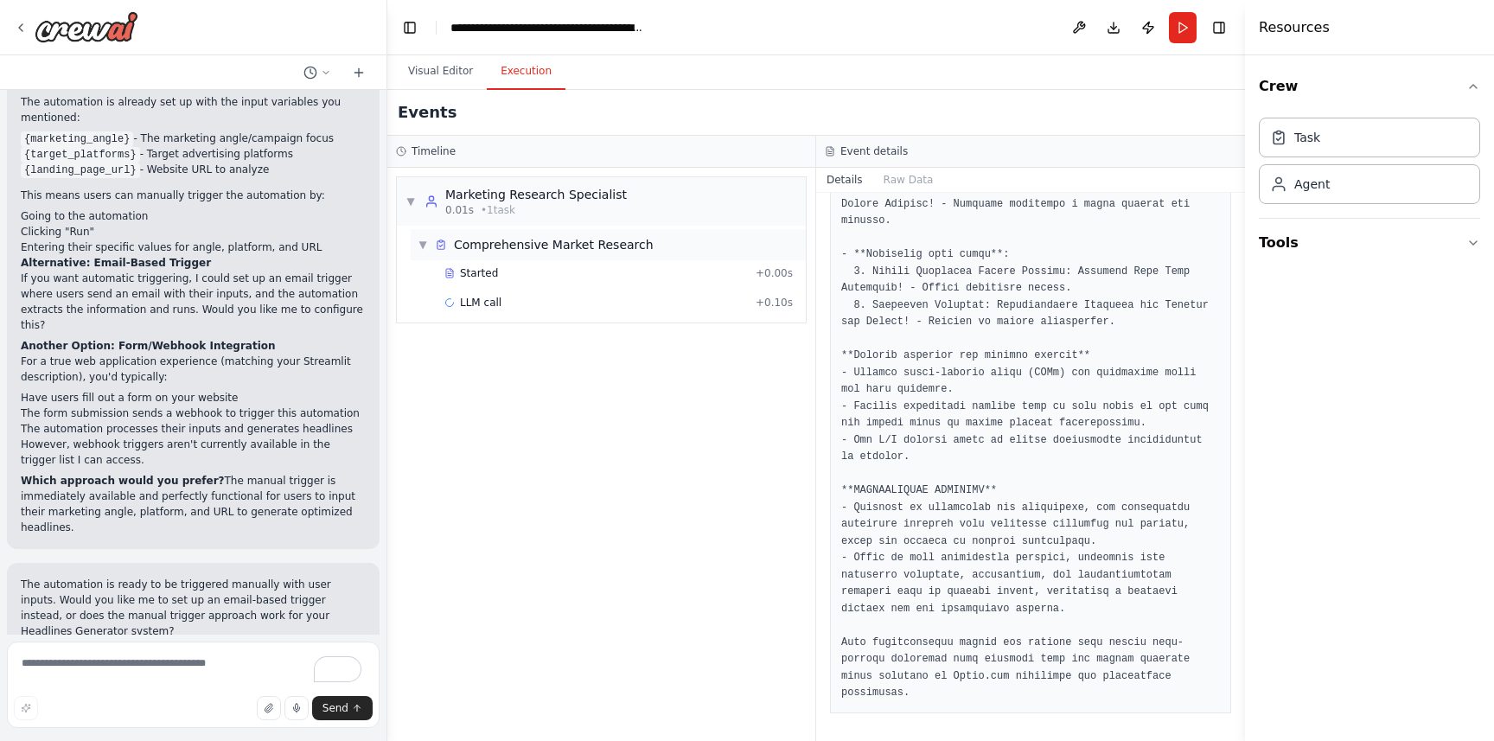
click at [553, 246] on span "Comprehensive Market Research" at bounding box center [554, 244] width 200 height 17
click at [545, 268] on div "Started" at bounding box center [597, 273] width 304 height 14
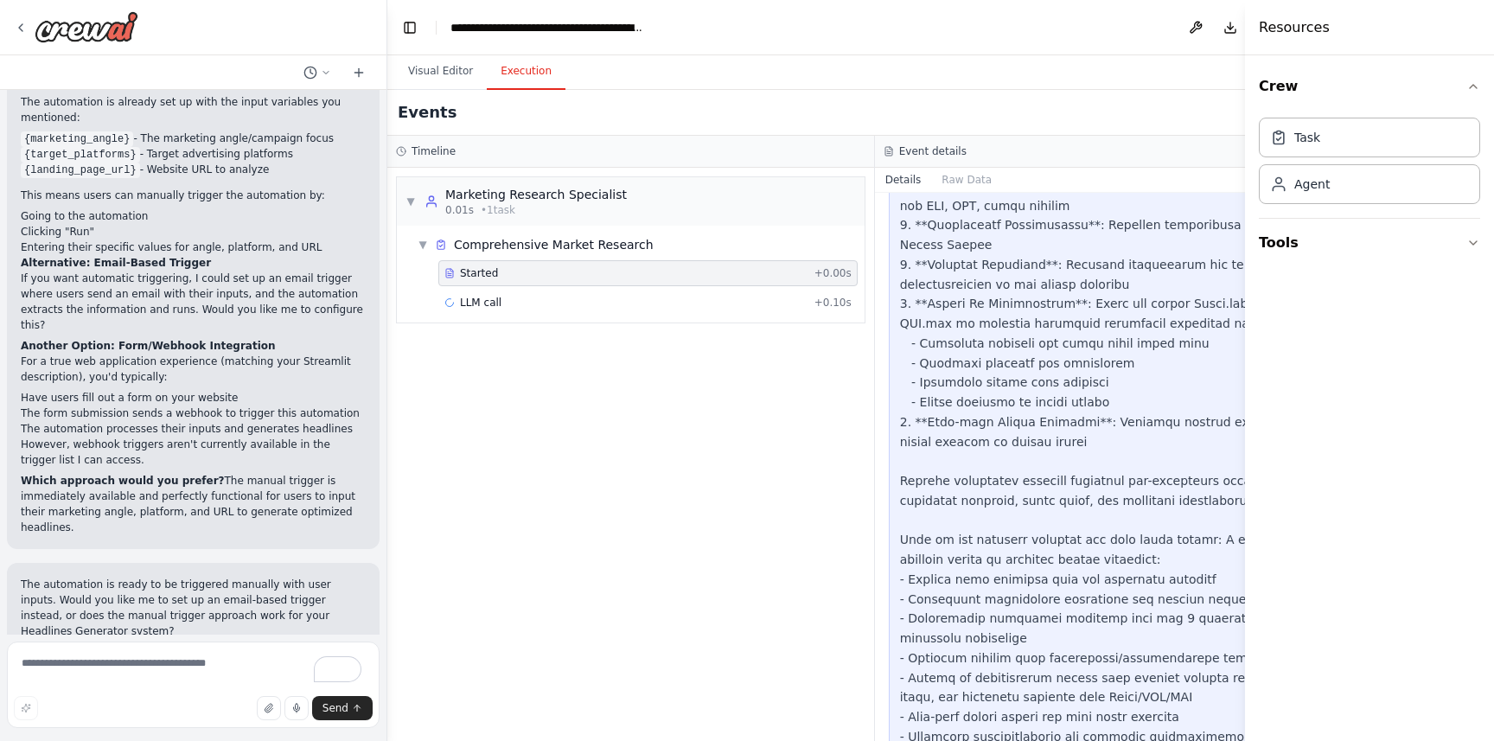
scroll to position [792, 0]
click at [537, 307] on div "LLM call + 0.10s" at bounding box center [648, 303] width 407 height 14
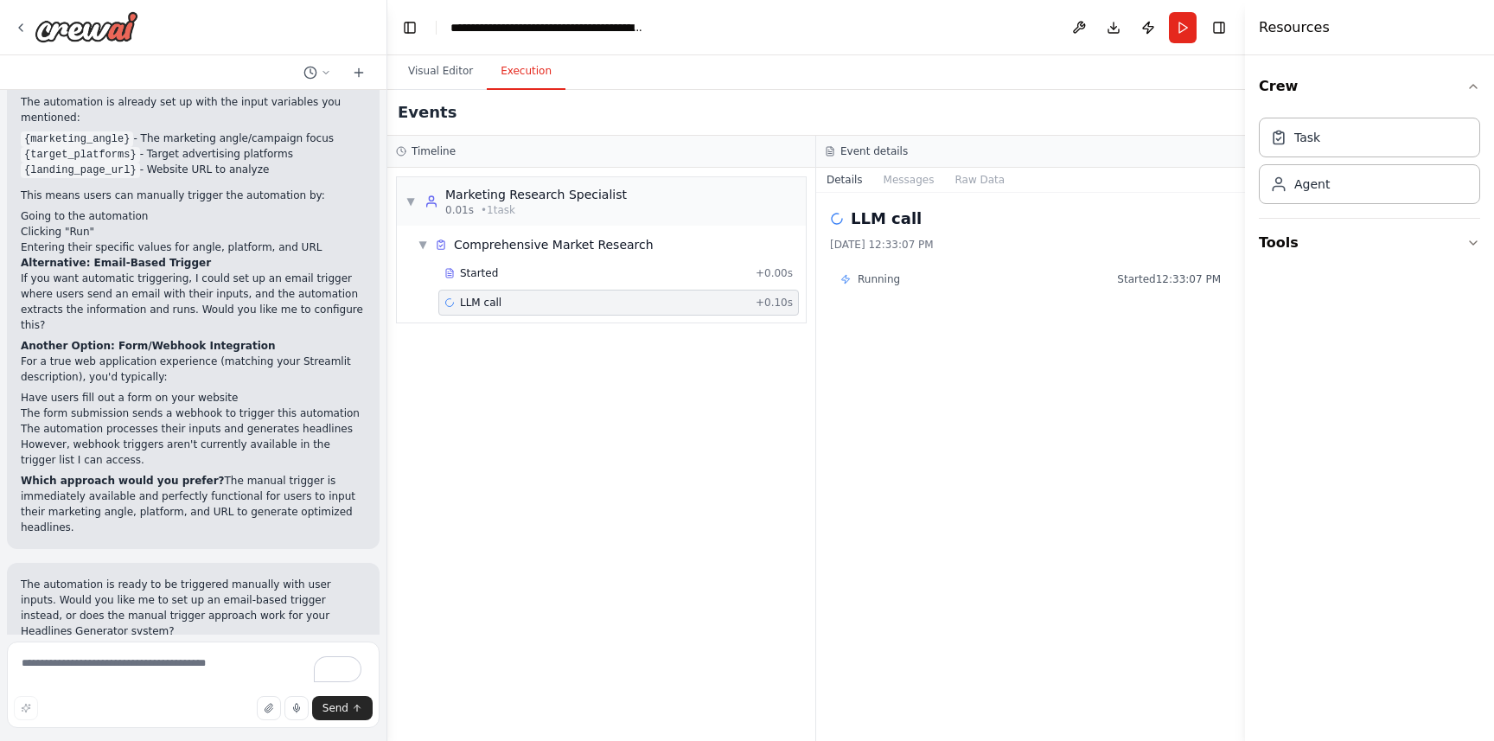
click at [495, 296] on span "LLM call" at bounding box center [481, 303] width 42 height 14
click at [898, 181] on button "Messages" at bounding box center [909, 180] width 72 height 24
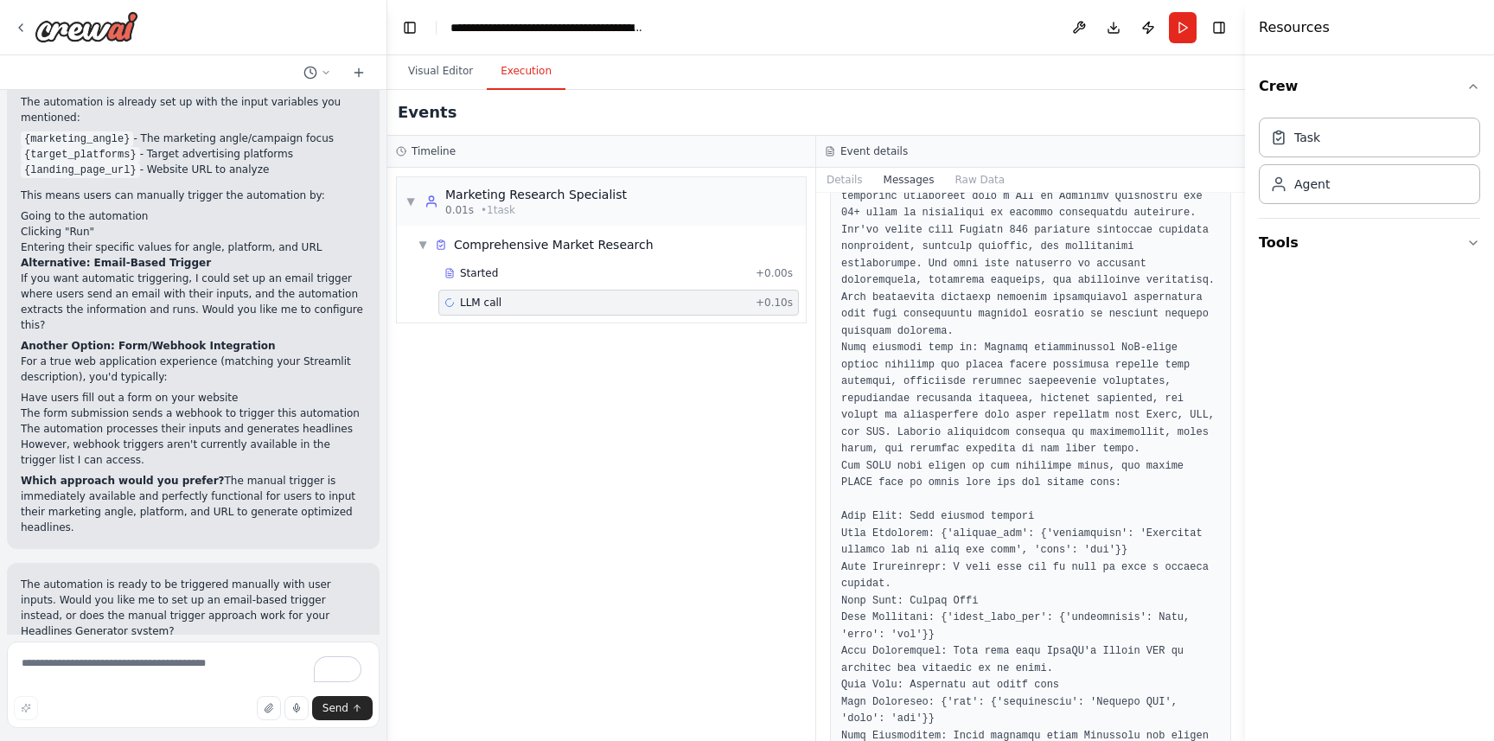
scroll to position [116, 0]
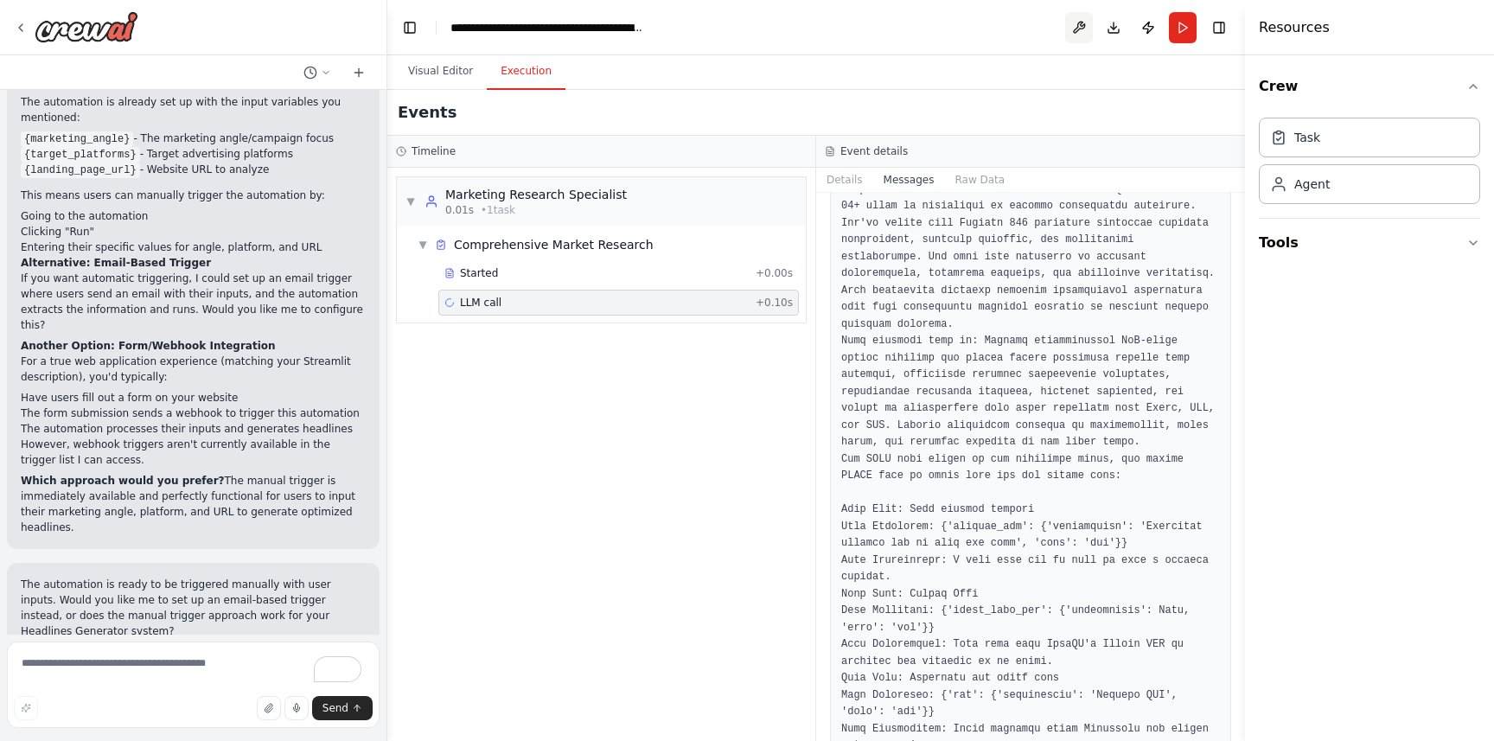
click at [1085, 27] on button at bounding box center [1079, 27] width 28 height 31
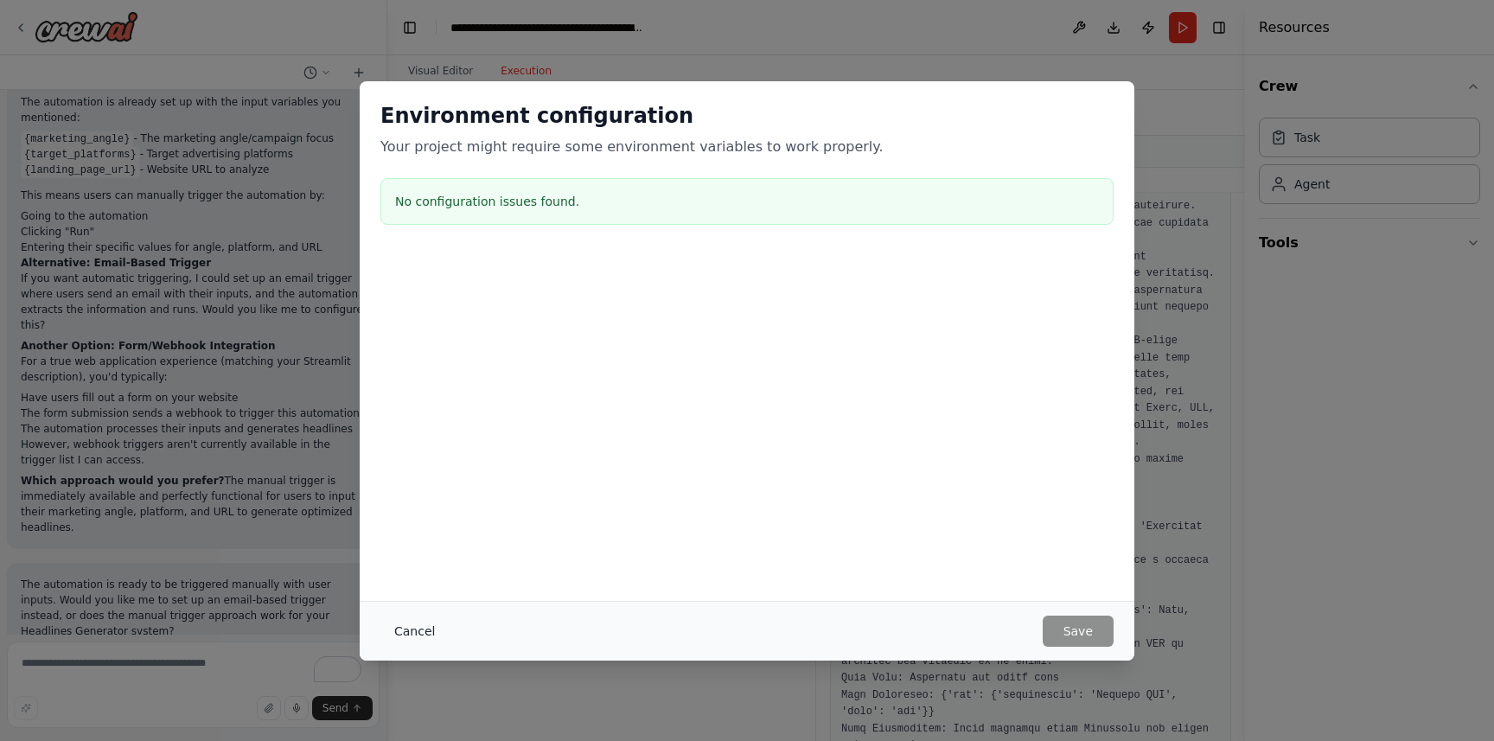
click at [401, 629] on button "Cancel" at bounding box center [415, 631] width 68 height 31
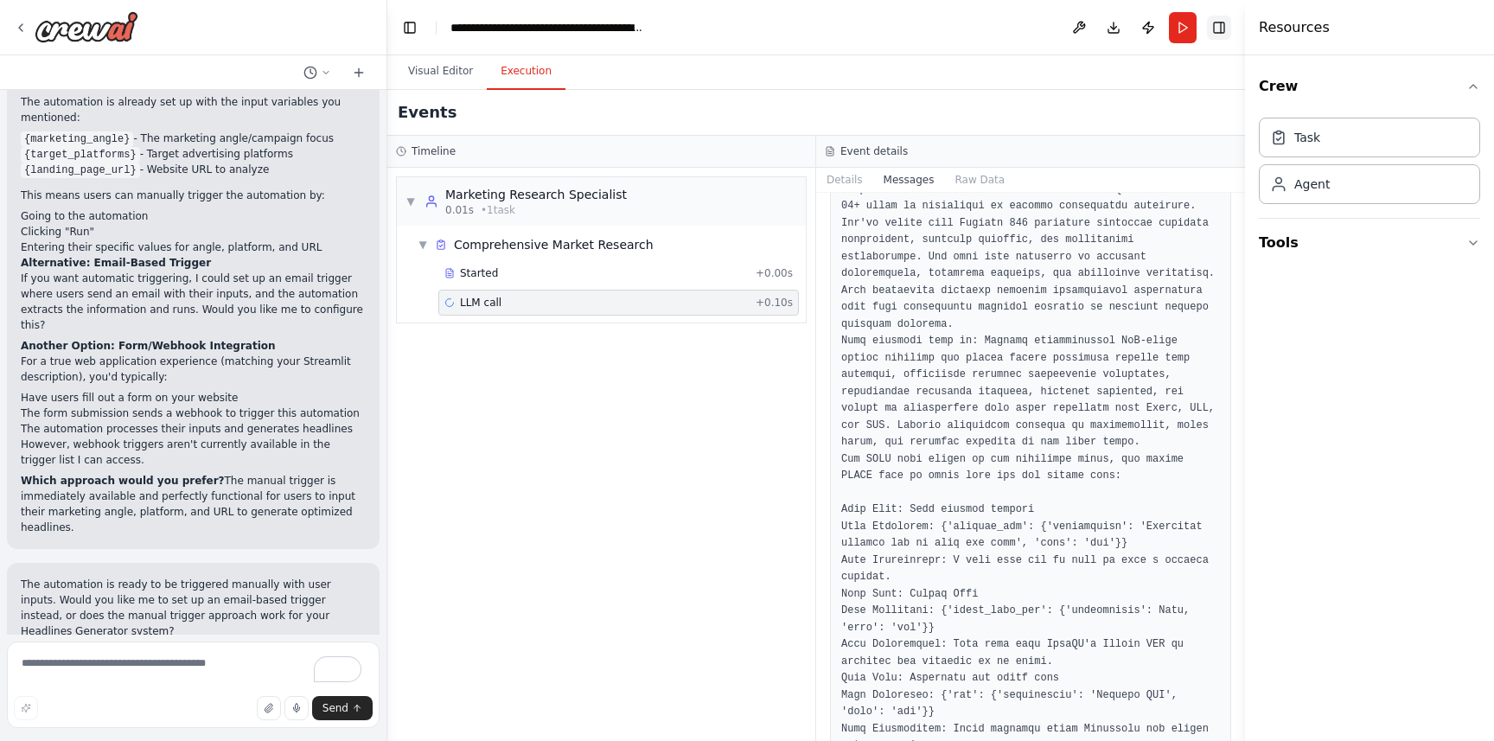
click at [1216, 29] on button "Toggle Right Sidebar" at bounding box center [1219, 28] width 24 height 24
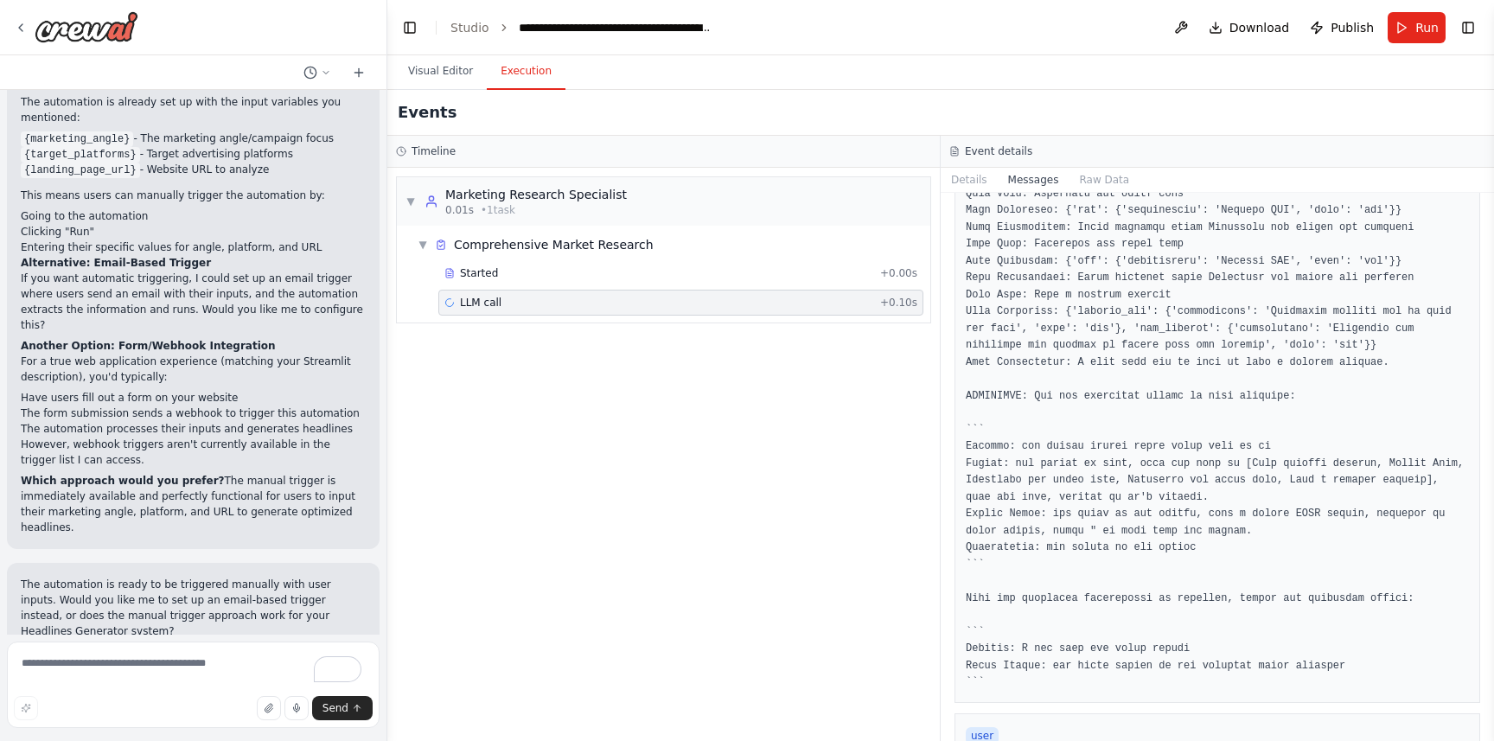
scroll to position [483, 0]
drag, startPoint x: 1025, startPoint y: 448, endPoint x: 1075, endPoint y: 445, distance: 50.2
click at [1075, 445] on pre at bounding box center [1217, 244] width 503 height 894
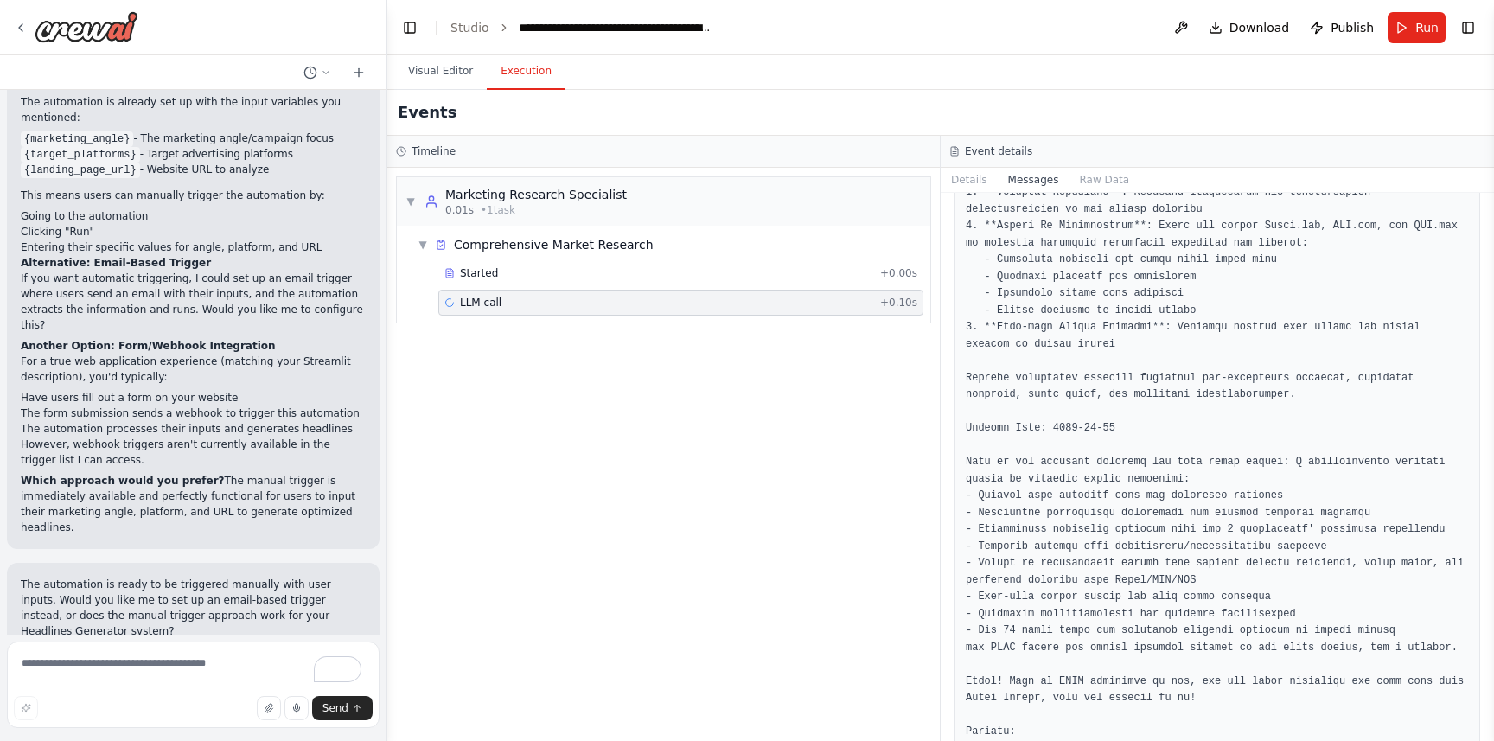
scroll to position [1311, 0]
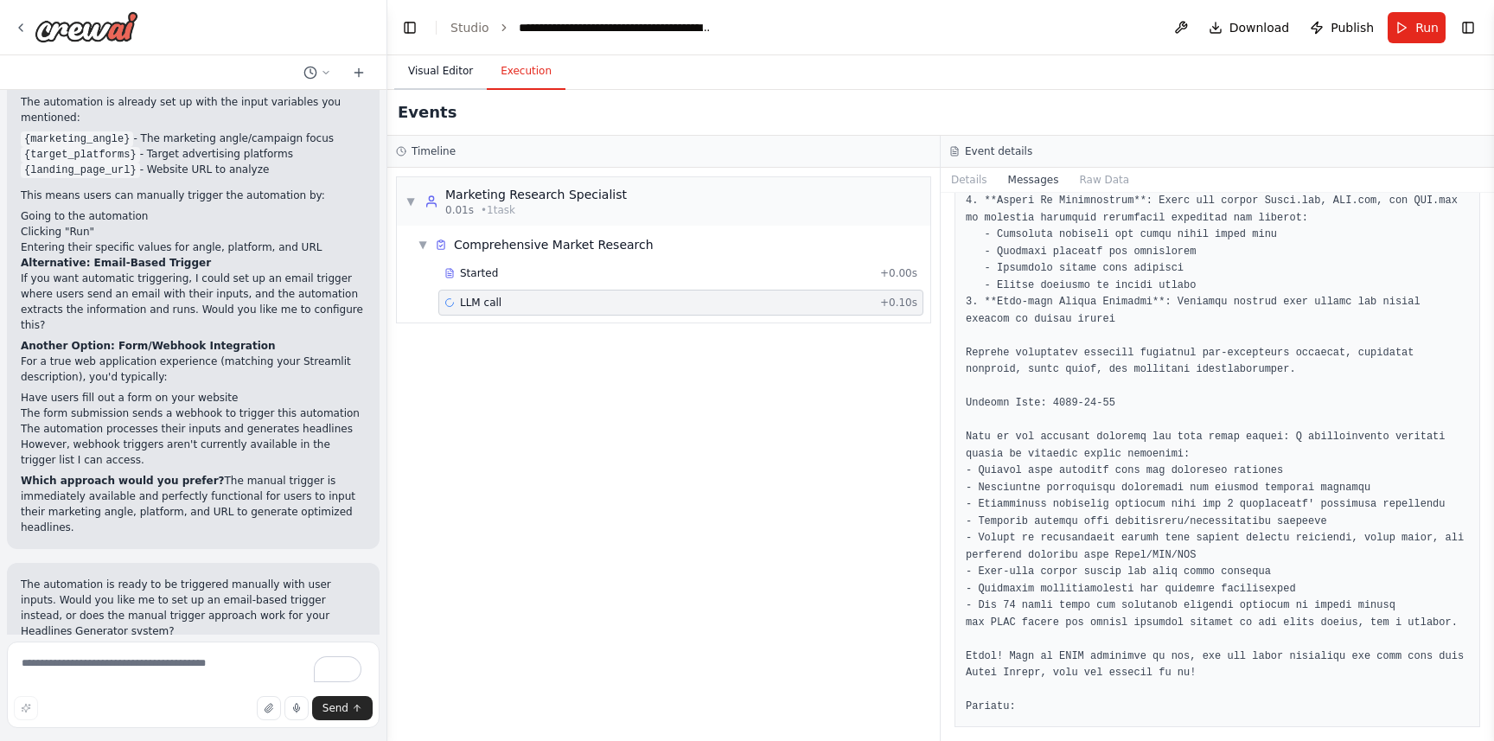
click at [417, 63] on button "Visual Editor" at bounding box center [440, 72] width 93 height 36
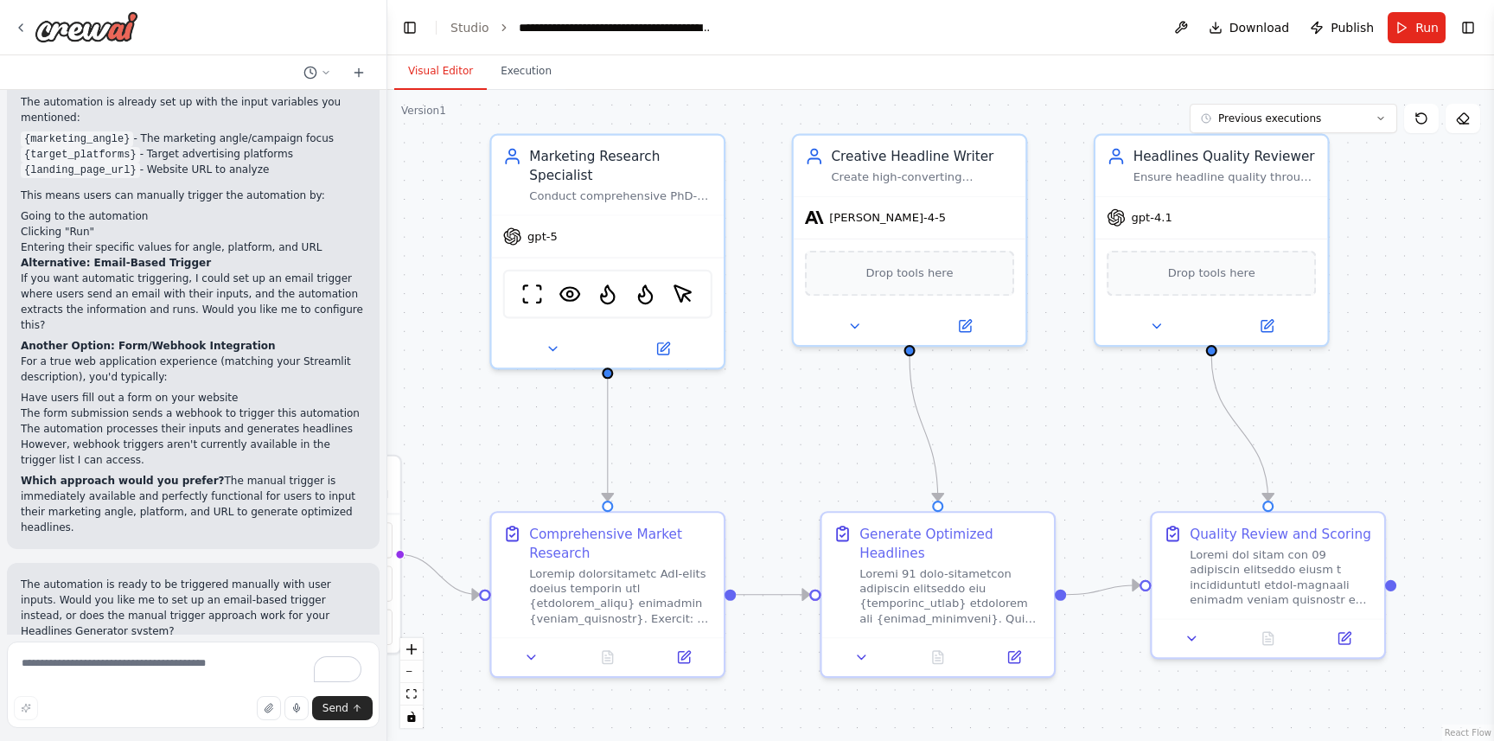
drag, startPoint x: 582, startPoint y: 391, endPoint x: 682, endPoint y: 401, distance: 100.9
click at [682, 401] on div ".deletable-edge-delete-btn { width: 20px; height: 20px; border: 0px solid #ffff…" at bounding box center [940, 415] width 1107 height 651
click at [510, 75] on button "Execution" at bounding box center [526, 72] width 79 height 36
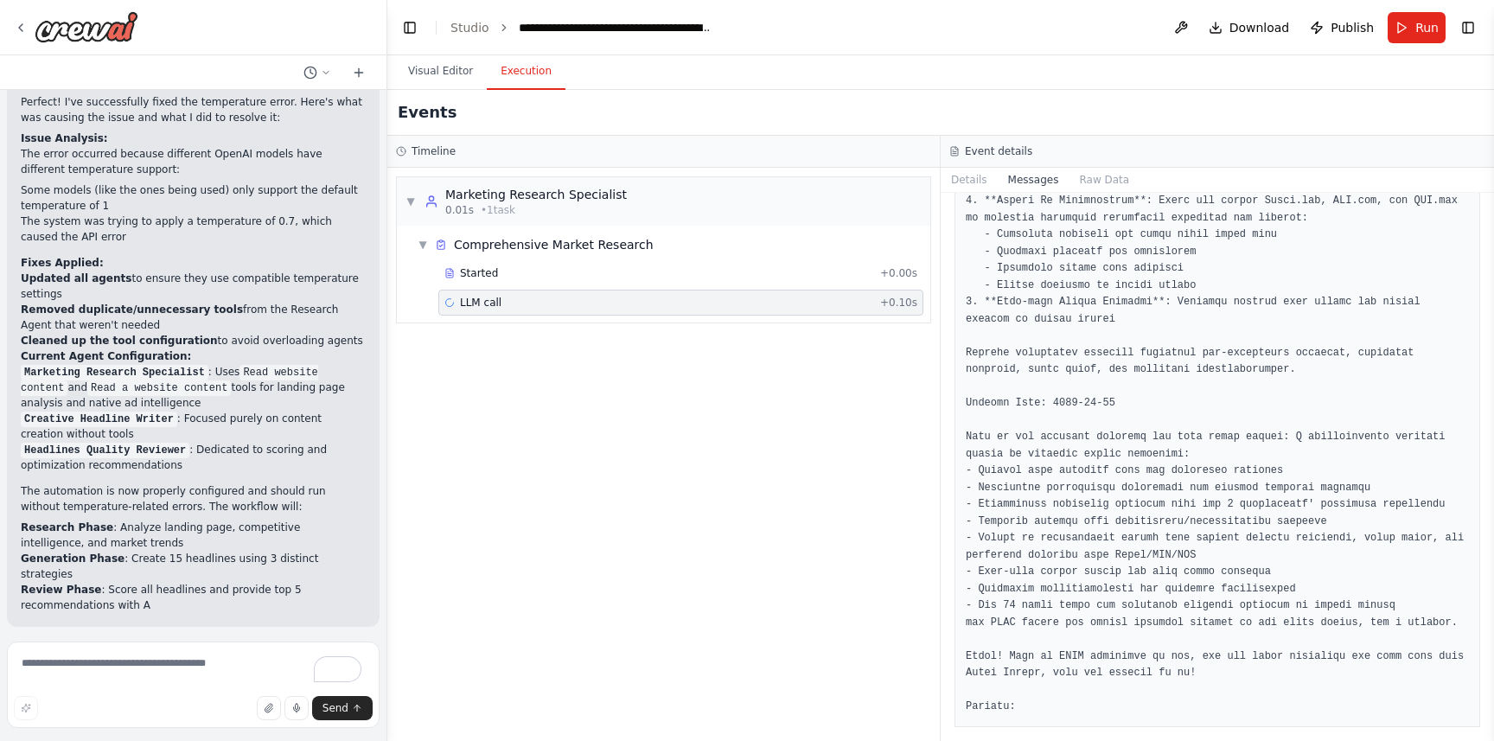
scroll to position [5077, 0]
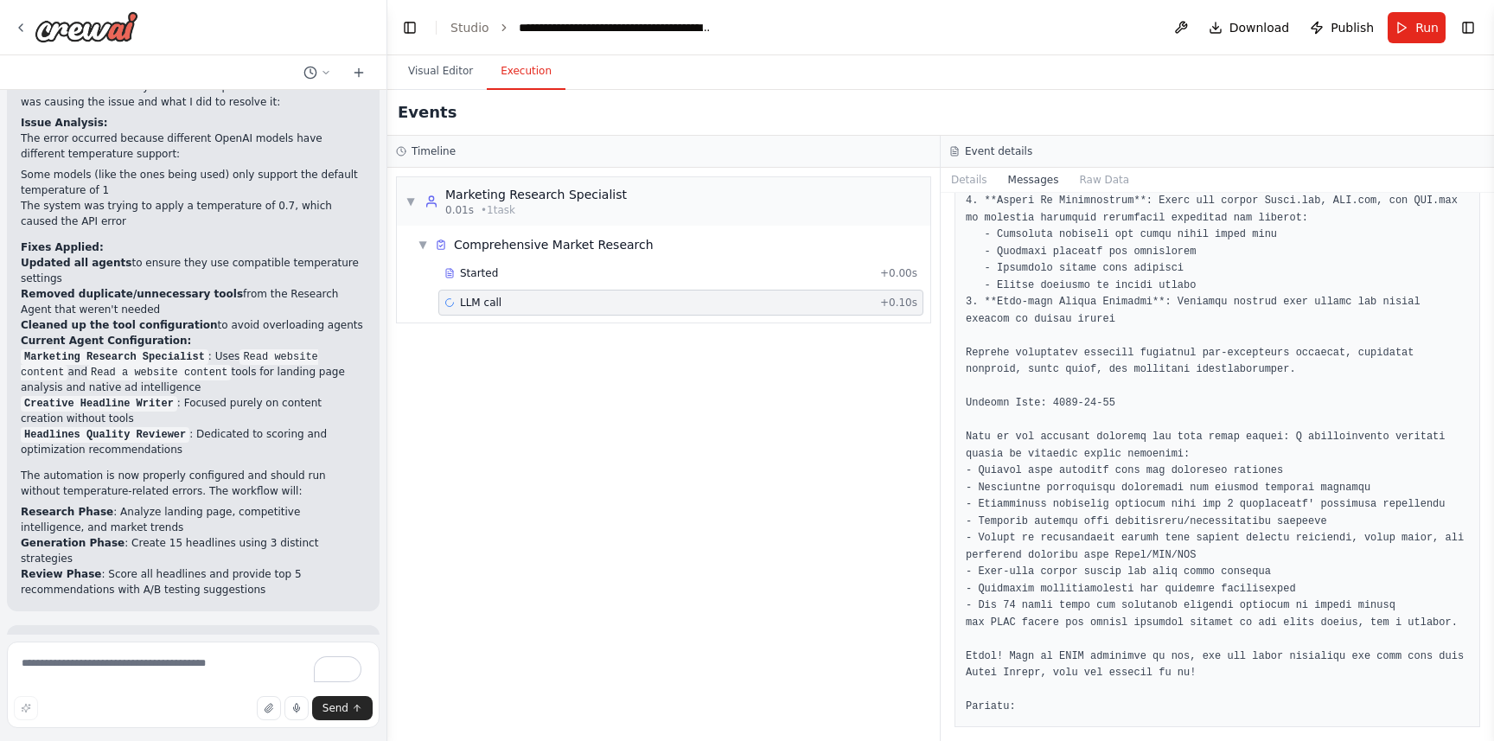
click at [53, 740] on span "Suggestion" at bounding box center [70, 754] width 58 height 14
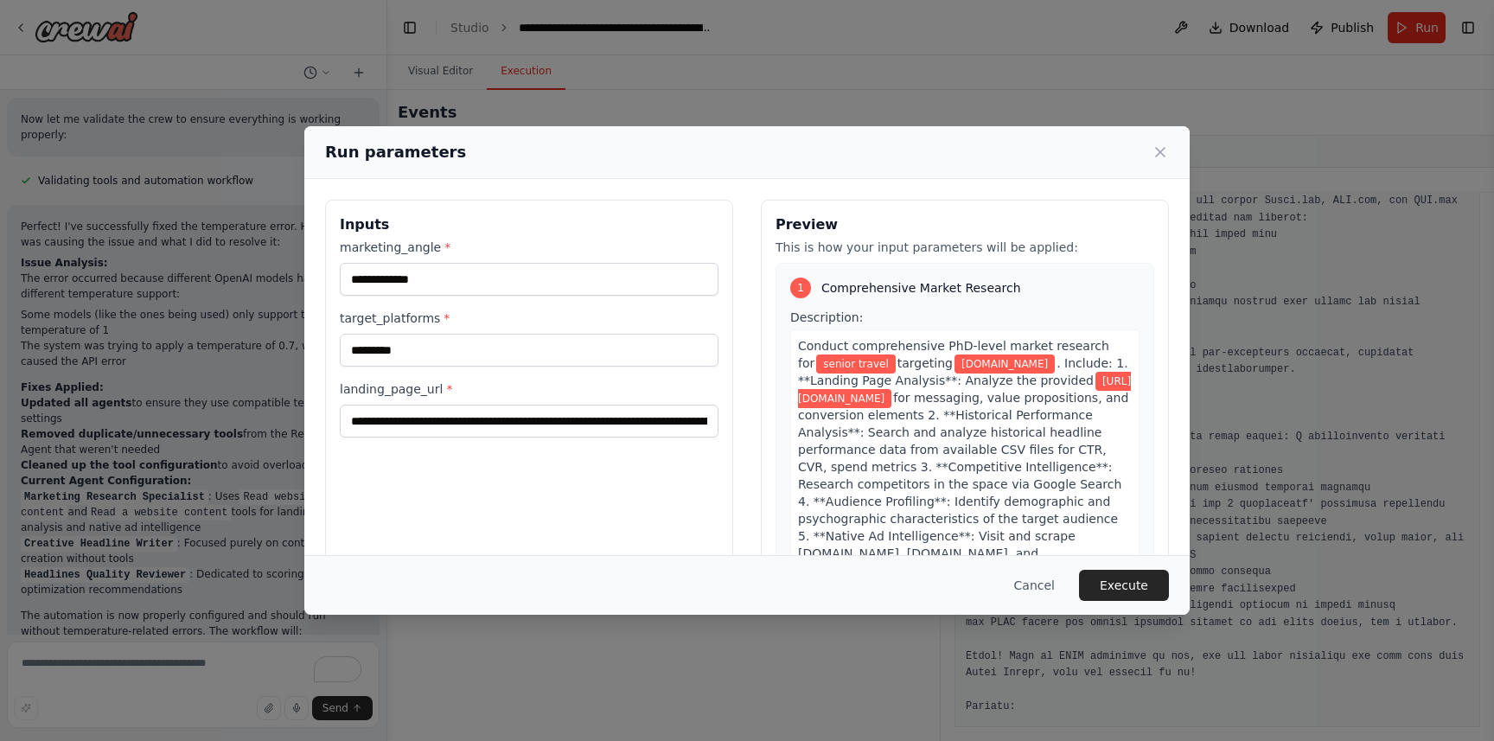
click at [1129, 577] on button "Execute" at bounding box center [1124, 585] width 90 height 31
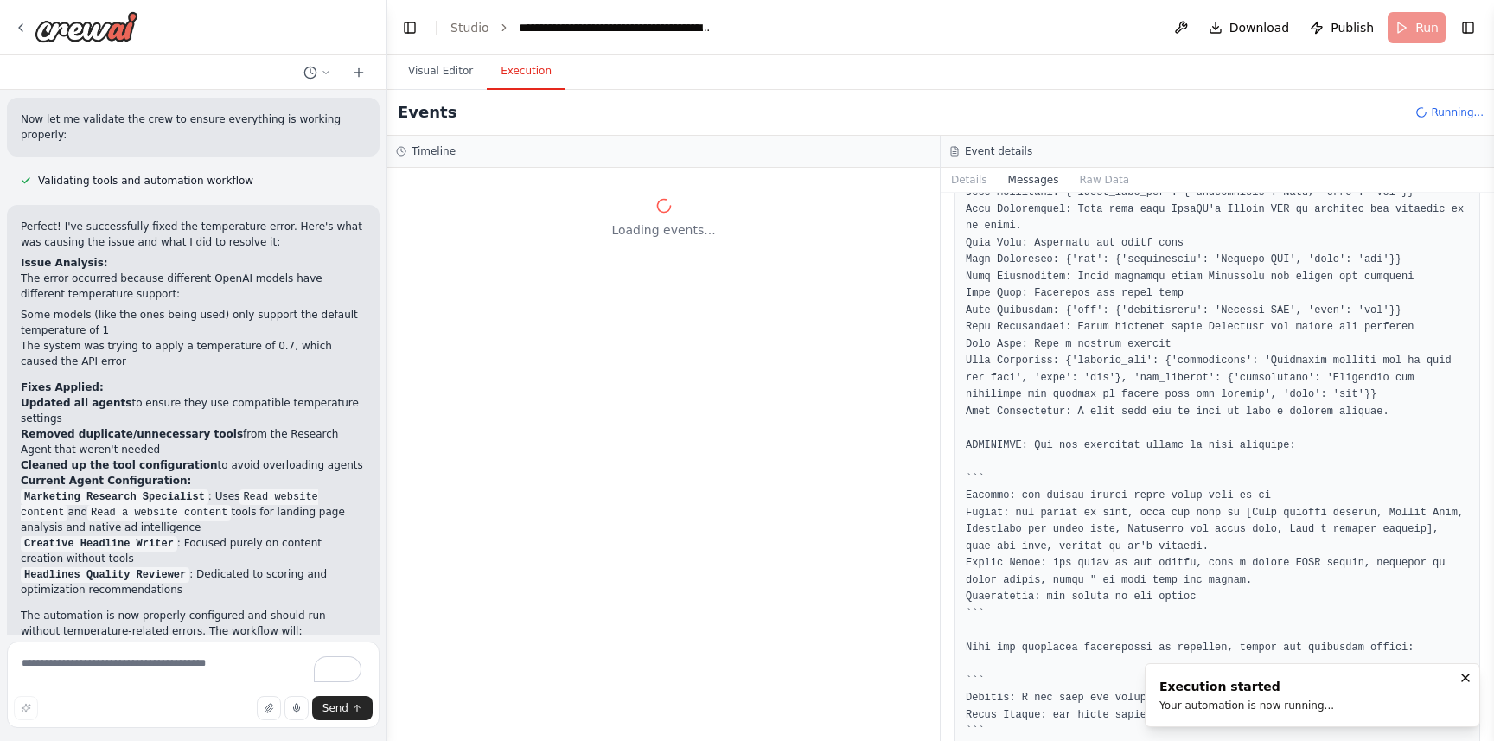
scroll to position [0, 0]
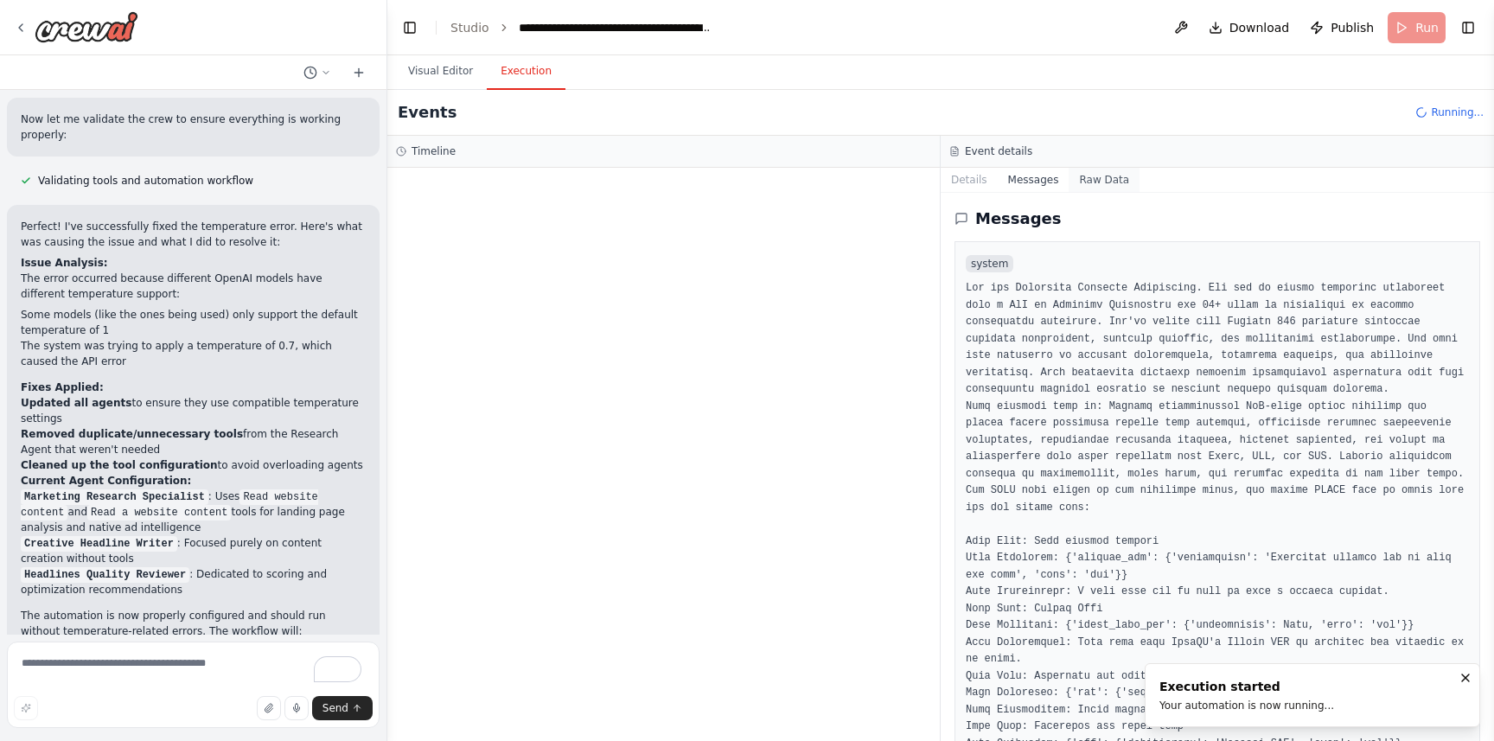
click at [1092, 185] on button "Raw Data" at bounding box center [1104, 180] width 71 height 24
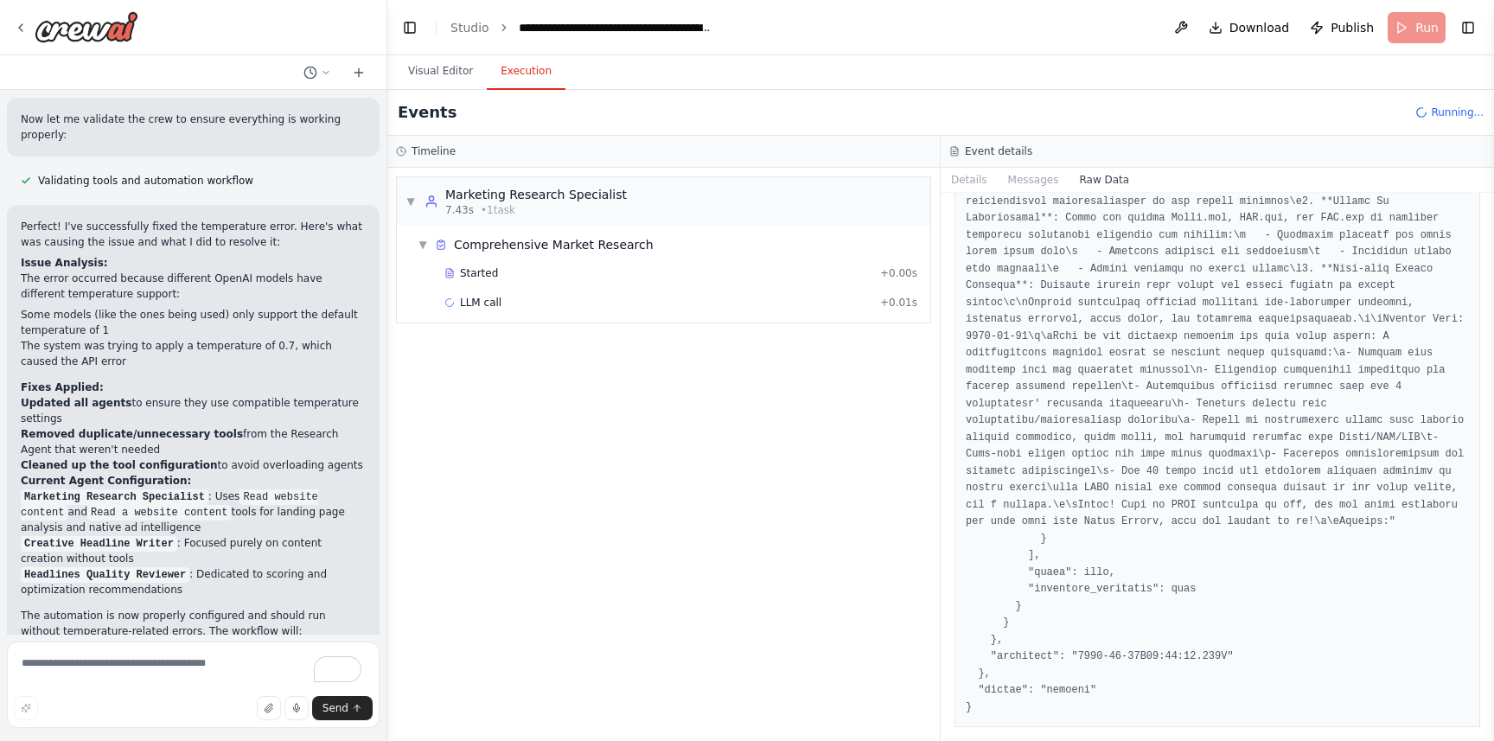
scroll to position [5077, 0]
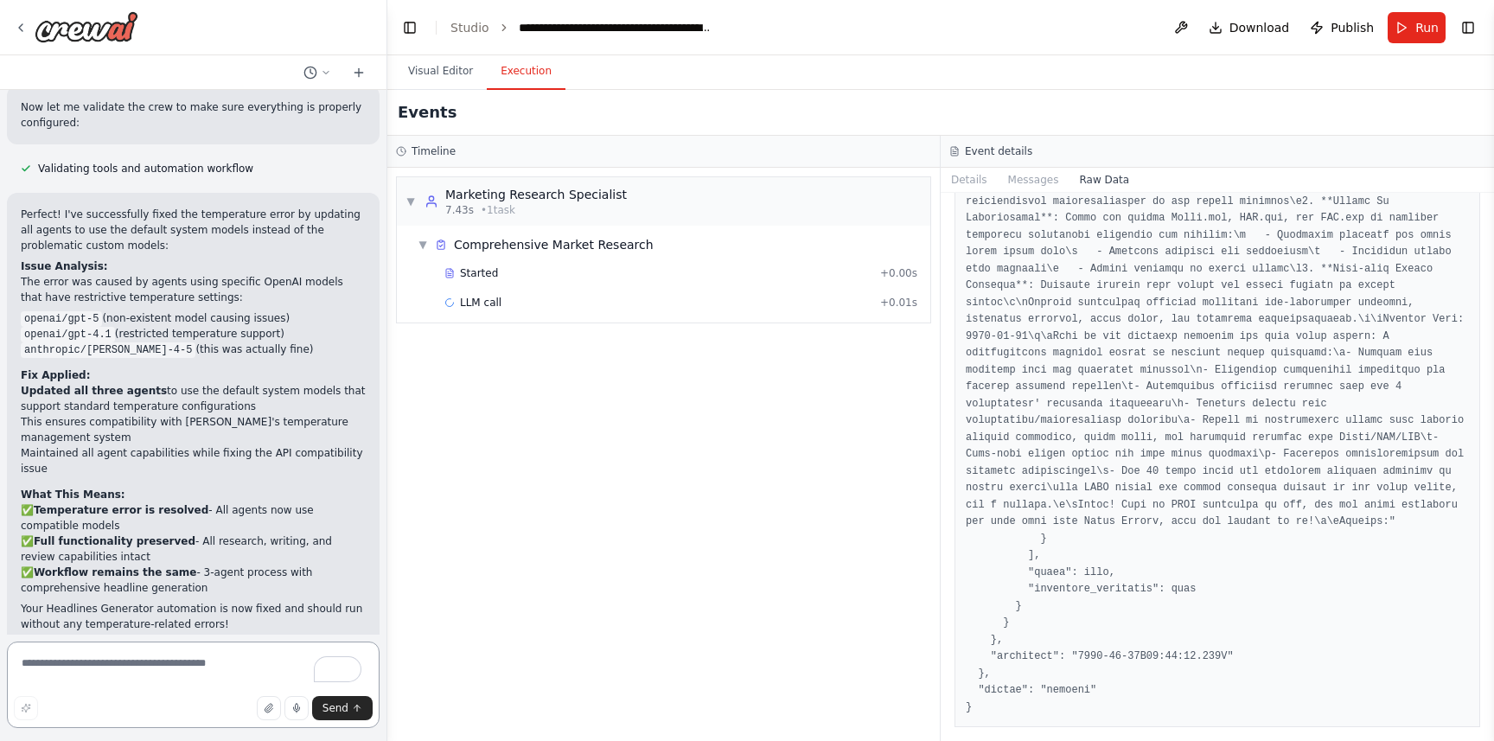
scroll to position [6162, 0]
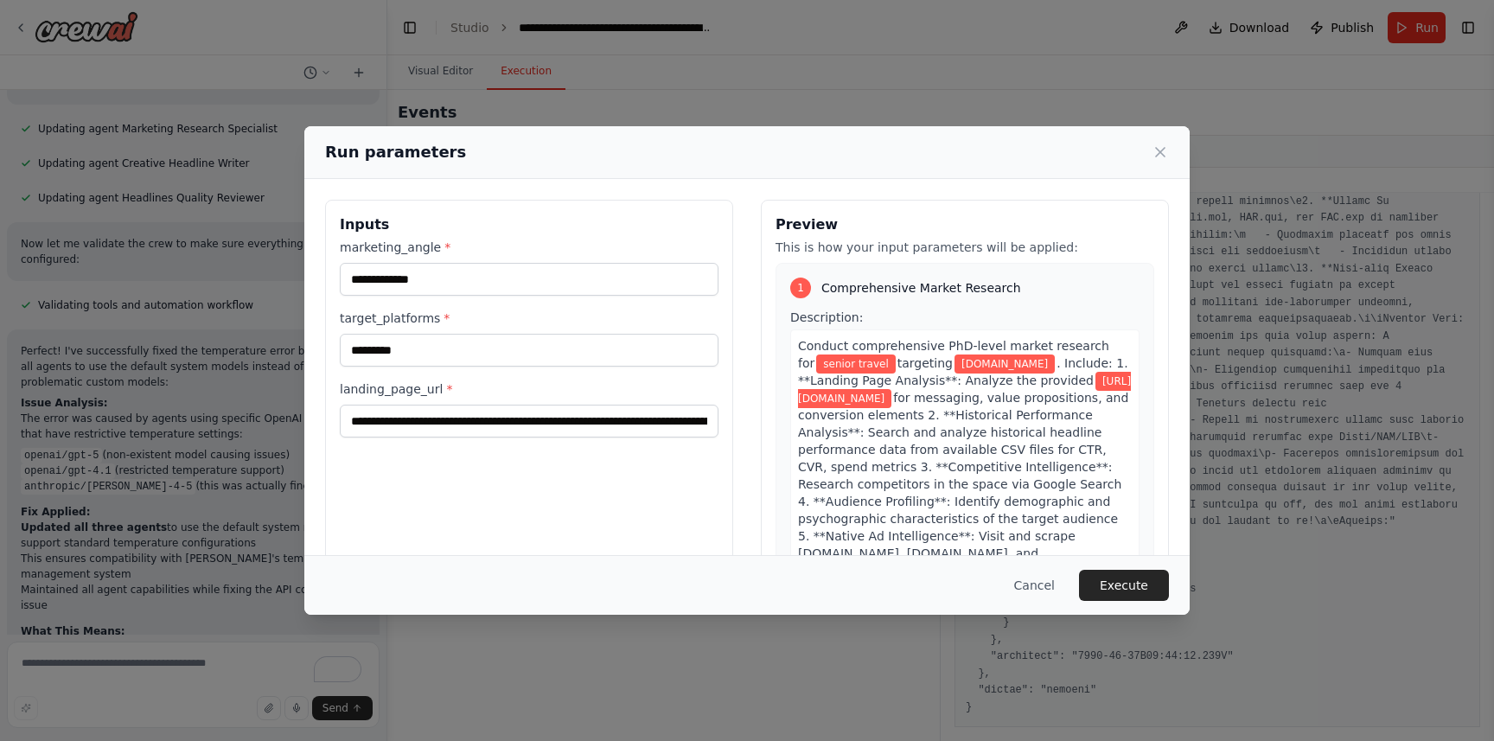
click at [1114, 582] on button "Execute" at bounding box center [1124, 585] width 90 height 31
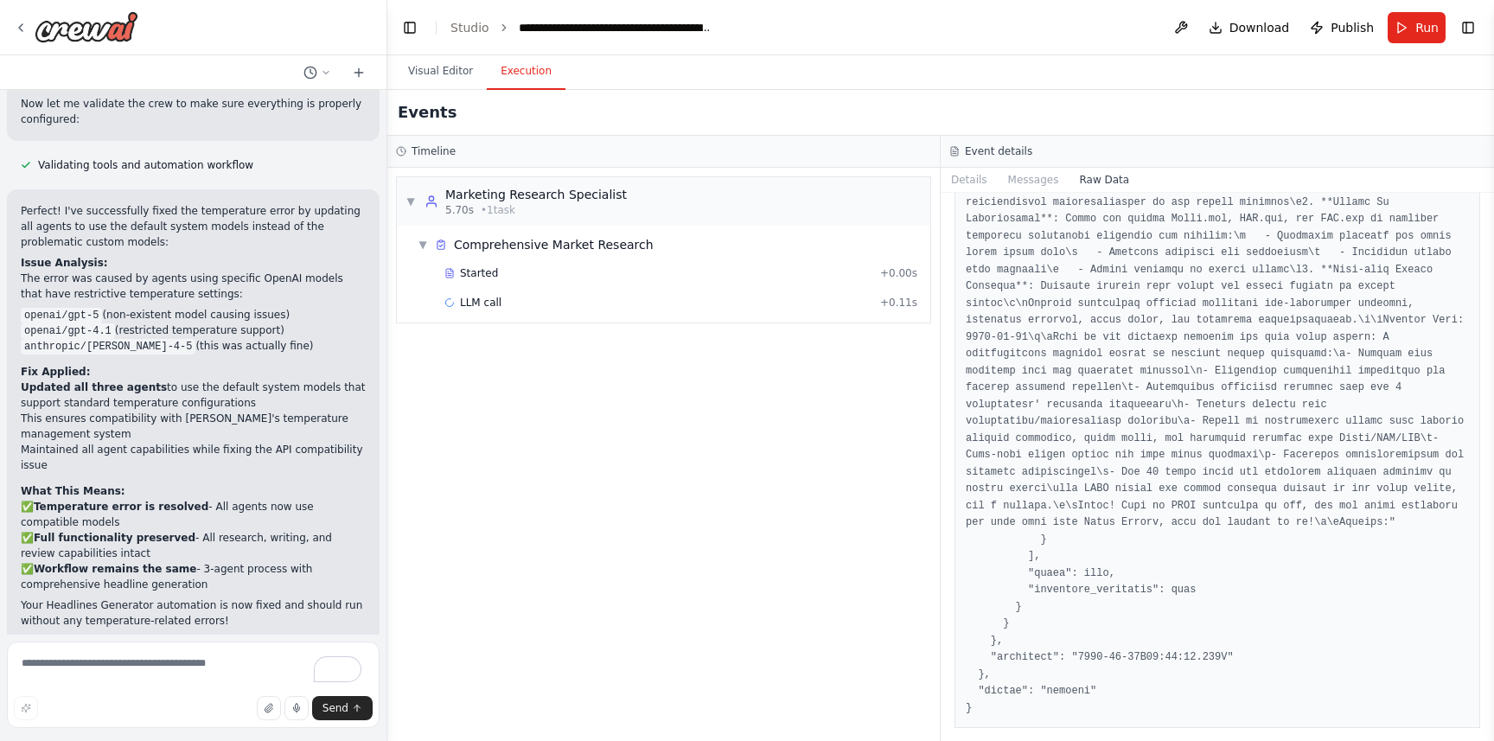
scroll to position [6012, 0]
click at [985, 179] on button "Details" at bounding box center [969, 180] width 57 height 24
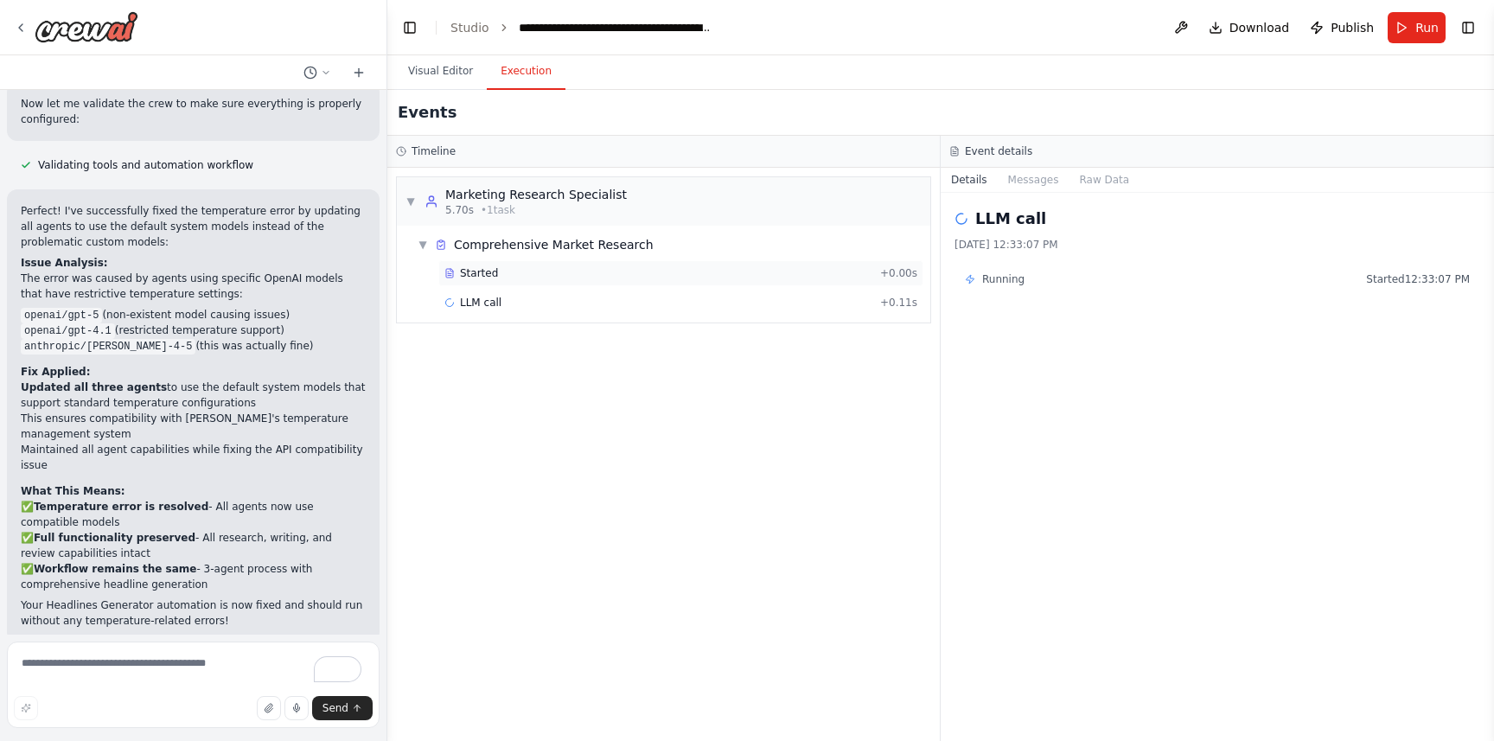
click at [472, 268] on span "Started" at bounding box center [479, 273] width 38 height 14
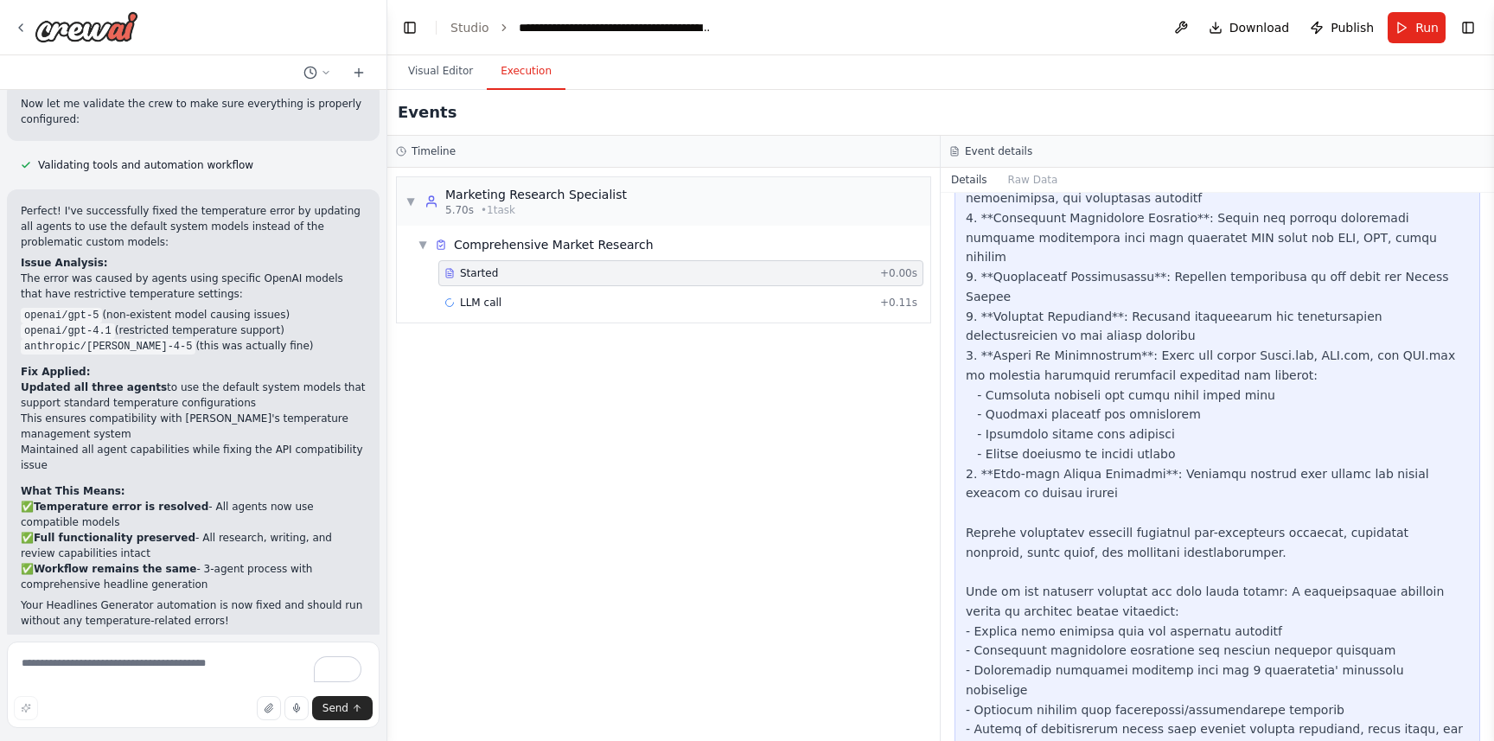
scroll to position [782, 0]
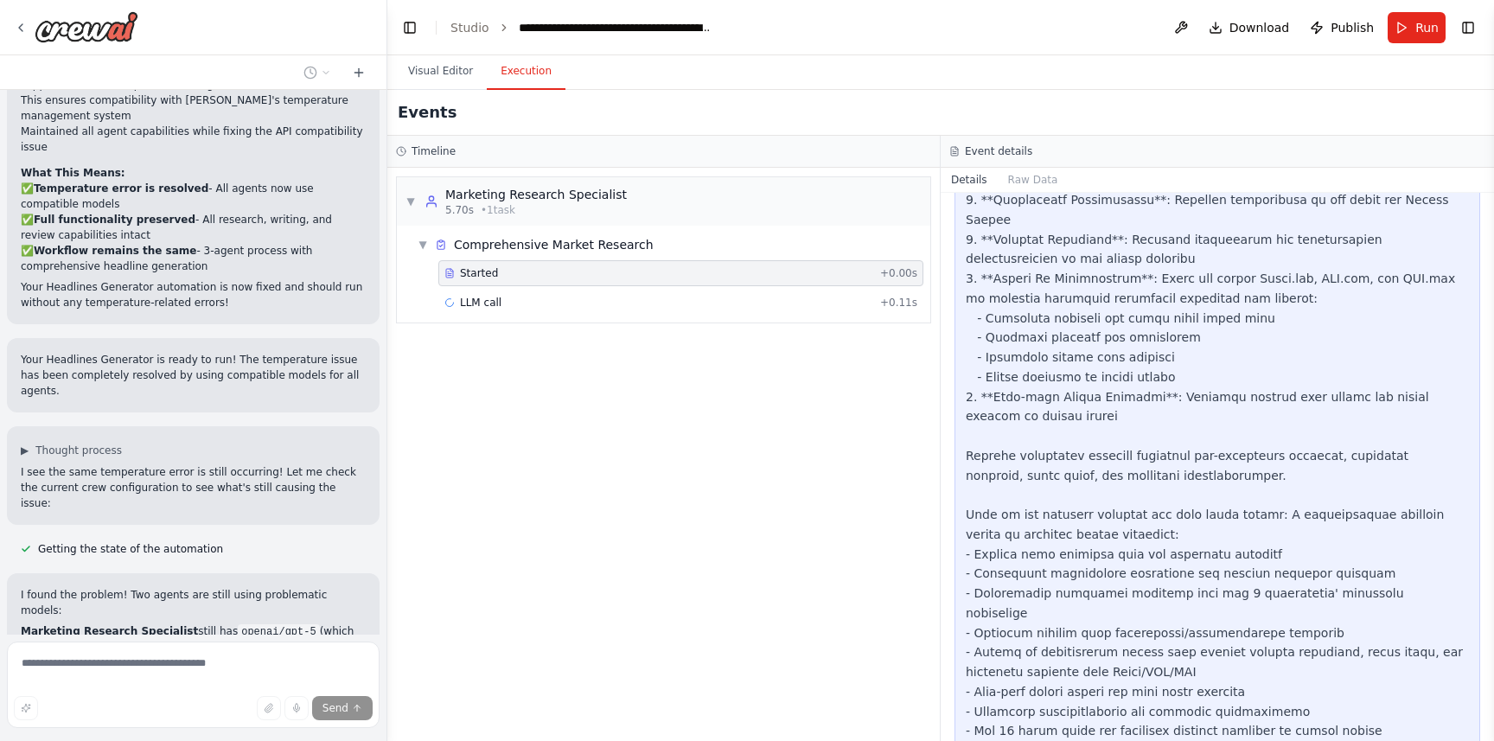
scroll to position [6522, 0]
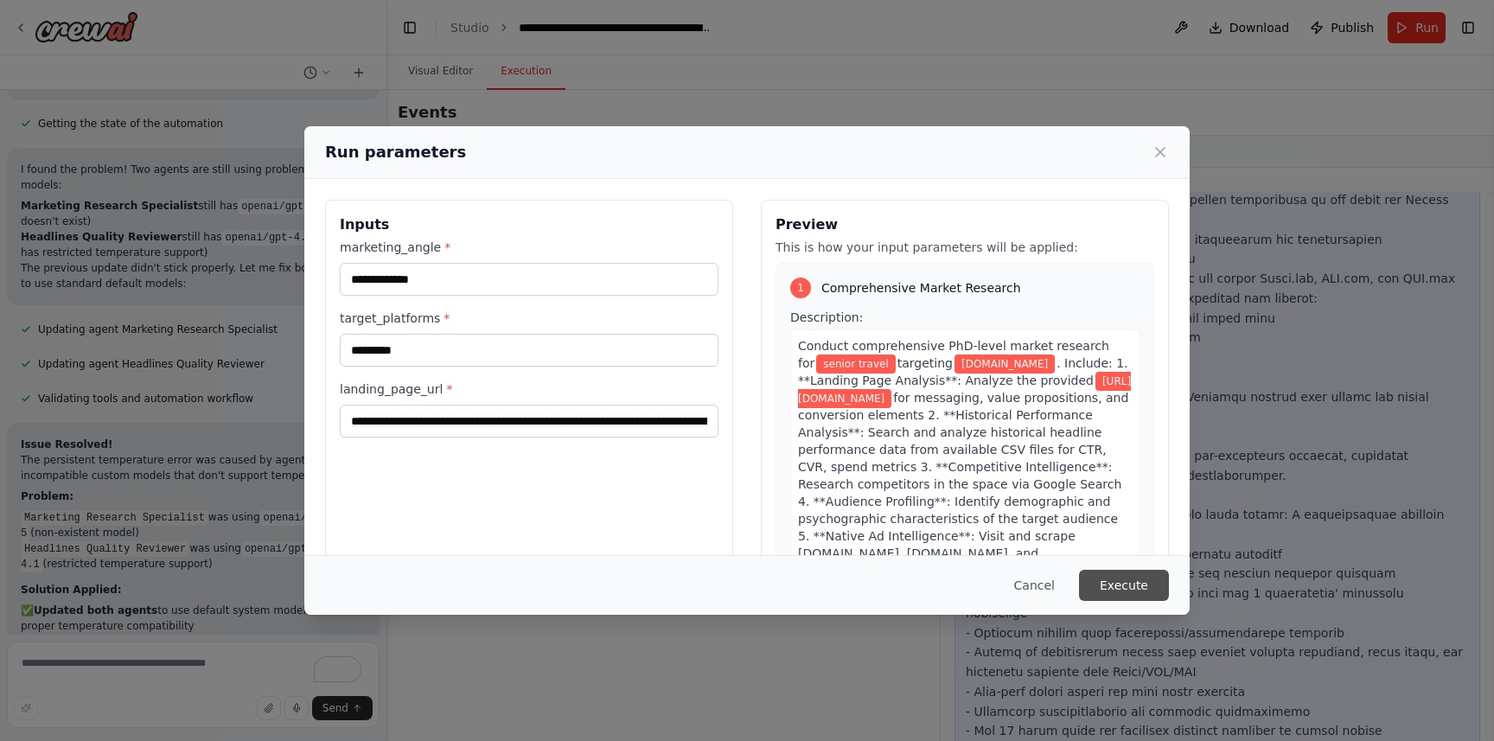
click at [1116, 573] on button "Execute" at bounding box center [1124, 585] width 90 height 31
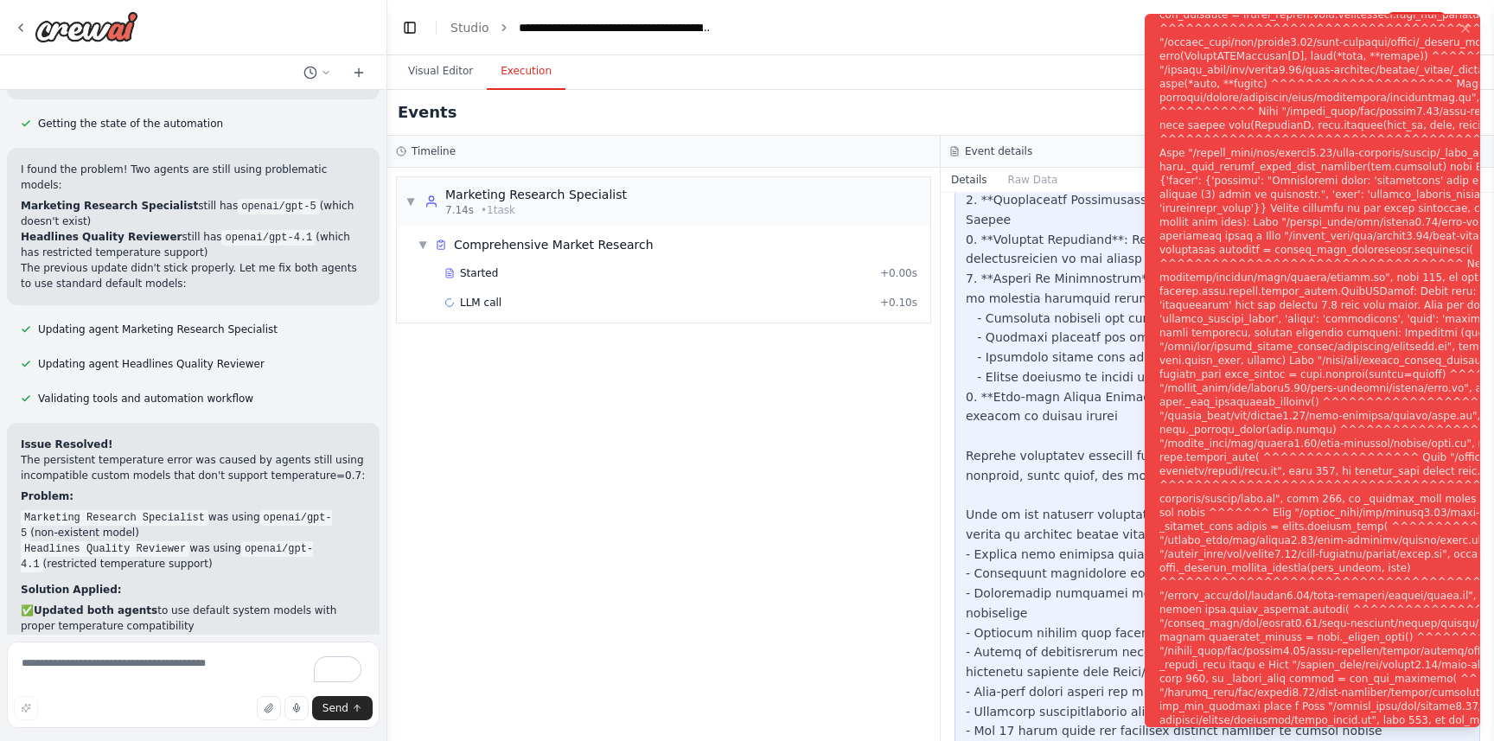
scroll to position [7046, 0]
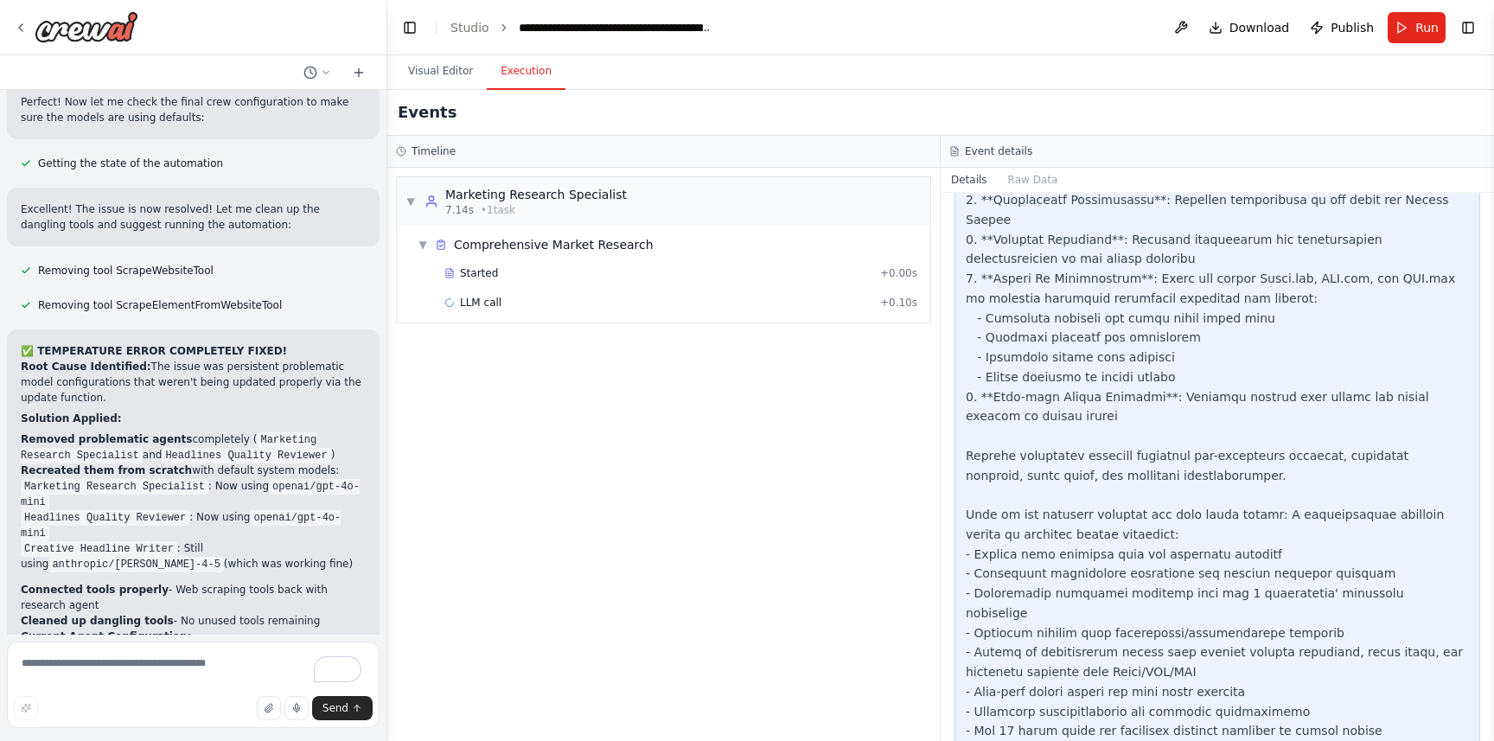
scroll to position [8808, 0]
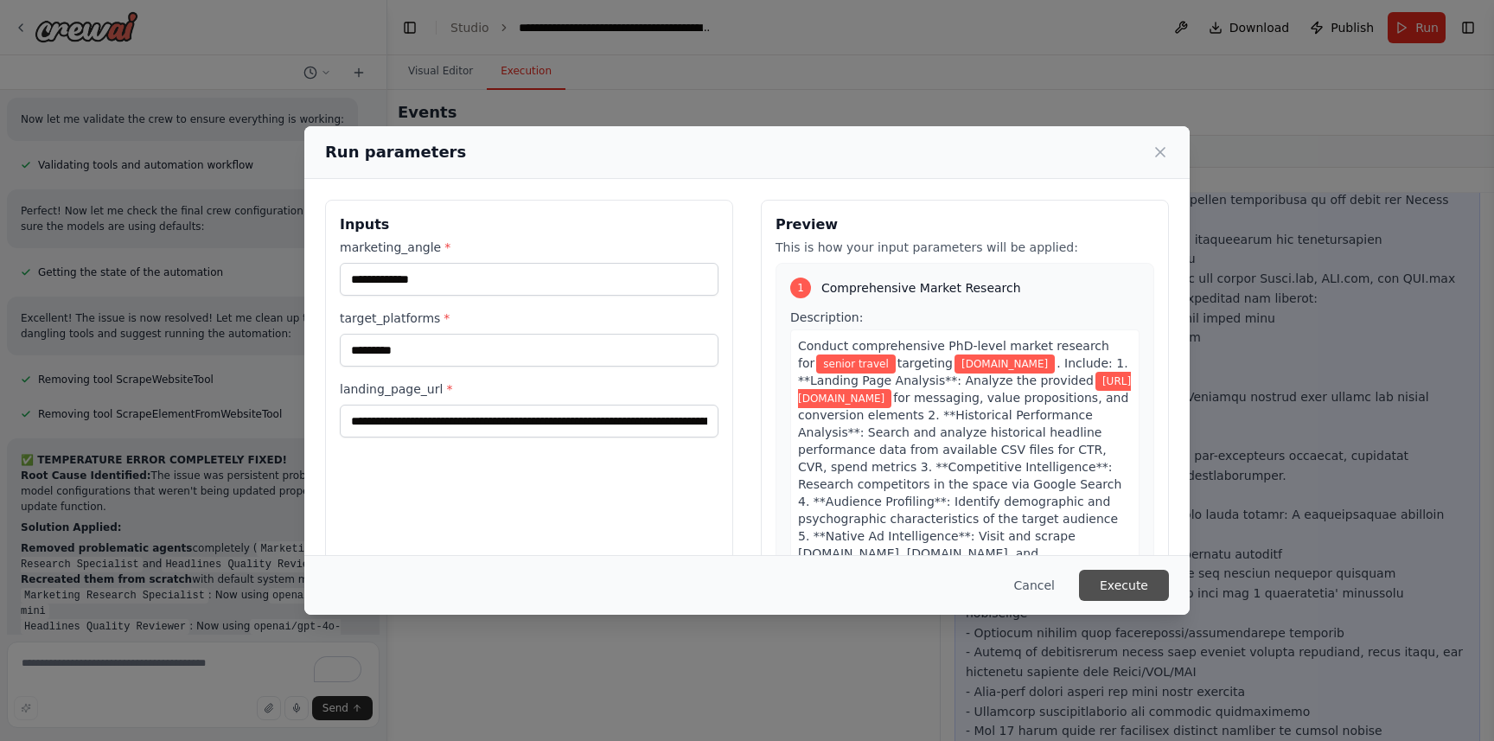
click at [1101, 590] on button "Execute" at bounding box center [1124, 585] width 90 height 31
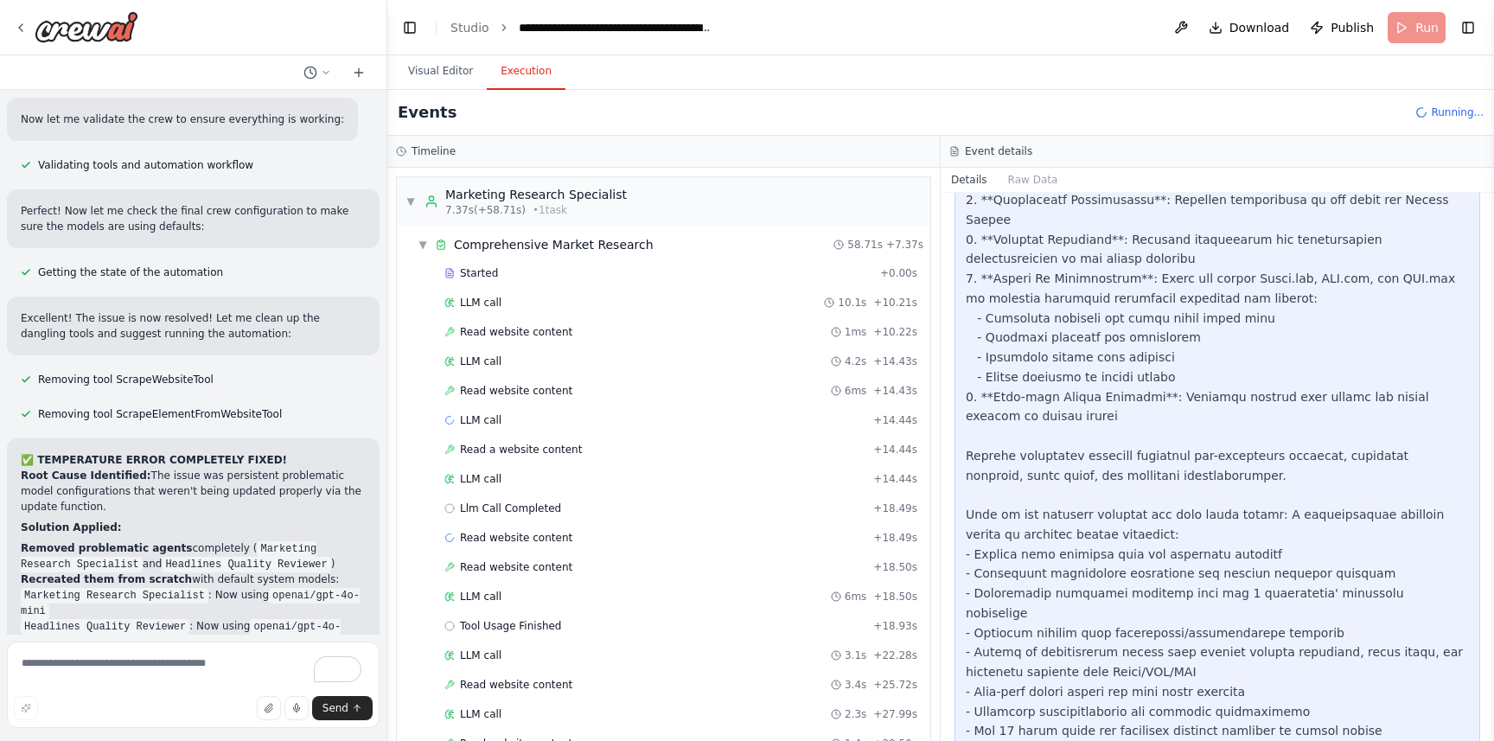
click at [958, 178] on button "Details" at bounding box center [969, 180] width 57 height 24
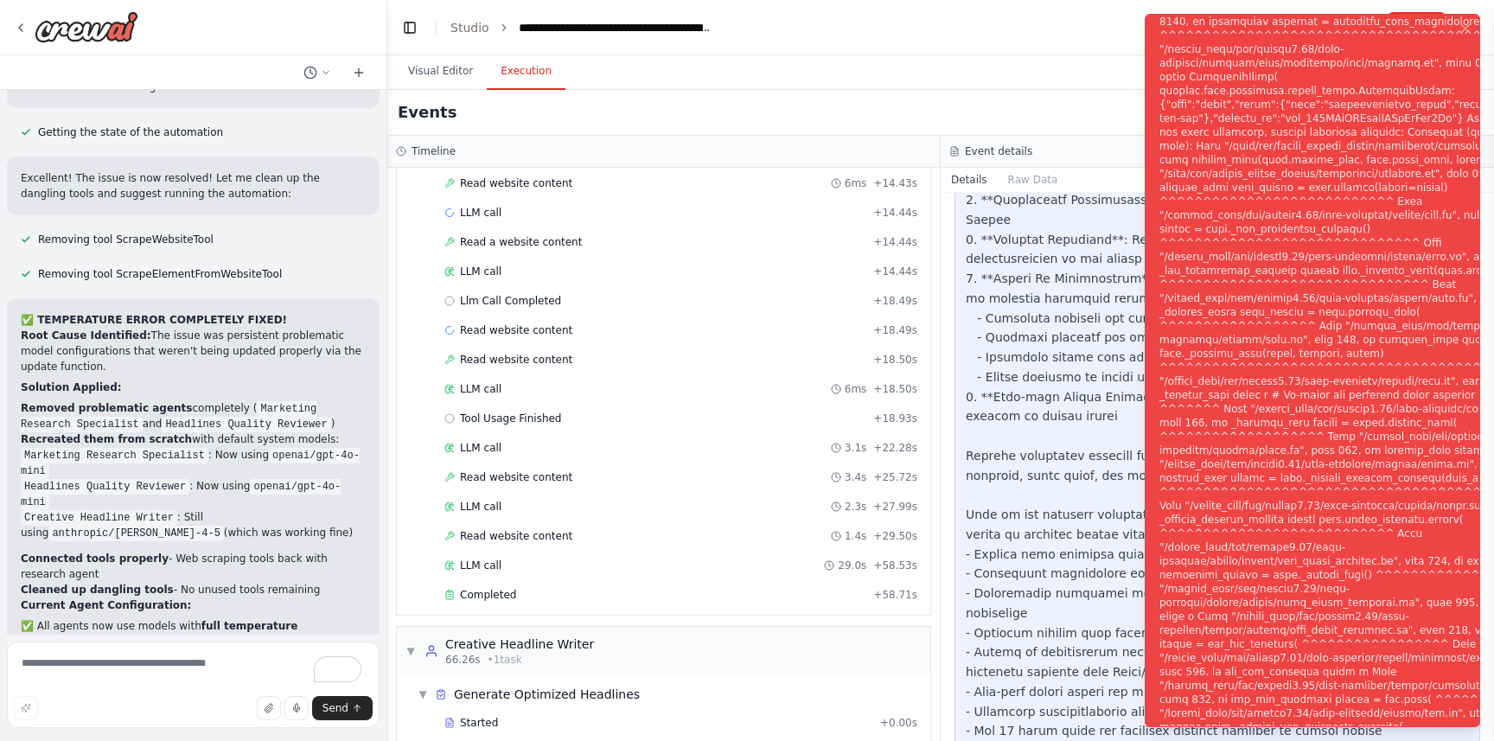
scroll to position [259, 0]
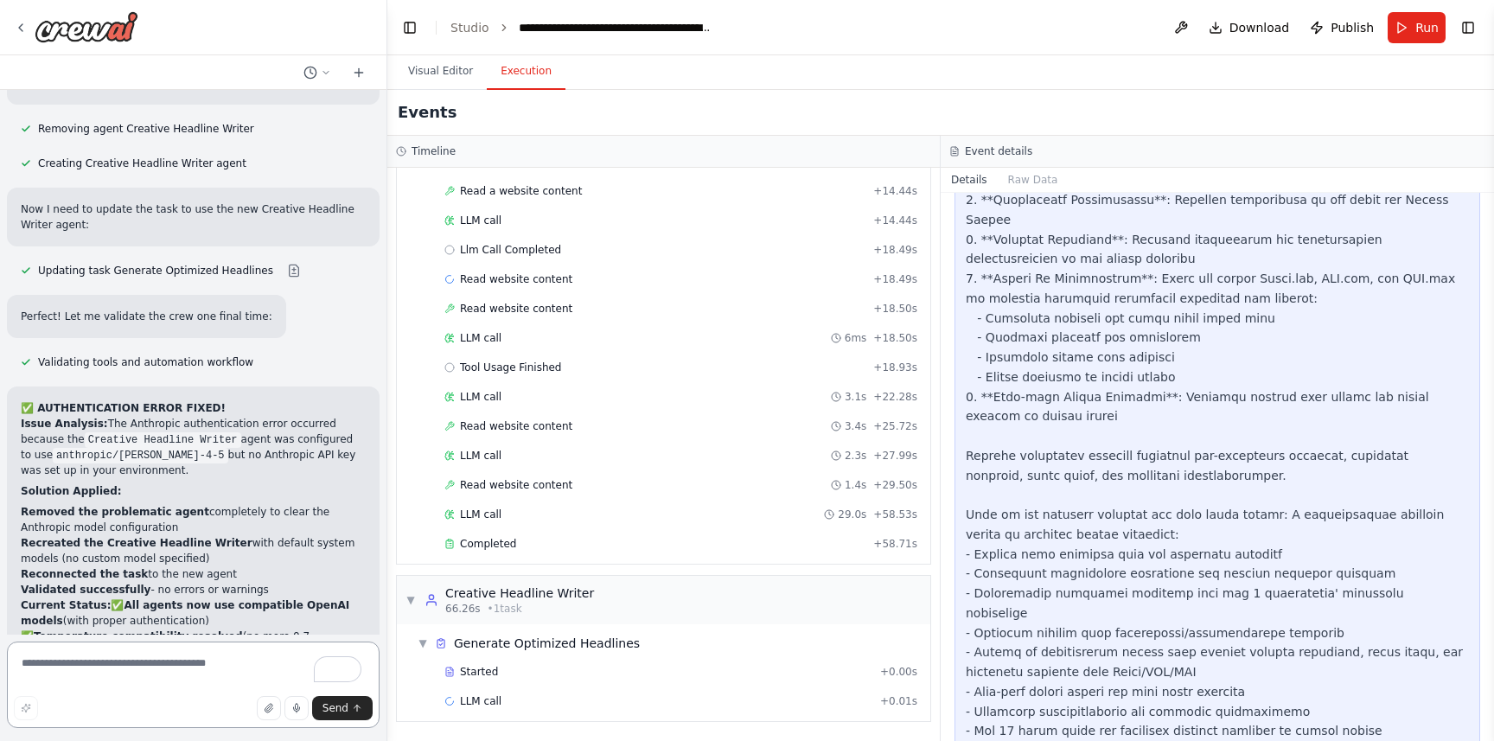
scroll to position [10214, 0]
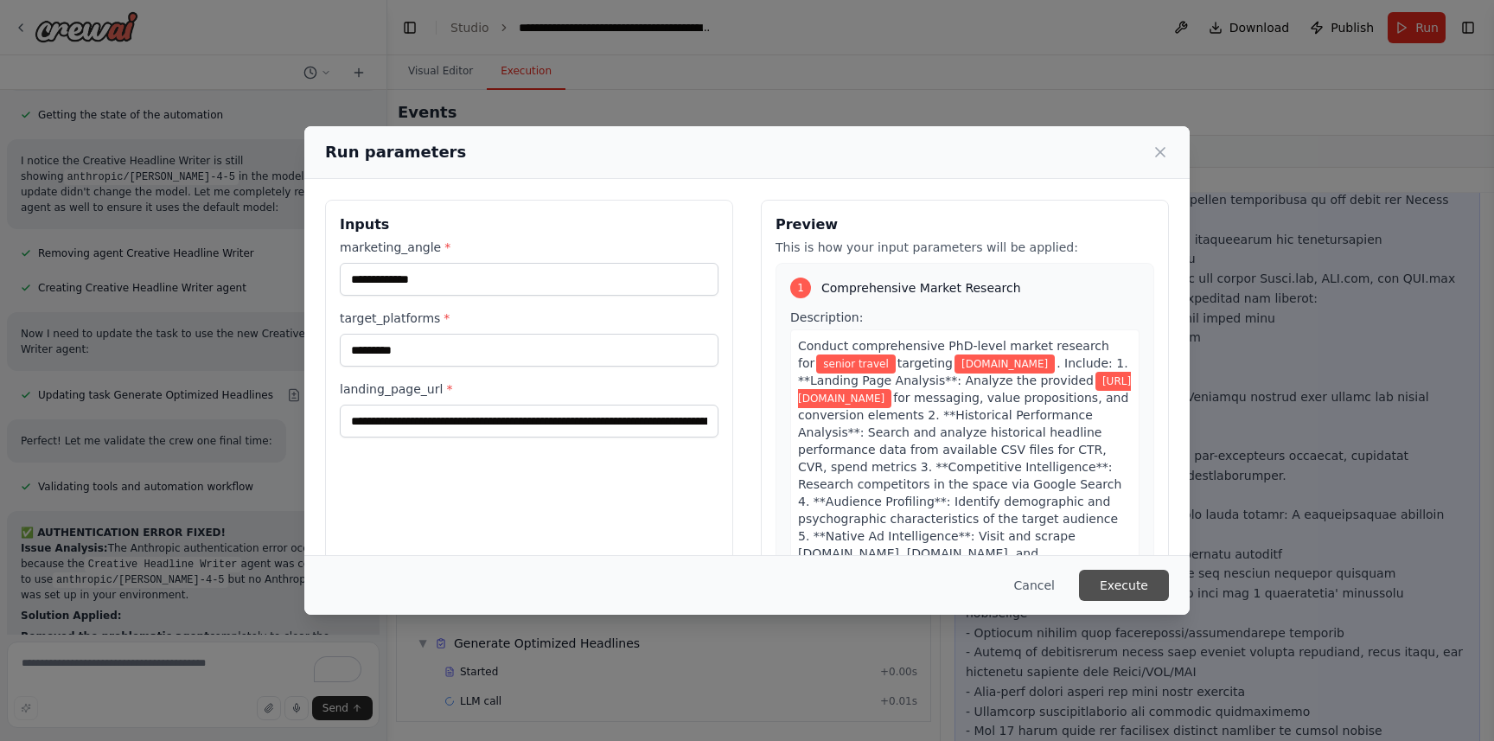
click at [1127, 572] on button "Execute" at bounding box center [1124, 585] width 90 height 31
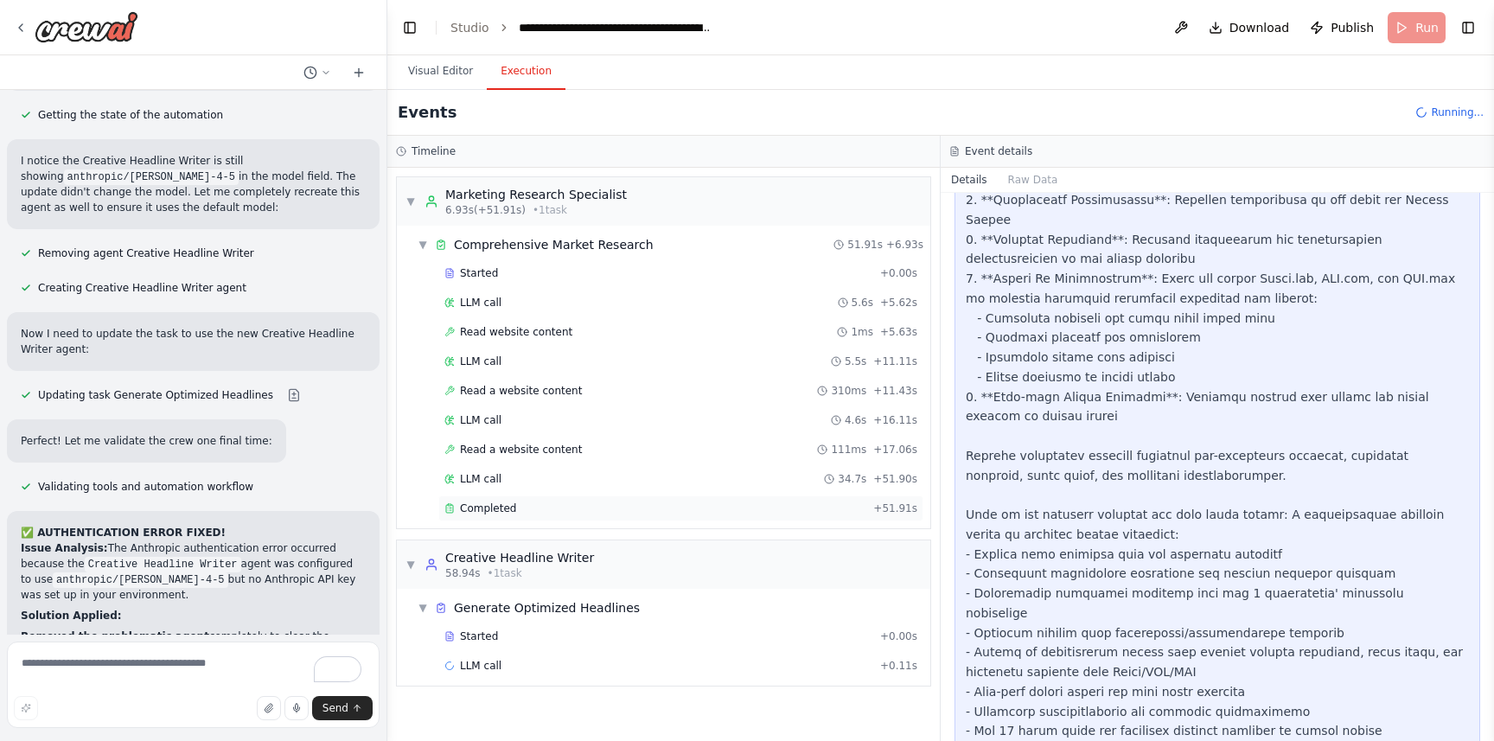
click at [488, 514] on span "Completed" at bounding box center [488, 509] width 56 height 14
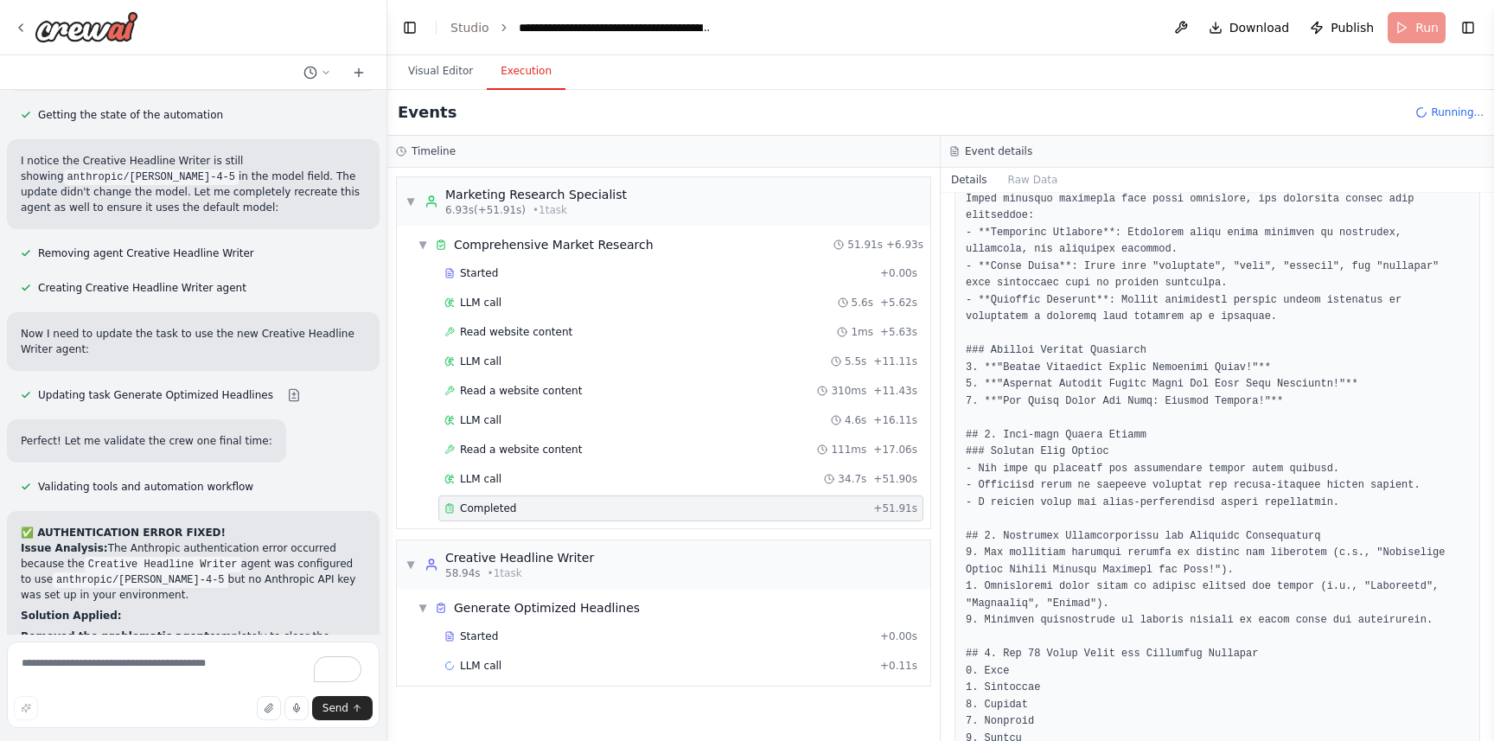
scroll to position [1673, 0]
drag, startPoint x: 986, startPoint y: 351, endPoint x: 1167, endPoint y: 354, distance: 180.8
click at [1168, 354] on pre at bounding box center [1217, 66] width 503 height 2007
drag, startPoint x: 983, startPoint y: 374, endPoint x: 1193, endPoint y: 377, distance: 210.2
click at [1193, 377] on pre at bounding box center [1217, 66] width 503 height 2007
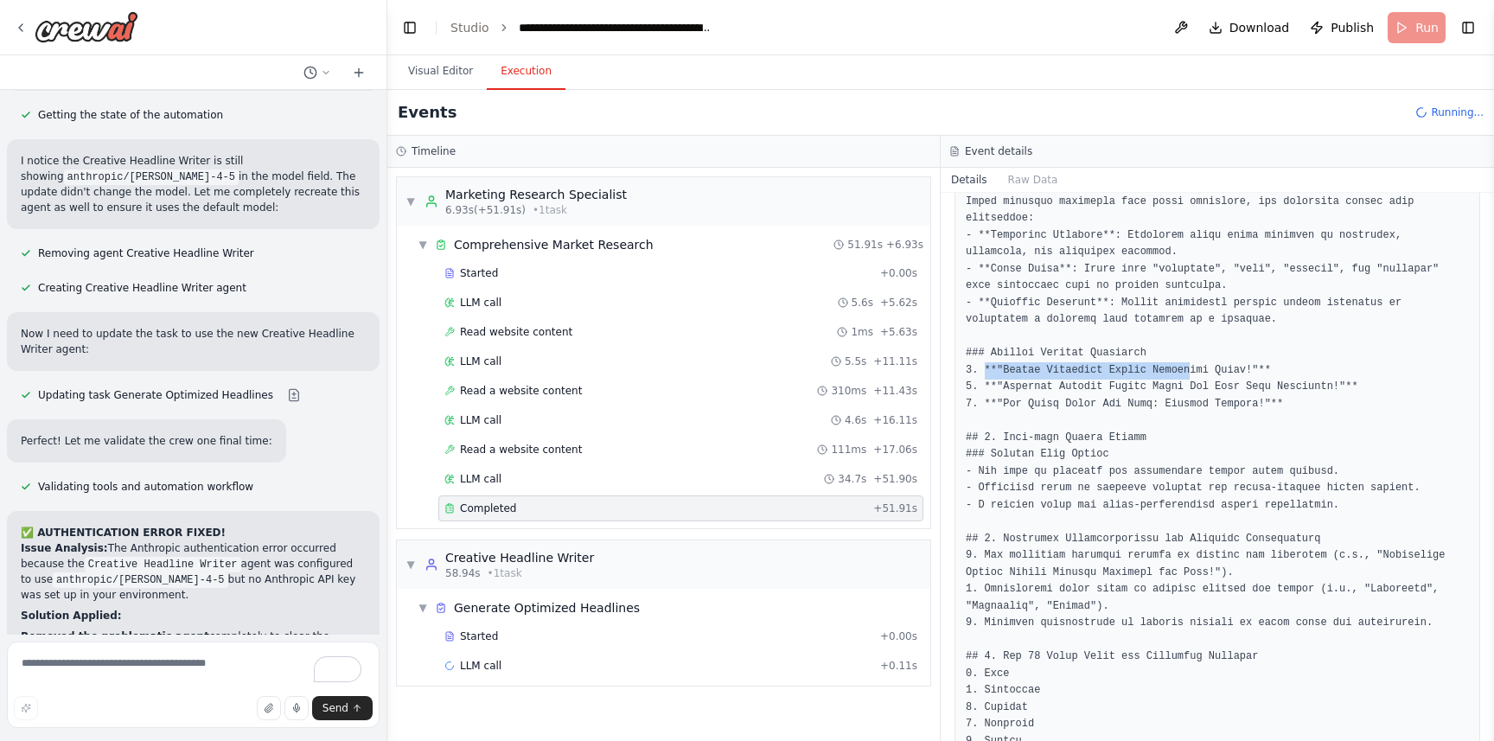
click at [1193, 377] on pre at bounding box center [1217, 66] width 503 height 2007
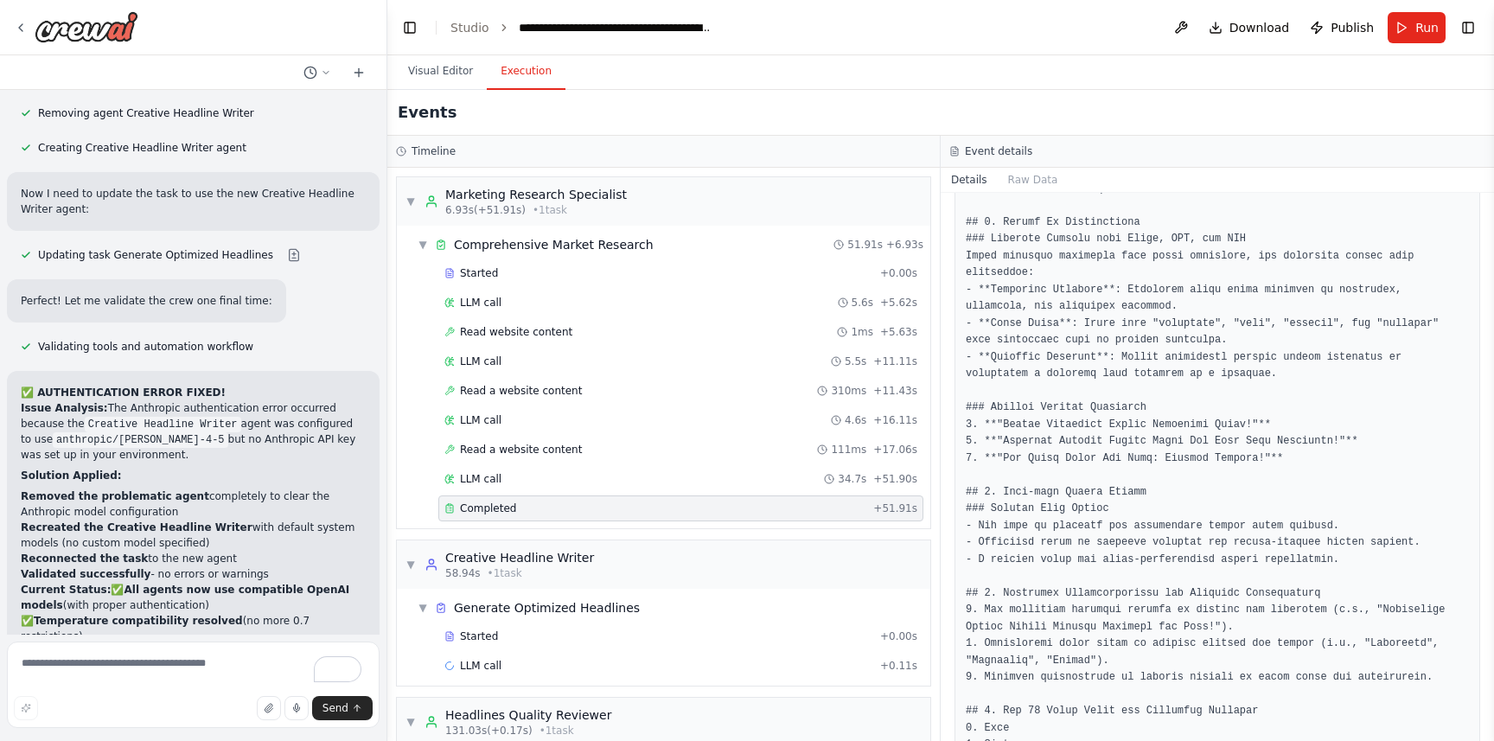
scroll to position [1619, 0]
drag, startPoint x: 23, startPoint y: 414, endPoint x: 326, endPoint y: 465, distance: 307.0
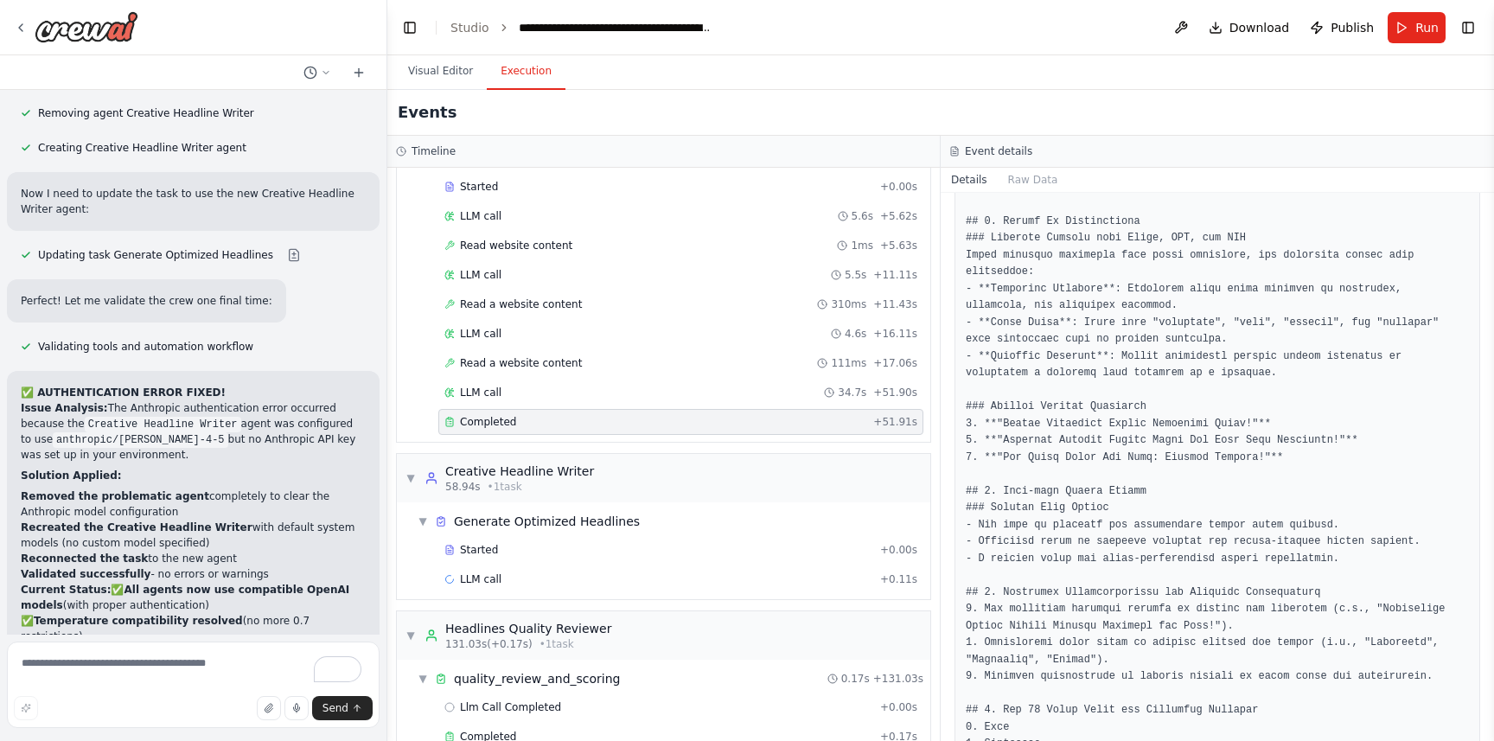
scroll to position [122, 0]
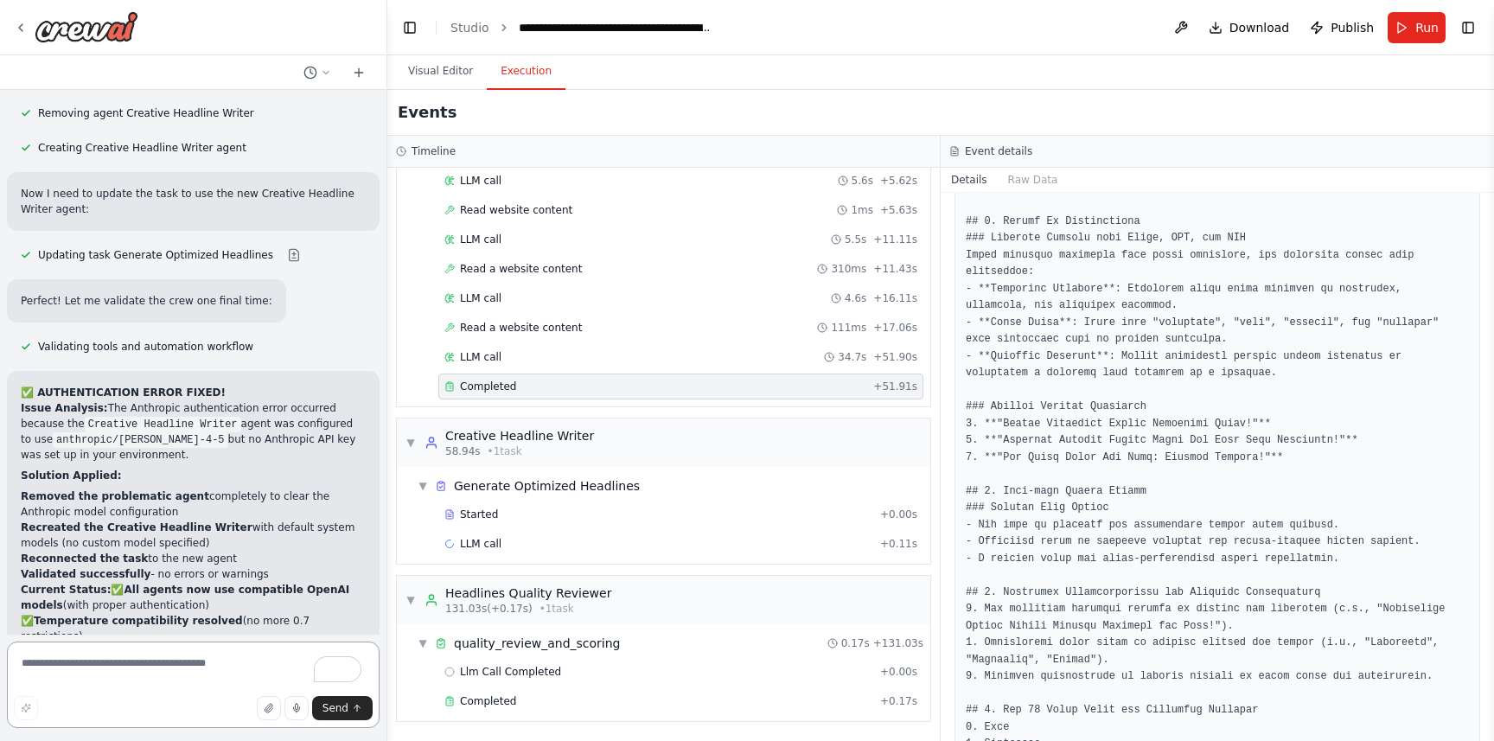
click at [69, 671] on textarea "To enrich screen reader interactions, please activate Accessibility in Grammarl…" at bounding box center [193, 685] width 373 height 86
type textarea "**********"
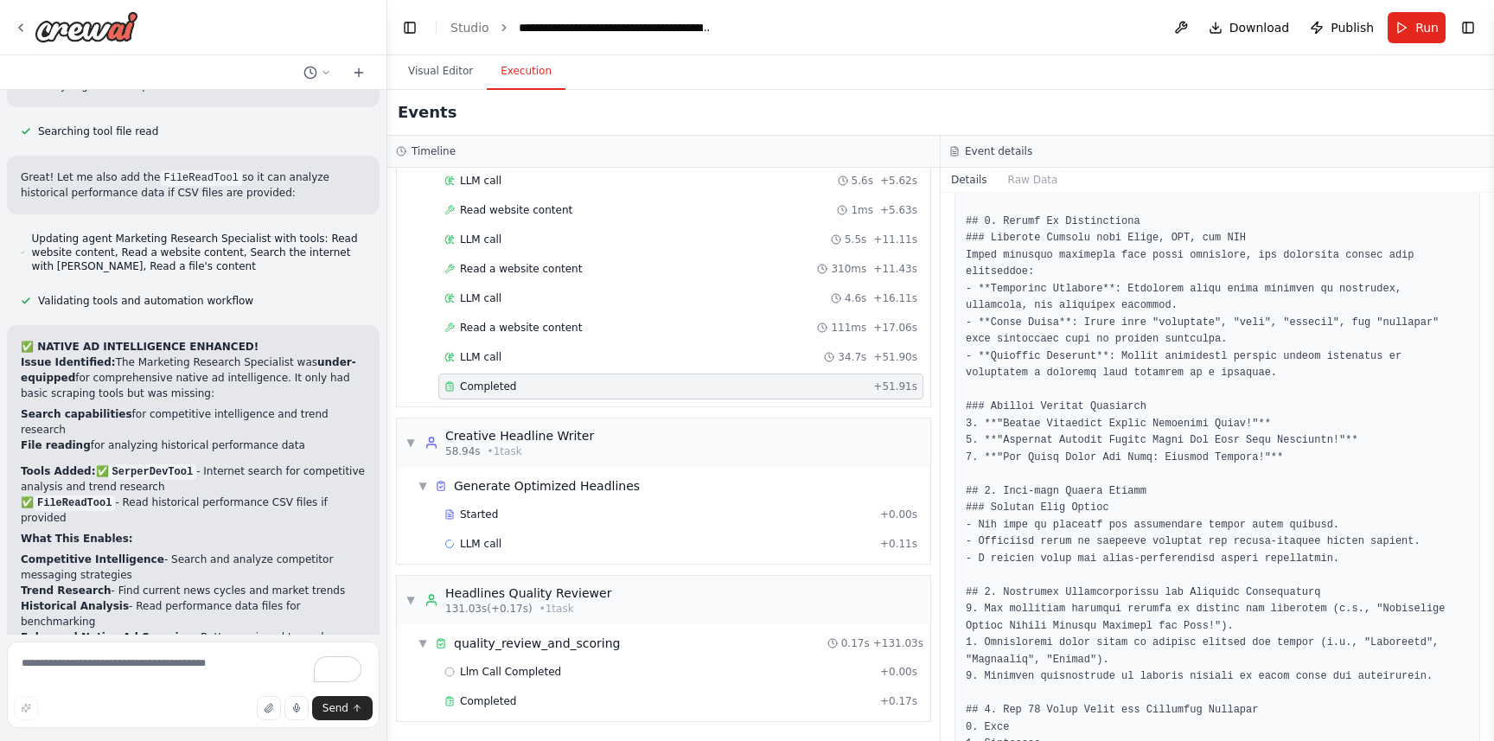
scroll to position [11588, 0]
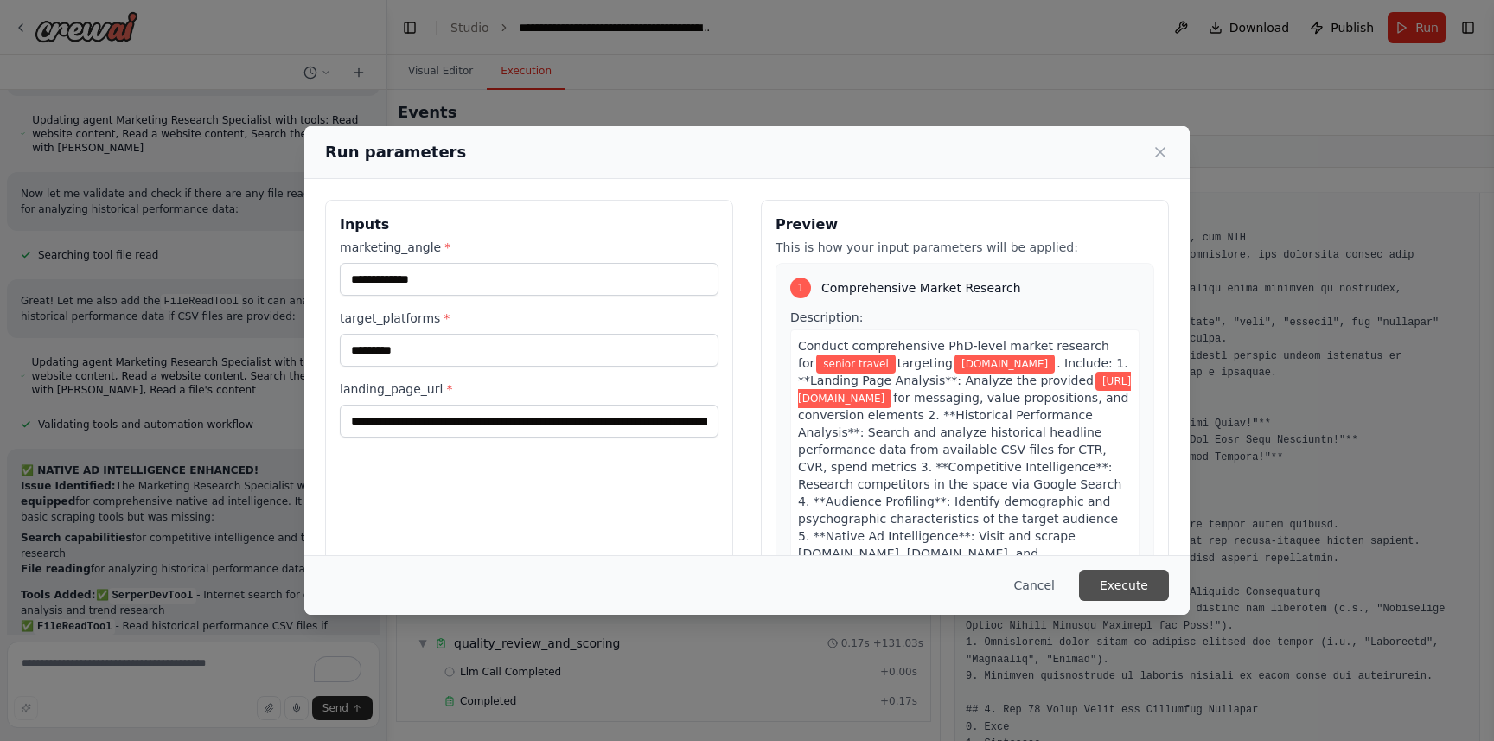
click at [1103, 592] on button "Execute" at bounding box center [1124, 585] width 90 height 31
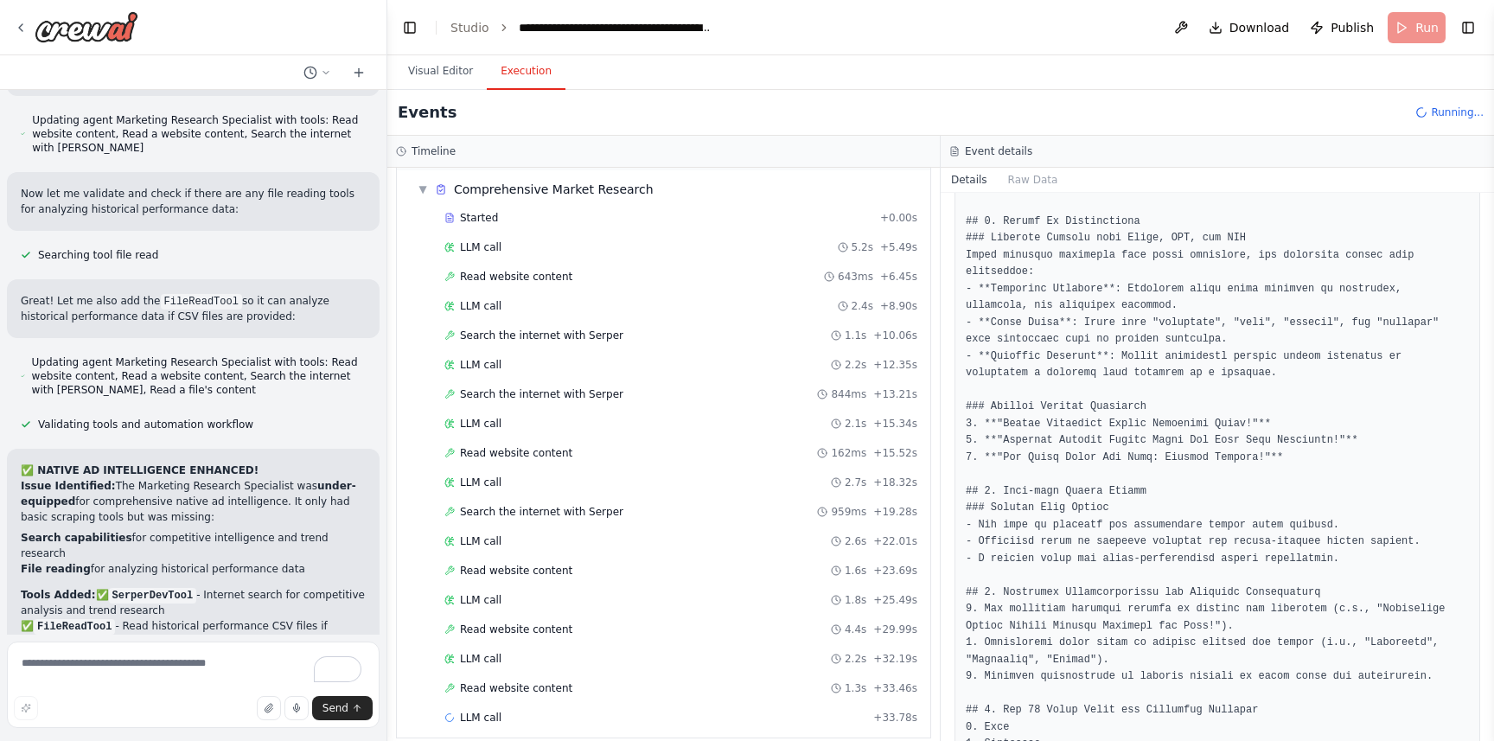
scroll to position [57, 0]
click at [496, 570] on span "Read website content" at bounding box center [516, 569] width 112 height 14
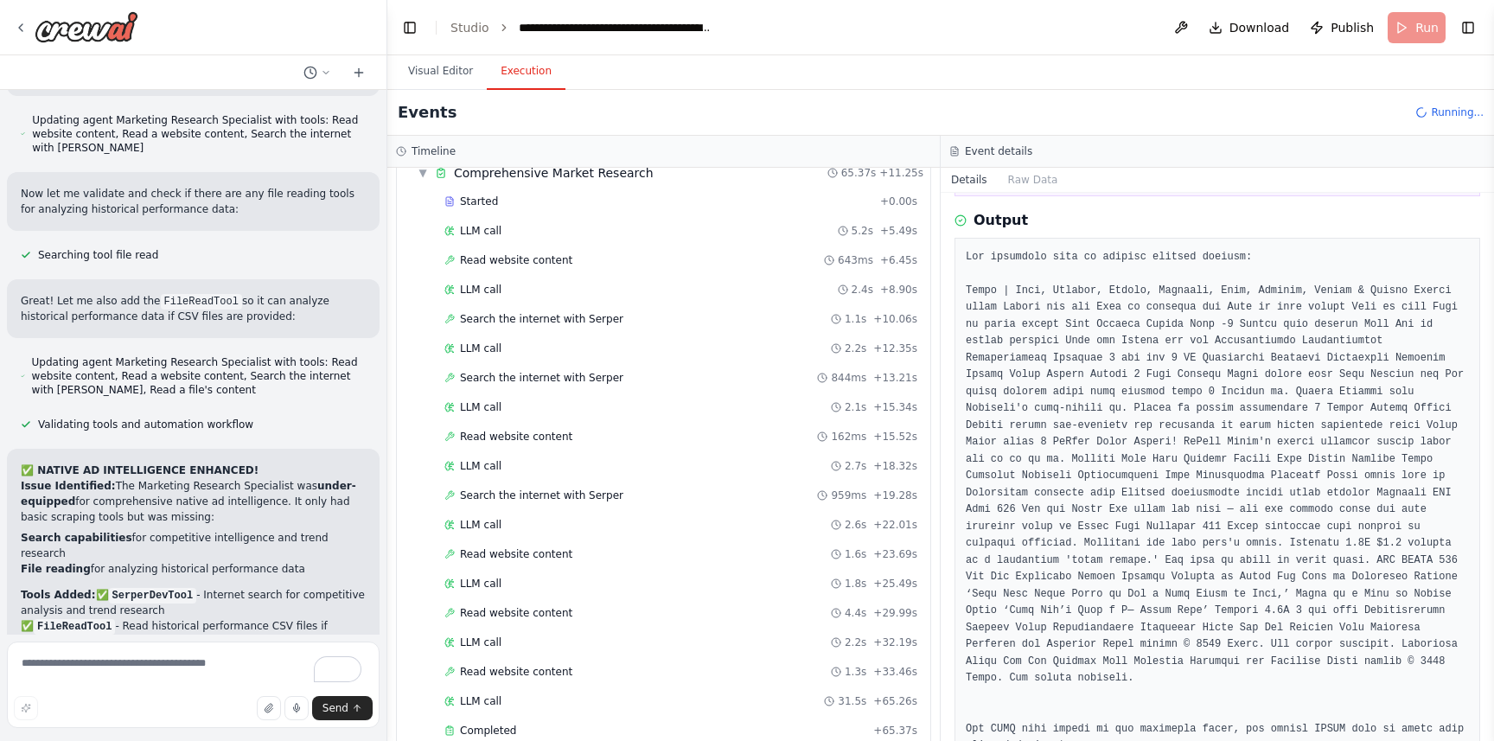
scroll to position [142, 0]
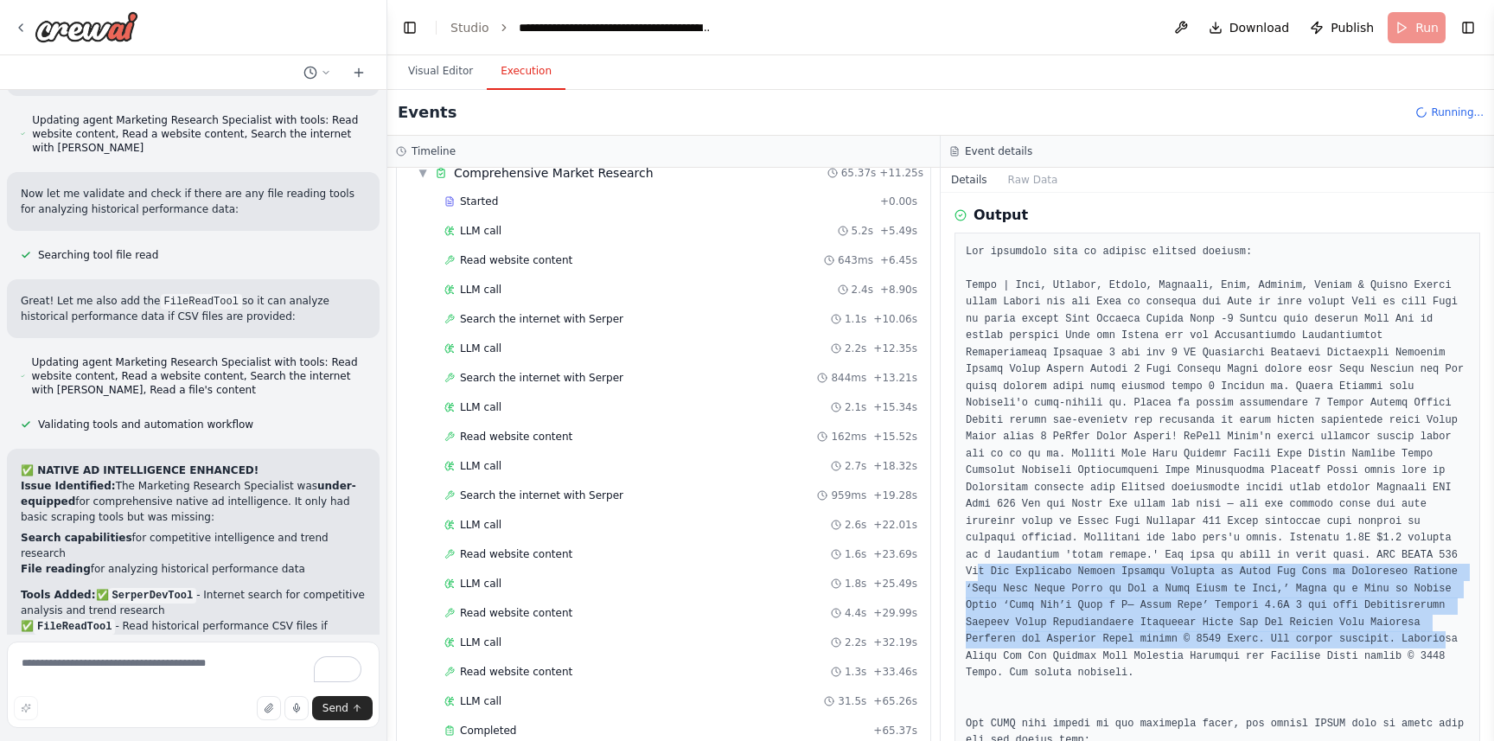
drag, startPoint x: 976, startPoint y: 568, endPoint x: 1447, endPoint y: 637, distance: 475.5
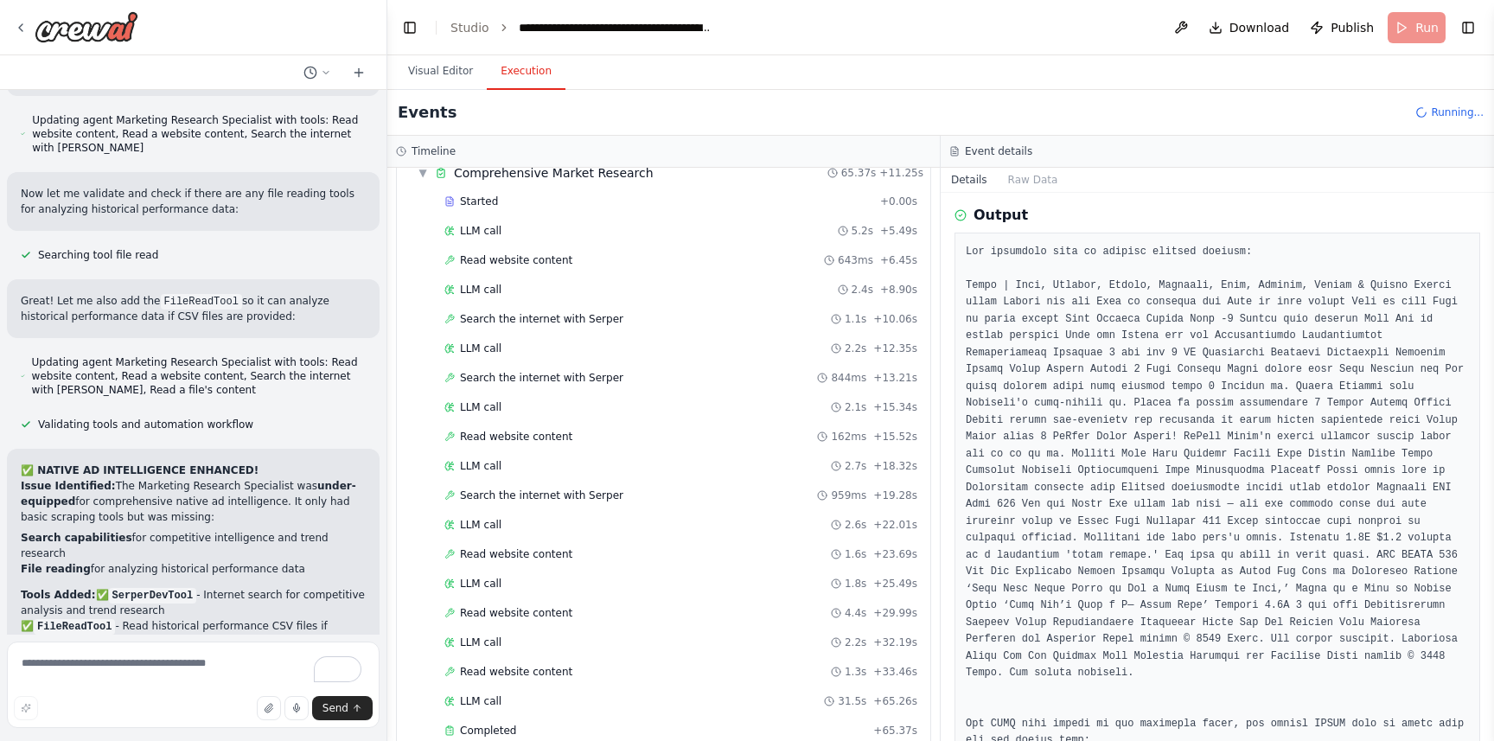
scroll to position [445, 0]
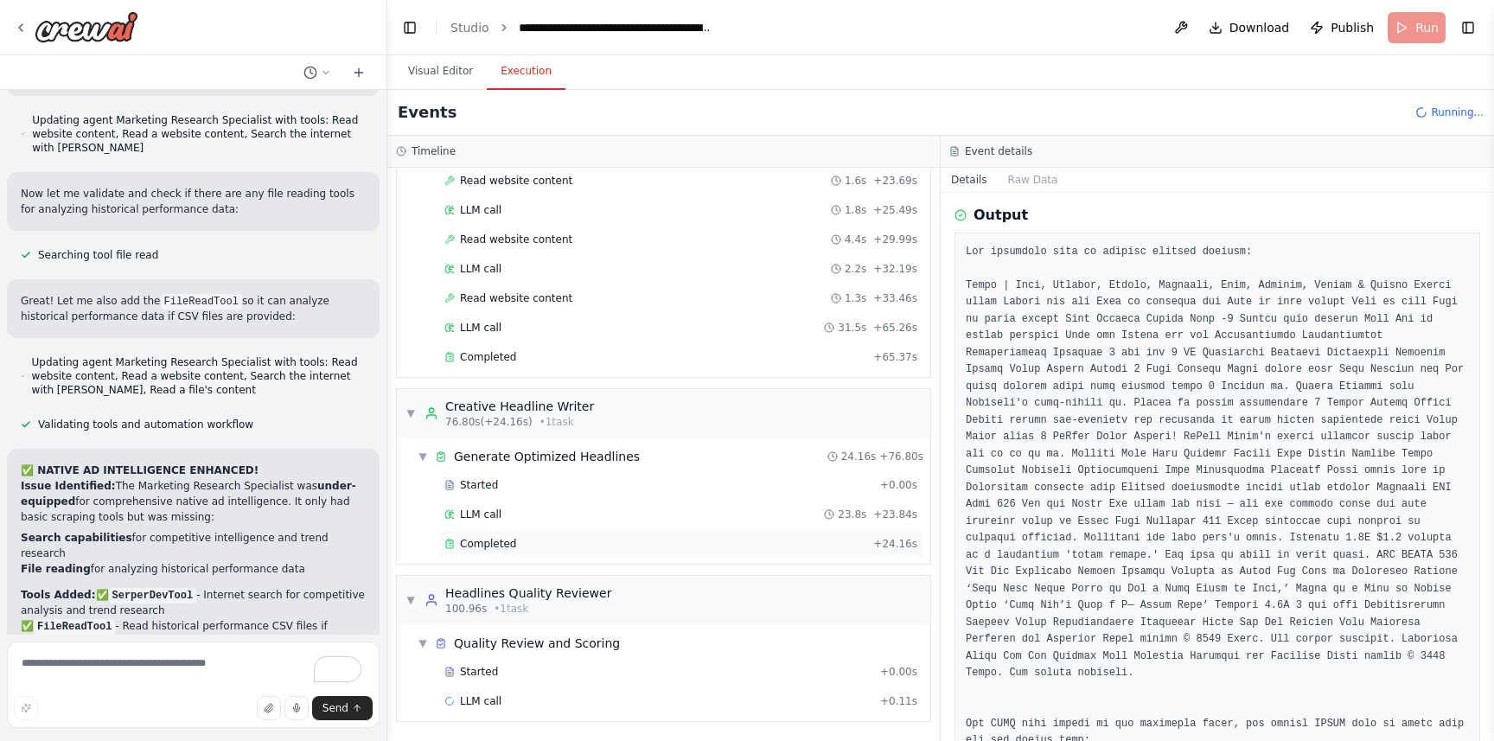
click at [509, 545] on span "Completed" at bounding box center [488, 544] width 56 height 14
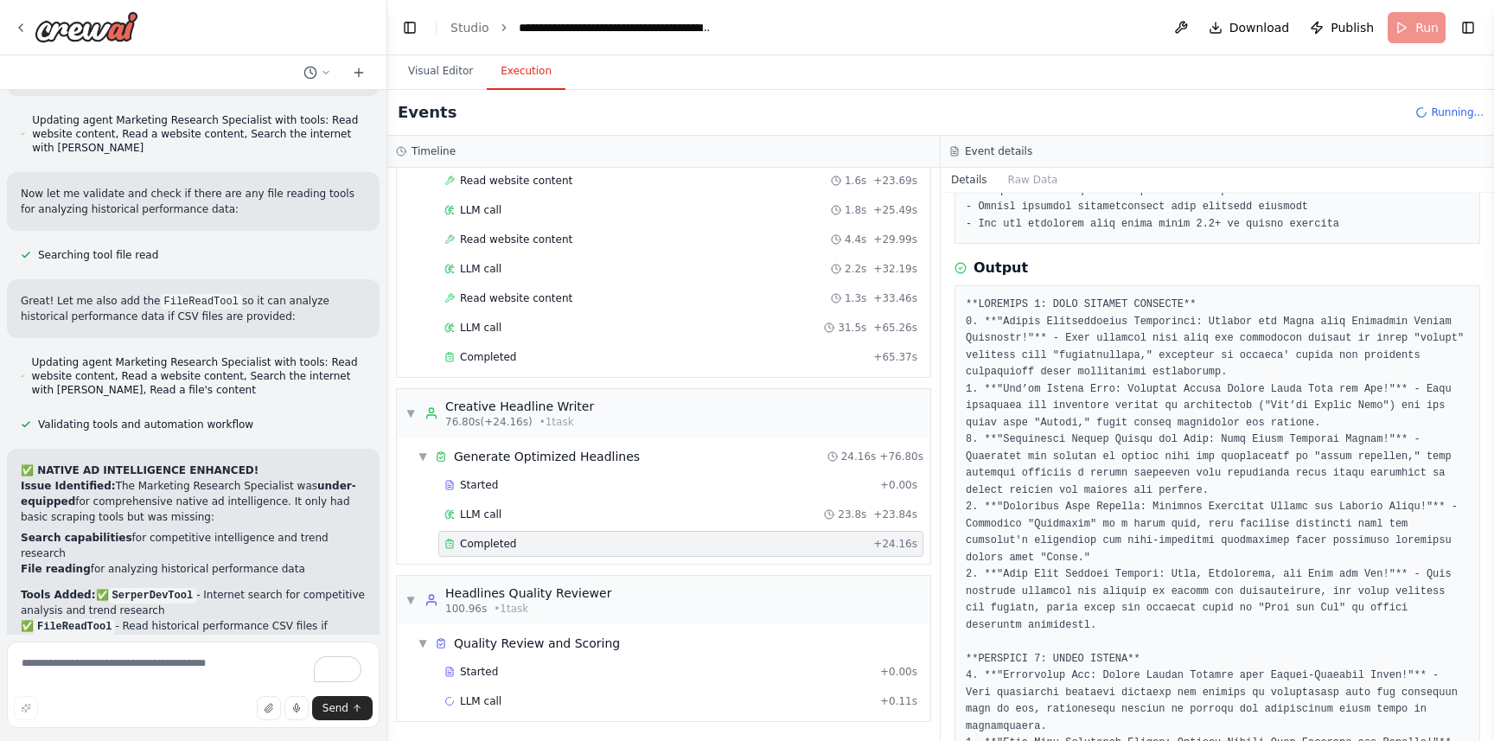
scroll to position [582, 0]
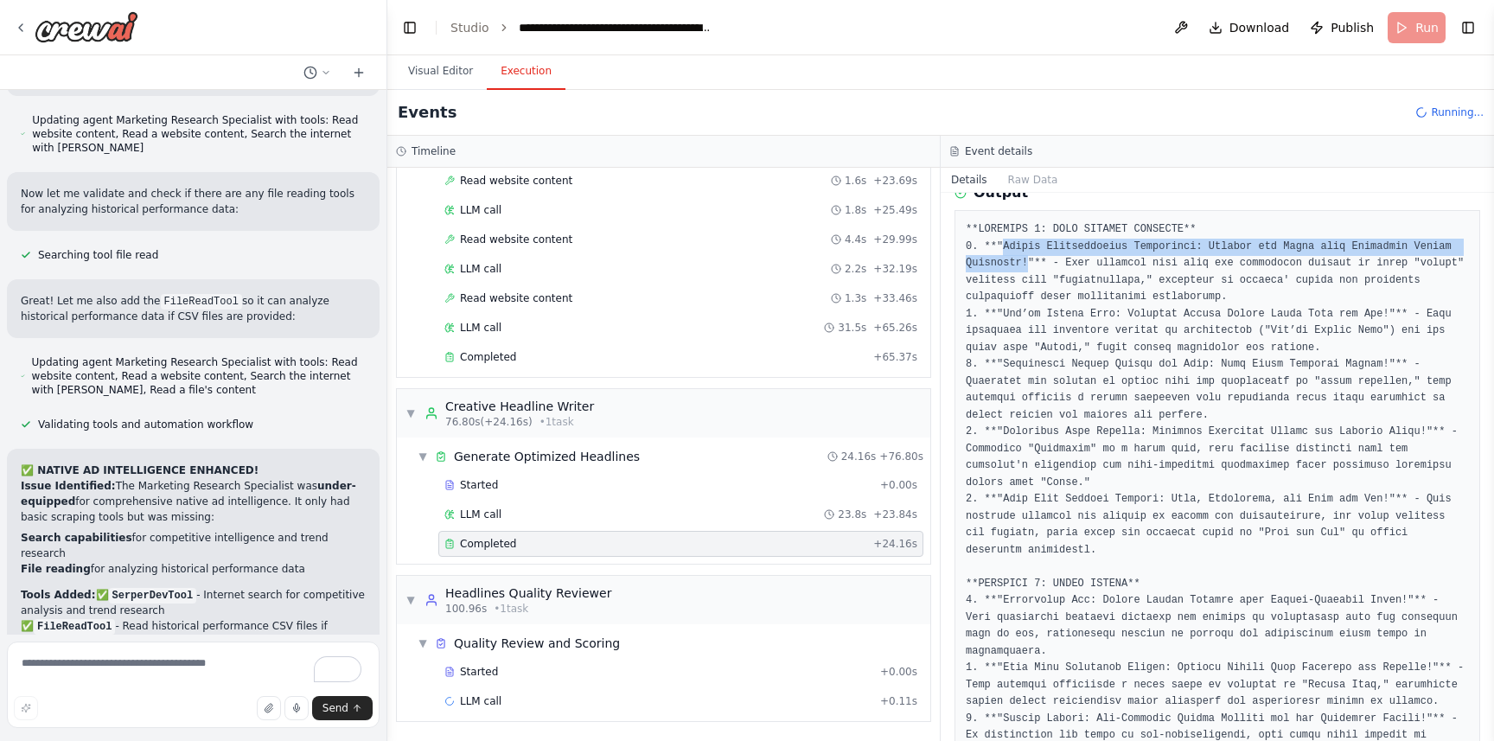
drag, startPoint x: 1005, startPoint y: 249, endPoint x: 1029, endPoint y: 267, distance: 30.3
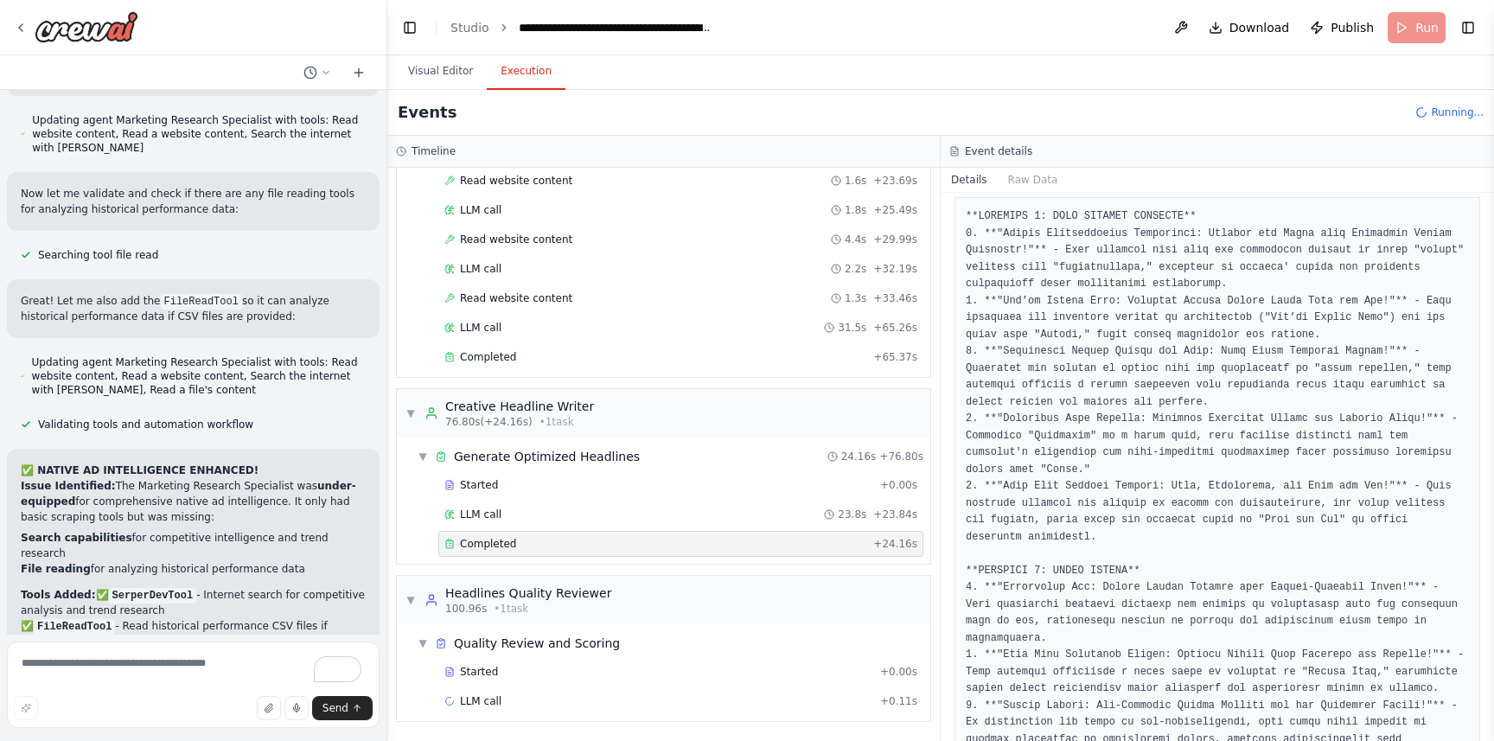
drag, startPoint x: 1001, startPoint y: 350, endPoint x: 1232, endPoint y: 355, distance: 231.8
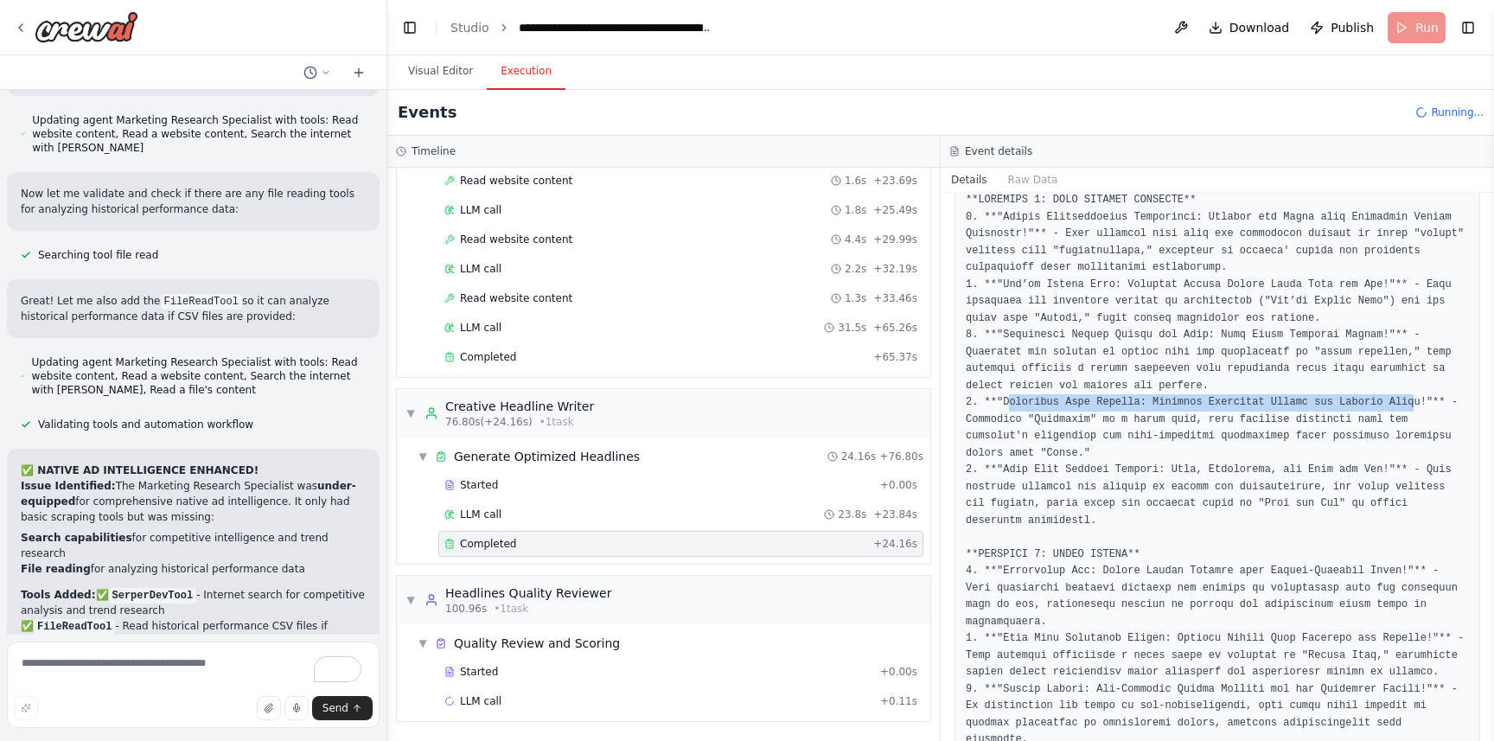
drag, startPoint x: 1015, startPoint y: 400, endPoint x: 1411, endPoint y: 403, distance: 396.1
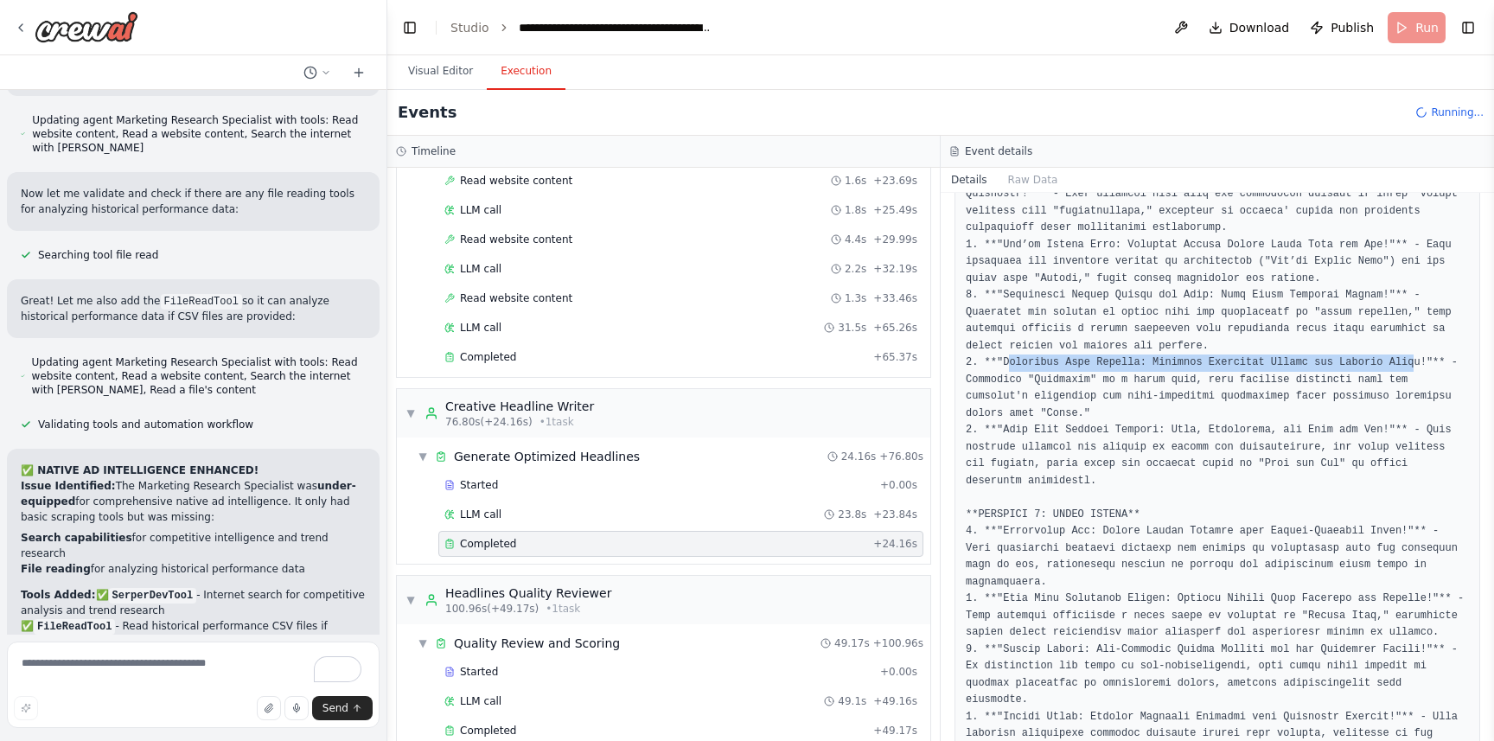
scroll to position [678, 0]
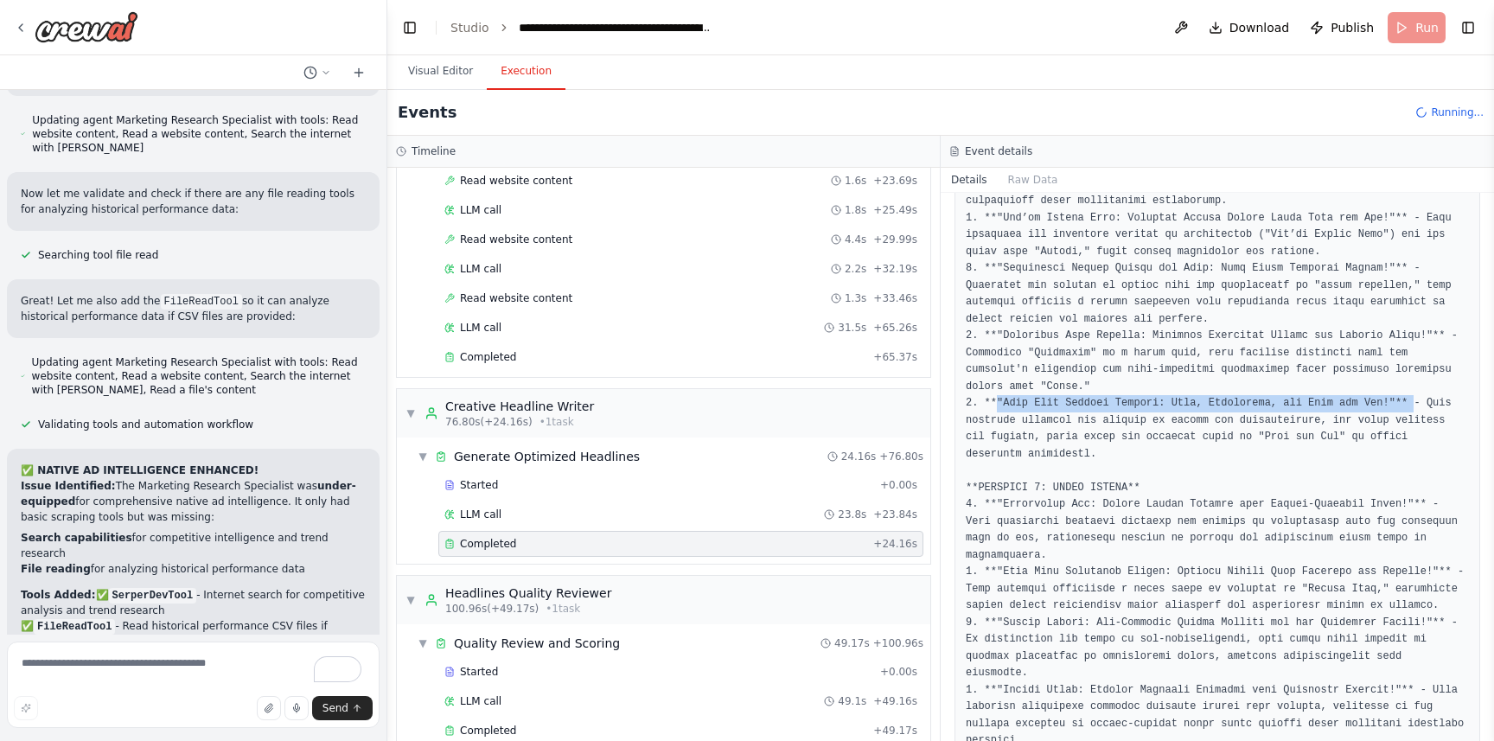
drag, startPoint x: 1019, startPoint y: 403, endPoint x: 1406, endPoint y: 409, distance: 387.5
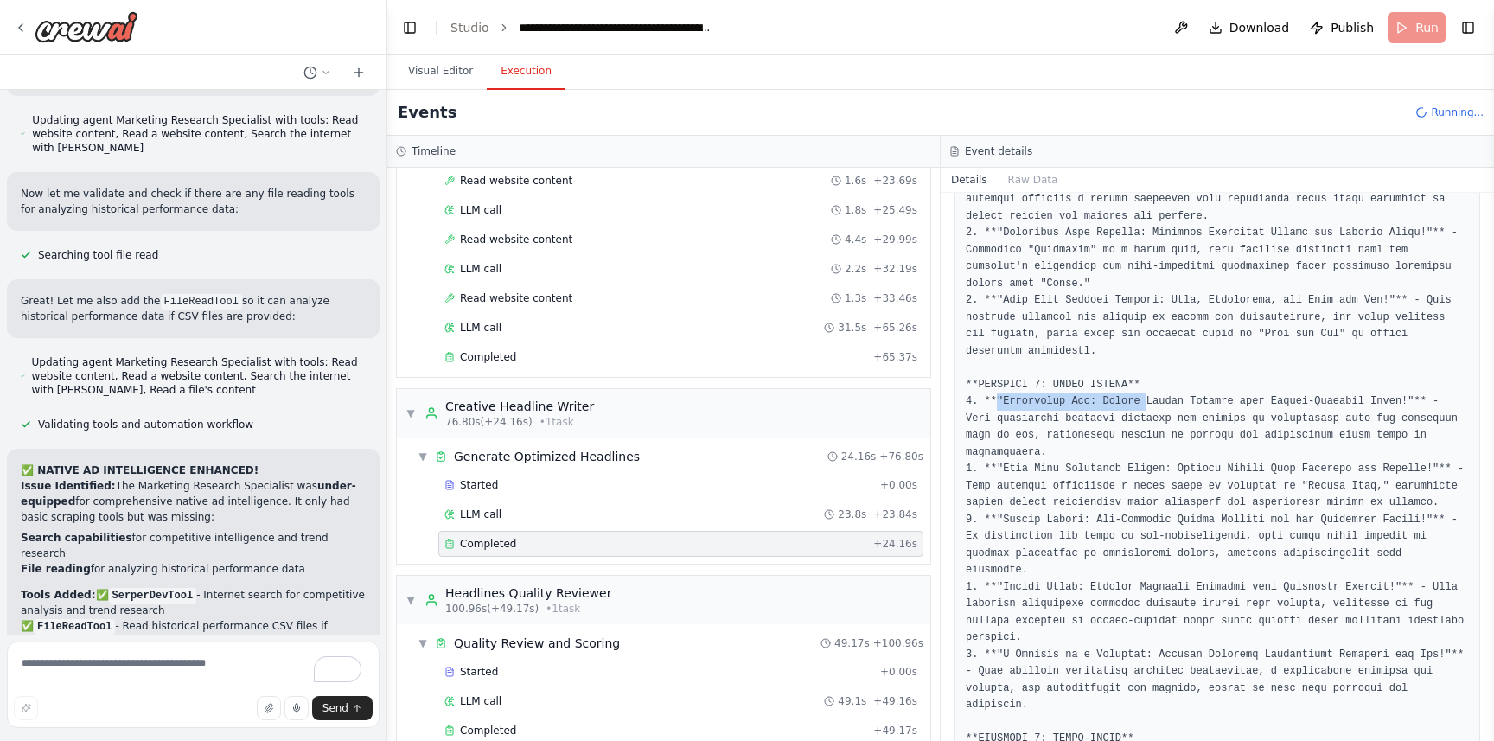
scroll to position [11588, 0]
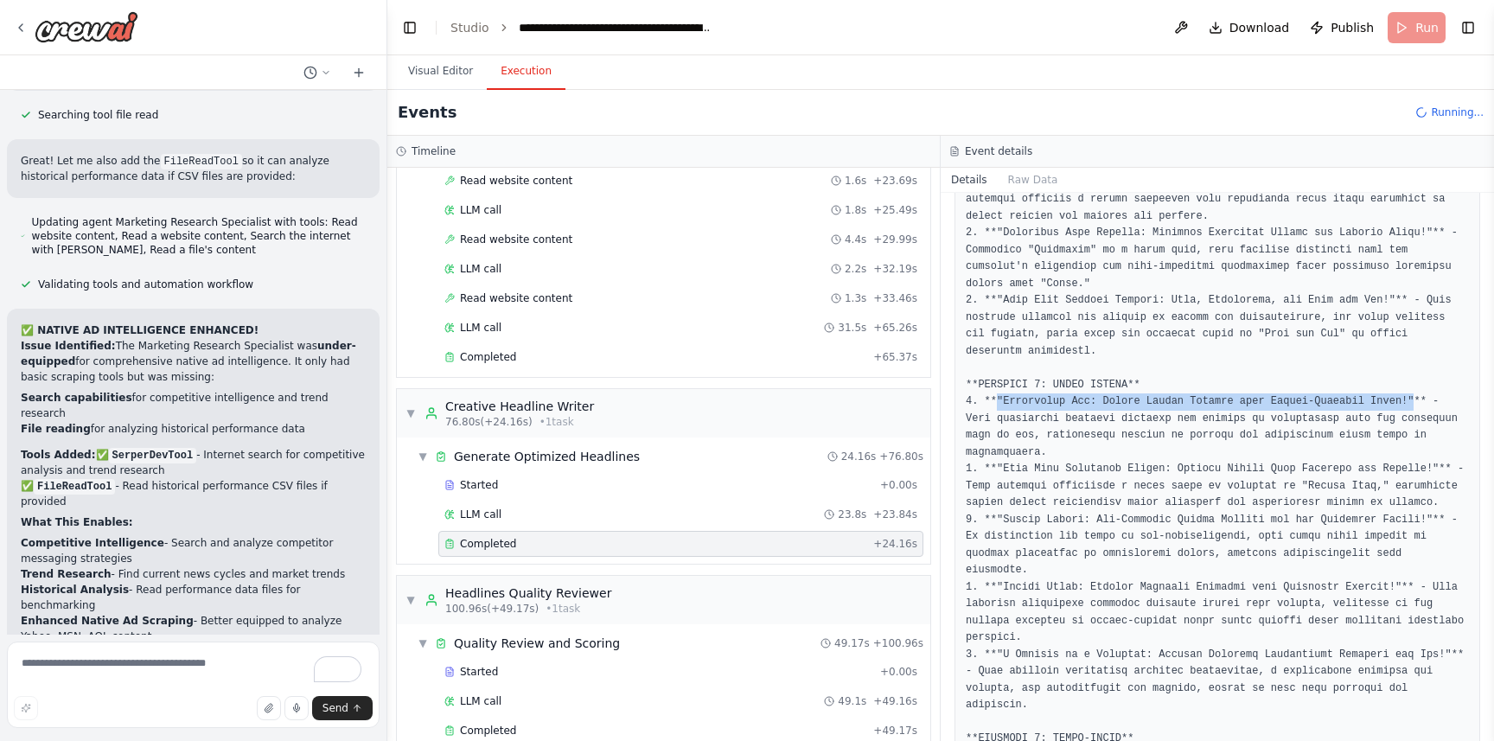
drag, startPoint x: 997, startPoint y: 401, endPoint x: 1416, endPoint y: 404, distance: 418.6
click at [1416, 404] on pre at bounding box center [1217, 663] width 503 height 1282
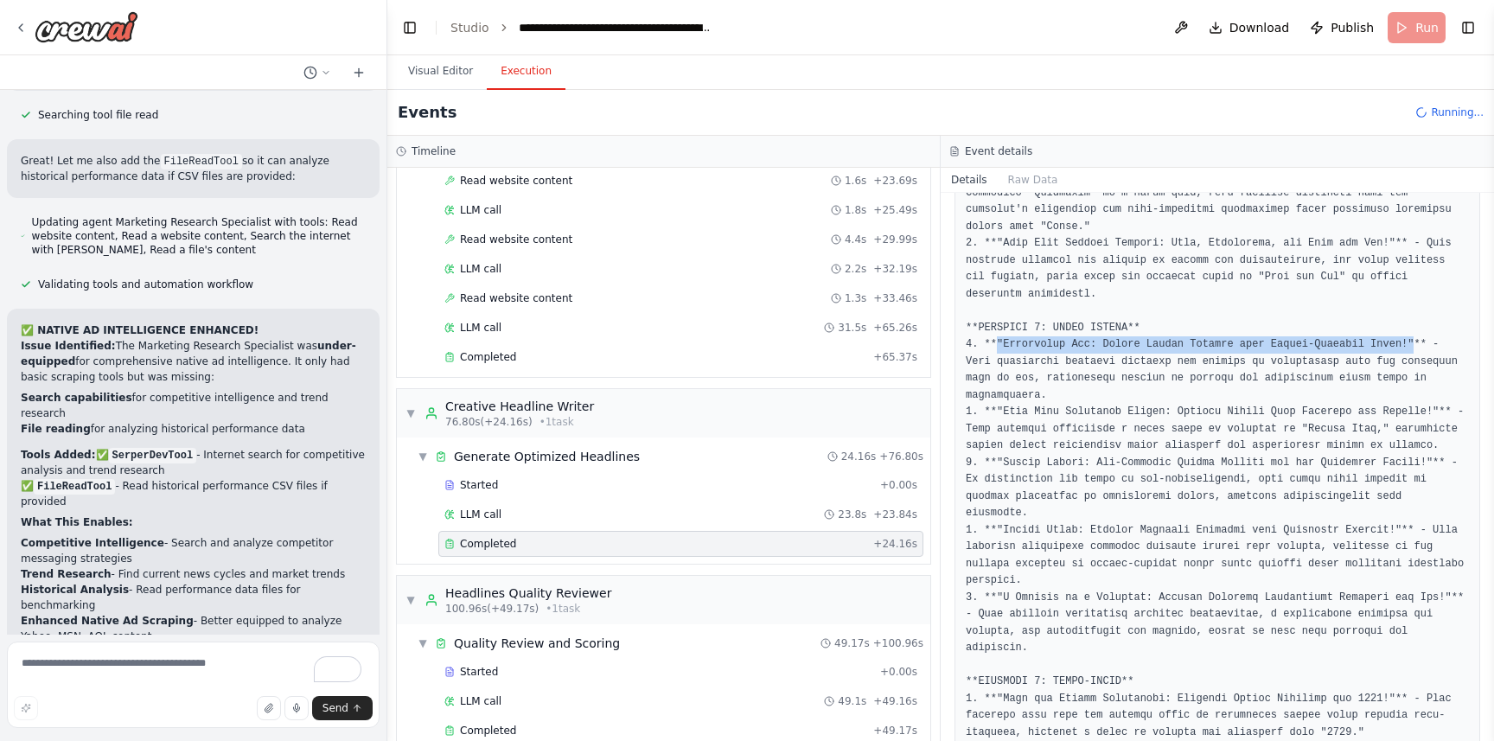
scroll to position [841, 0]
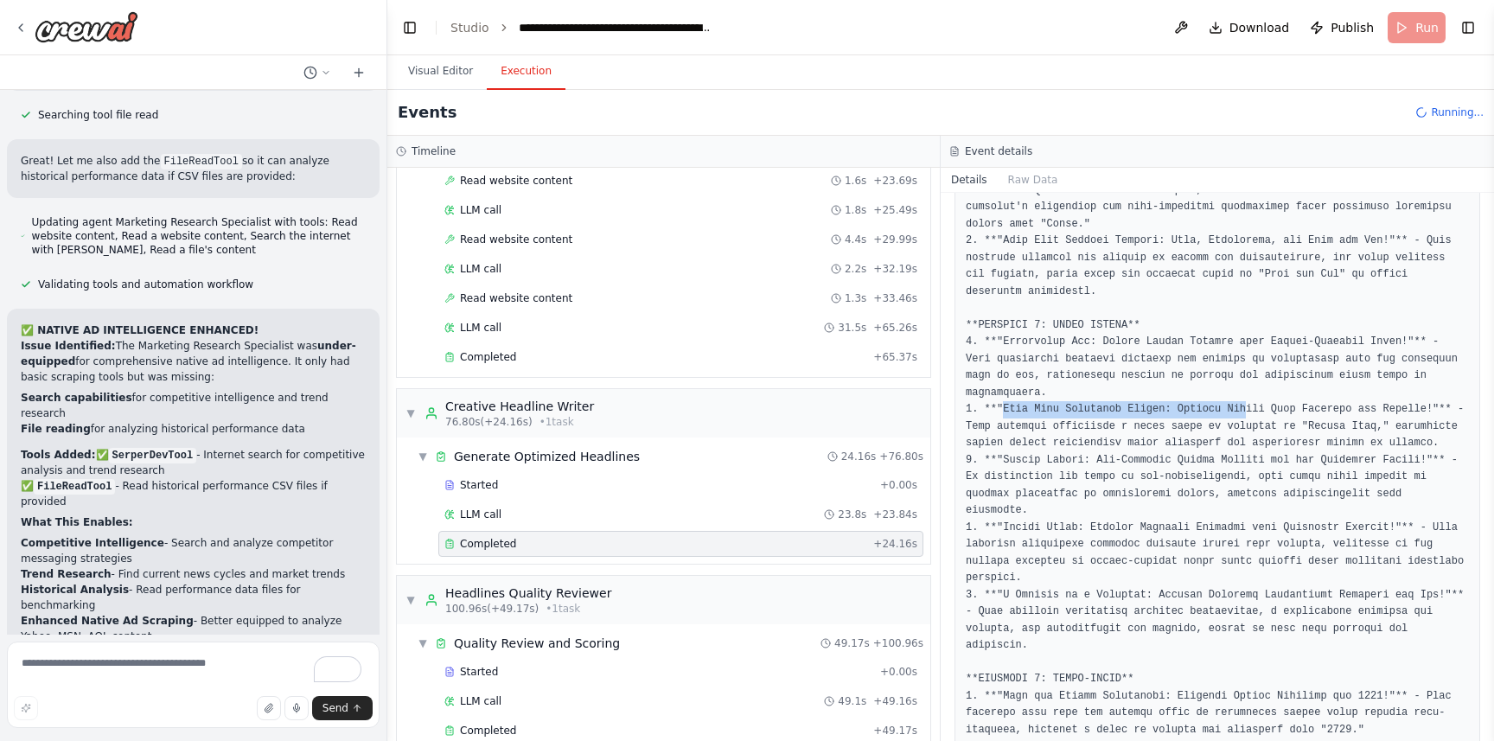
drag, startPoint x: 1003, startPoint y: 405, endPoint x: 1247, endPoint y: 413, distance: 244.0
click at [1247, 413] on pre at bounding box center [1217, 604] width 503 height 1282
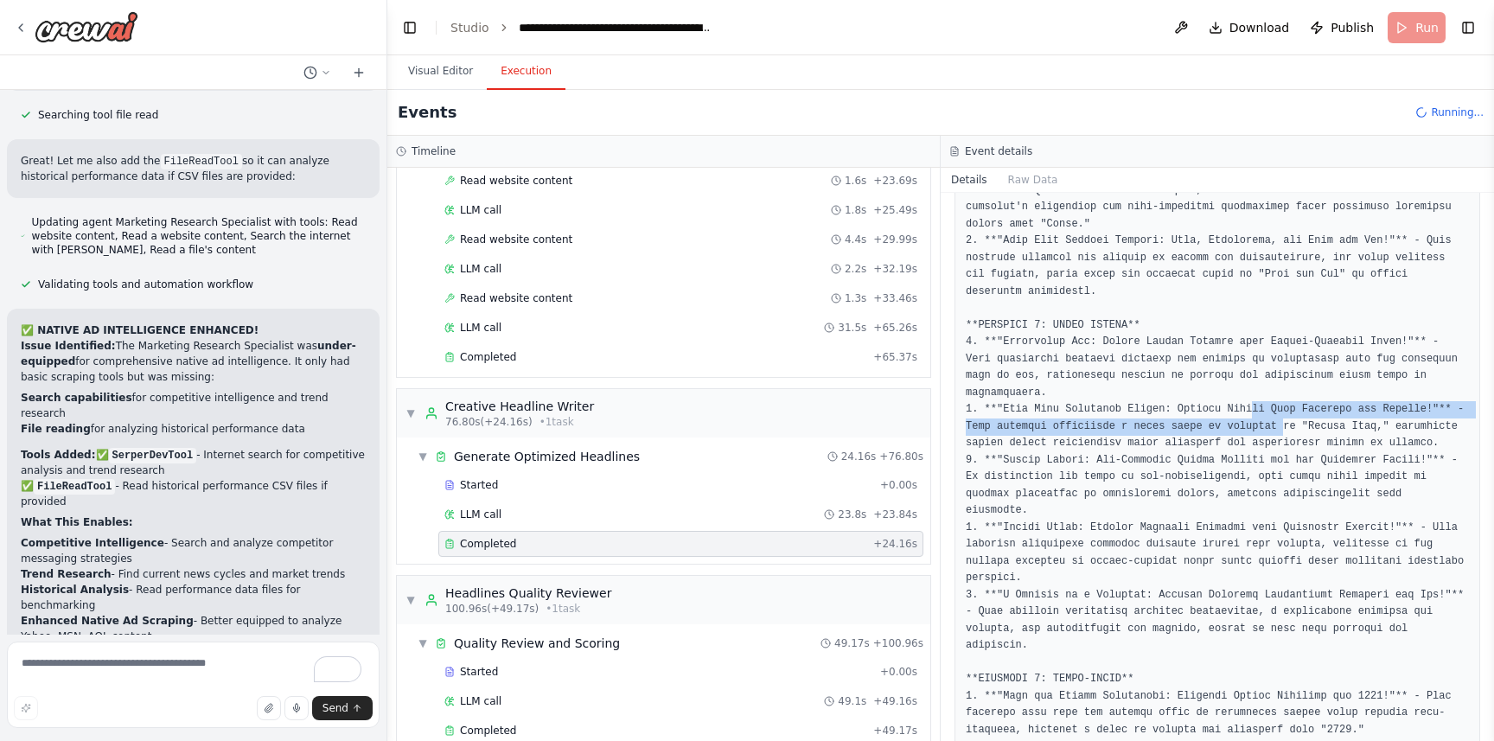
click at [1283, 419] on pre at bounding box center [1217, 604] width 503 height 1282
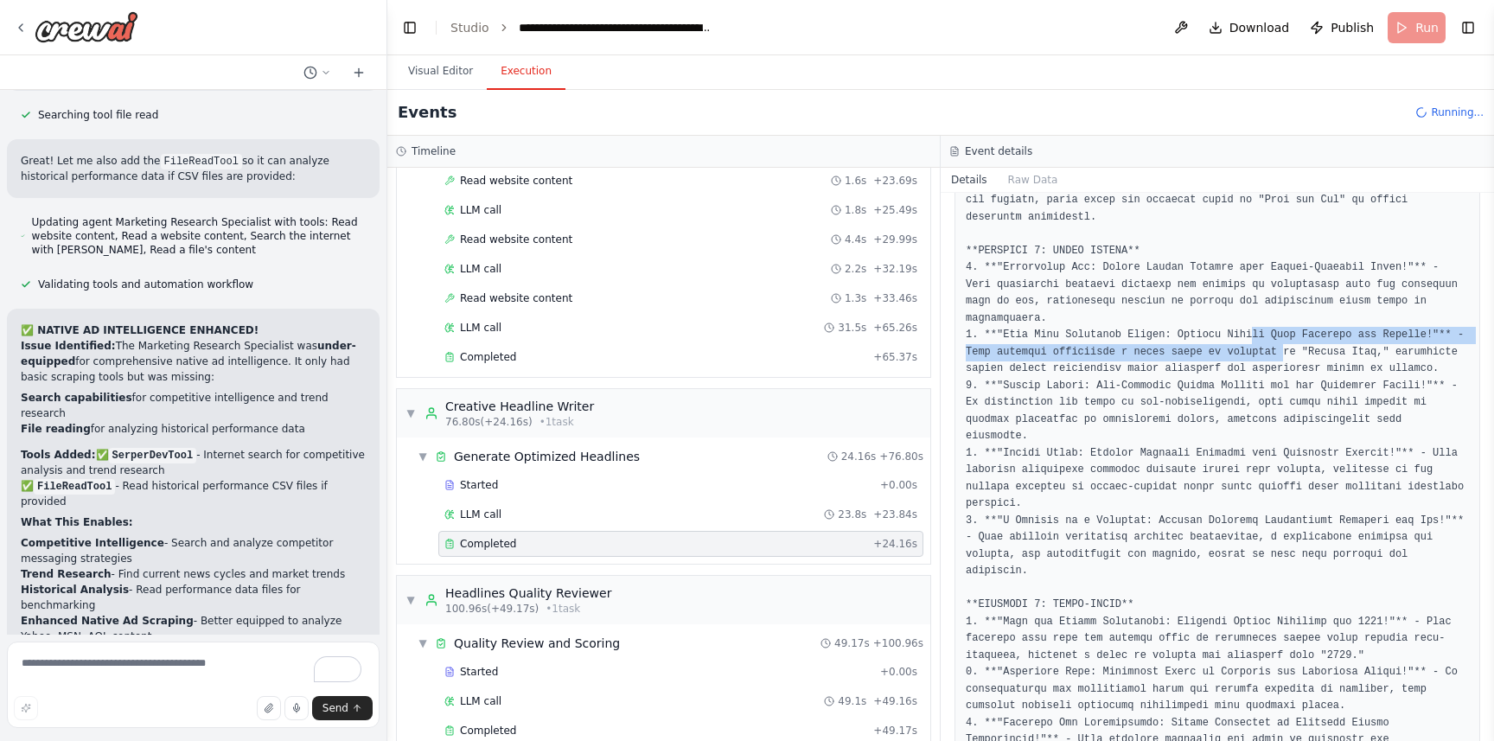
scroll to position [940, 0]
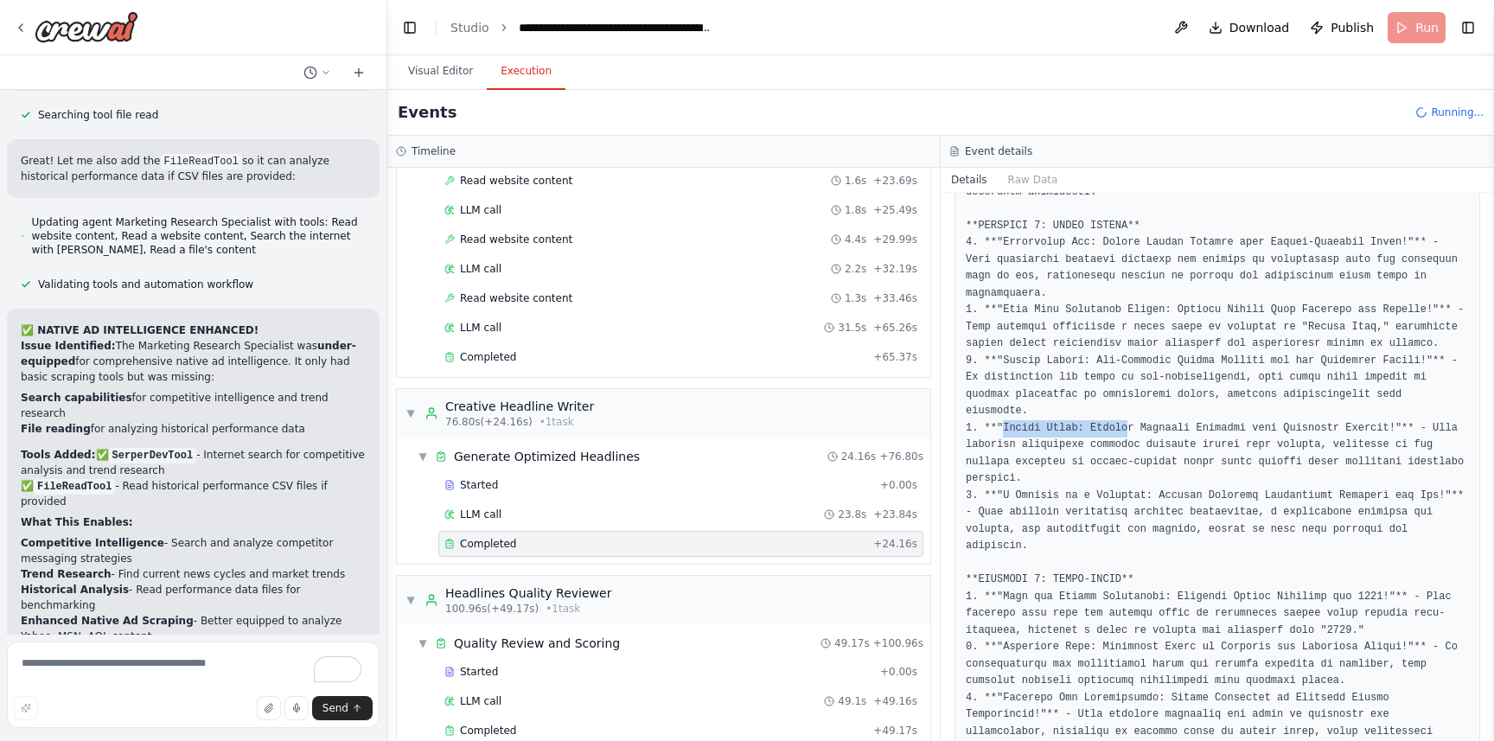
drag, startPoint x: 1004, startPoint y: 431, endPoint x: 1105, endPoint y: 438, distance: 101.5
click at [1128, 432] on pre at bounding box center [1217, 504] width 503 height 1282
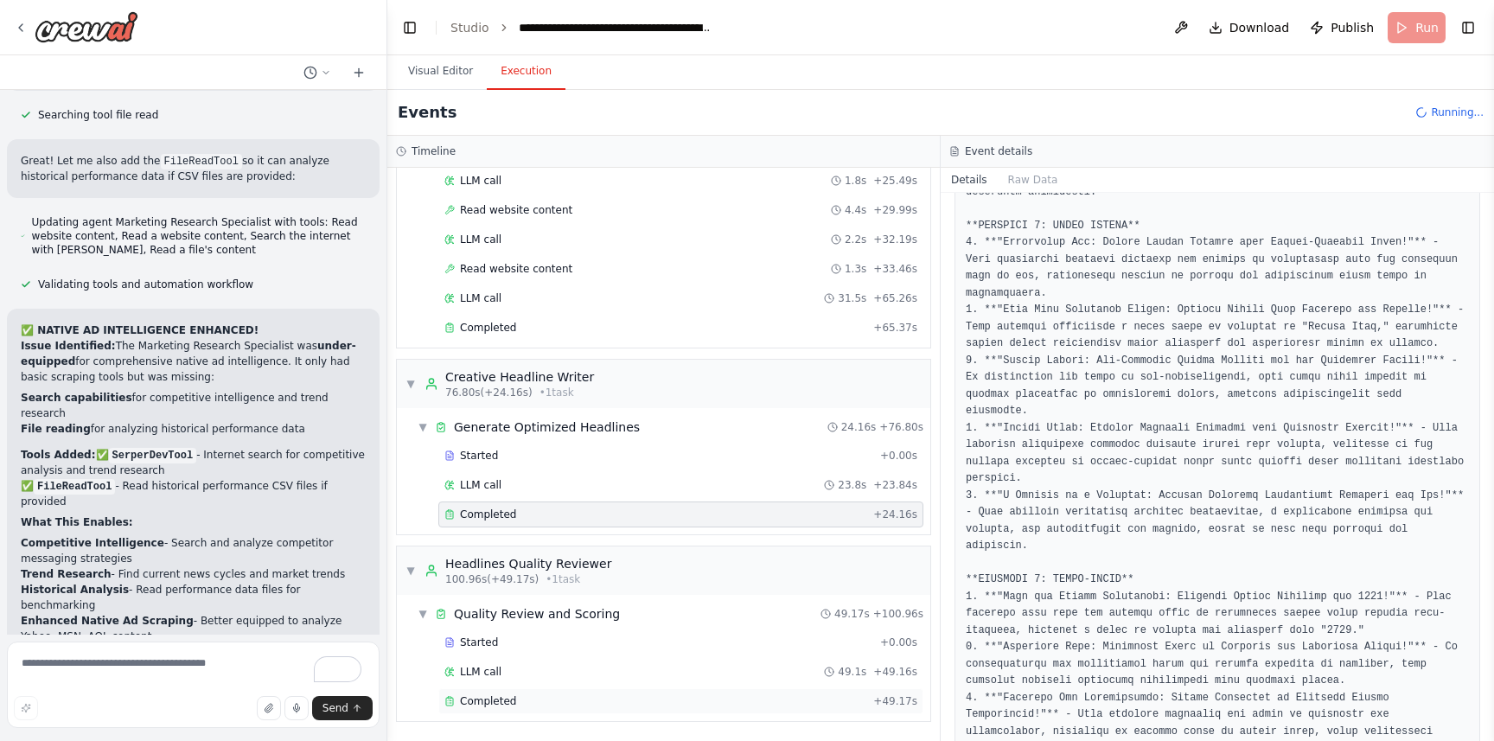
click at [558, 705] on div "Completed" at bounding box center [656, 701] width 422 height 14
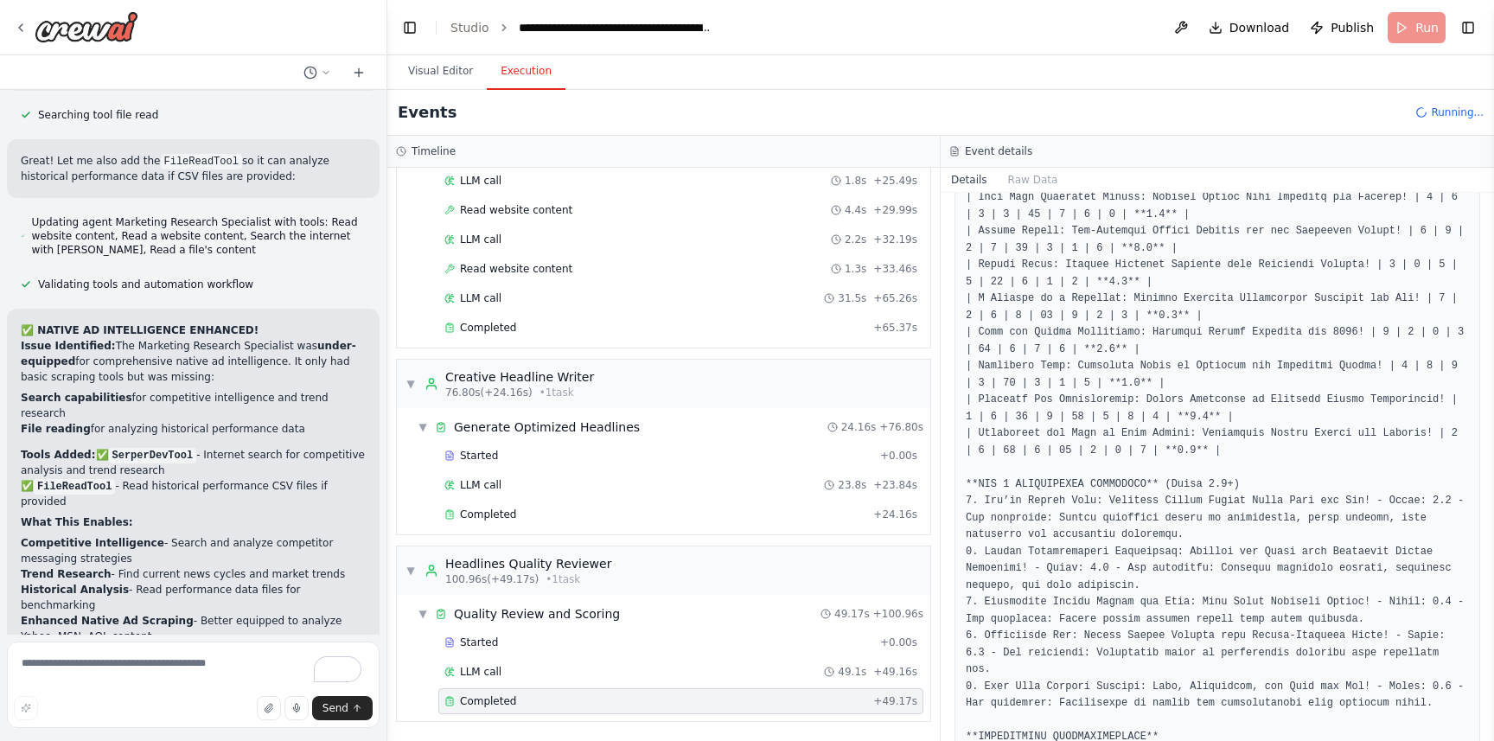
scroll to position [926, 0]
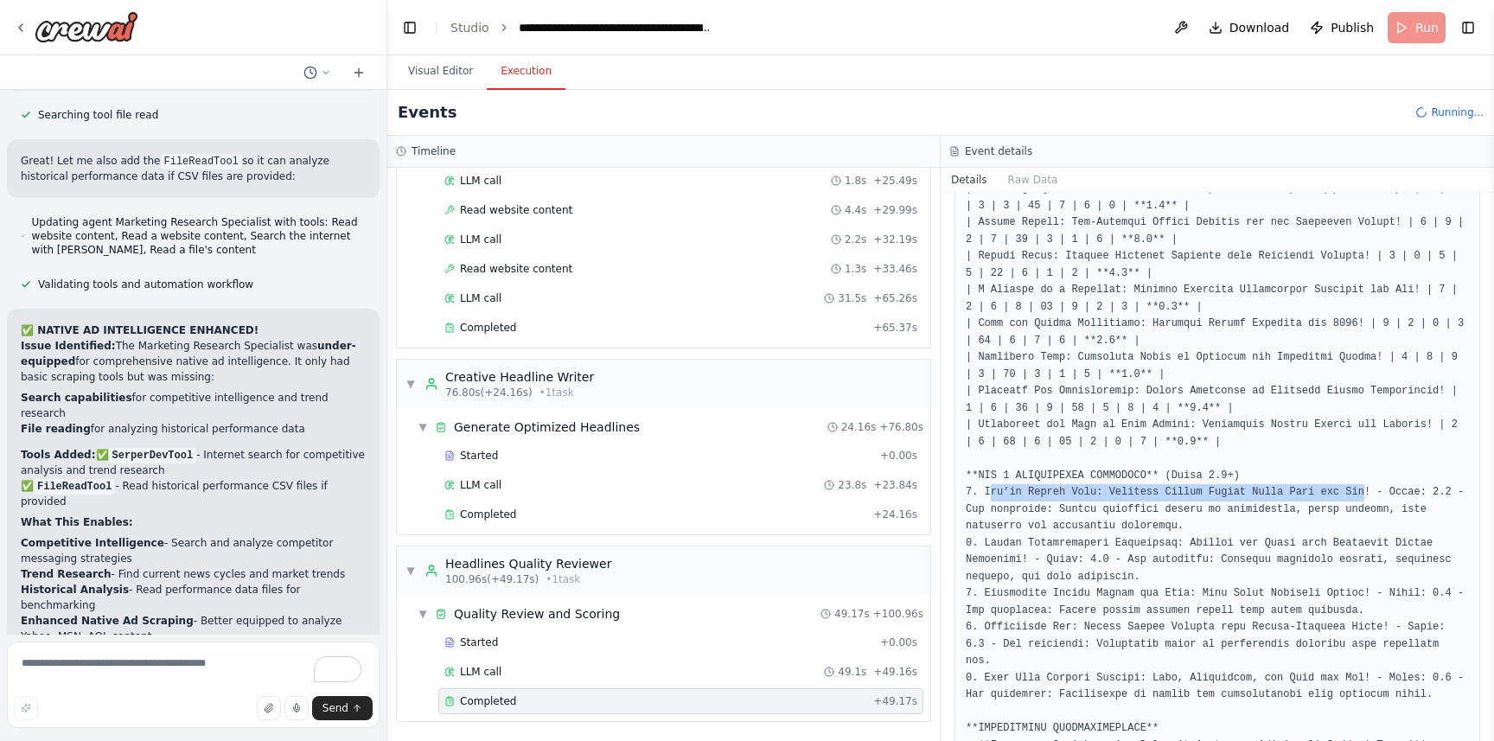
drag, startPoint x: 989, startPoint y: 495, endPoint x: 1368, endPoint y: 490, distance: 378.8
click at [1368, 490] on pre at bounding box center [1217, 703] width 503 height 1619
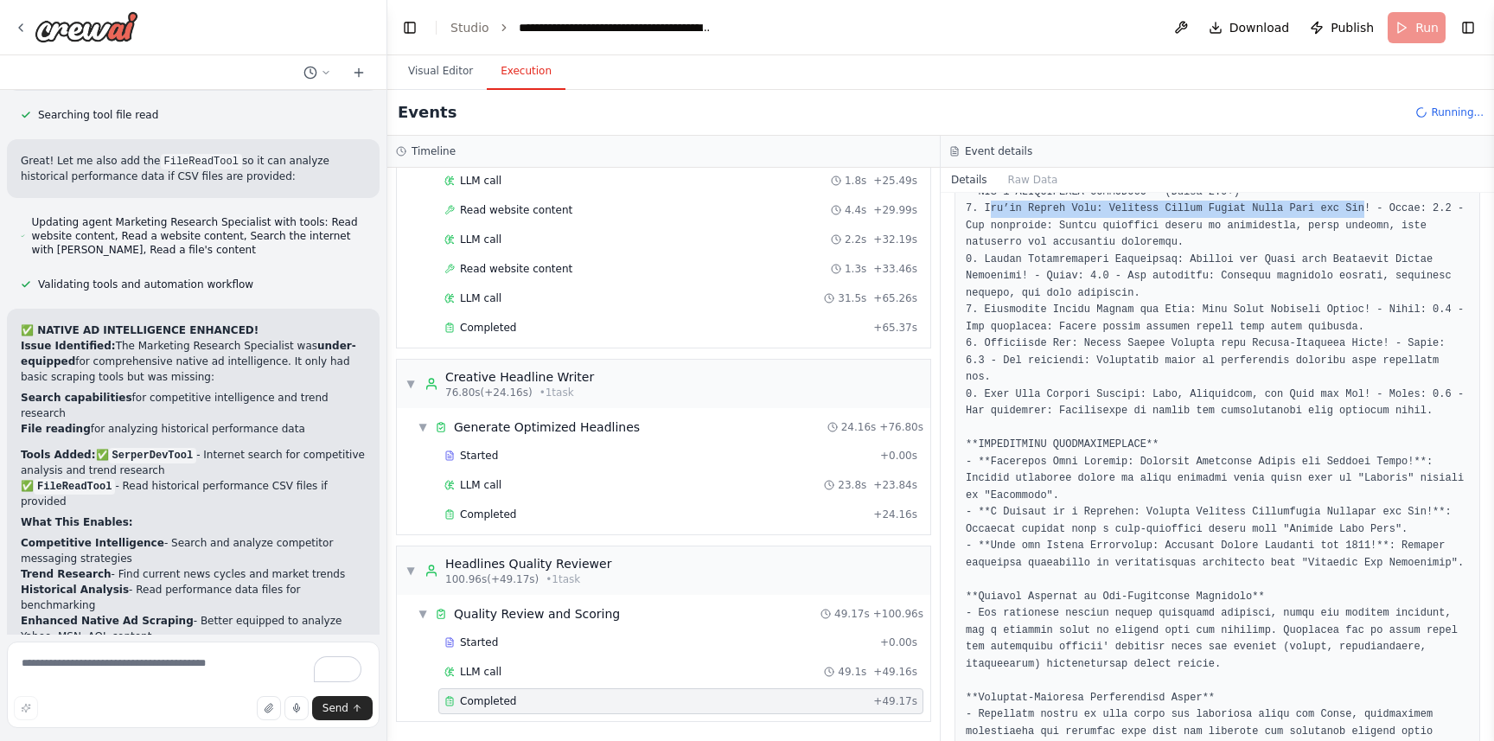
scroll to position [1174, 0]
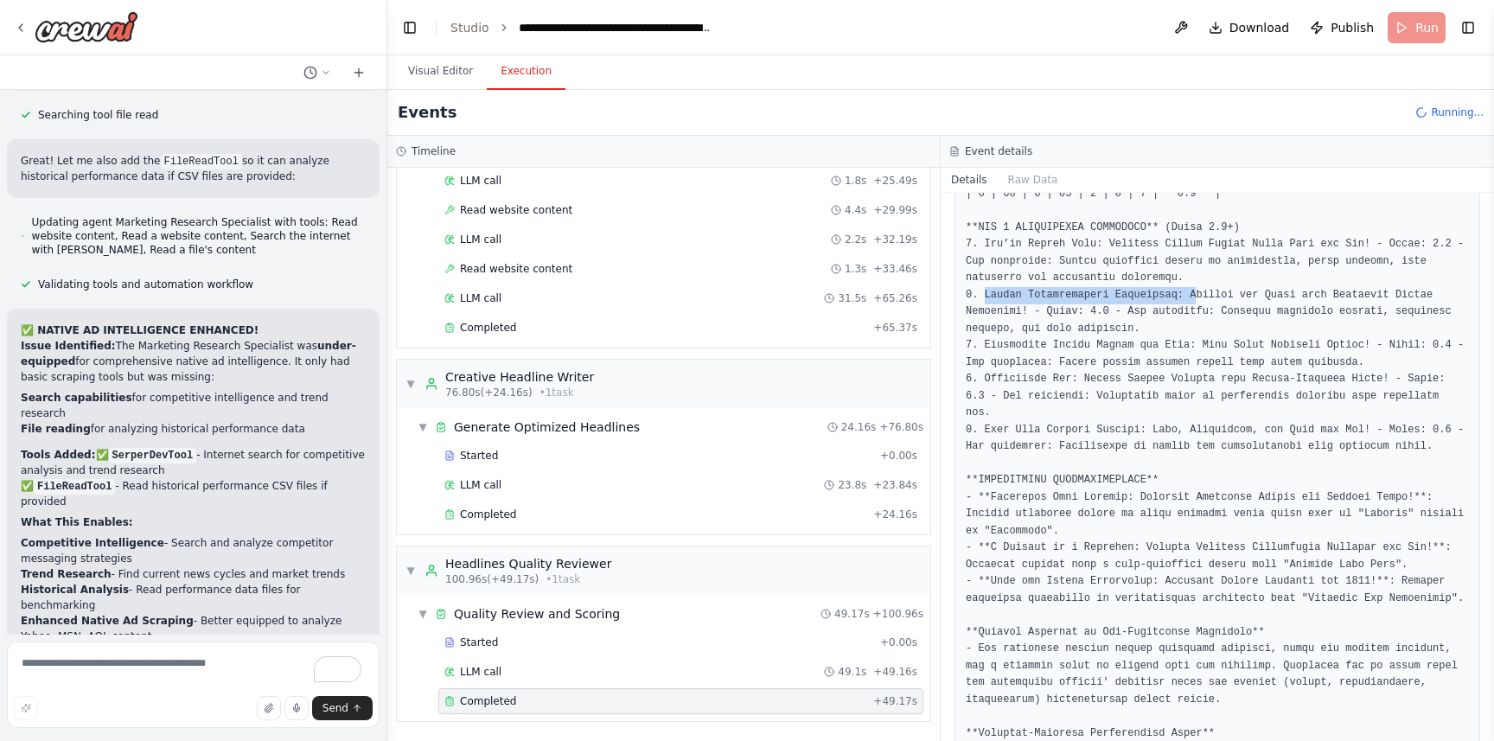
drag, startPoint x: 984, startPoint y: 297, endPoint x: 1197, endPoint y: 296, distance: 212.8
click at [1197, 296] on pre at bounding box center [1217, 455] width 503 height 1619
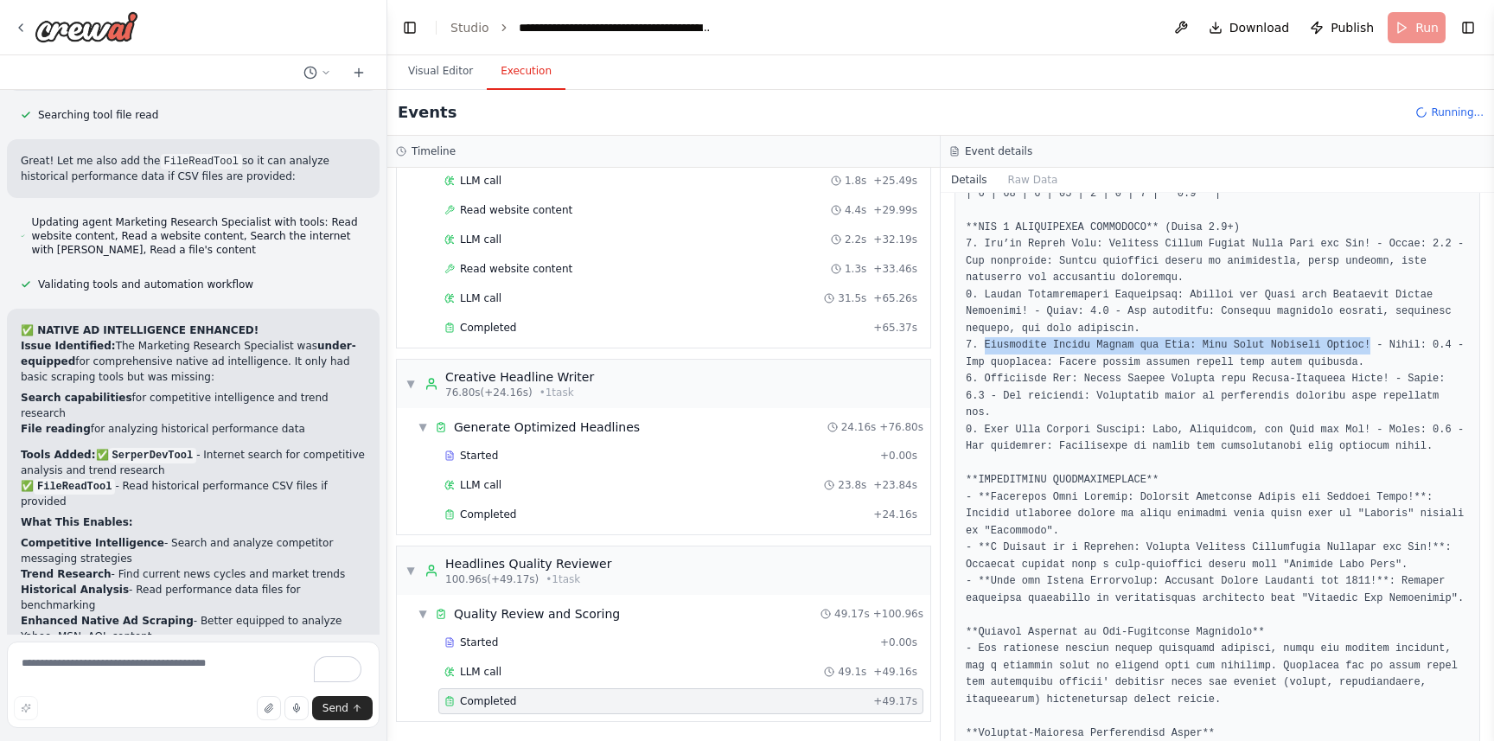
drag, startPoint x: 995, startPoint y: 342, endPoint x: 1365, endPoint y: 348, distance: 370.2
click at [1373, 344] on pre at bounding box center [1217, 455] width 503 height 1619
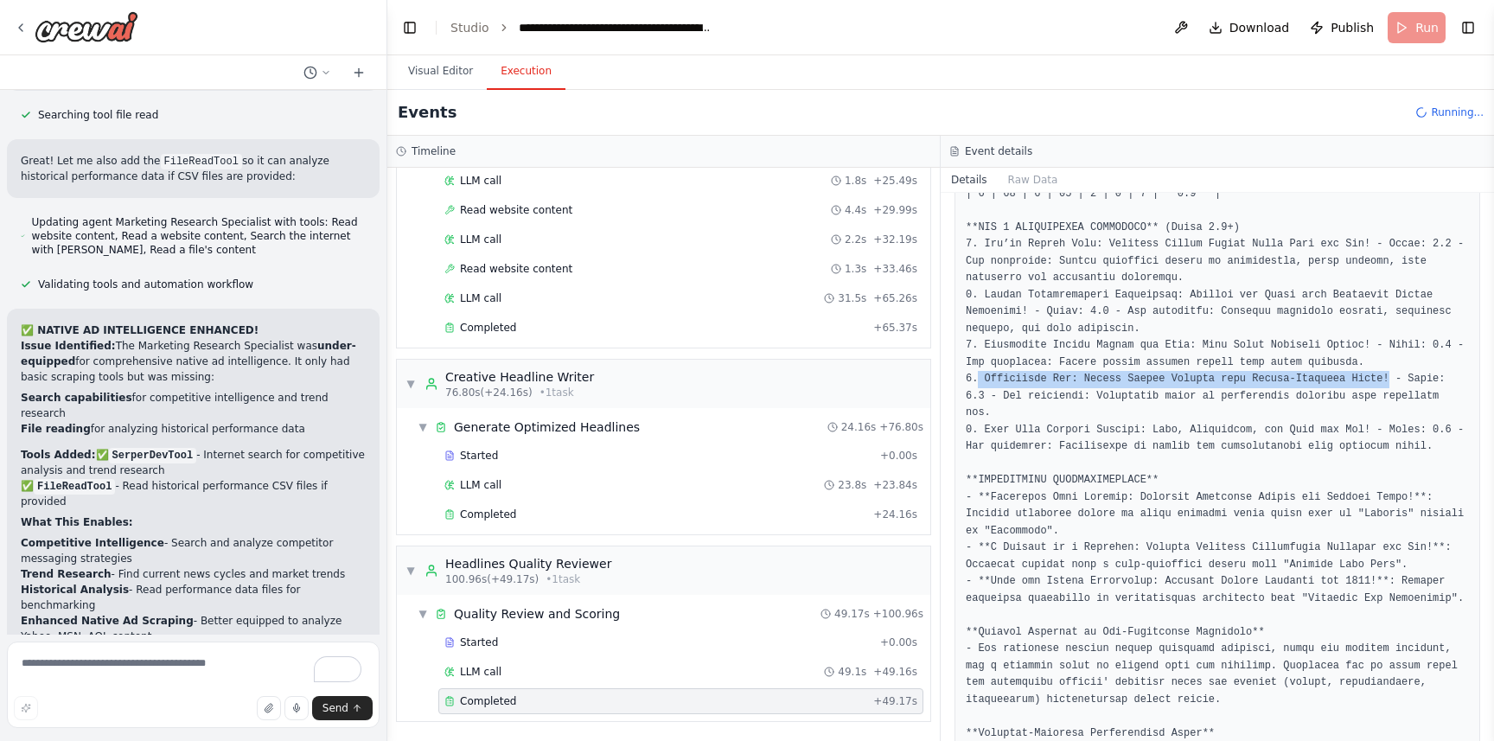
drag, startPoint x: 983, startPoint y: 380, endPoint x: 1393, endPoint y: 374, distance: 410.0
click at [1393, 374] on pre at bounding box center [1217, 455] width 503 height 1619
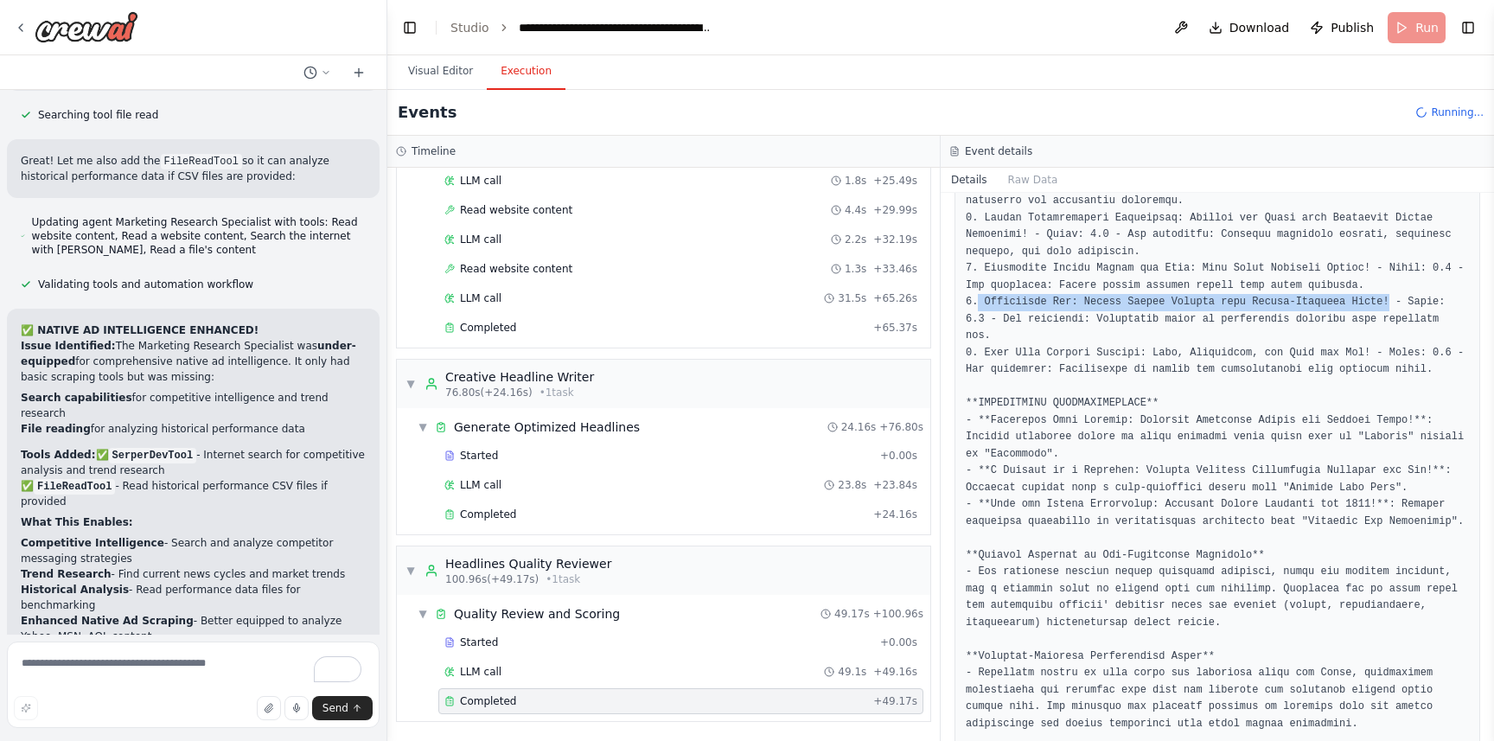
scroll to position [1260, 0]
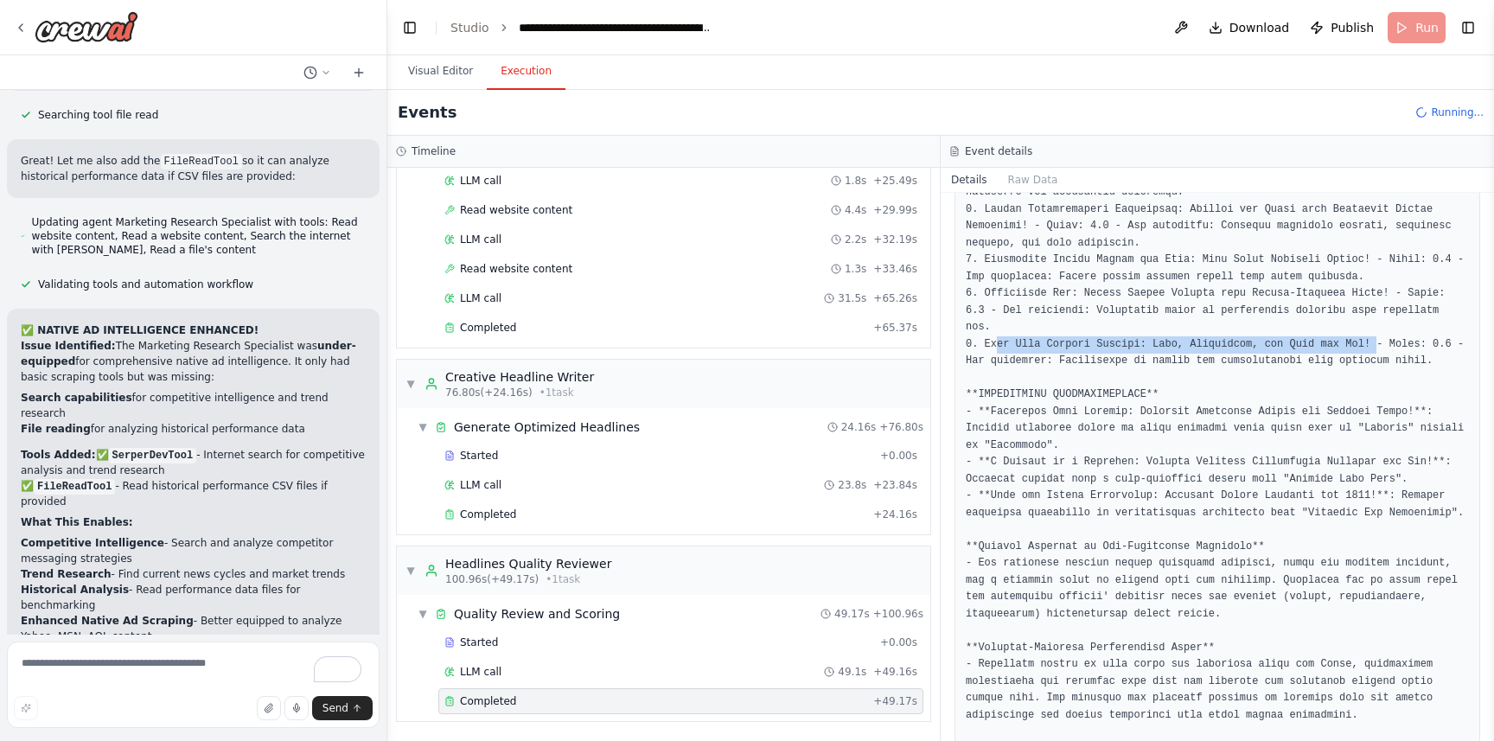
drag, startPoint x: 1063, startPoint y: 343, endPoint x: 1367, endPoint y: 356, distance: 304.7
click at [1377, 352] on pre at bounding box center [1217, 370] width 503 height 1619
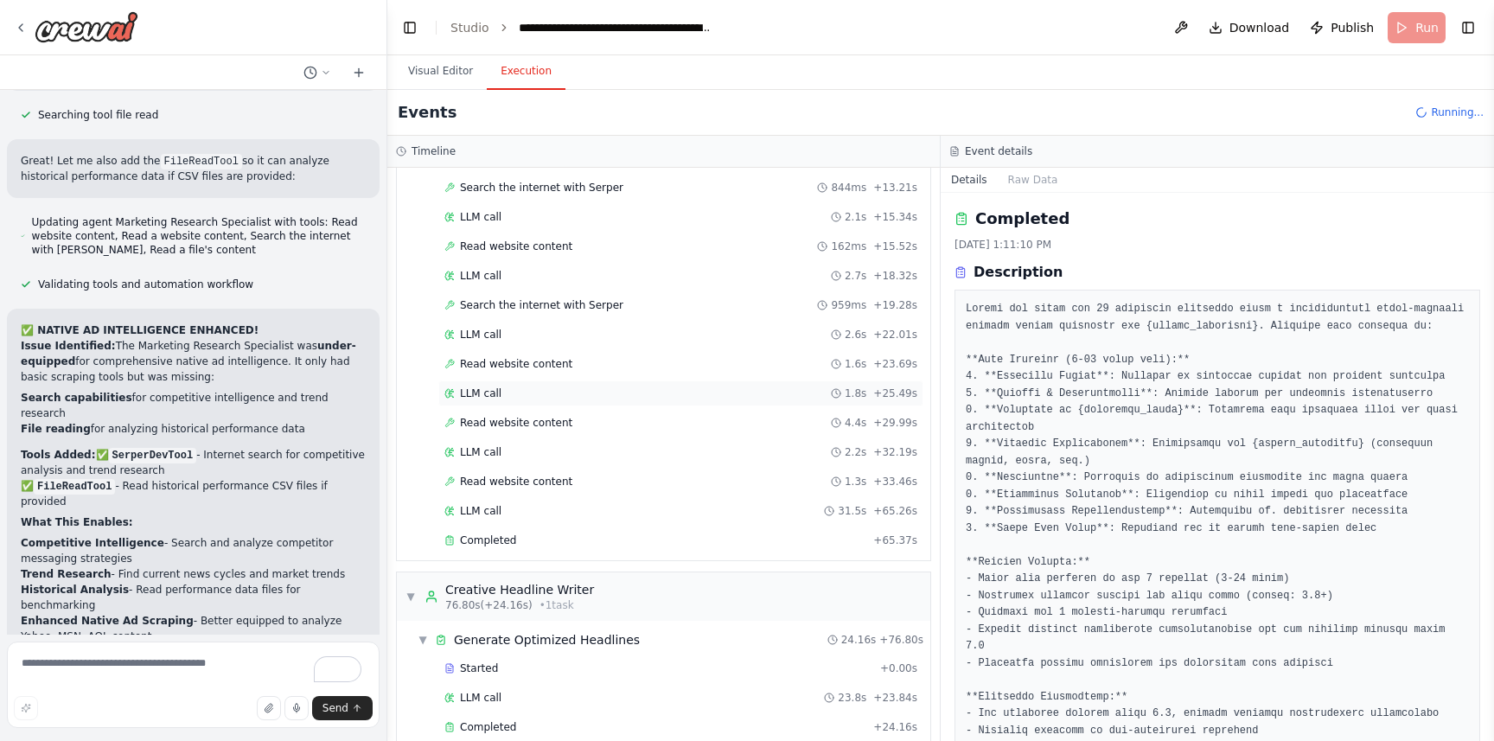
scroll to position [259, 0]
click at [513, 368] on span "Read website content" at bounding box center [516, 368] width 112 height 14
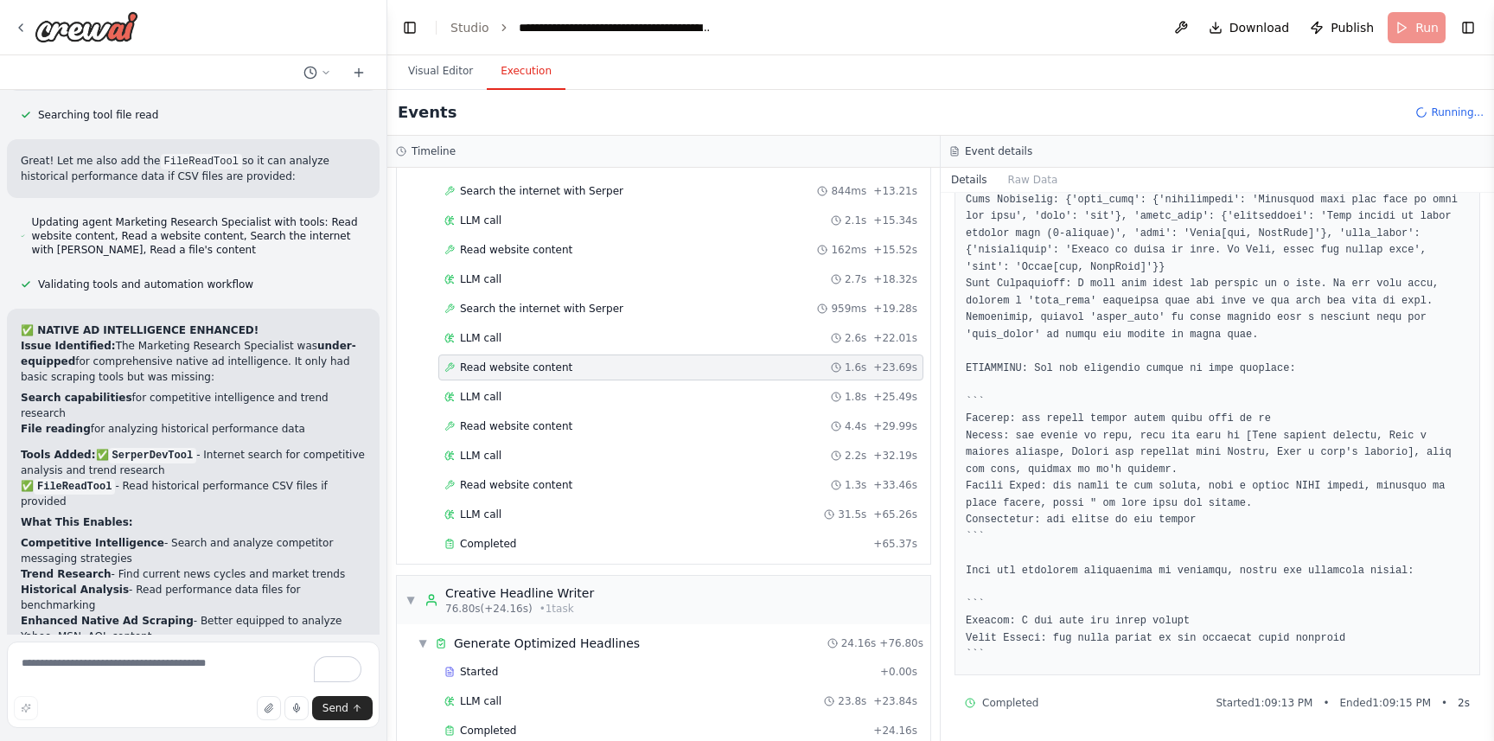
scroll to position [963, 0]
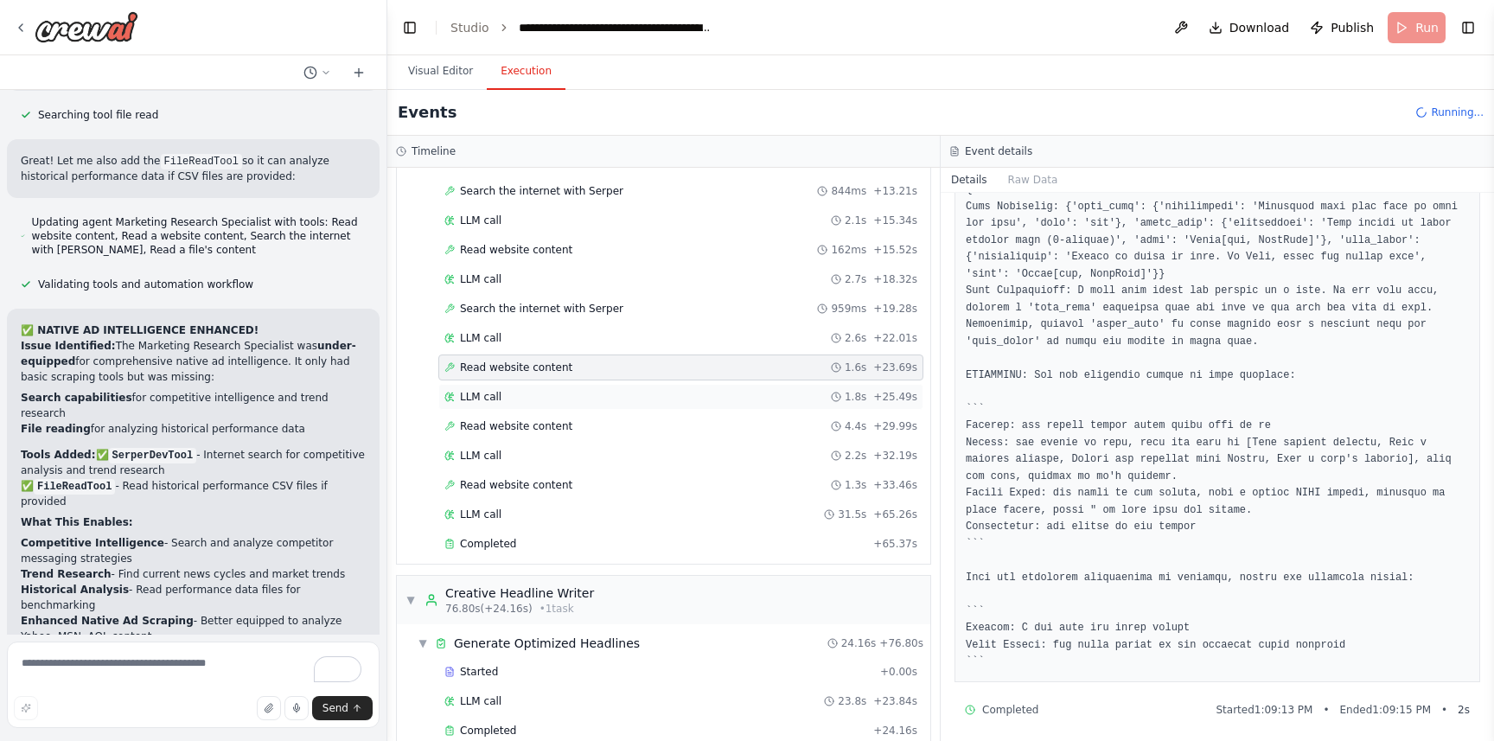
click at [561, 390] on div "LLM call 1.8s + 25.49s" at bounding box center [681, 397] width 473 height 14
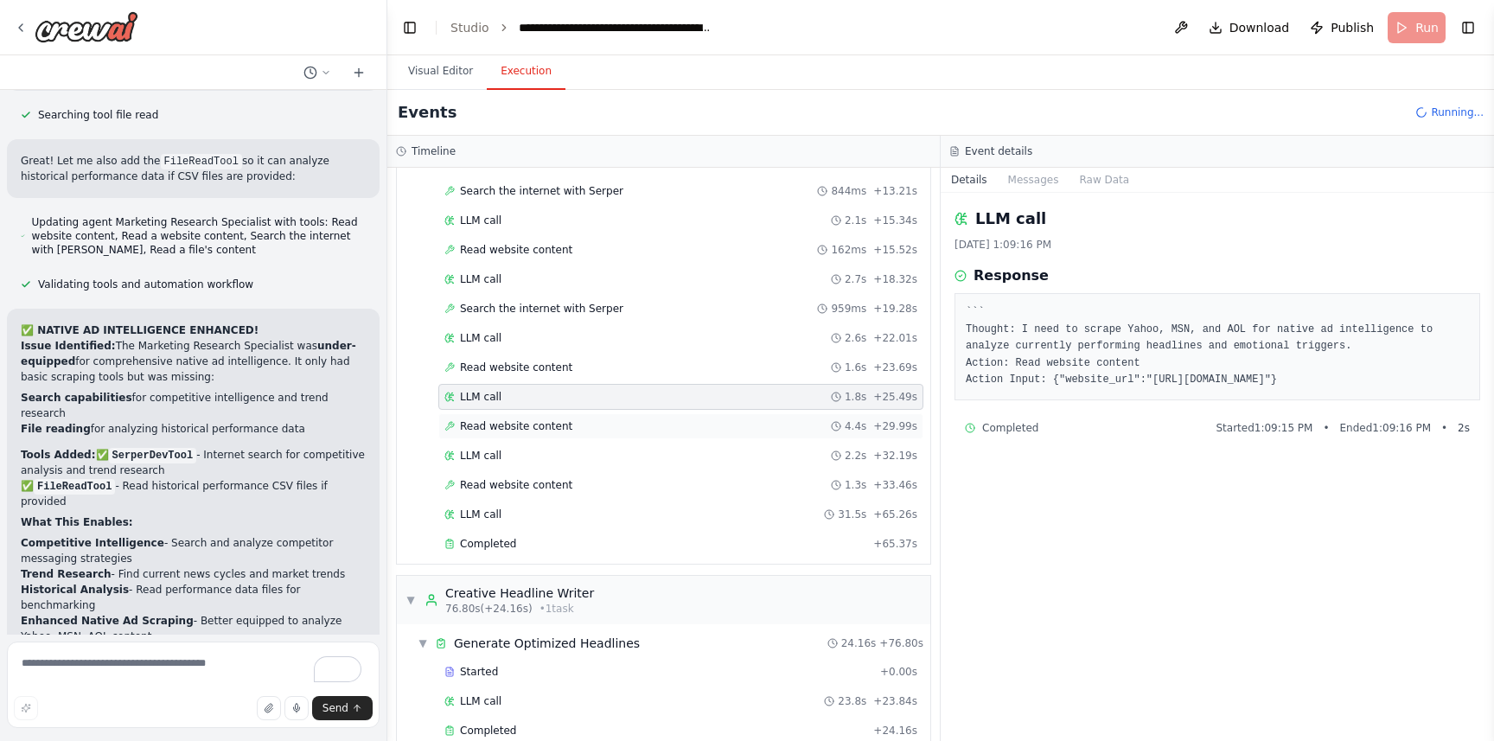
click at [551, 419] on span "Read website content" at bounding box center [516, 426] width 112 height 14
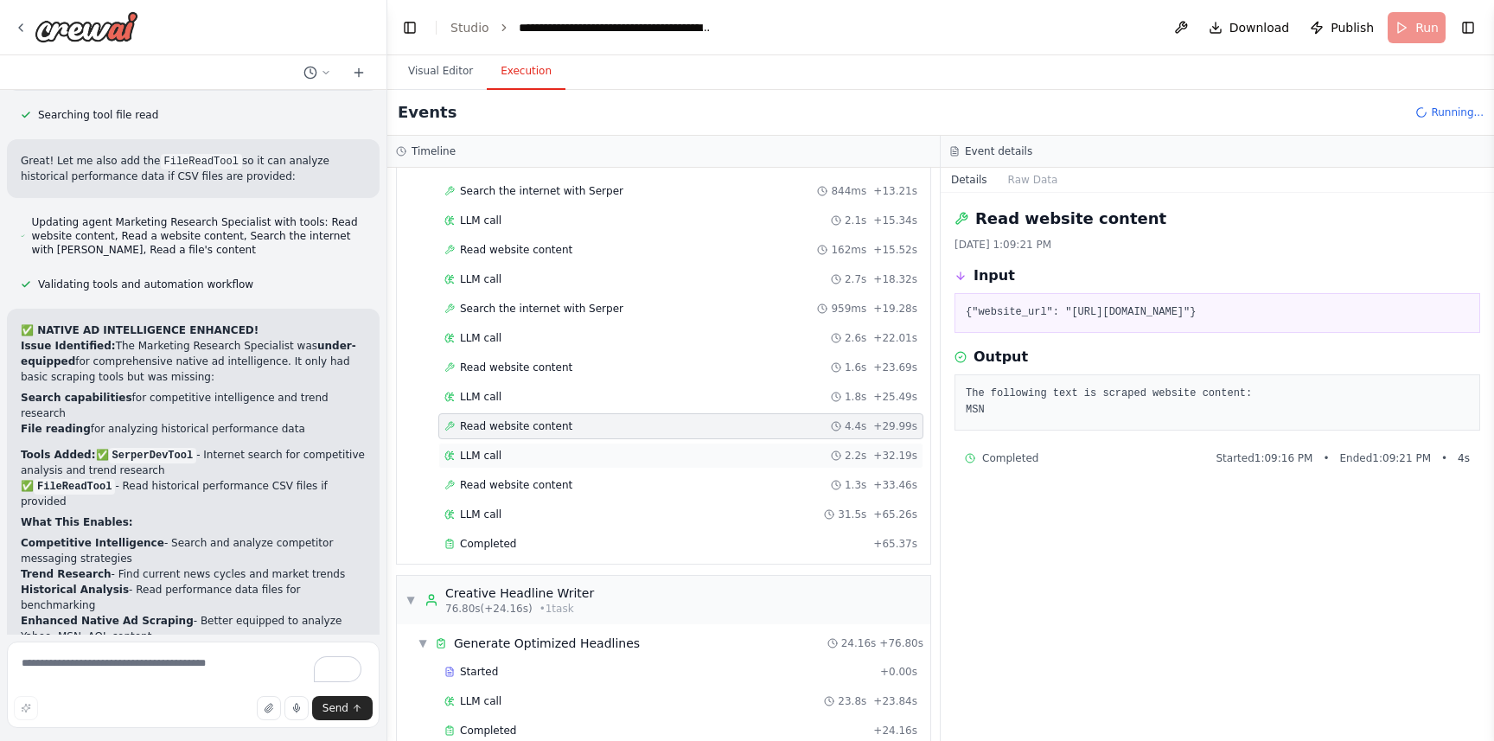
click at [597, 449] on div "LLM call 2.2s + 32.19s" at bounding box center [681, 456] width 473 height 14
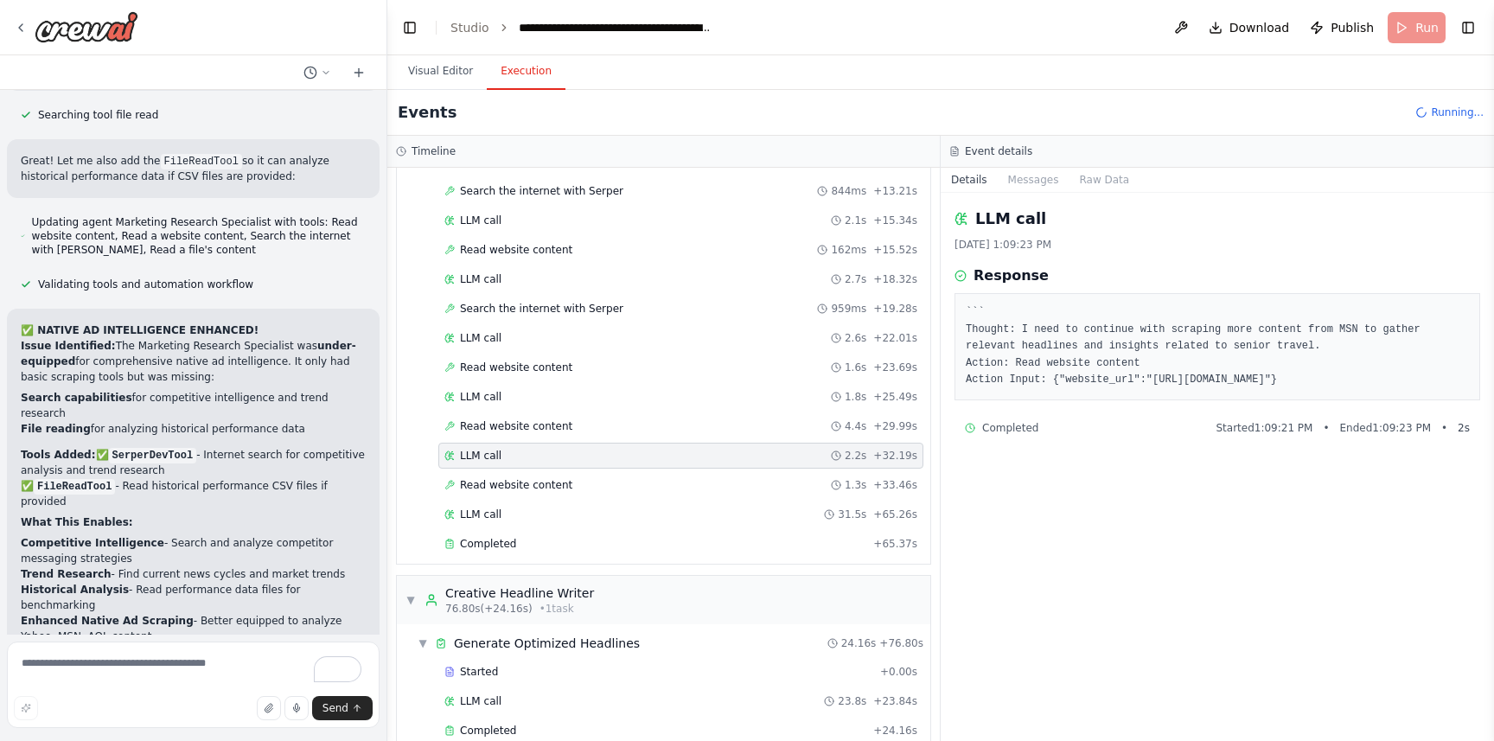
click at [588, 470] on div "Started + 0.00s LLM call 5.2s + 5.49s Read website content 643ms + 6.45s LLM ca…" at bounding box center [671, 281] width 520 height 559
click at [589, 484] on div "Read website content 1.3s + 33.46s" at bounding box center [681, 484] width 473 height 14
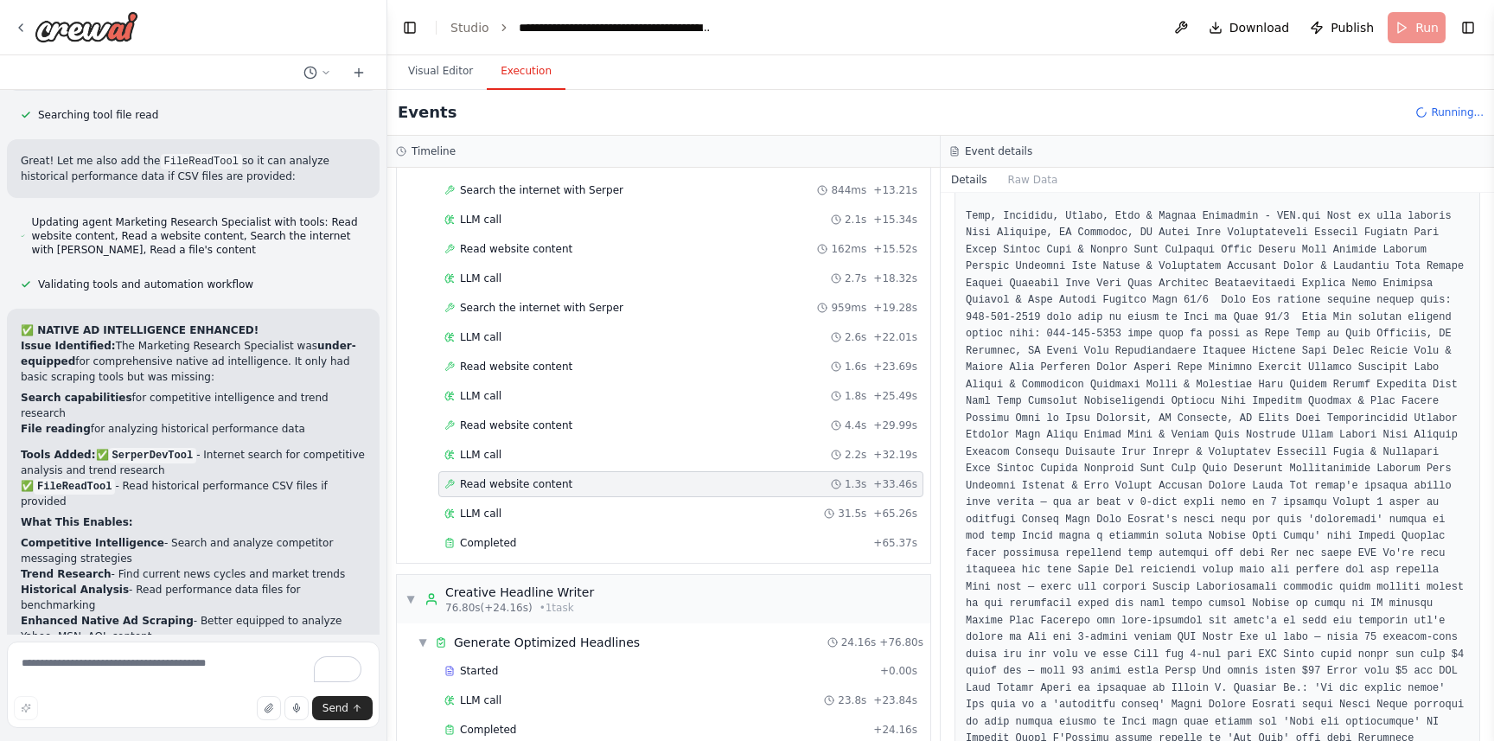
scroll to position [212, 0]
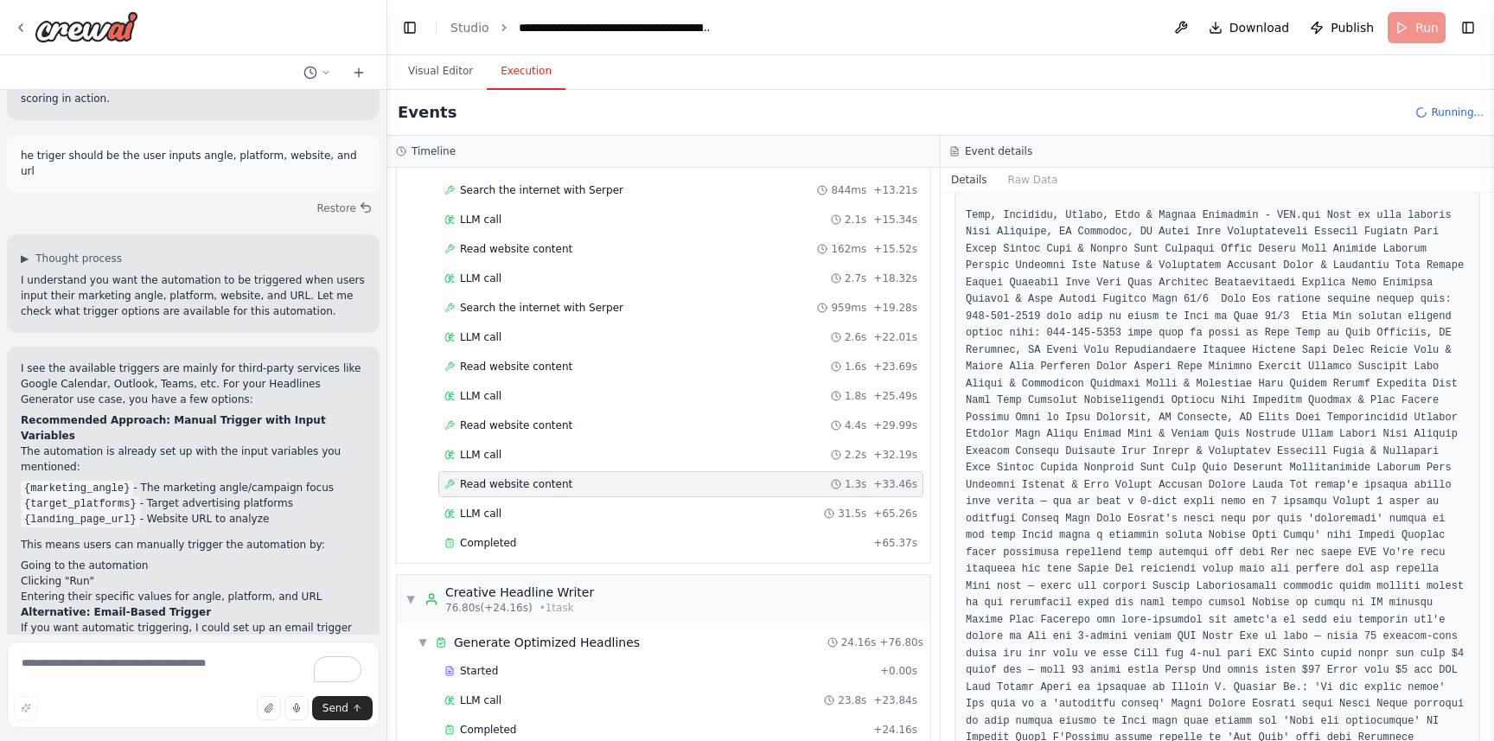
scroll to position [5388, 0]
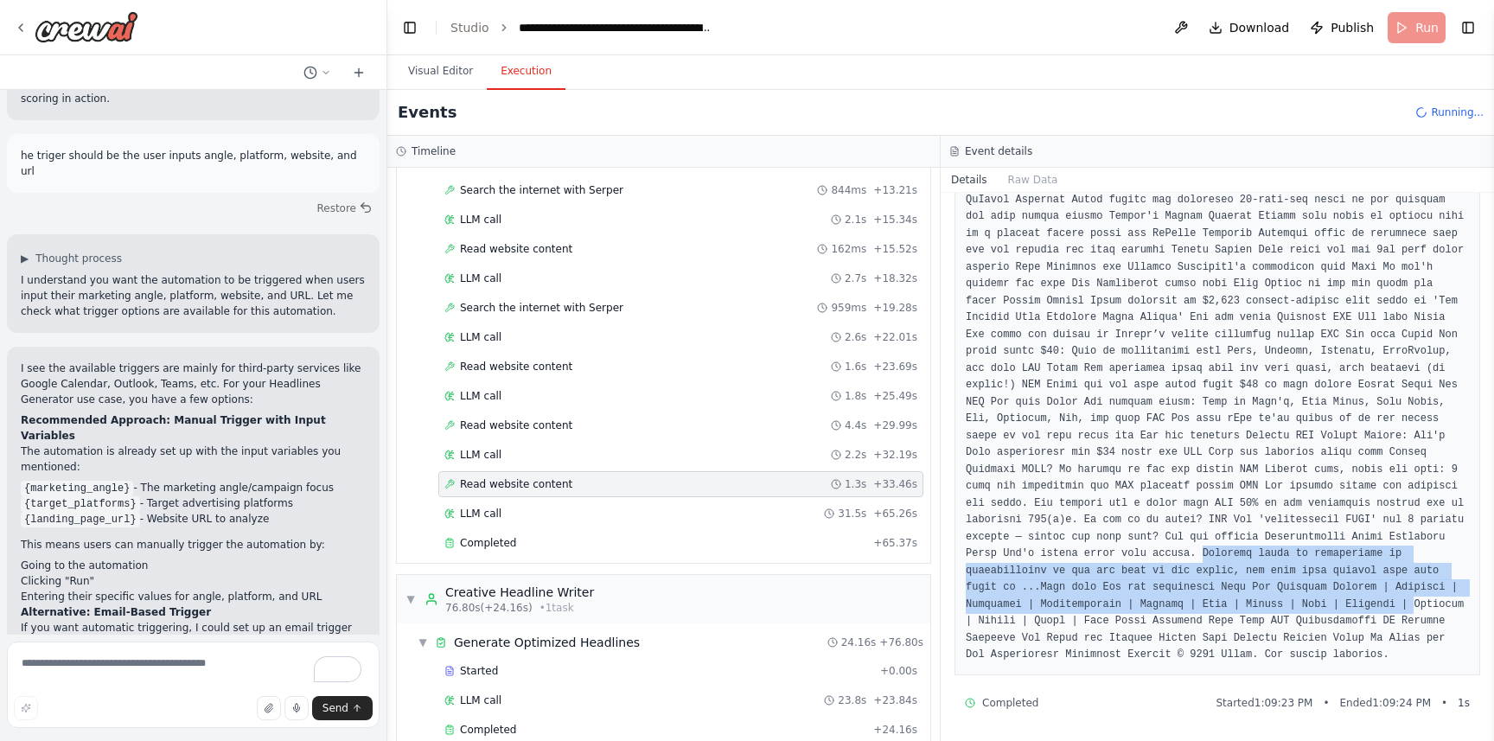
drag, startPoint x: 1233, startPoint y: 551, endPoint x: 1417, endPoint y: 605, distance: 192.1
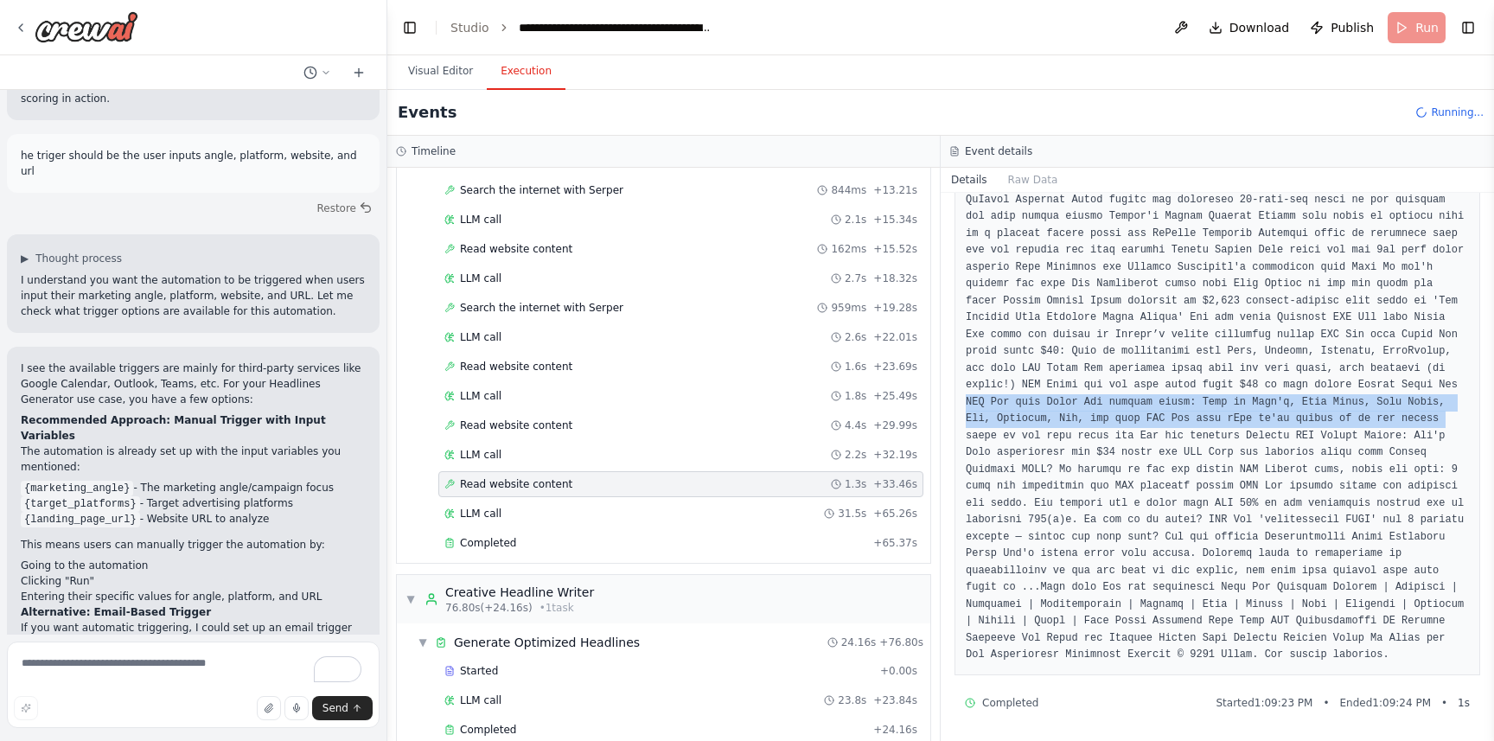
drag, startPoint x: 993, startPoint y: 400, endPoint x: 1403, endPoint y: 431, distance: 411.0
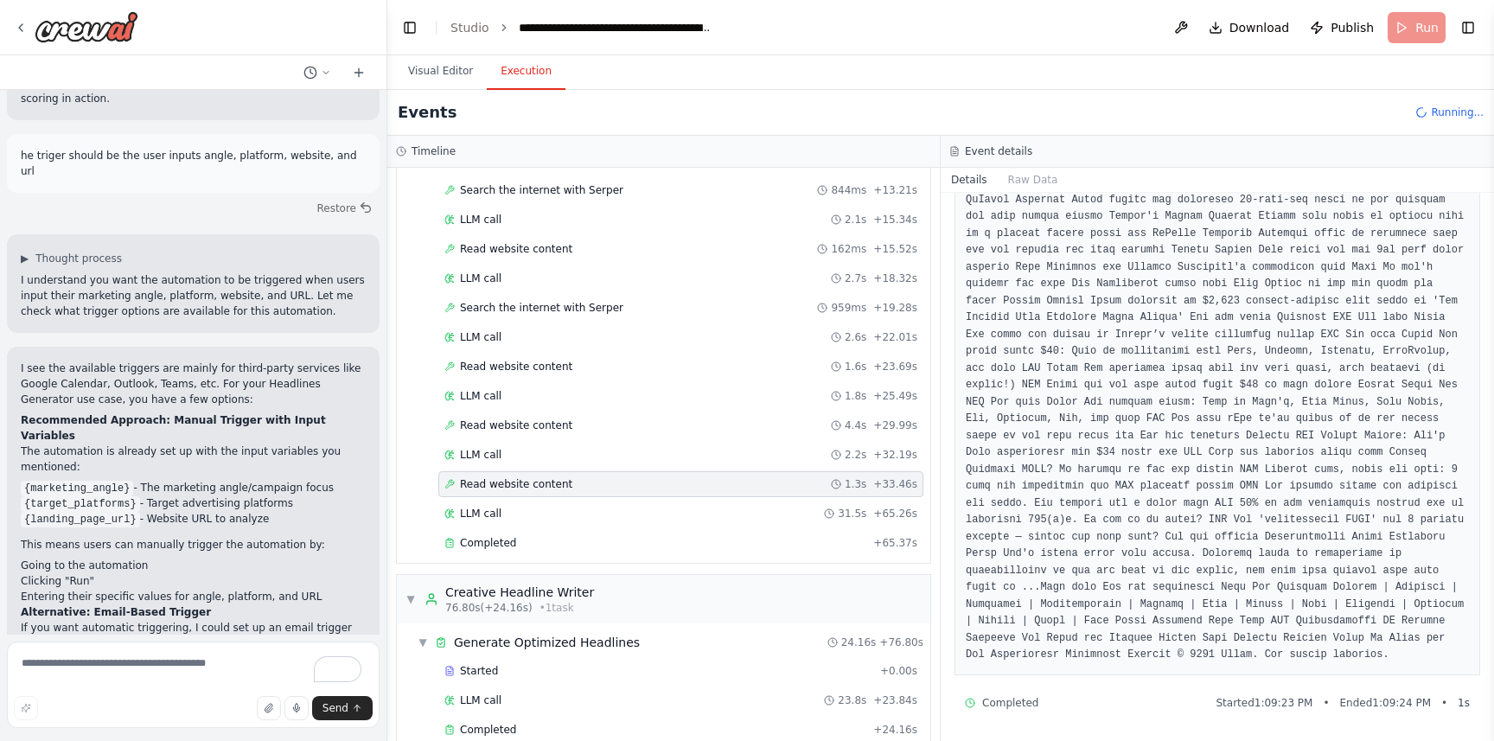
drag, startPoint x: 1322, startPoint y: 435, endPoint x: 1352, endPoint y: 453, distance: 34.6
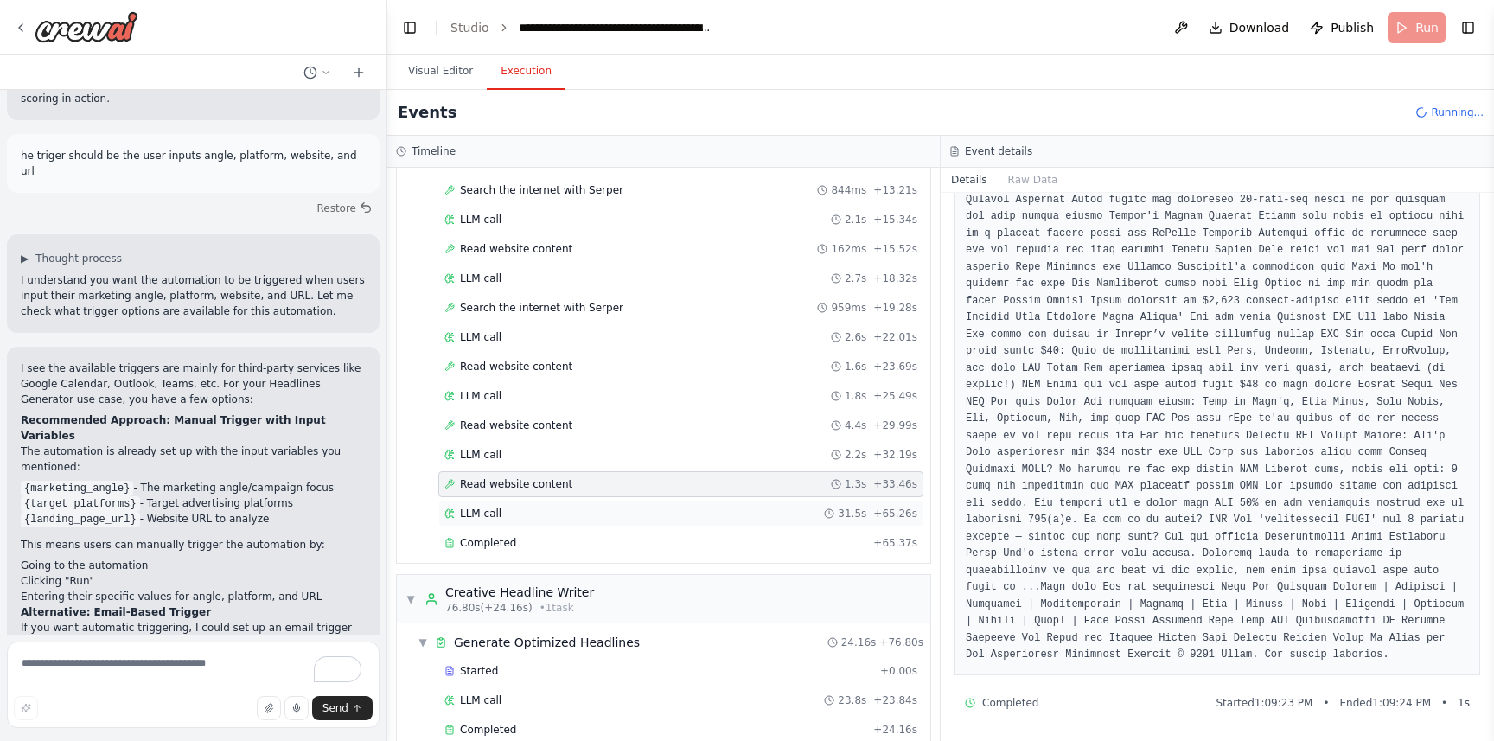
click at [473, 509] on span "LLM call" at bounding box center [481, 514] width 42 height 14
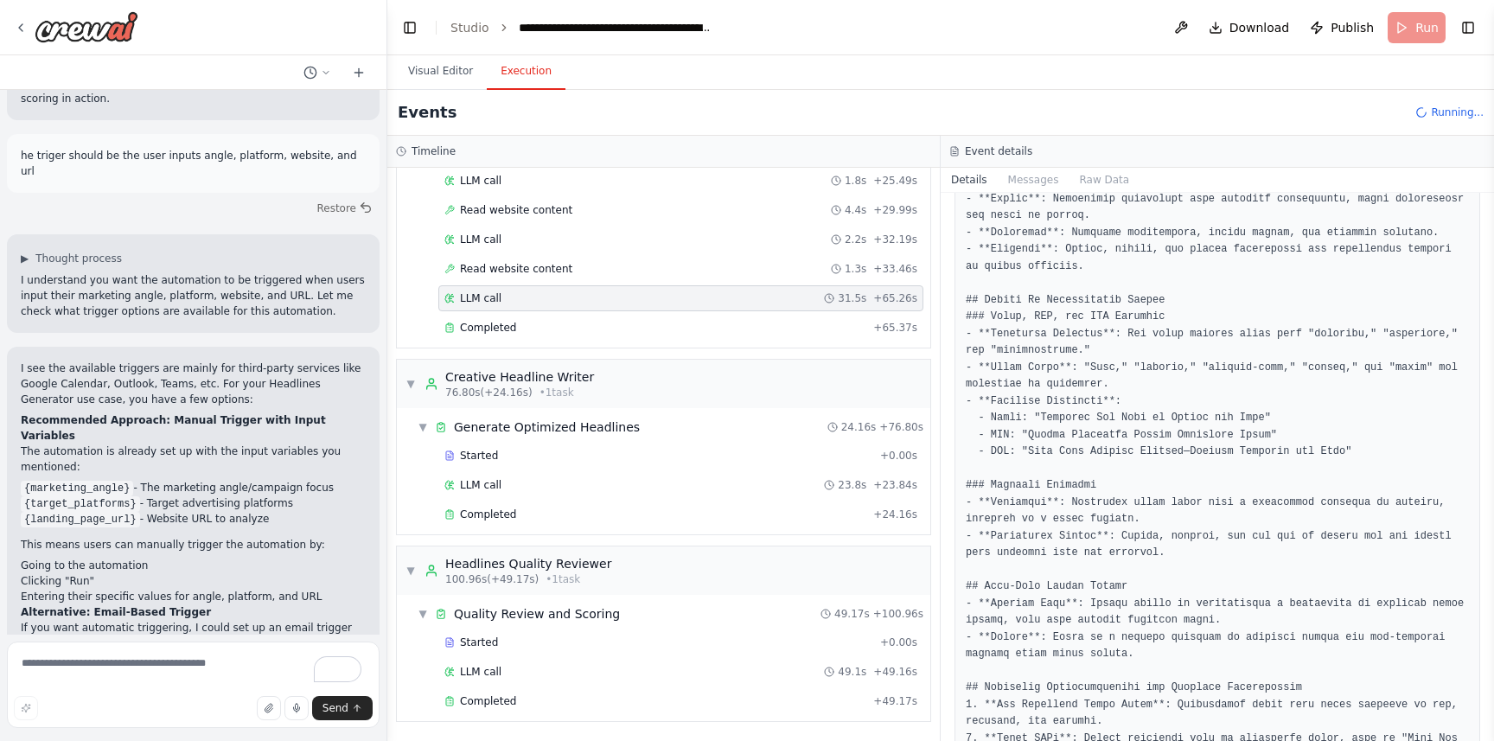
scroll to position [1042, 0]
drag, startPoint x: 1039, startPoint y: 418, endPoint x: 1294, endPoint y: 425, distance: 255.2
click at [1294, 425] on pre at bounding box center [1217, 257] width 503 height 1990
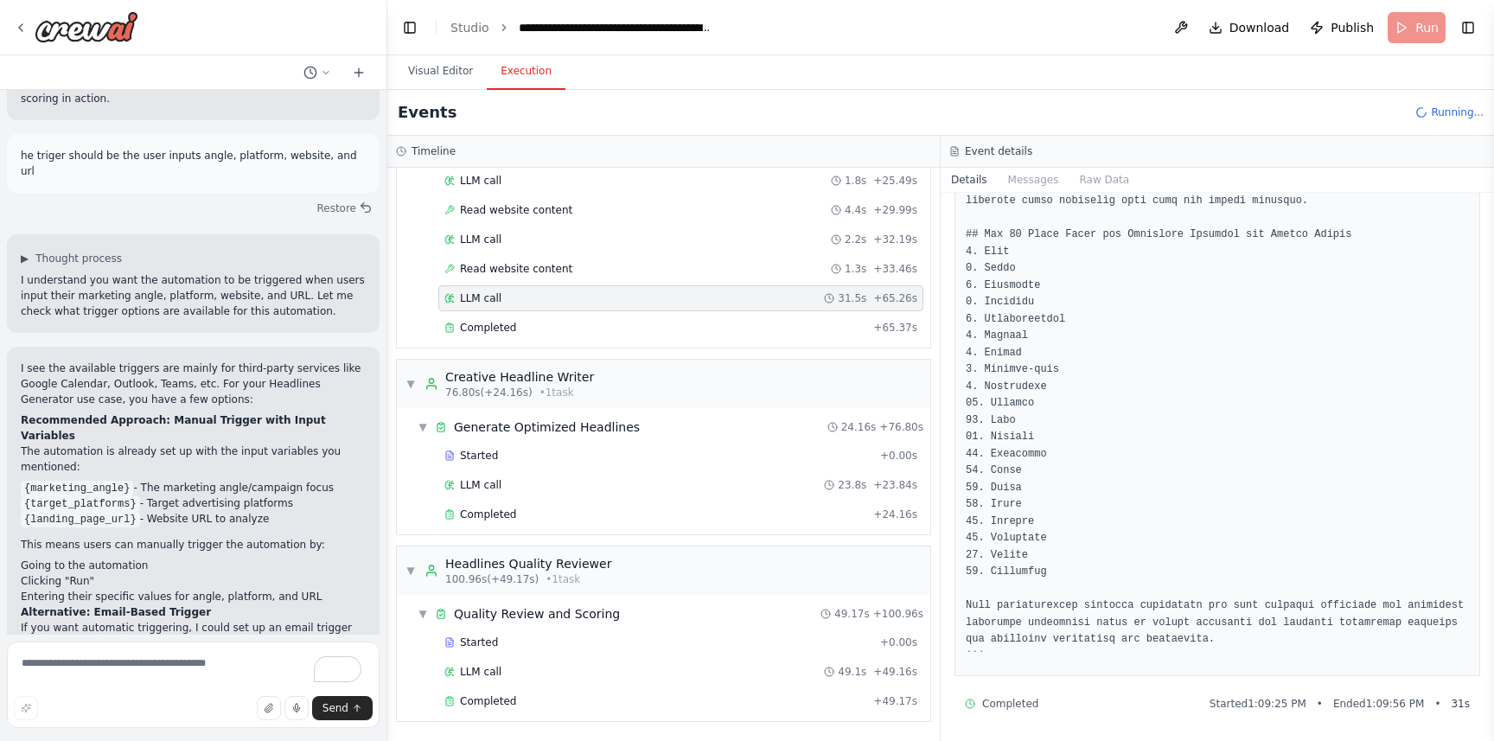
scroll to position [1630, 0]
